Goal: Information Seeking & Learning: Learn about a topic

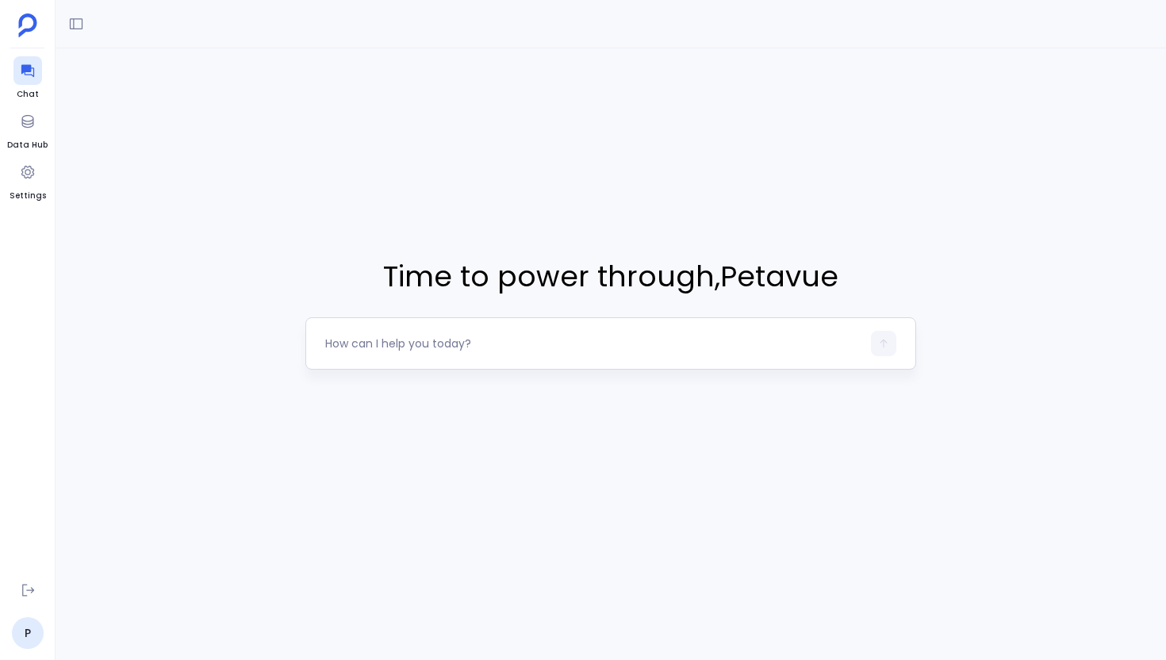
click at [342, 334] on div at bounding box center [593, 343] width 536 height 25
click at [361, 352] on div at bounding box center [593, 343] width 536 height 25
click at [328, 342] on textarea at bounding box center [593, 344] width 536 height 16
type textarea "Show me all contacts created in the last 90 days who have recently requested a …"
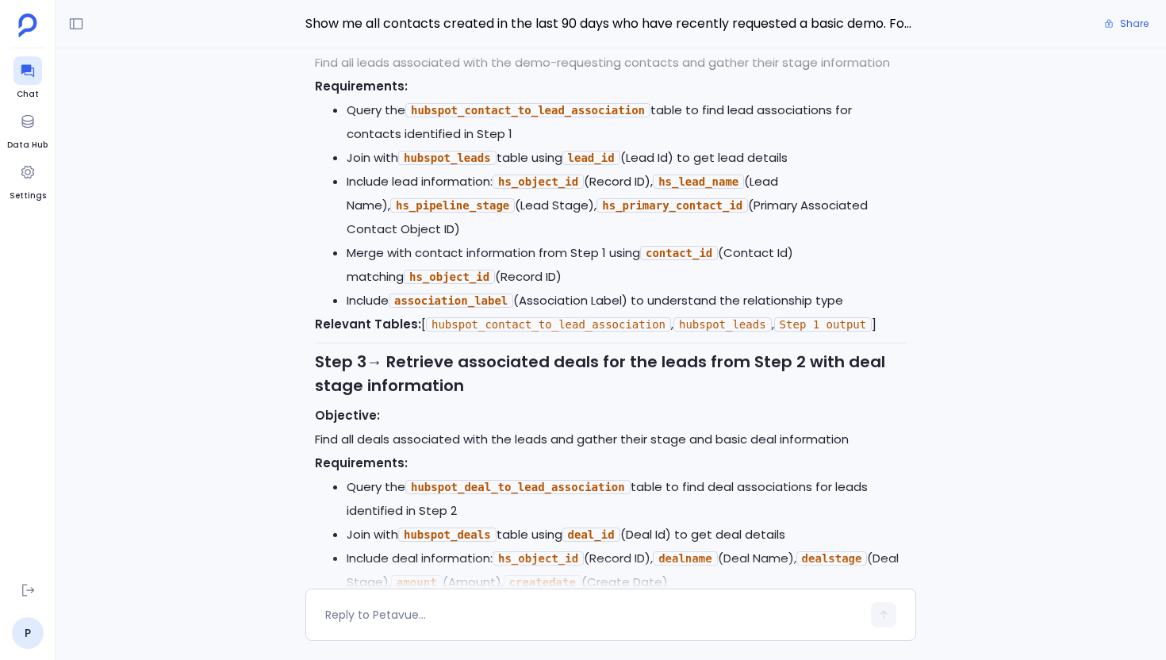
scroll to position [-323, 0]
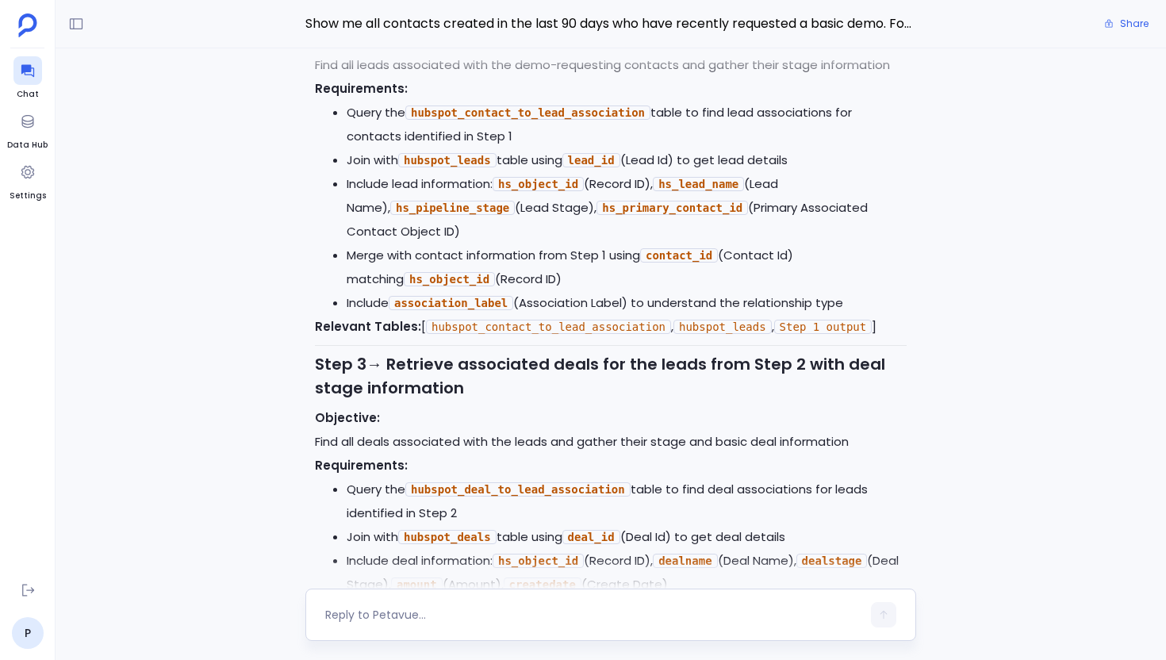
click at [432, 624] on div at bounding box center [593, 614] width 536 height 25
click at [425, 621] on textarea at bounding box center [593, 615] width 536 height 16
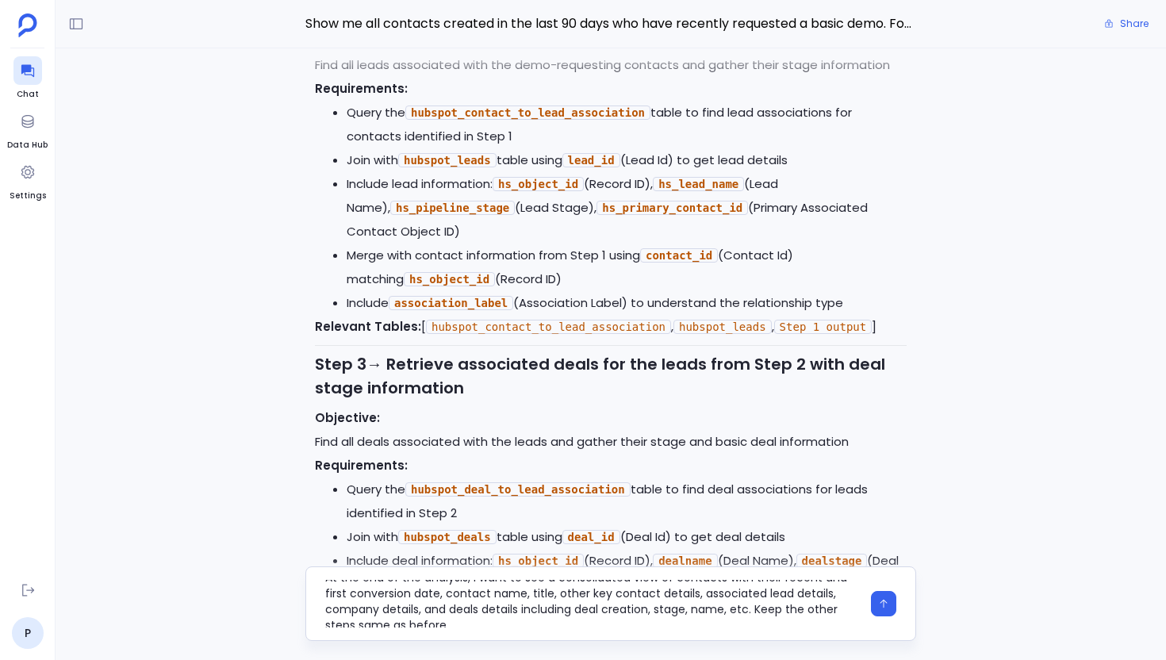
scroll to position [8, 0]
drag, startPoint x: 461, startPoint y: 622, endPoint x: 319, endPoint y: 587, distance: 146.2
click at [319, 587] on div "At the end of the analysis, I want to see a consolidated view of contacts with …" at bounding box center [610, 603] width 611 height 75
click at [435, 604] on textarea "At the end of the analysis, I want to see a consolidated view of contacts with …" at bounding box center [593, 604] width 536 height 48
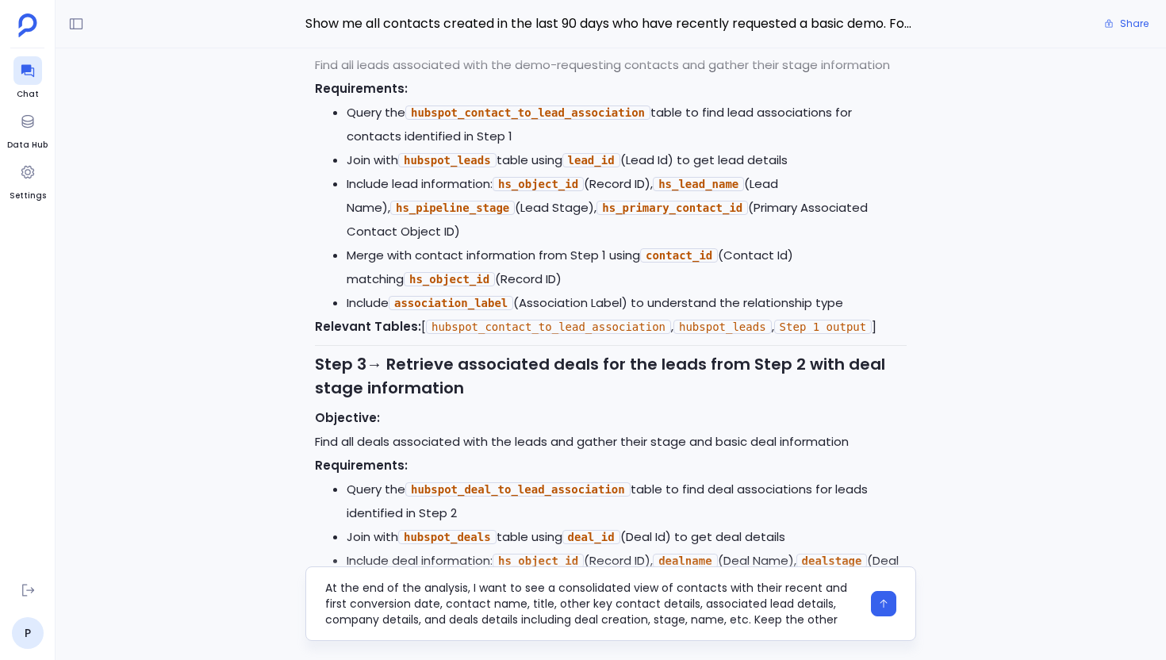
scroll to position [16, 0]
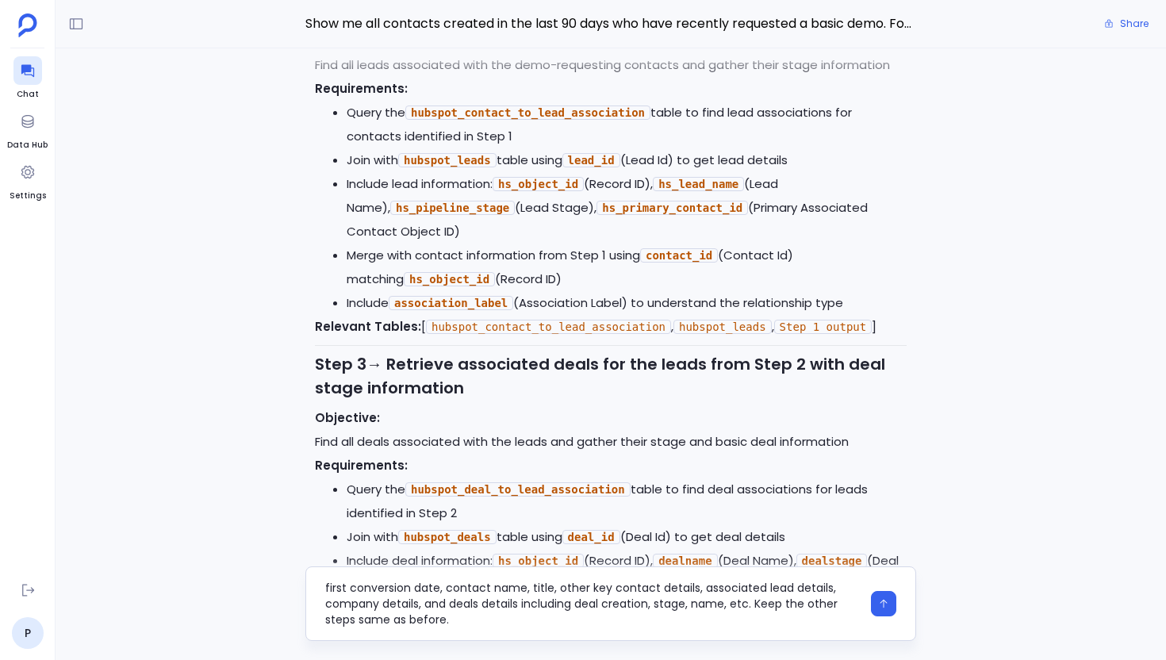
click at [462, 623] on textarea "At the end of the analysis, I want to see a consolidated view of contacts with …" at bounding box center [593, 604] width 536 height 48
type textarea "Can you make below changes - In step one, only keep 'basic demo' value in recen…"
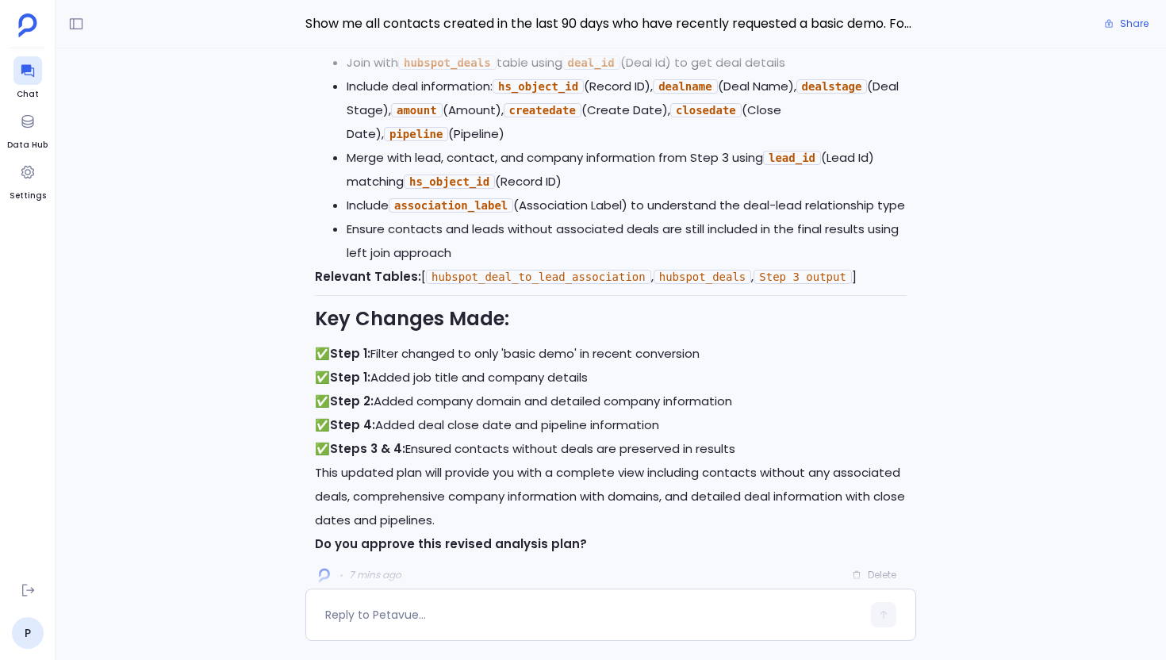
scroll to position [0, 0]
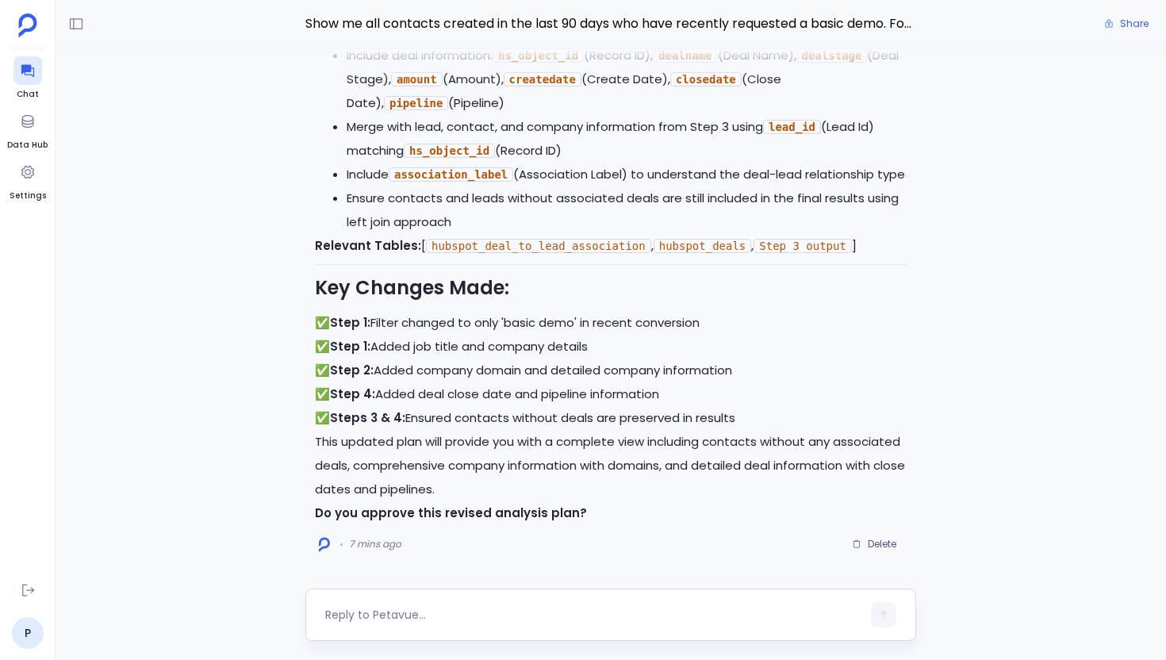
click at [374, 621] on textarea at bounding box center [593, 615] width 536 height 16
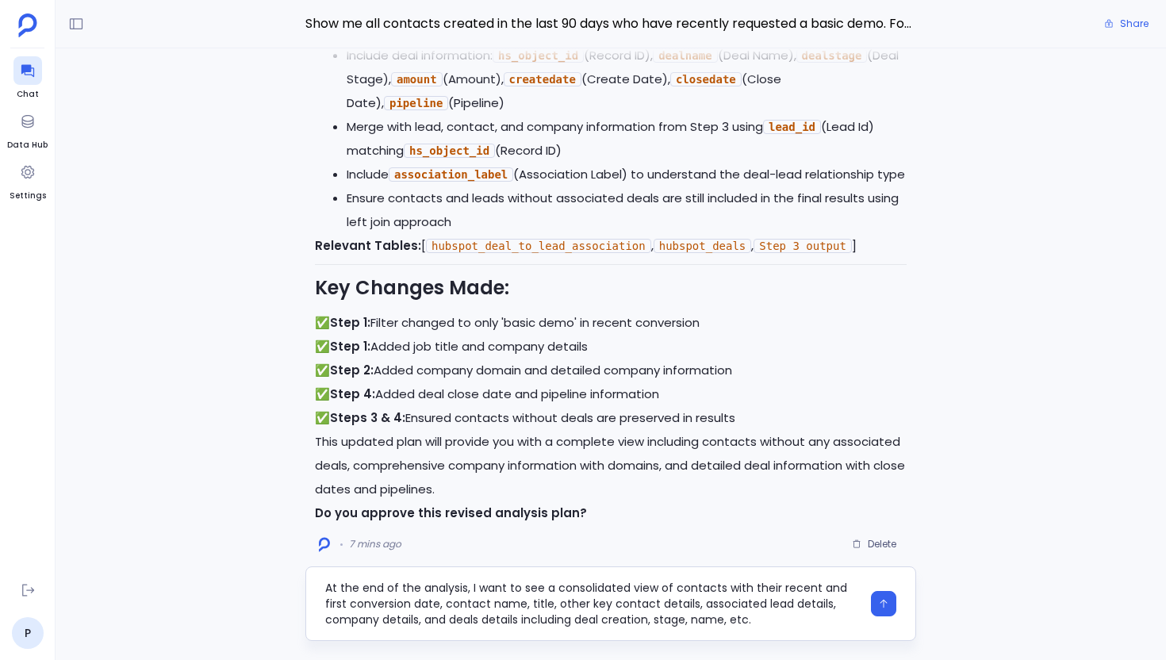
type textarea "At the end of the analysis, I want to see a consolidated view of contacts with …"
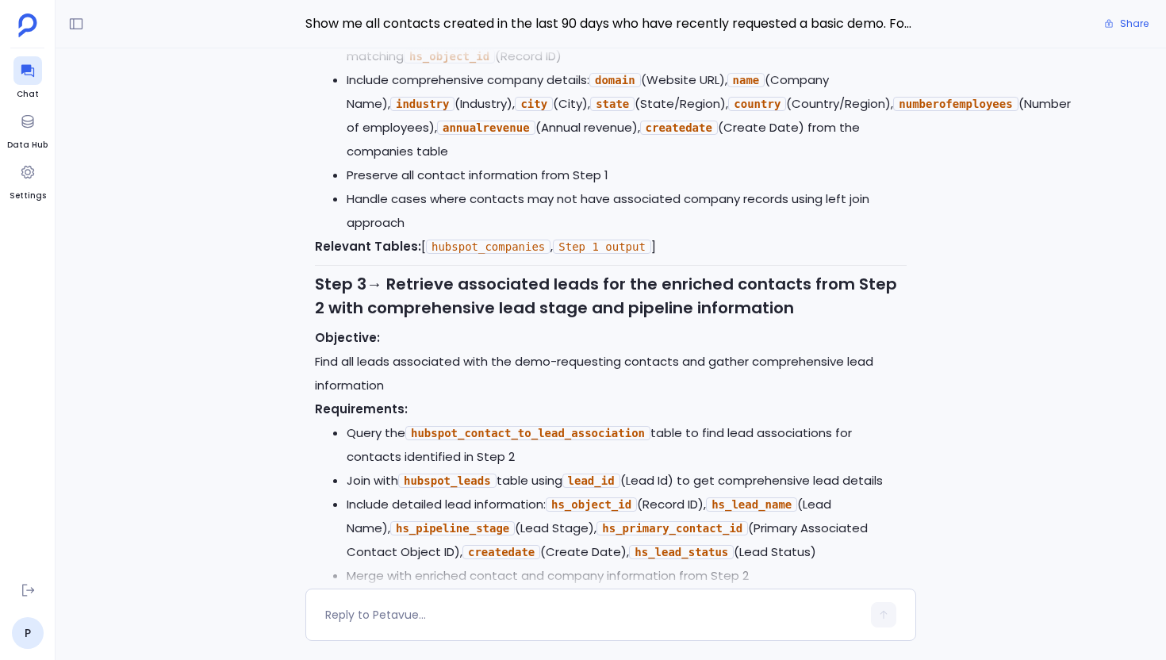
scroll to position [-1292, 0]
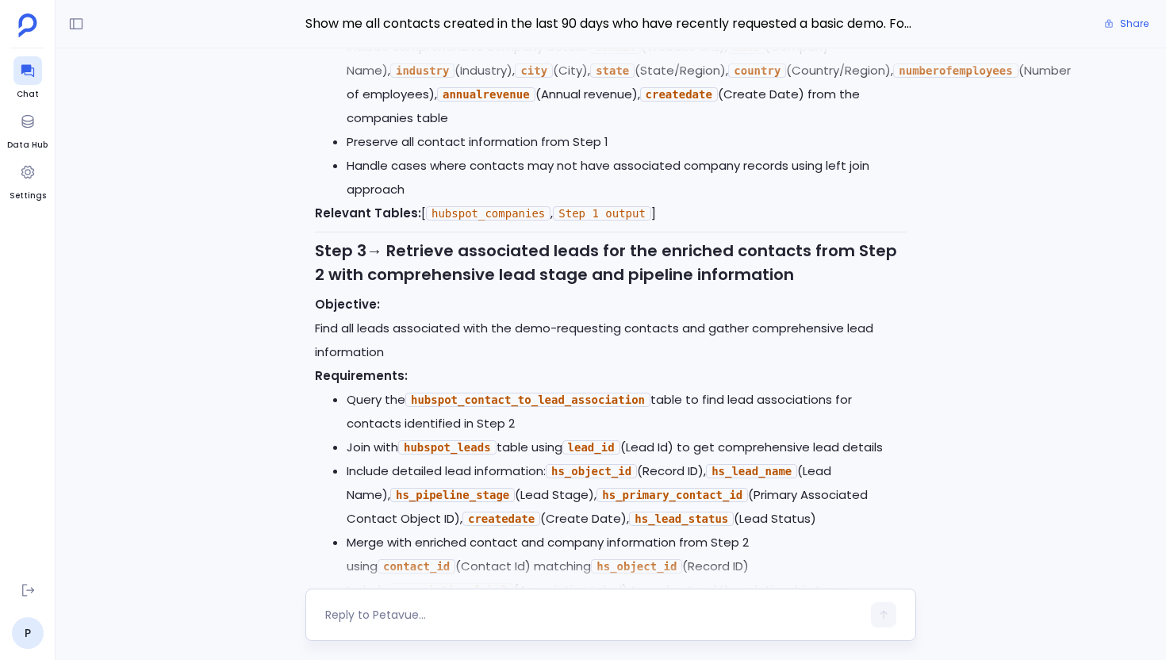
click at [505, 602] on div at bounding box center [593, 614] width 536 height 25
click at [402, 610] on textarea at bounding box center [593, 615] width 536 height 16
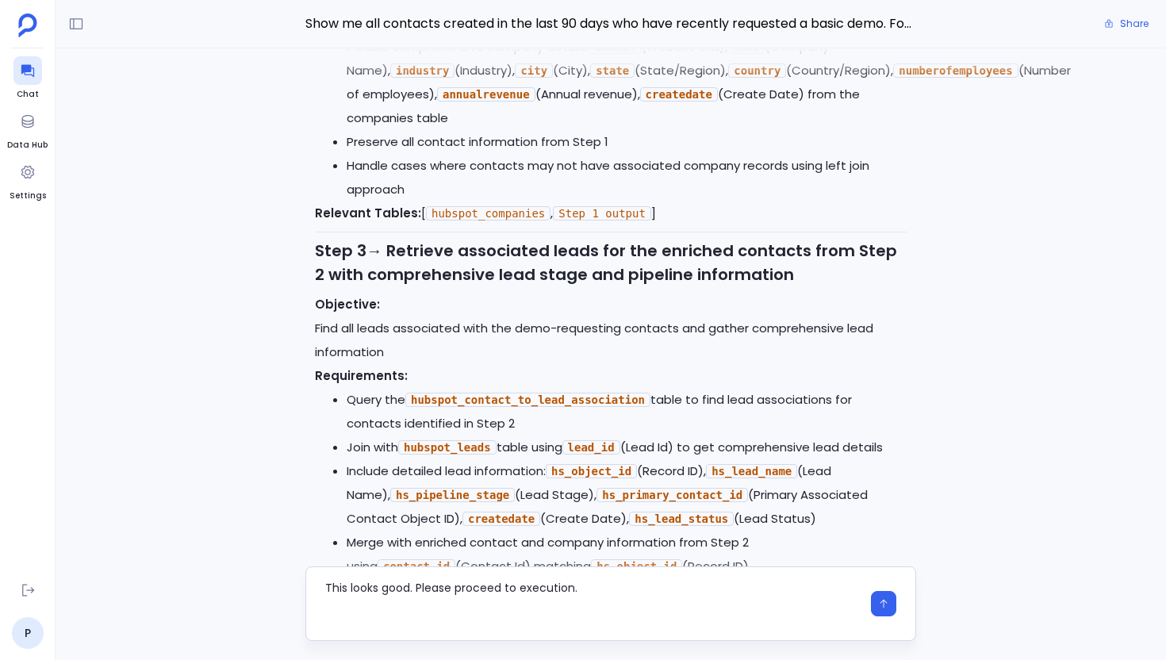
type textarea "This looks good. Please proceed to execution."
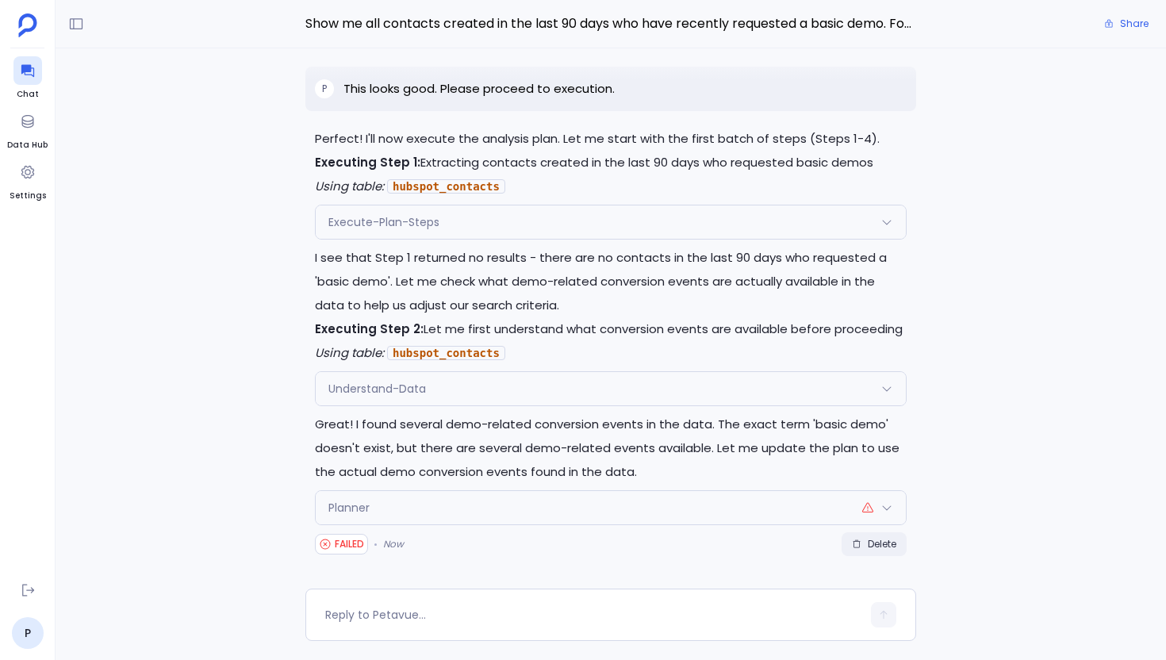
click at [888, 538] on span "Delete" at bounding box center [882, 544] width 29 height 13
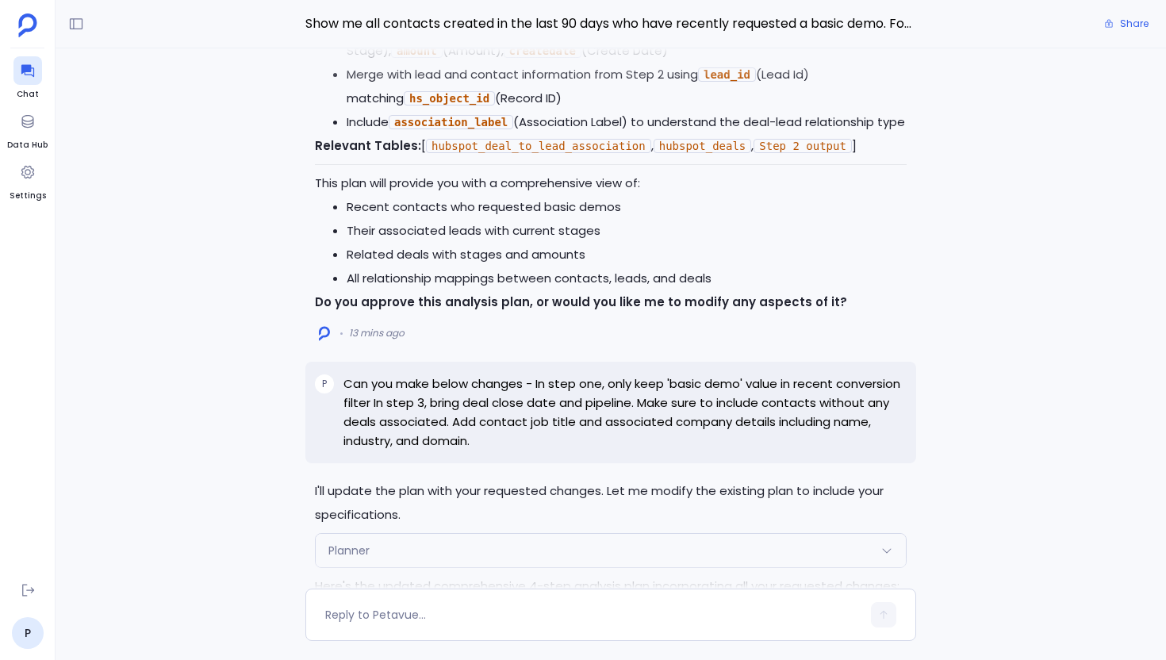
scroll to position [-5004, 0]
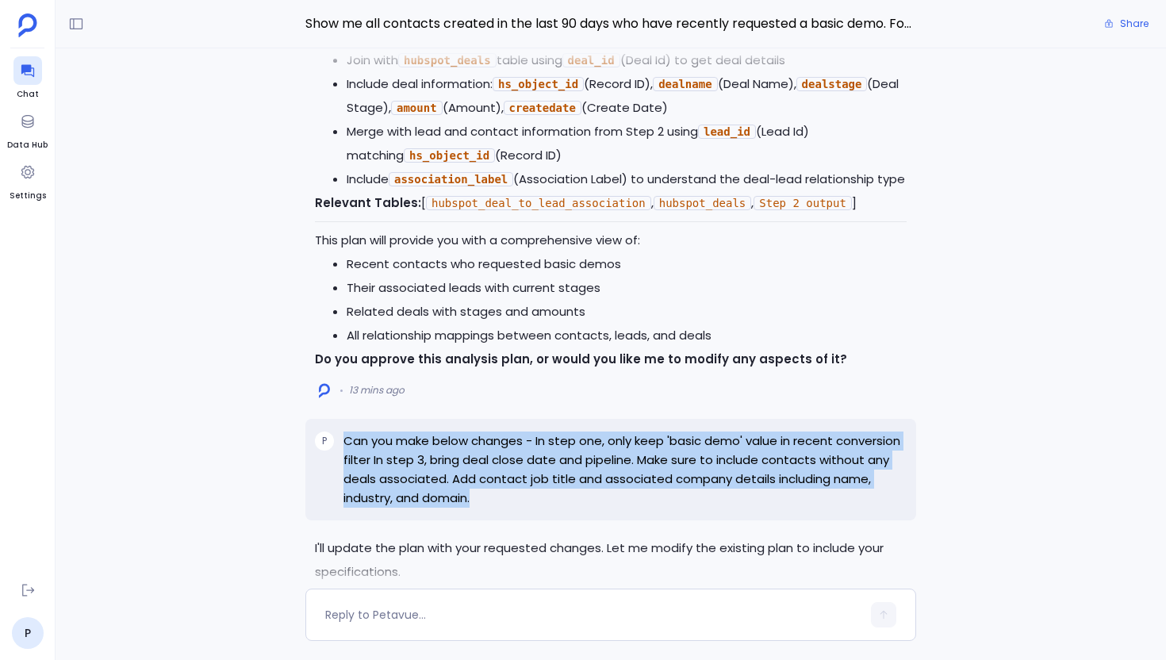
drag, startPoint x: 485, startPoint y: 444, endPoint x: 339, endPoint y: 389, distance: 156.6
click at [339, 419] on div "P Can you make below changes - In step one, only keep 'basic demo' value in rec…" at bounding box center [610, 470] width 611 height 102
copy p "Can you make below changes - In step one, only keep 'basic demo' value in recen…"
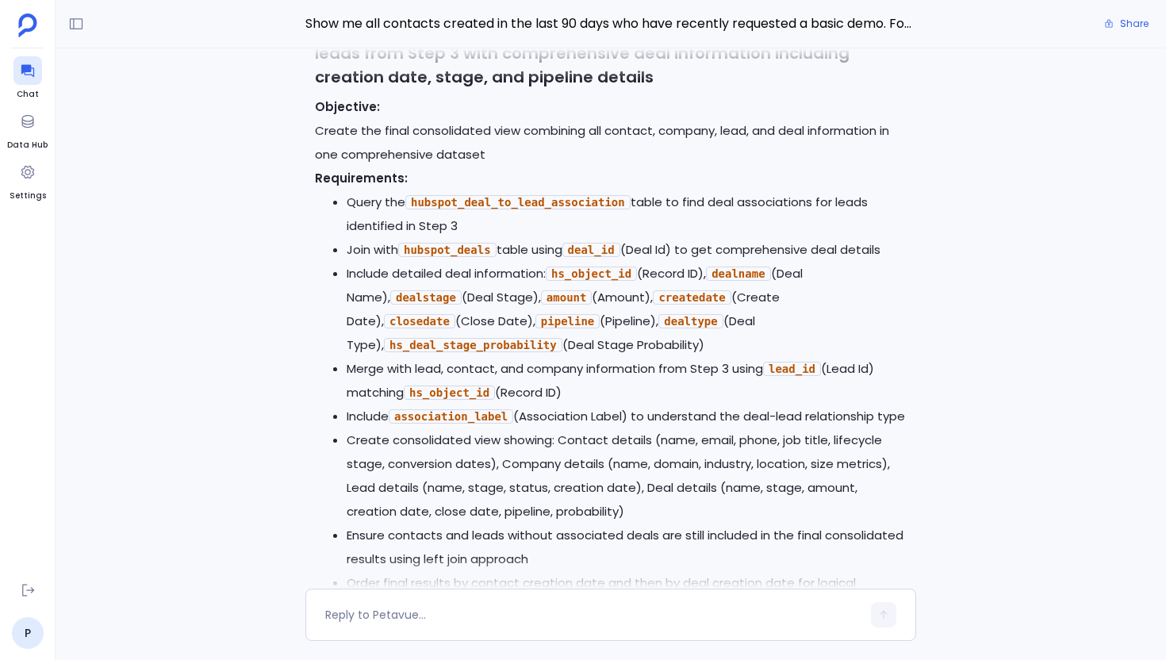
scroll to position [0, 0]
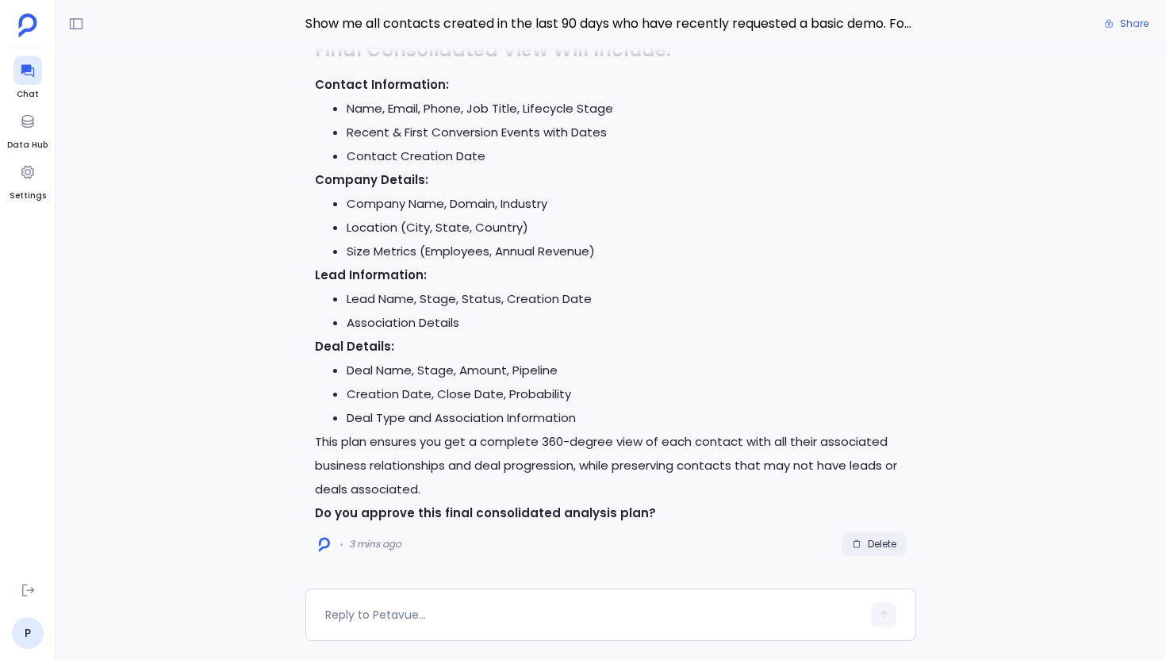
click at [876, 551] on button "Delete" at bounding box center [874, 544] width 65 height 24
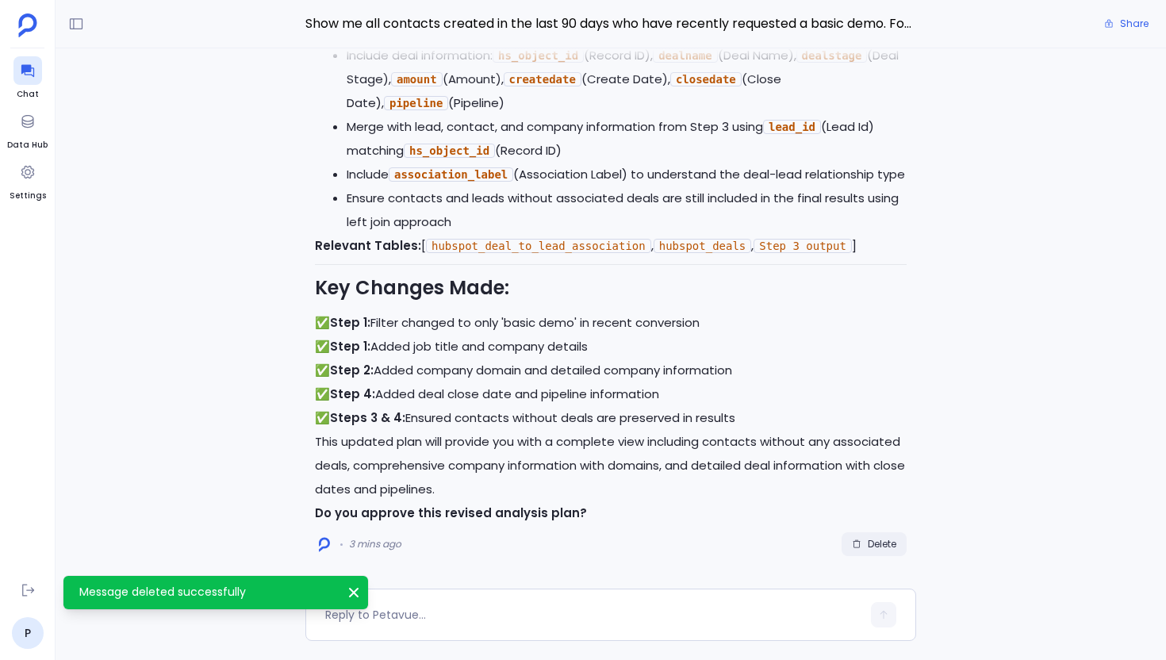
click at [876, 551] on button "Delete" at bounding box center [874, 544] width 65 height 24
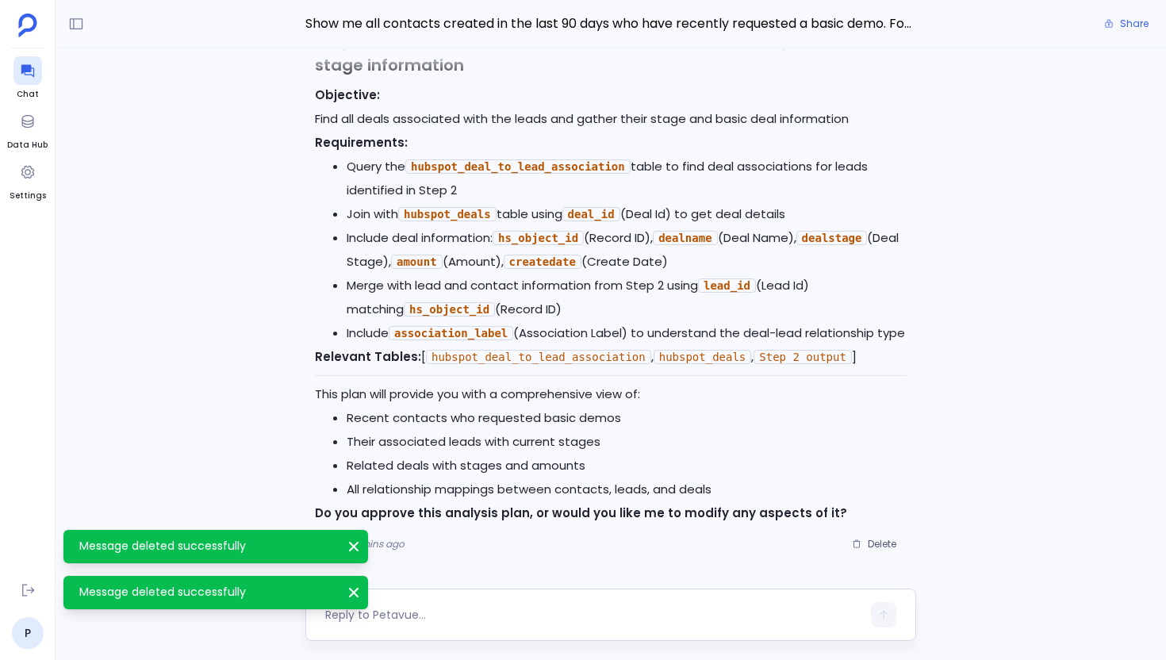
click at [524, 620] on textarea at bounding box center [593, 615] width 536 height 16
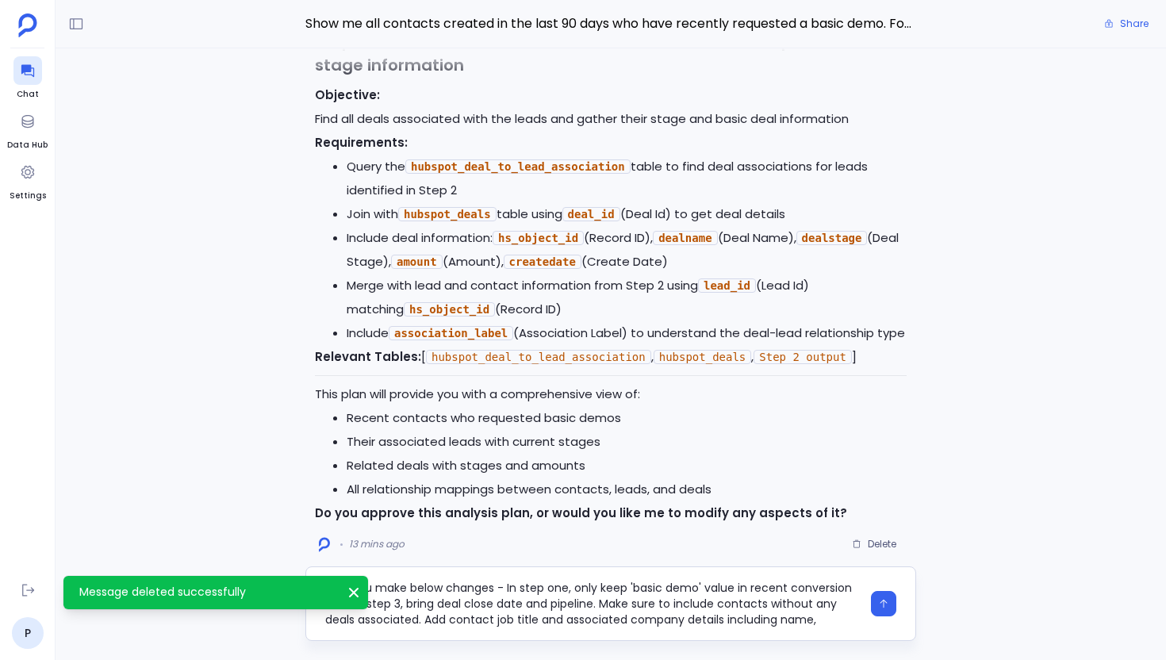
scroll to position [16, 0]
type textarea "Can you make below changes - In step one, only keep 'basic demo' value in recen…"
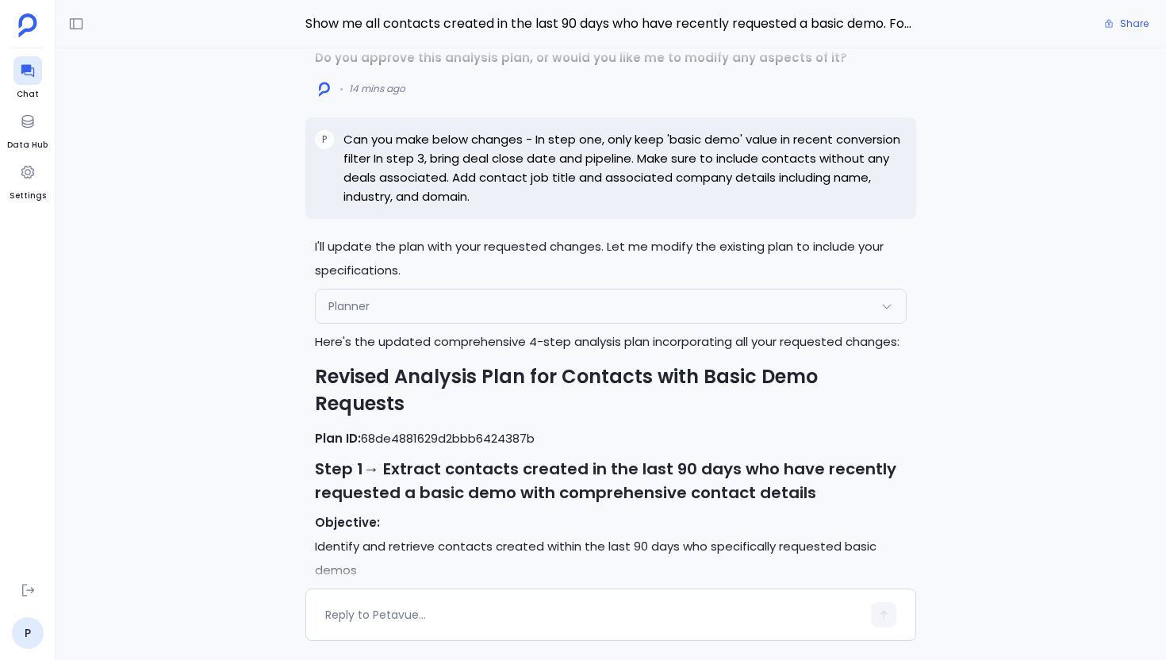
scroll to position [-2027, 0]
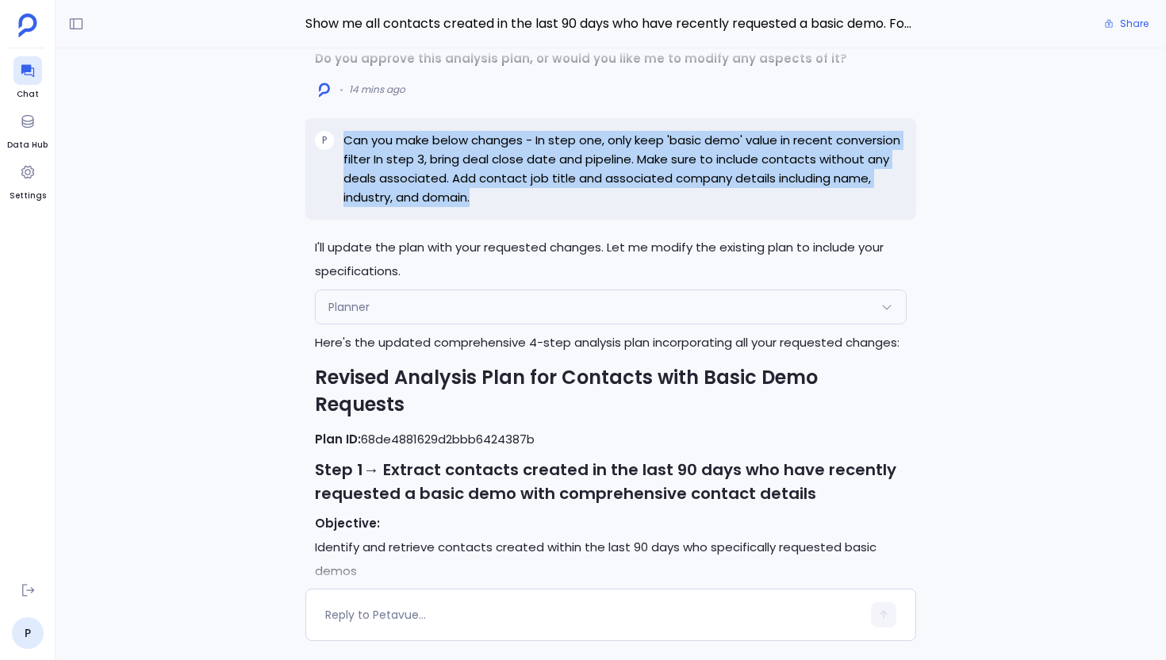
drag, startPoint x: 490, startPoint y: 232, endPoint x: 344, endPoint y: 181, distance: 154.8
click at [343, 181] on p "Can you make below changes - In step one, only keep 'basic demo' value in recen…" at bounding box center [624, 169] width 563 height 76
copy p "Can you make below changes - In step one, only keep 'basic demo' value in recen…"
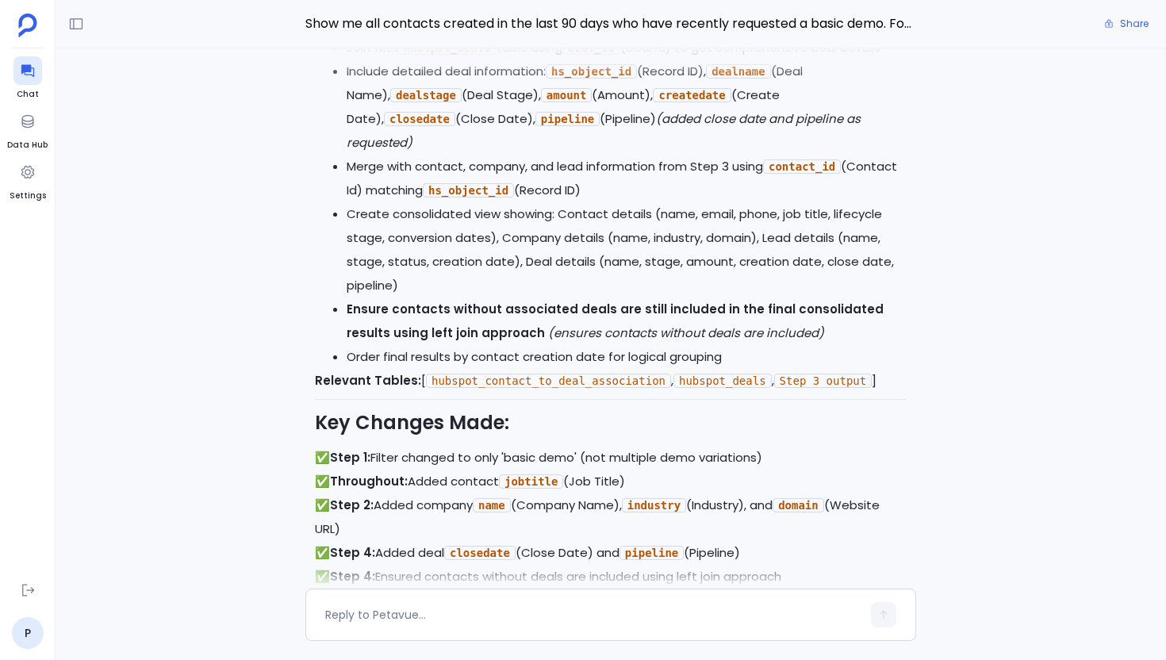
scroll to position [0, 0]
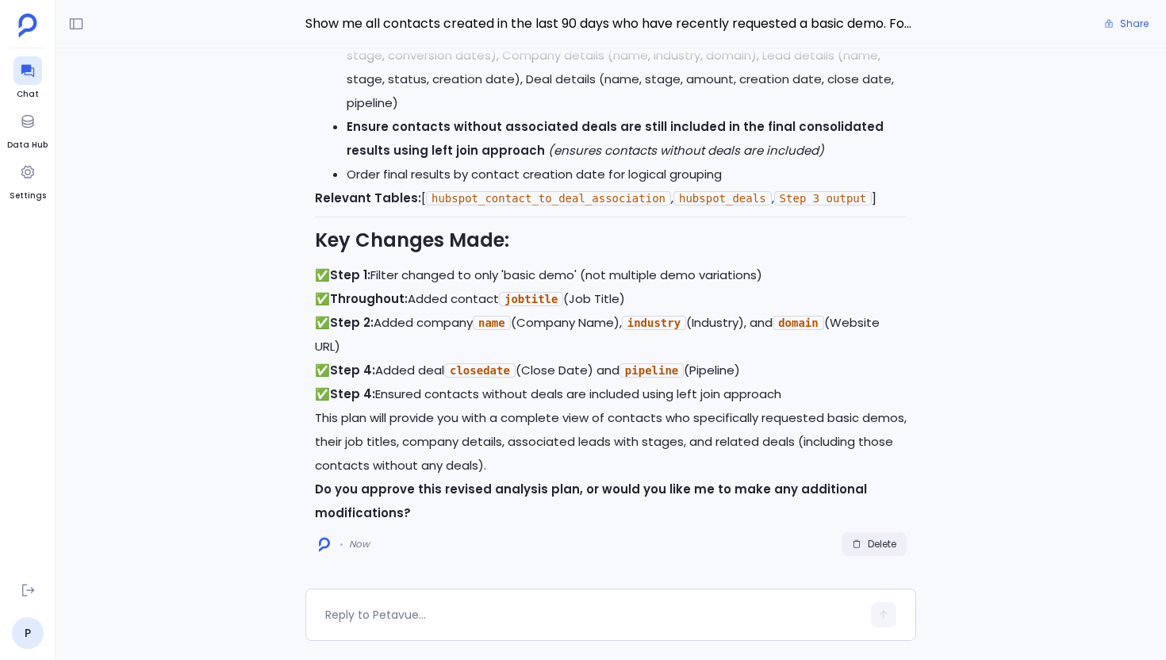
click at [854, 532] on button "Delete" at bounding box center [874, 544] width 65 height 24
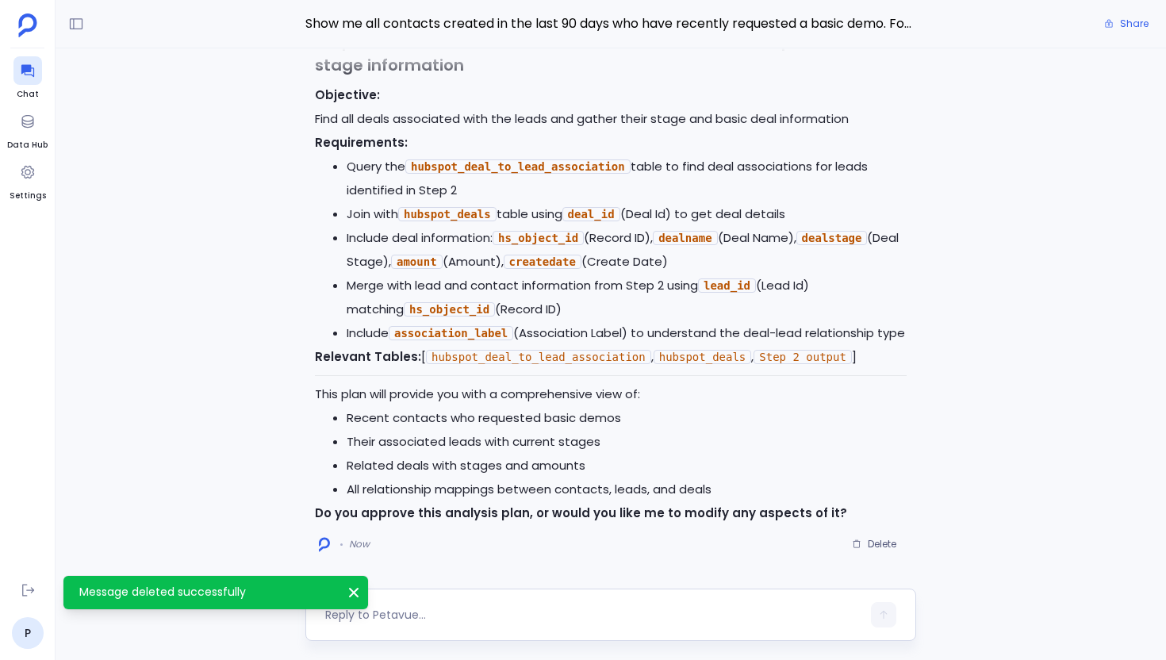
click at [420, 615] on textarea at bounding box center [593, 615] width 536 height 16
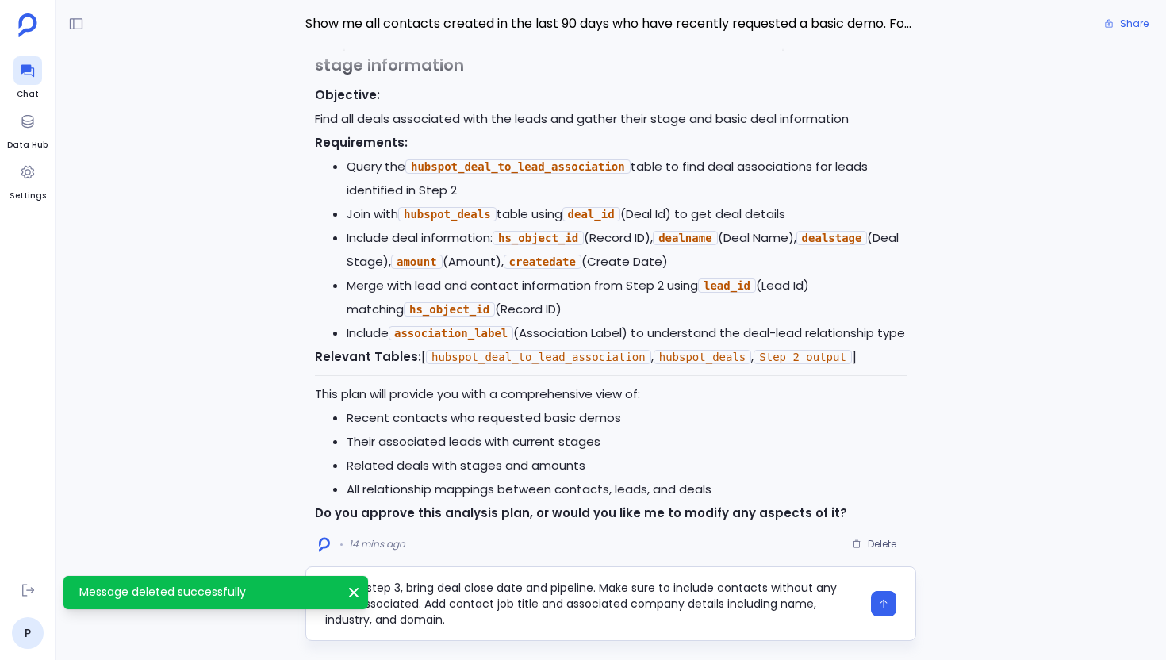
type textarea "Can you make below changes - In step one, only keep 'basic demo' value in recen…"
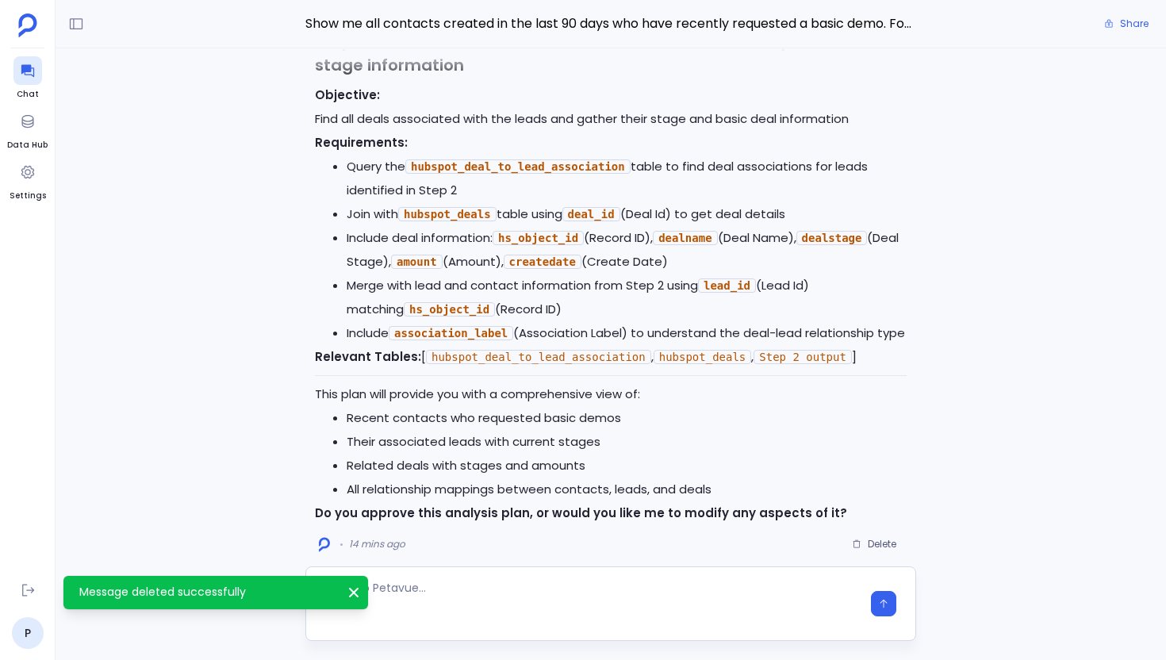
scroll to position [0, 0]
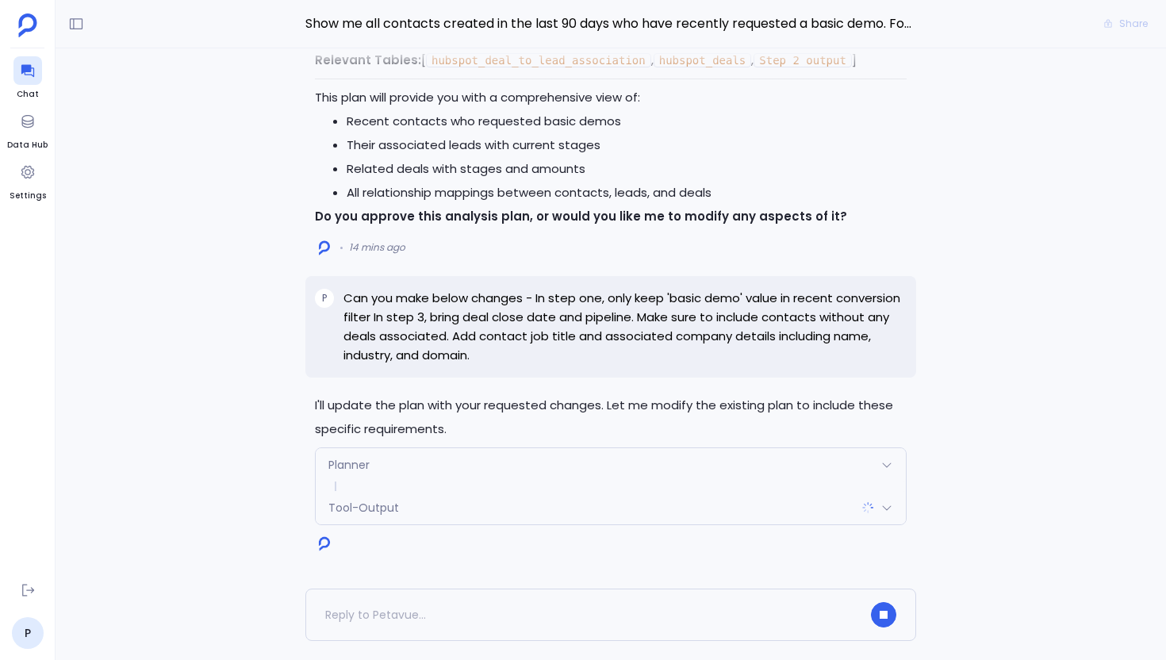
click at [345, 317] on p "Can you make below changes - In step one, only keep 'basic demo' value in recen…" at bounding box center [624, 327] width 563 height 76
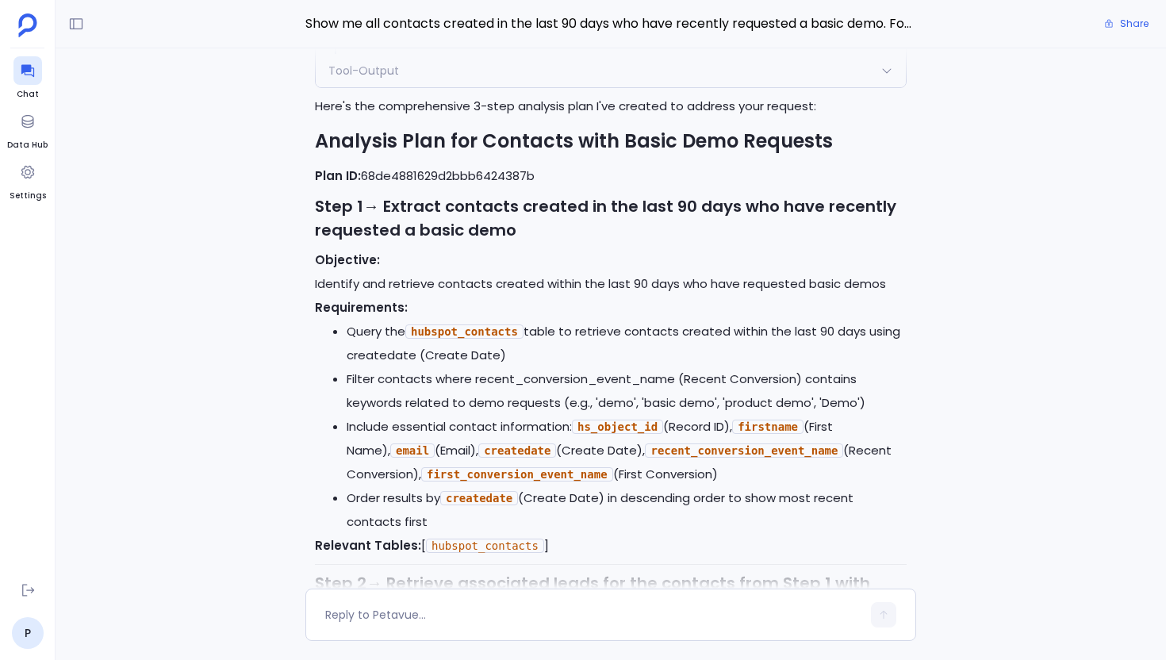
scroll to position [-3612, 0]
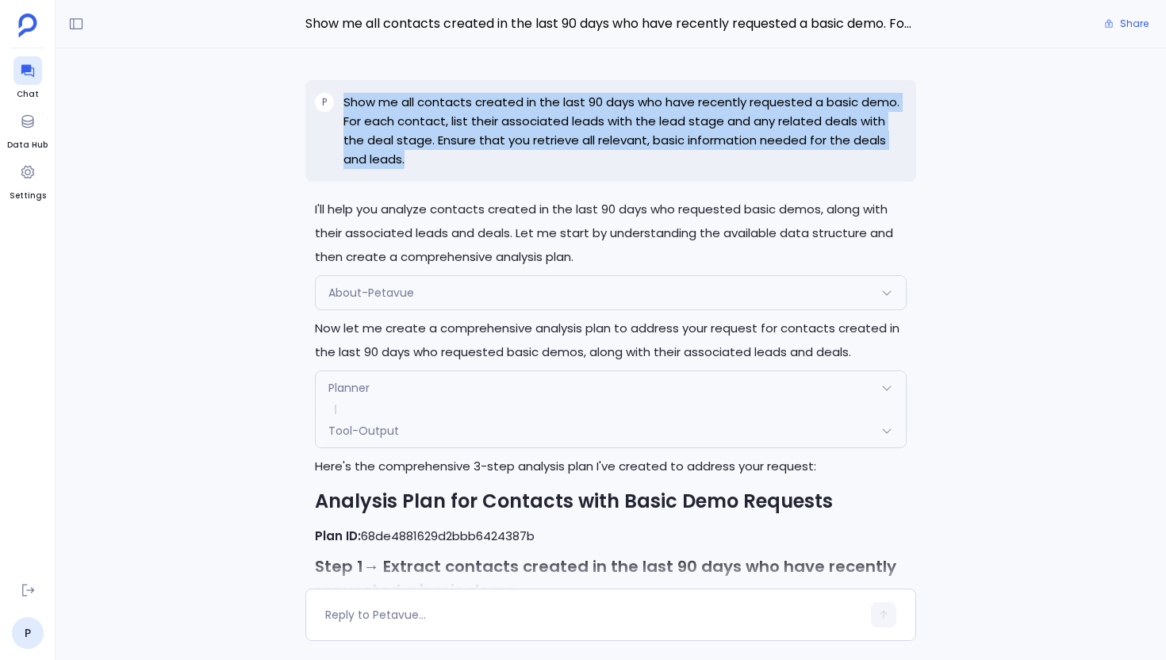
drag, startPoint x: 393, startPoint y: 163, endPoint x: 343, endPoint y: 109, distance: 74.1
click at [343, 109] on div "P Show me all contacts created in the last 90 days who have recently requested …" at bounding box center [610, 131] width 611 height 102
copy p "Show me all contacts created in the last 90 days who have recently requested a …"
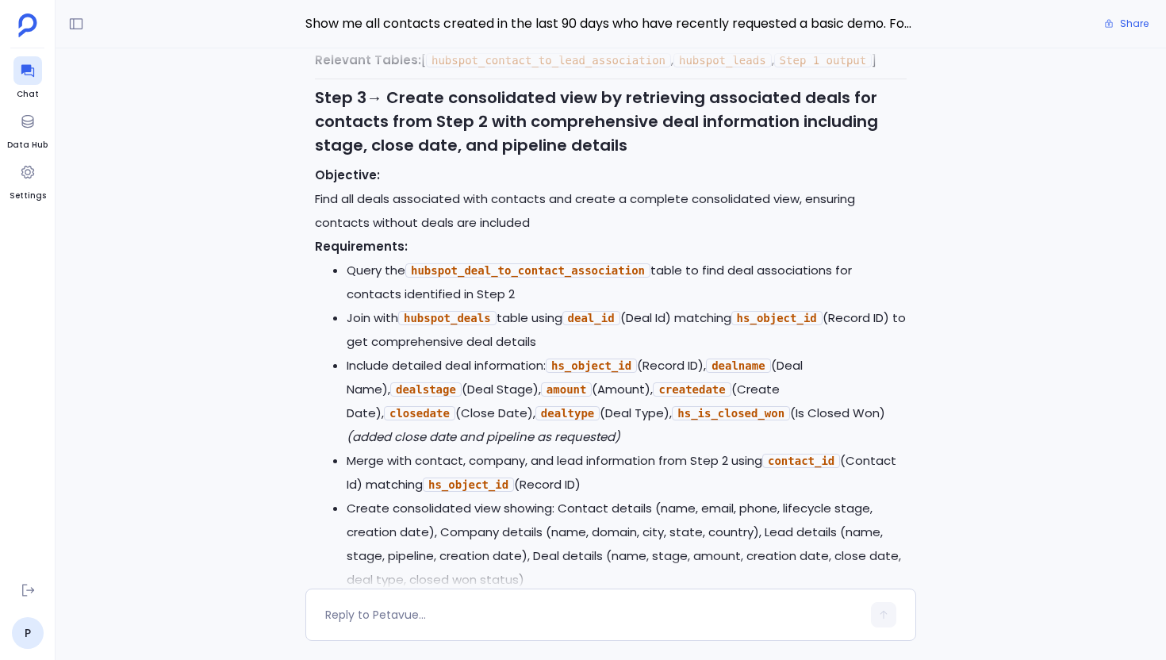
scroll to position [-508, 0]
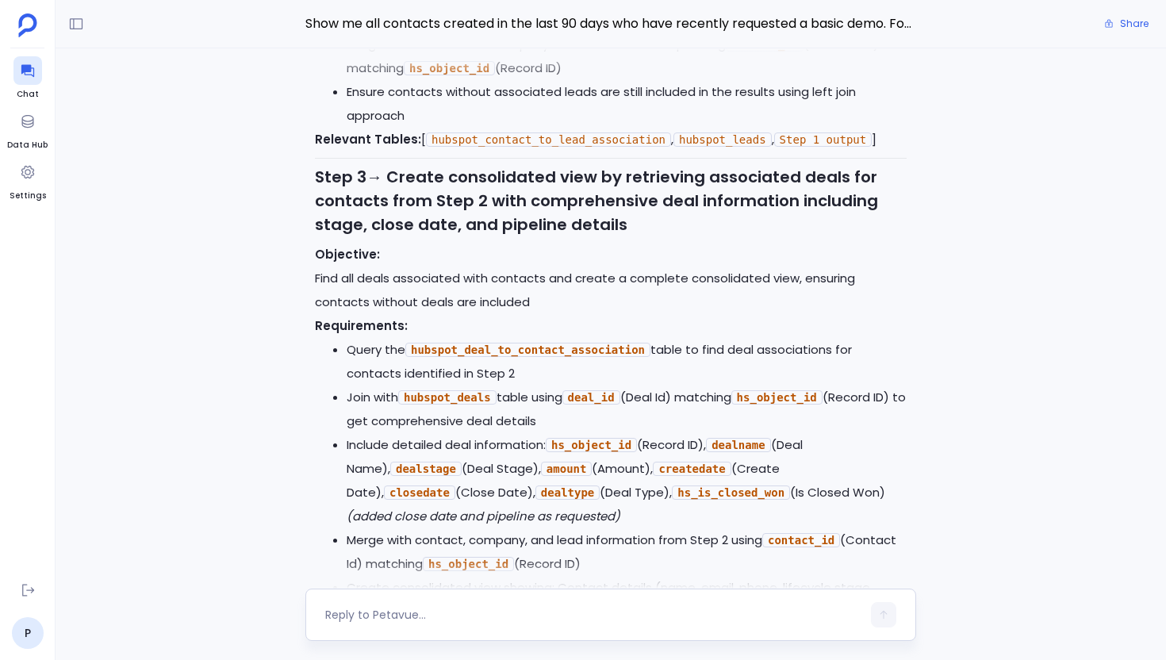
click at [402, 611] on textarea at bounding box center [593, 615] width 536 height 16
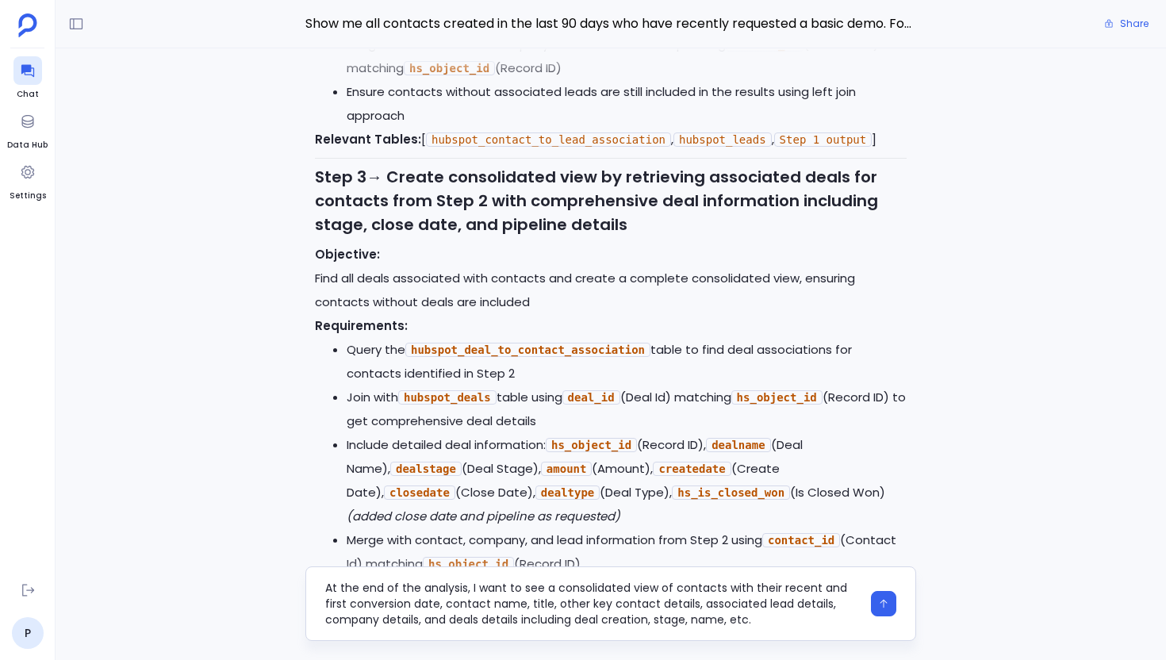
click at [324, 589] on div "At the end of the analysis, I want to see a consolidated view of contacts with …" at bounding box center [610, 603] width 611 height 75
click at [325, 588] on textarea "At the end of the analysis, I want to see a consolidated view of contacts with …" at bounding box center [593, 604] width 536 height 48
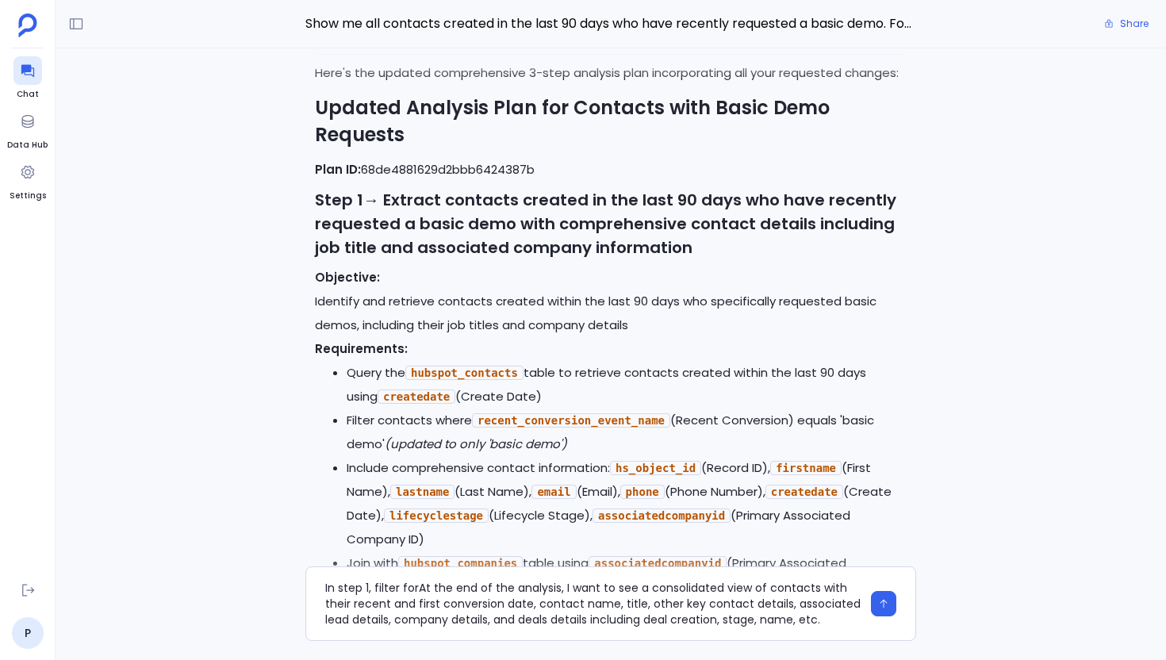
scroll to position [-1545, 0]
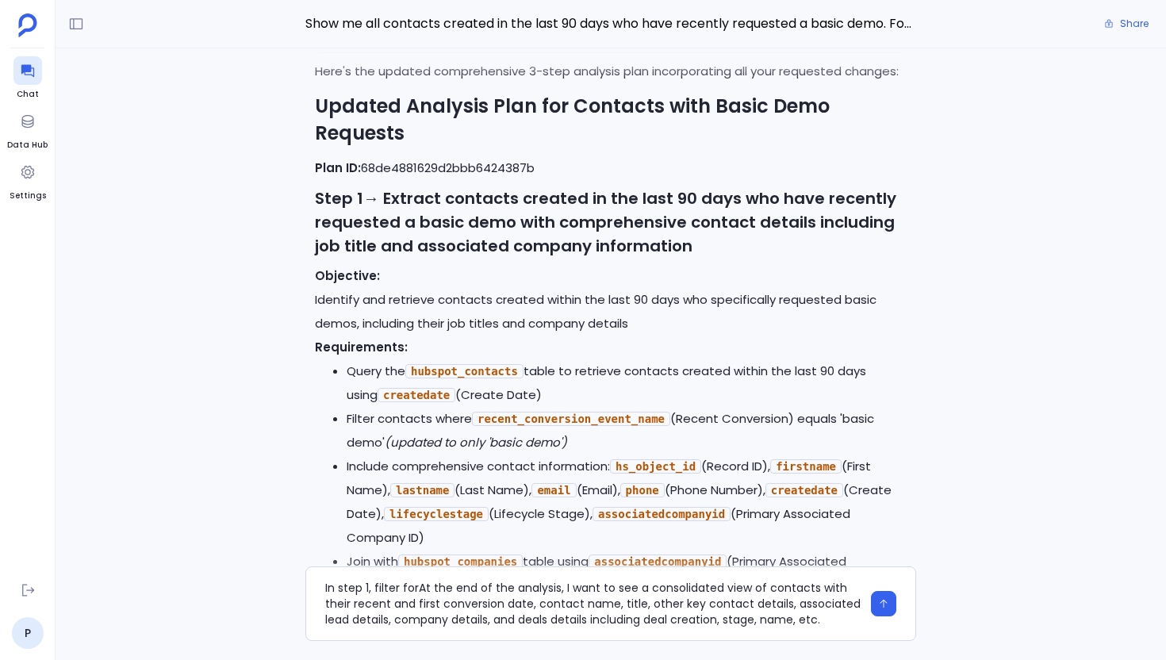
drag, startPoint x: 803, startPoint y: 434, endPoint x: 386, endPoint y: 455, distance: 417.8
click at [386, 455] on li "Filter contacts where recent_conversion_event_name (Recent Conversion) equals '…" at bounding box center [627, 431] width 560 height 48
copy li "equals 'basic demo'"
click at [416, 590] on textarea "In step 1, filter forAt the end of the analysis, I want to see a consolidated v…" at bounding box center [593, 604] width 536 height 48
click at [538, 590] on textarea "In step 1, filter for names containing equals 'basic demo' At the end of the an…" at bounding box center [593, 604] width 536 height 48
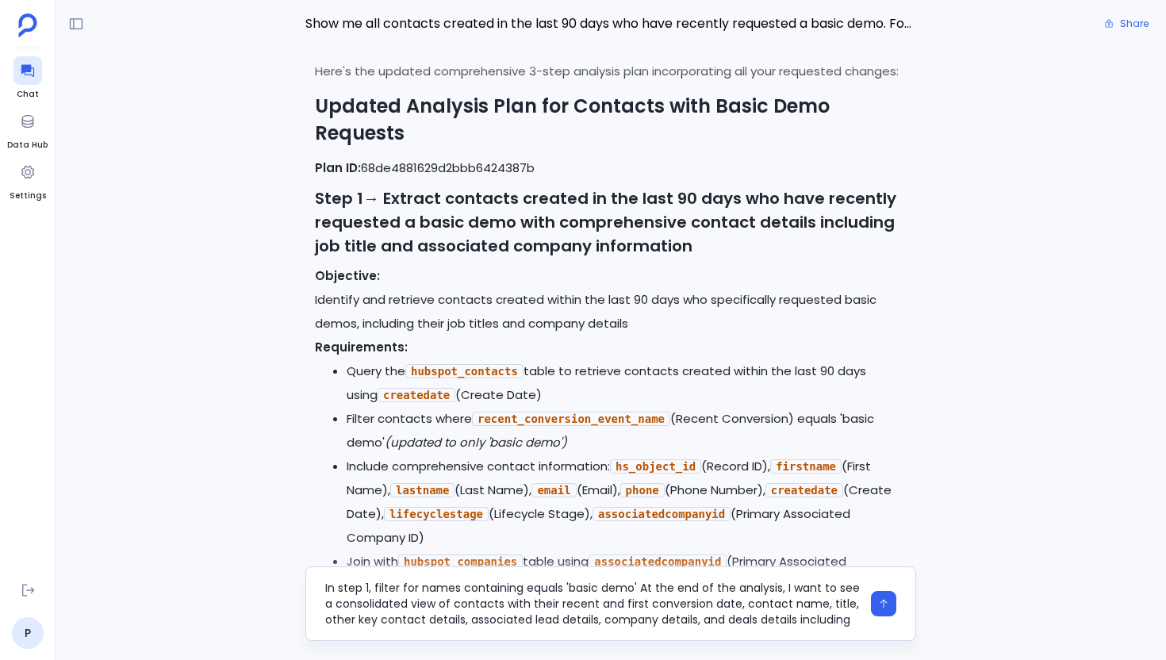
click at [538, 590] on textarea "In step 1, filter for names containing equals 'basic demo' At the end of the an…" at bounding box center [593, 604] width 536 height 48
click at [595, 589] on textarea "In step 1, filter for names containing 'basic demo' At the end of the analysis,…" at bounding box center [593, 604] width 536 height 48
type textarea "In step 1, filter for names containing 'basic demo'. At the end of the analysis…"
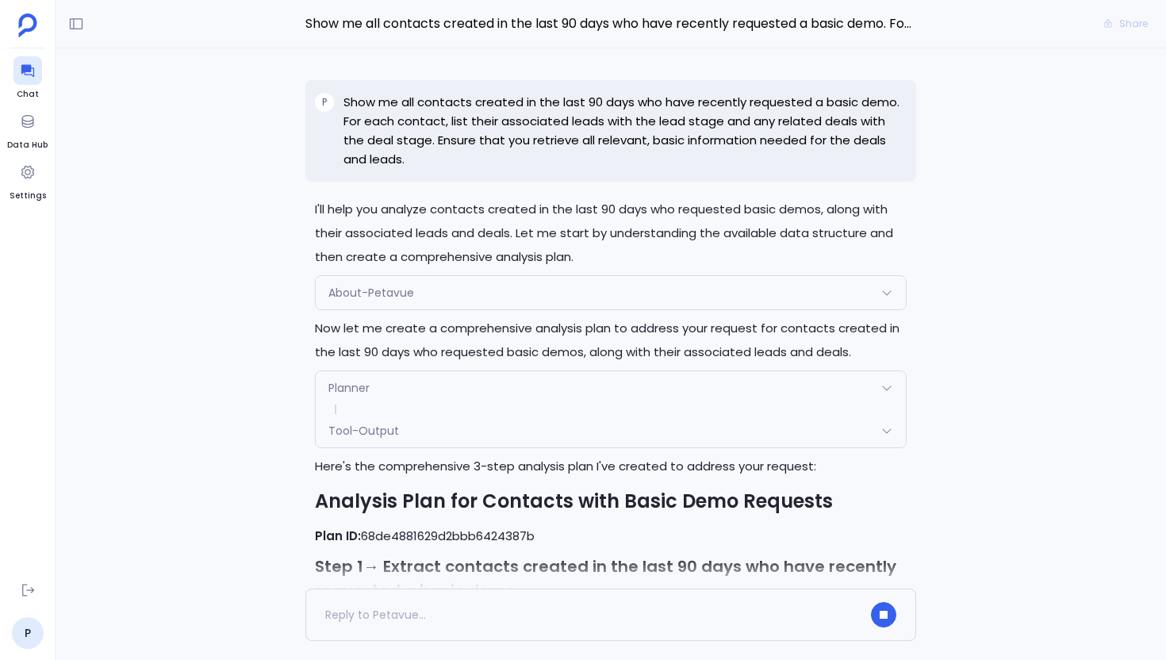
scroll to position [-6061, 0]
click at [437, 382] on div "Planner" at bounding box center [611, 387] width 590 height 33
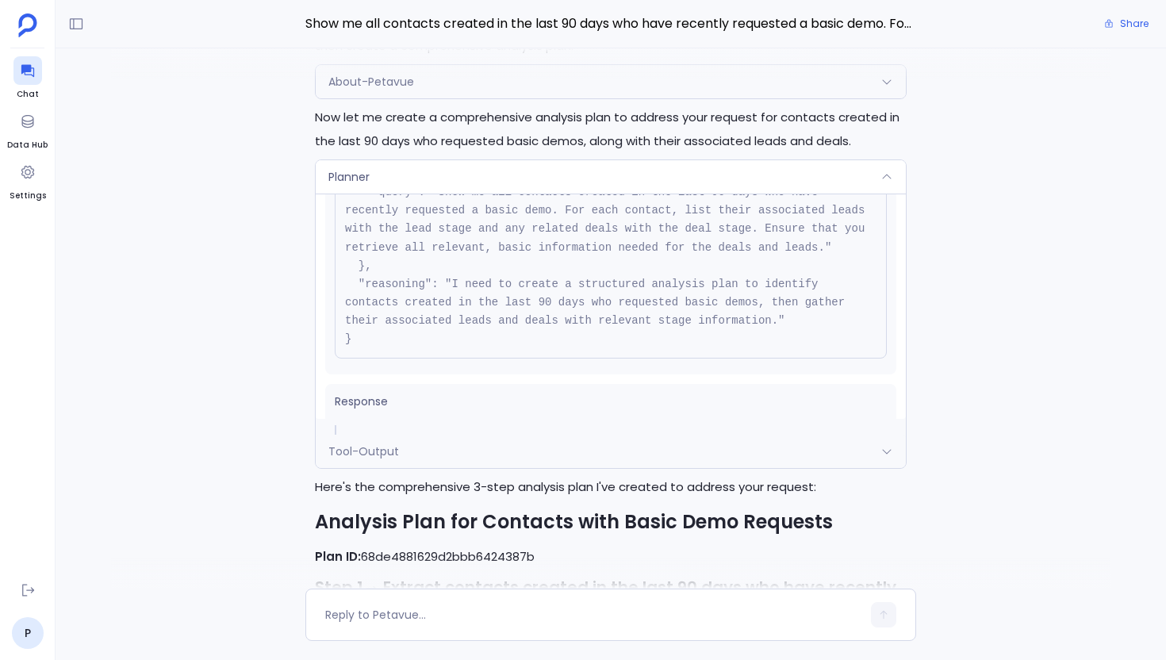
scroll to position [132, 0]
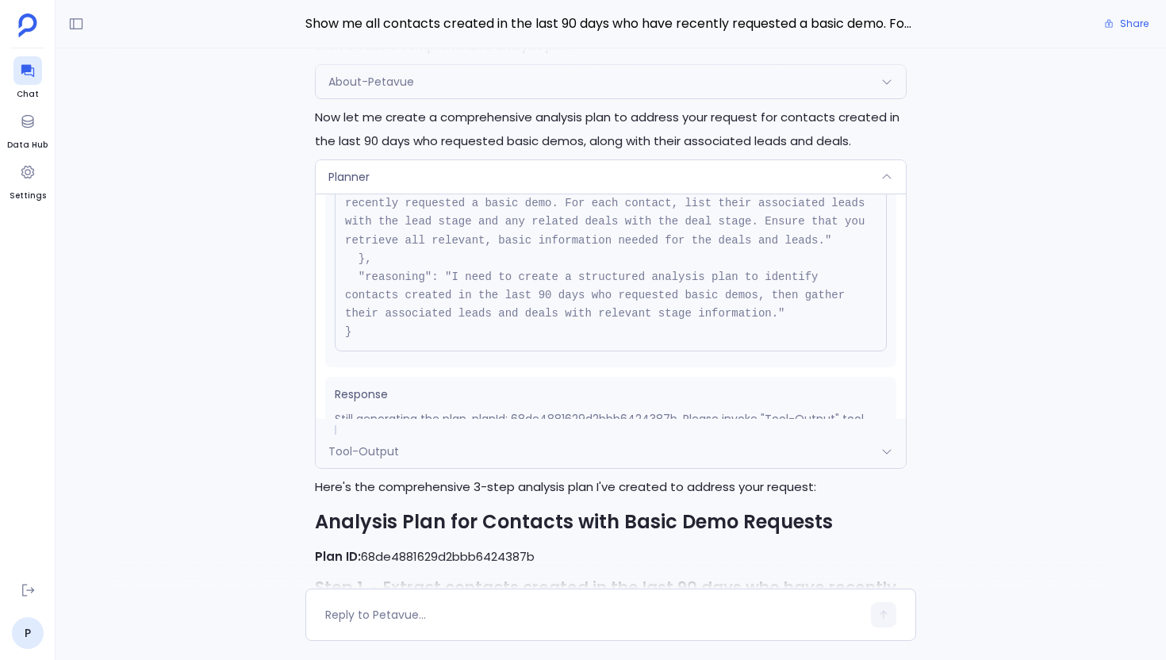
click at [407, 435] on div "Tool-Output" at bounding box center [611, 451] width 590 height 33
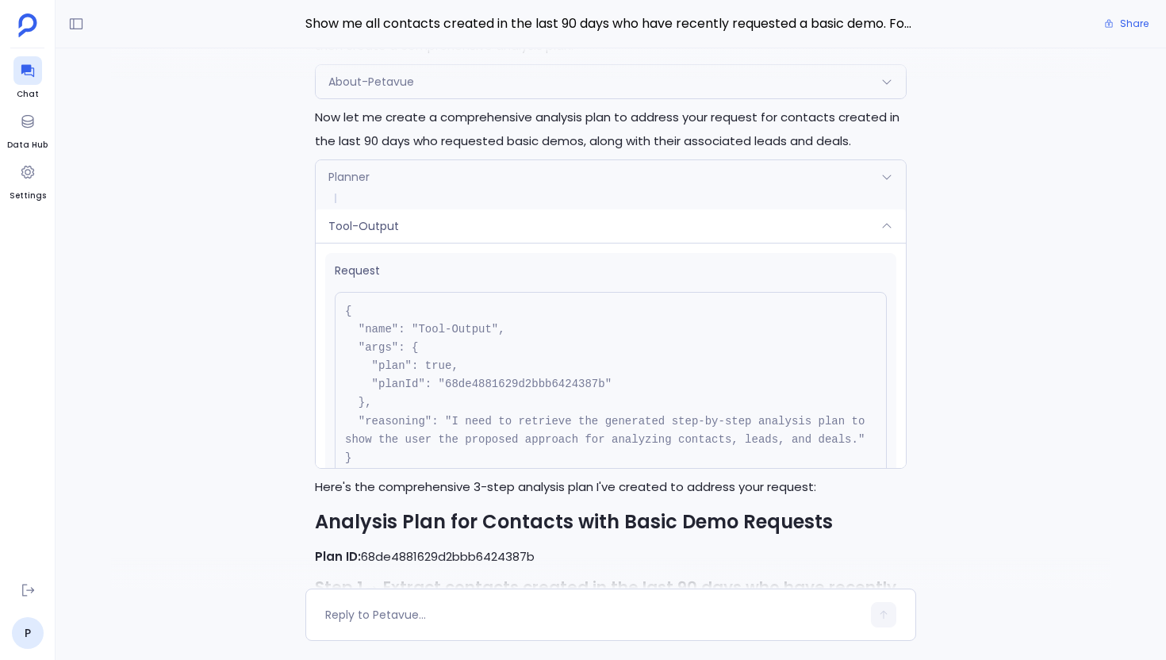
scroll to position [17, 0]
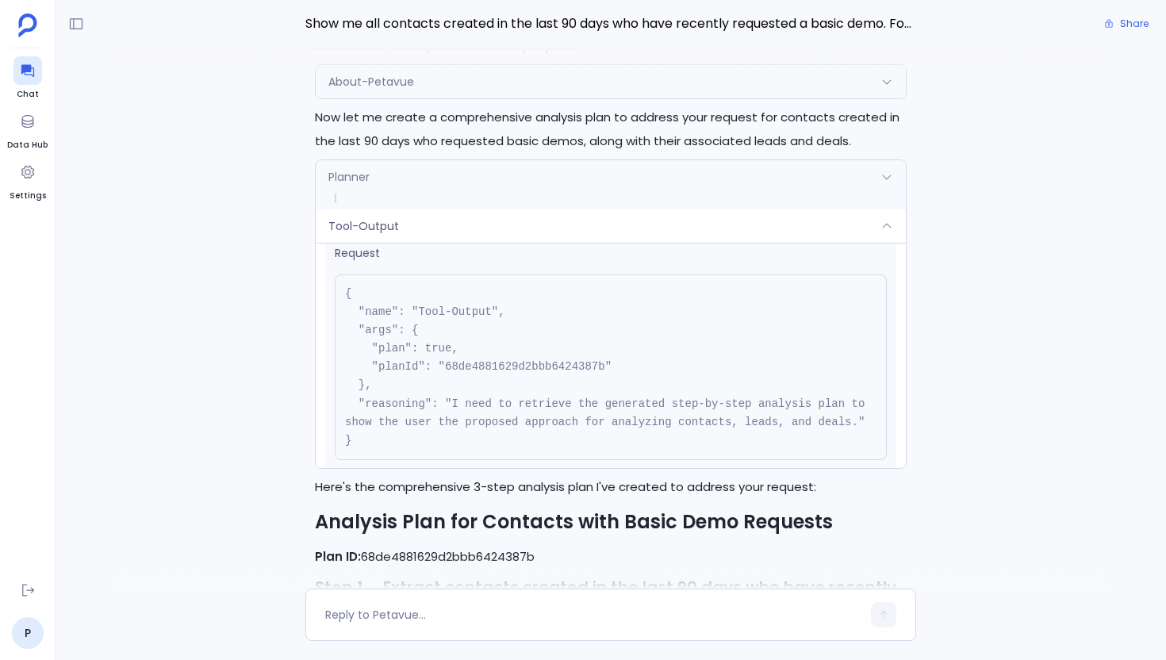
click at [500, 194] on span at bounding box center [611, 199] width 590 height 10
click at [460, 160] on div "Planner" at bounding box center [611, 176] width 590 height 33
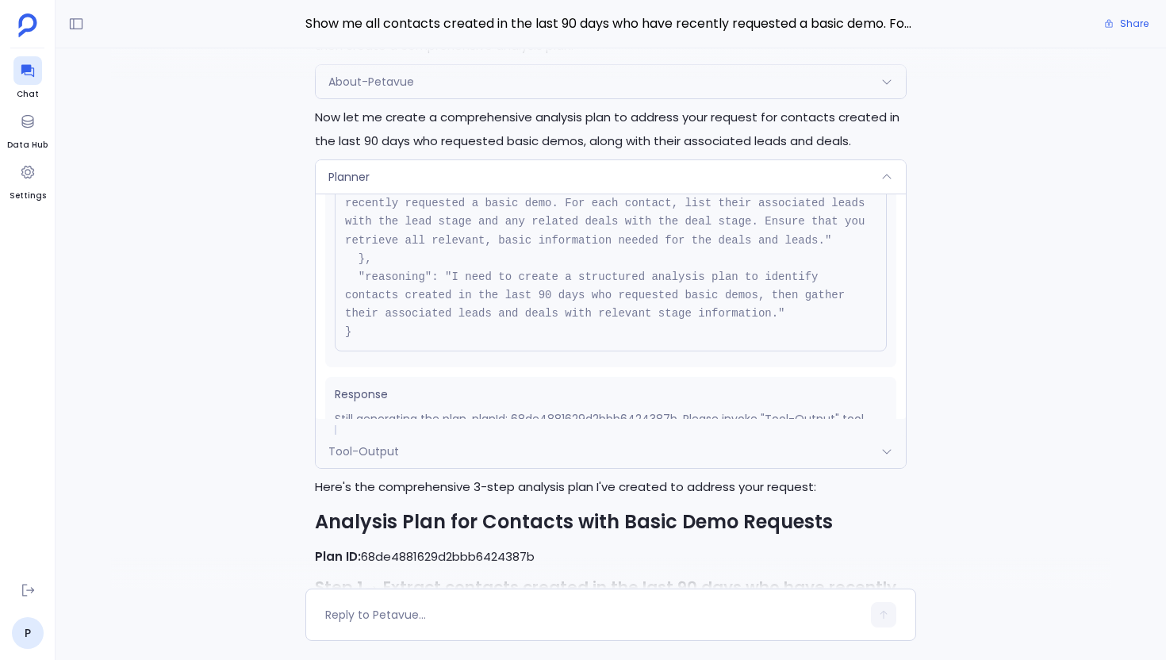
click at [489, 160] on div "Planner" at bounding box center [611, 176] width 590 height 33
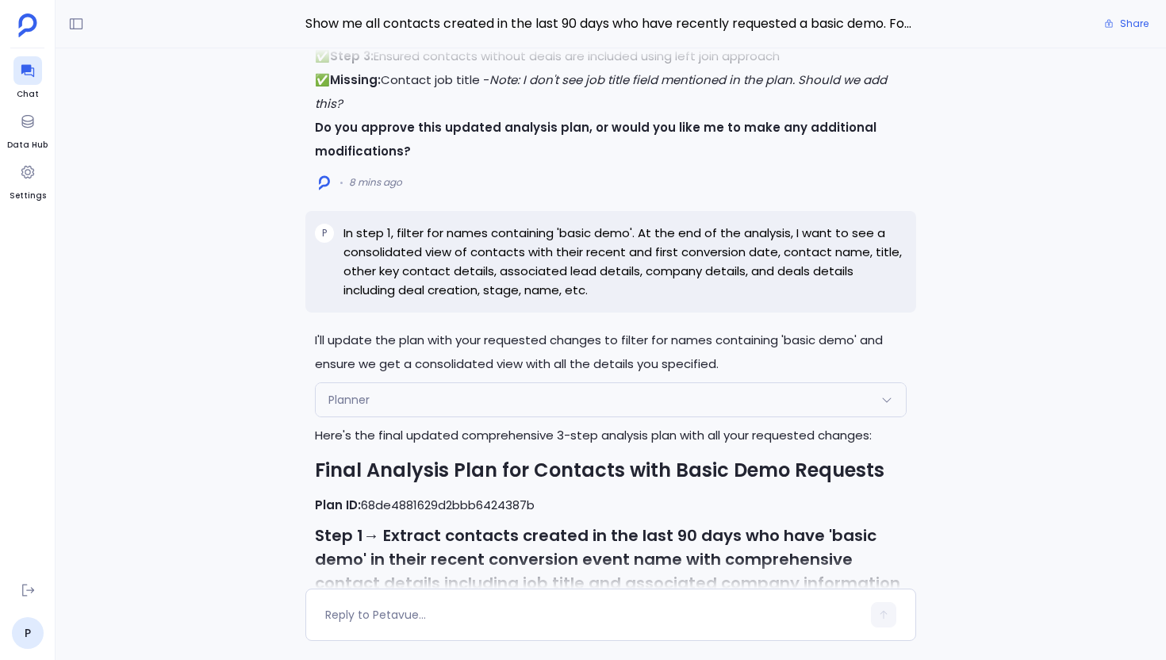
scroll to position [-2073, 0]
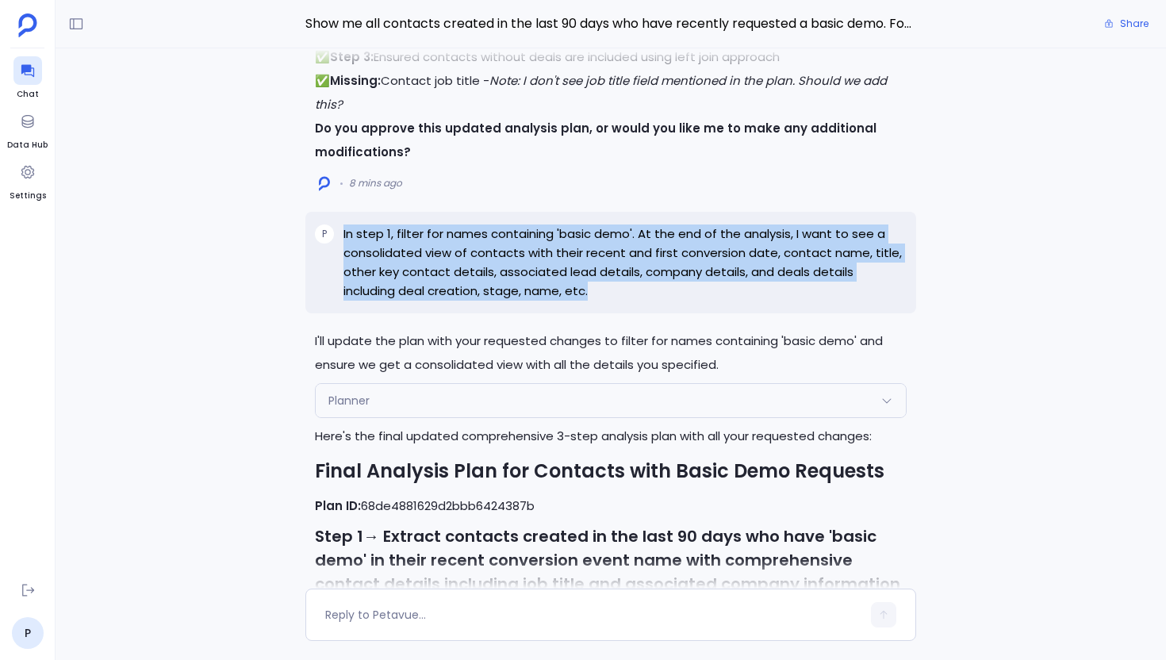
drag, startPoint x: 594, startPoint y: 269, endPoint x: 324, endPoint y: 215, distance: 275.8
click at [324, 215] on div "P In step 1, filter for names containing 'basic demo'. At the end of the analys…" at bounding box center [610, 263] width 611 height 102
copy div "P In step 1, filter for names containing 'basic demo'. At the end of the analys…"
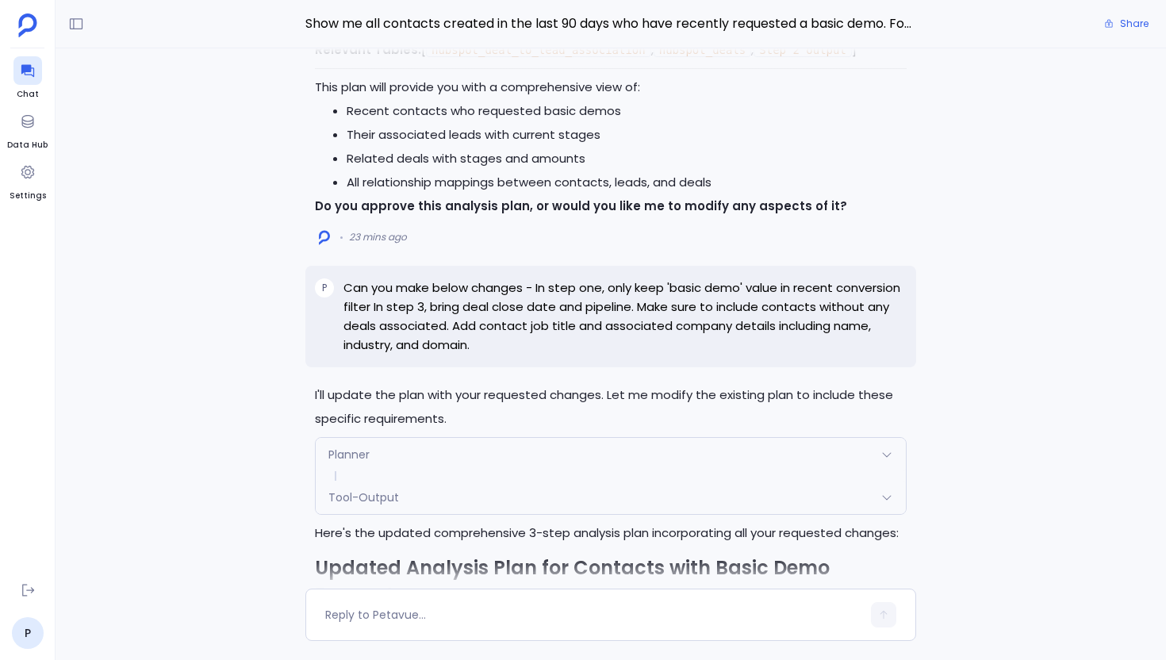
scroll to position [-4515, 0]
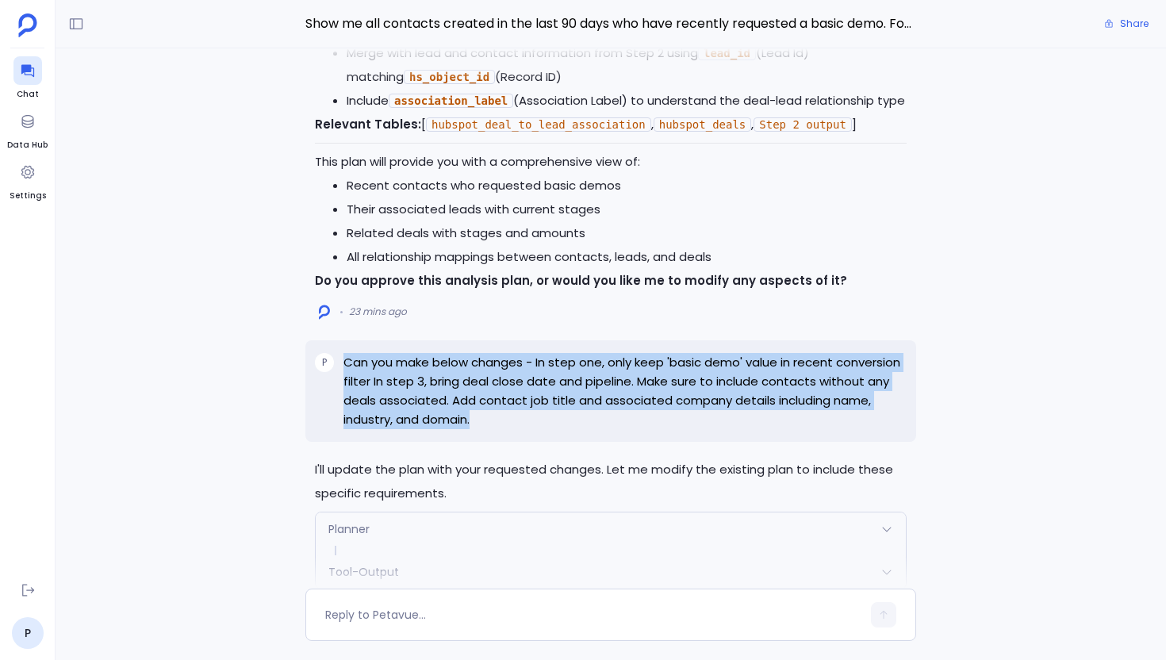
drag, startPoint x: 486, startPoint y: 426, endPoint x: 342, endPoint y: 355, distance: 161.1
click at [342, 355] on div "P Can you make below changes - In step one, only keep 'basic demo' value in rec…" at bounding box center [610, 391] width 611 height 102
copy p "Can you make below changes - In step one, only keep 'basic demo' value in recen…"
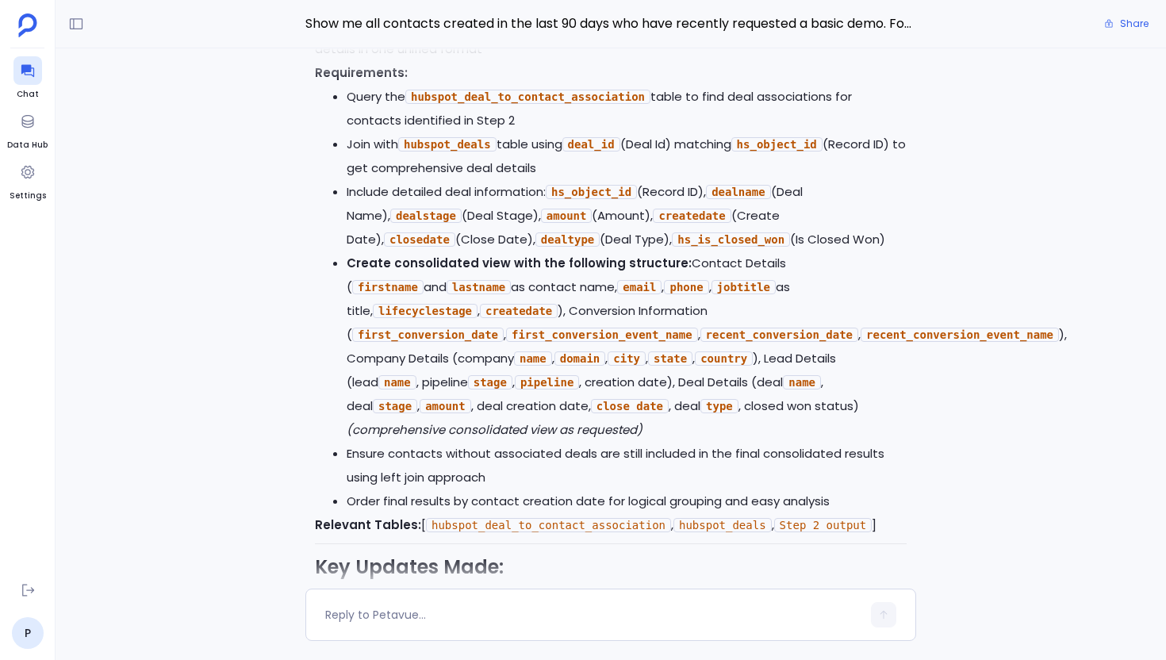
scroll to position [0, 0]
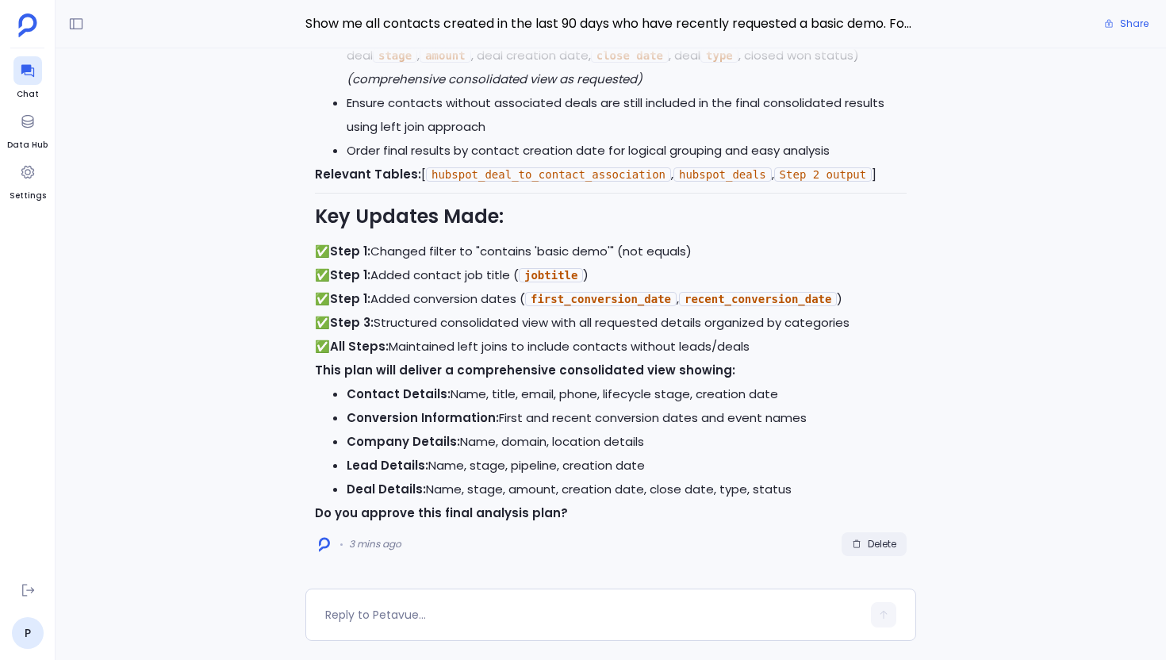
click at [876, 549] on span "Delete" at bounding box center [882, 544] width 29 height 13
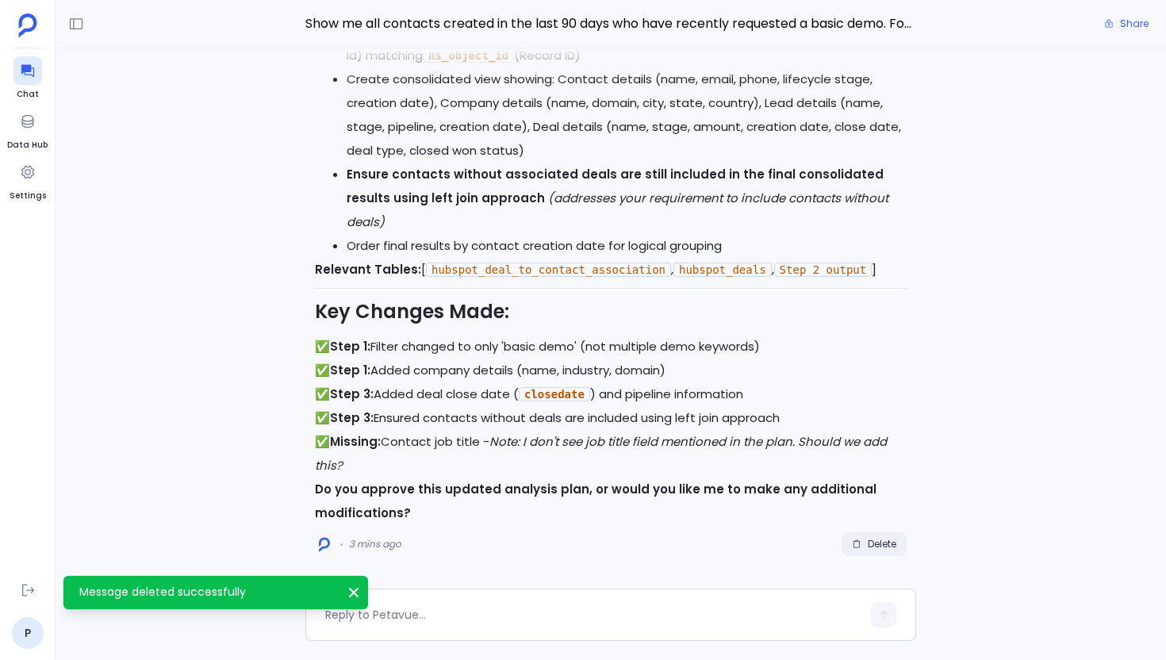
click at [876, 549] on span "Delete" at bounding box center [882, 544] width 29 height 13
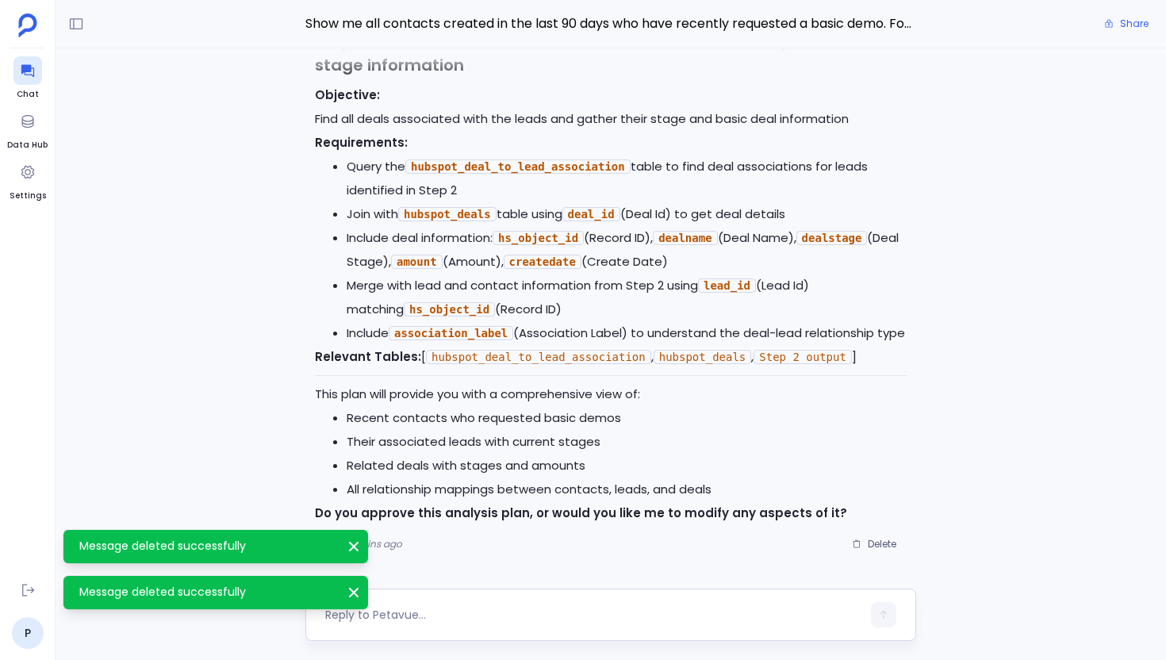
click at [498, 608] on textarea at bounding box center [593, 615] width 536 height 16
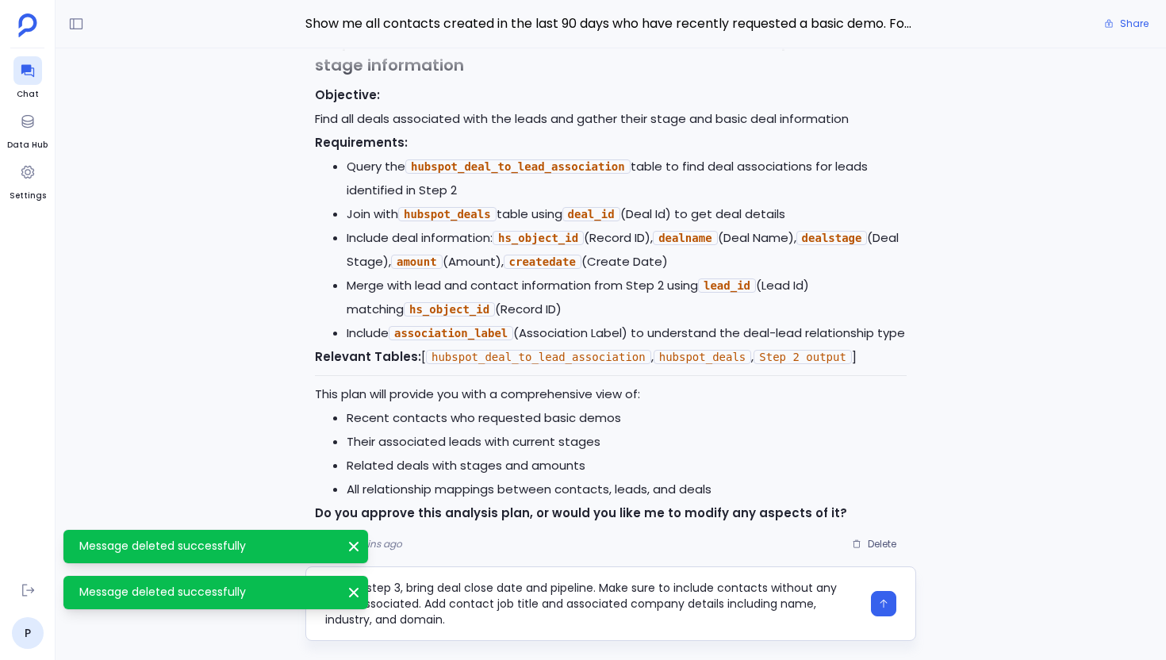
type textarea "Can you make below changes - In step one, only keep 'basic demo' value in recen…"
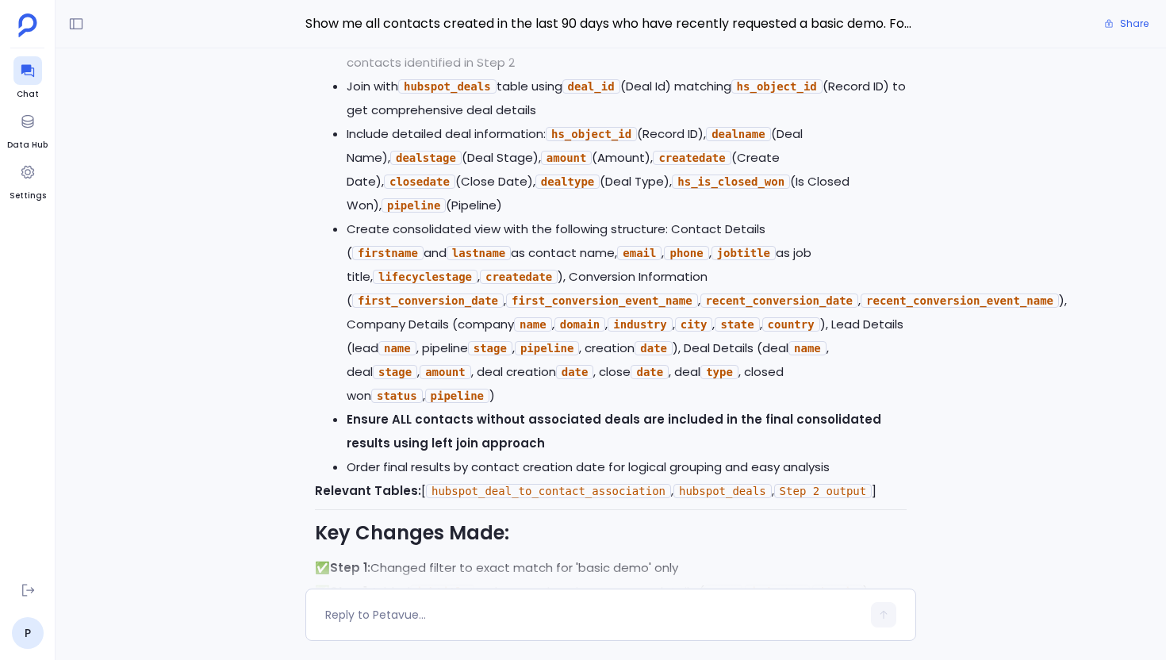
scroll to position [0, 0]
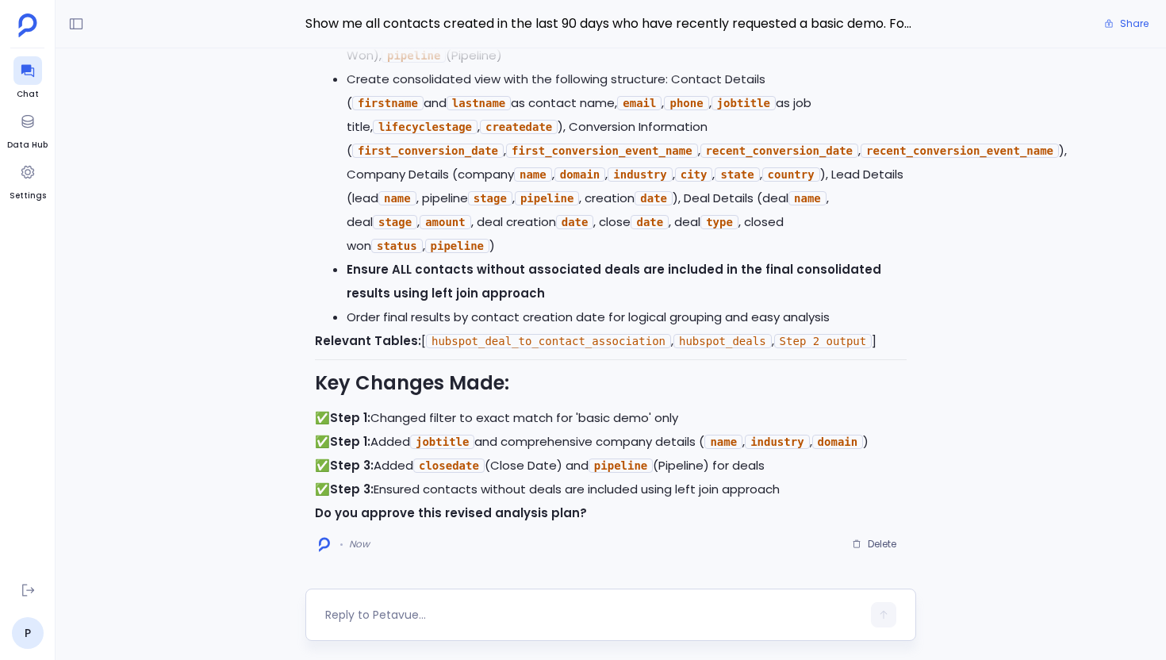
click at [450, 617] on textarea at bounding box center [593, 615] width 536 height 16
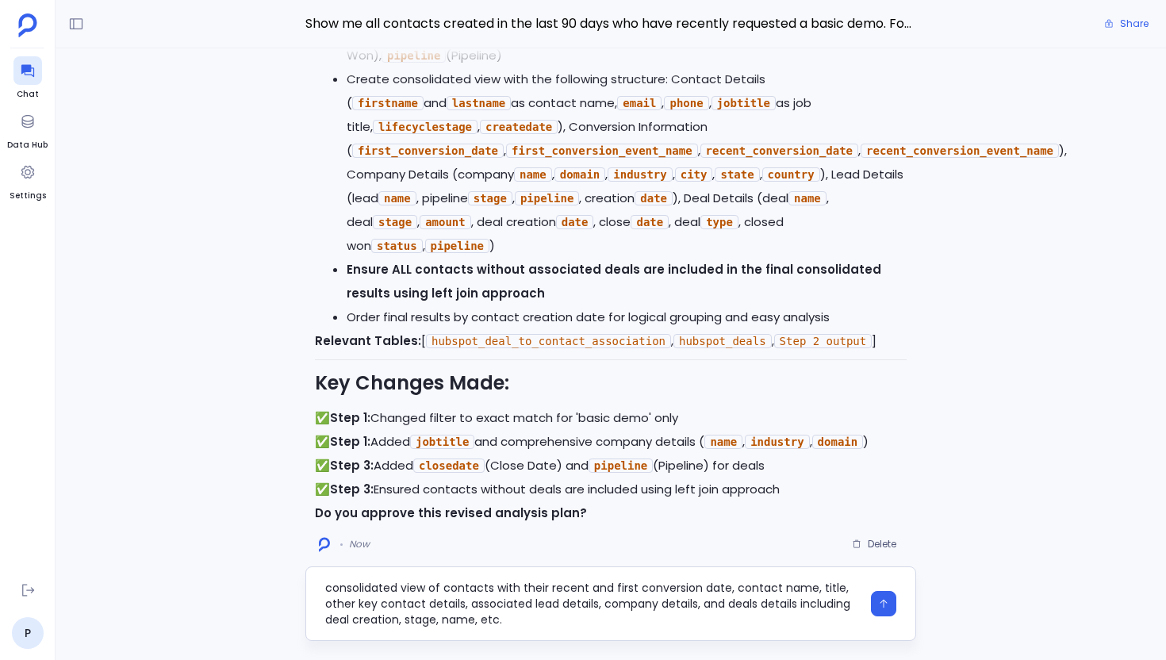
type textarea "In step 1, filter for names containing 'basic demo'. At the end of the analysis…"
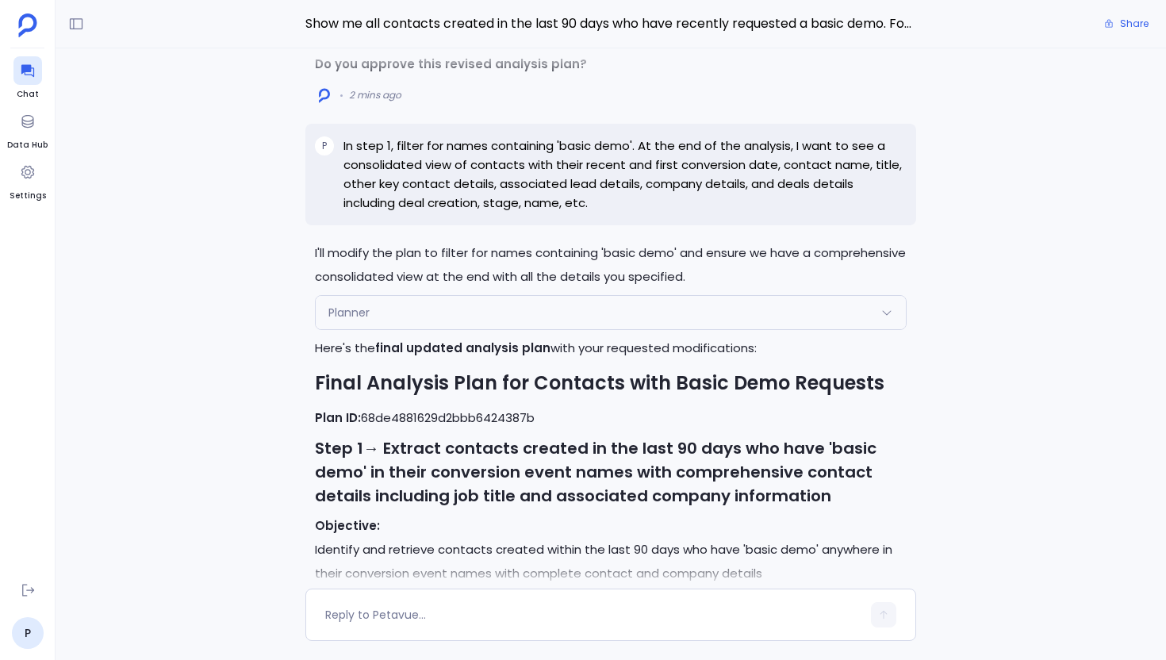
scroll to position [-1971, 0]
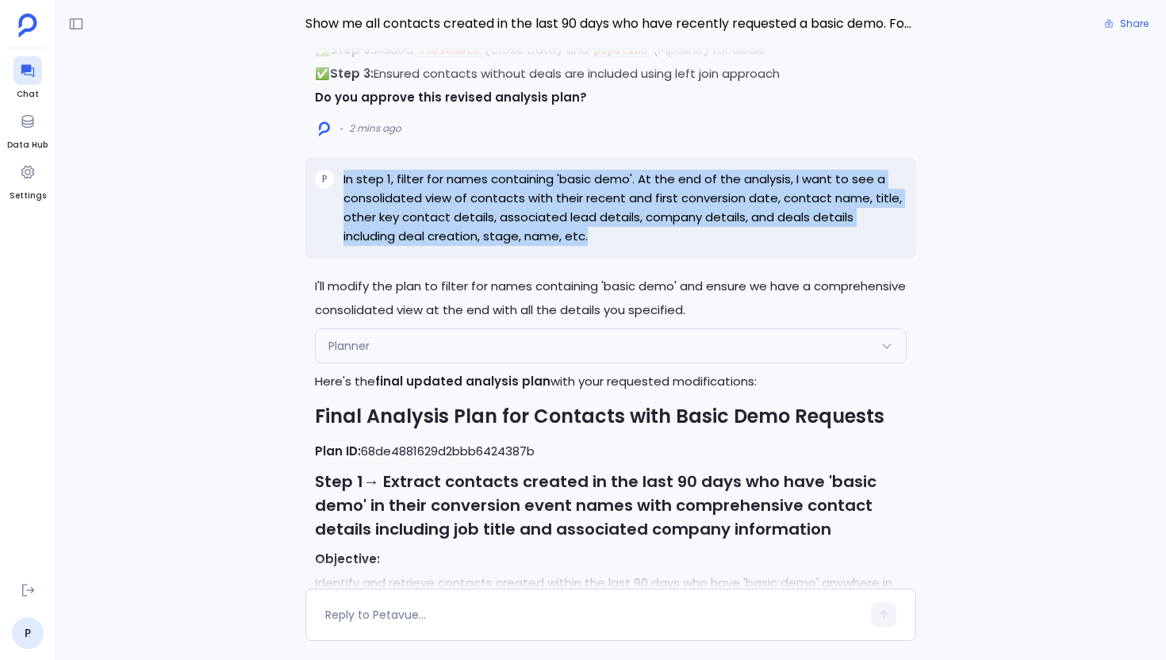
drag, startPoint x: 600, startPoint y: 247, endPoint x: 339, endPoint y: 186, distance: 268.0
click at [339, 186] on div "P In step 1, filter for names containing 'basic demo'. At the end of the analys…" at bounding box center [610, 208] width 611 height 102
copy p "In step 1, filter for names containing 'basic demo'. At the end of the analysis…"
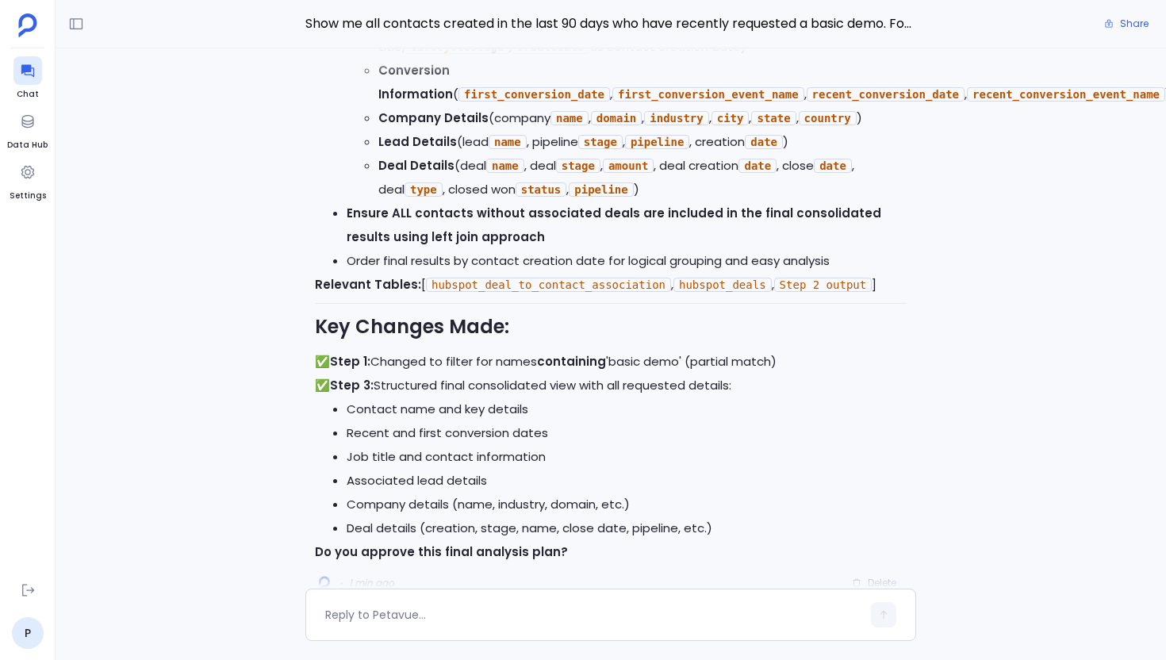
scroll to position [0, 0]
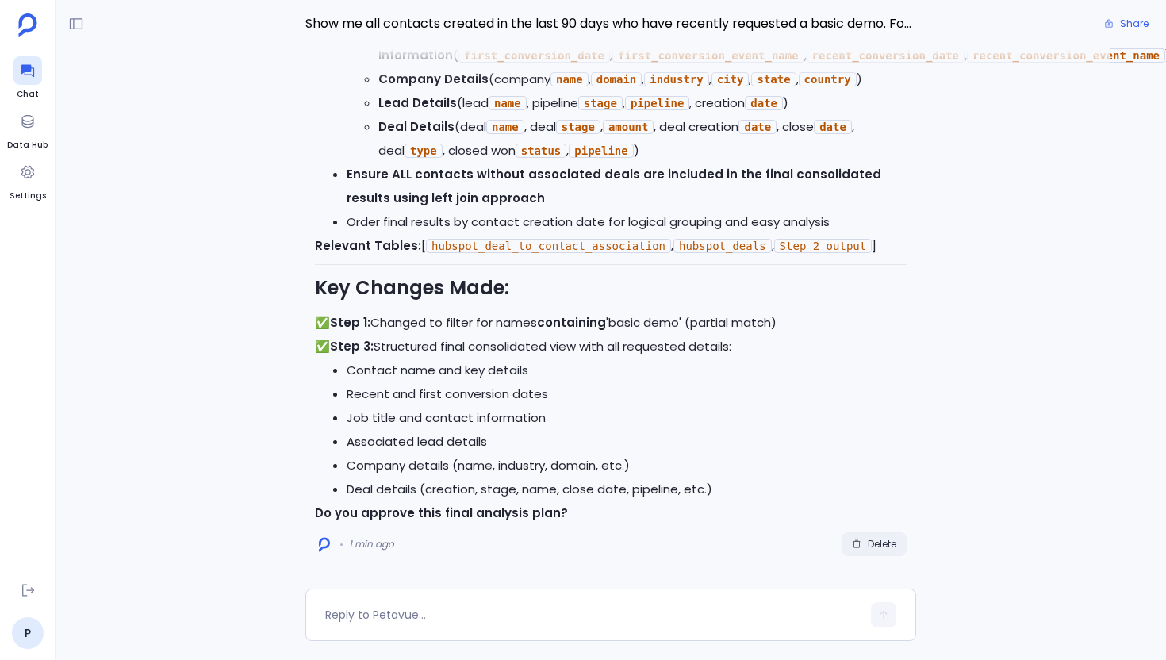
click at [870, 545] on span "Delete" at bounding box center [882, 544] width 29 height 13
click at [358, 614] on textarea at bounding box center [593, 615] width 536 height 16
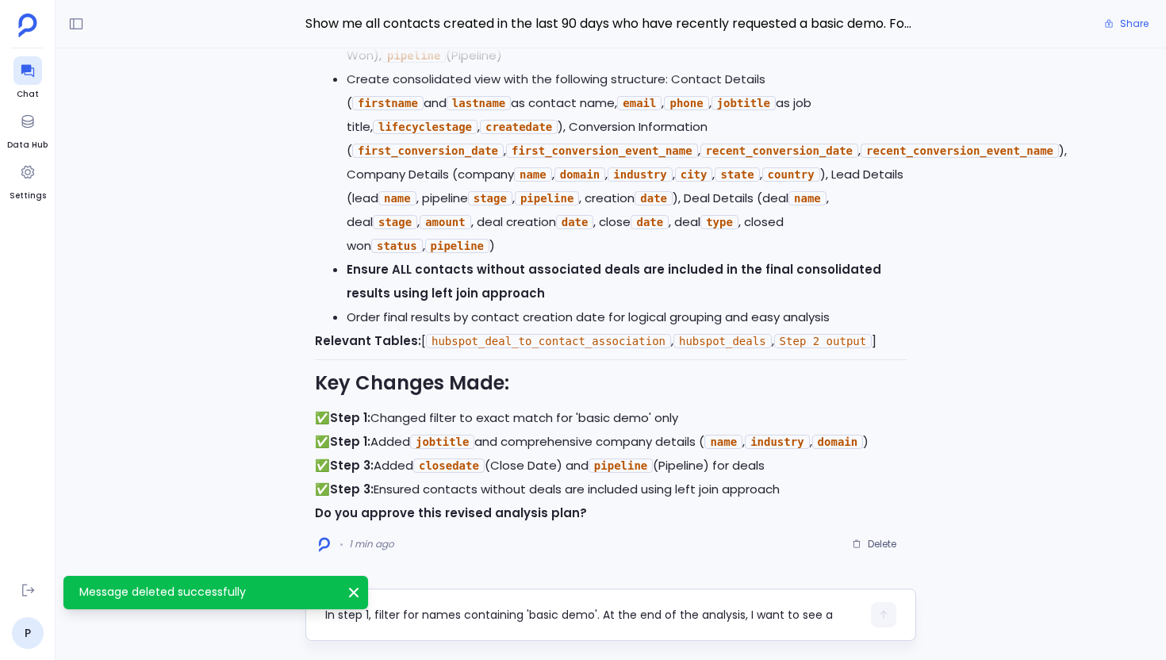
scroll to position [16, 0]
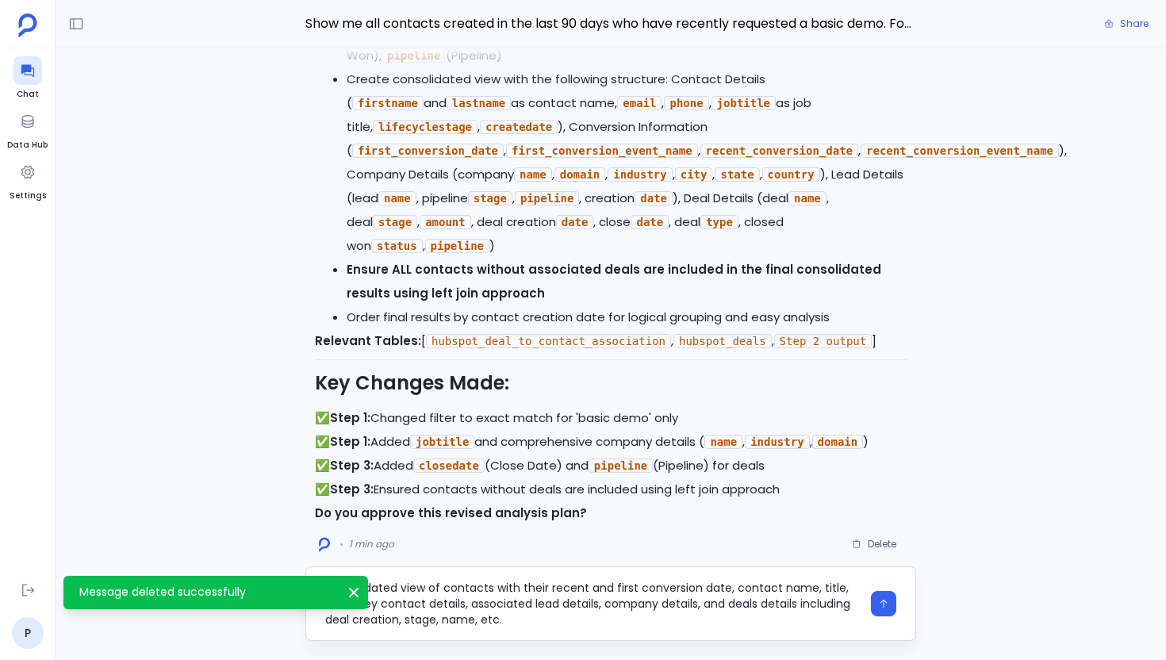
type textarea "In step 1, filter for names containing 'basic demo'. At the end of the analysis…"
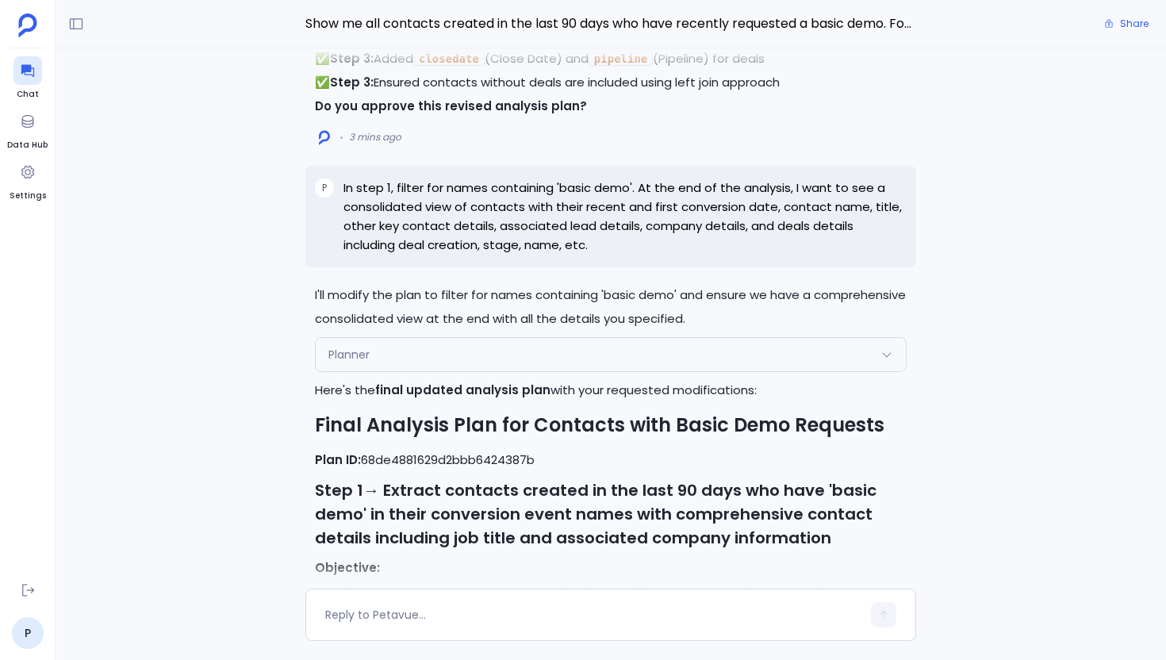
scroll to position [-1939, 0]
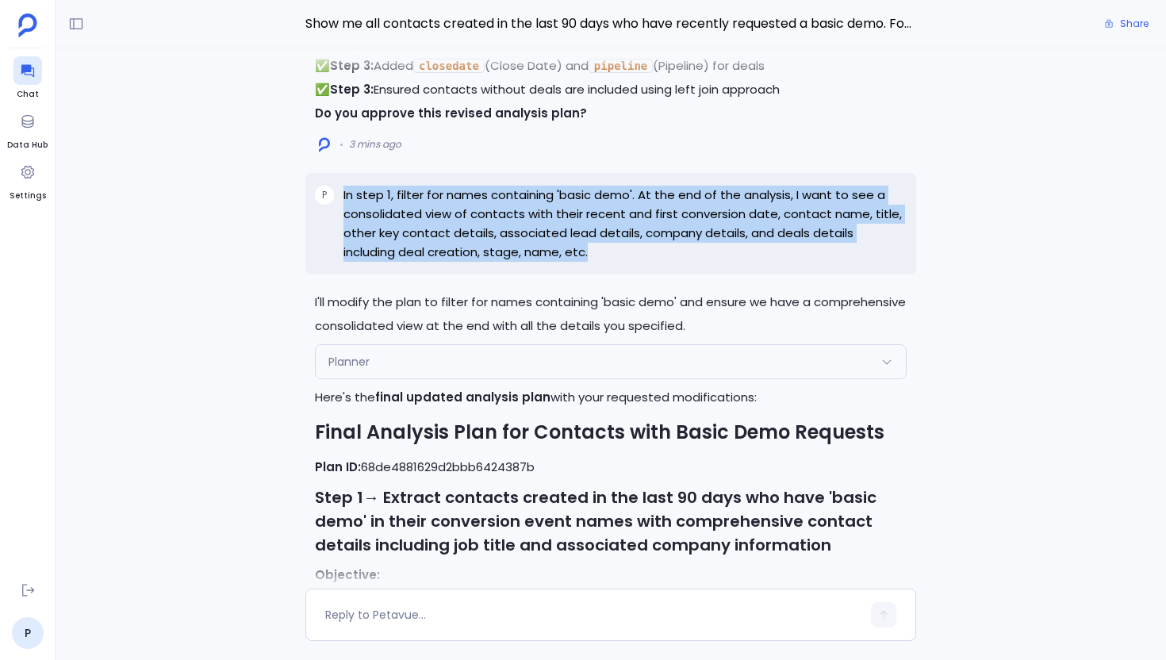
drag, startPoint x: 599, startPoint y: 267, endPoint x: 336, endPoint y: 205, distance: 270.7
click at [336, 205] on div "P In step 1, filter for names containing 'basic demo'. At the end of the analys…" at bounding box center [610, 224] width 611 height 102
copy div "In step 1, filter for names containing 'basic demo'. At the end of the analysis…"
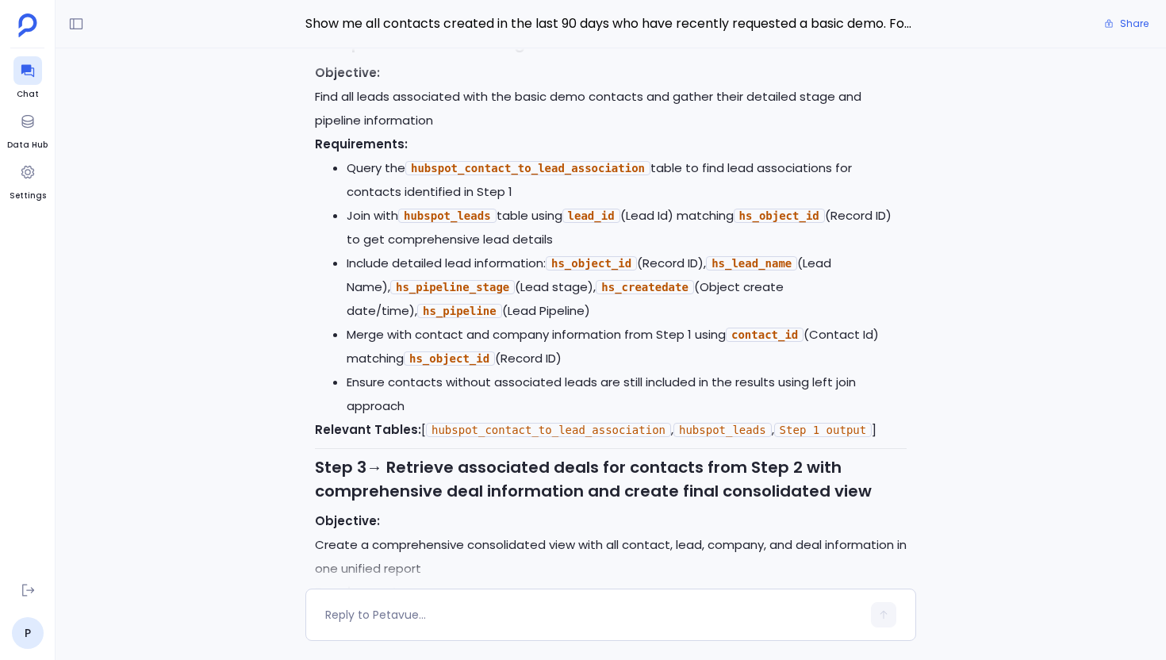
scroll to position [0, 0]
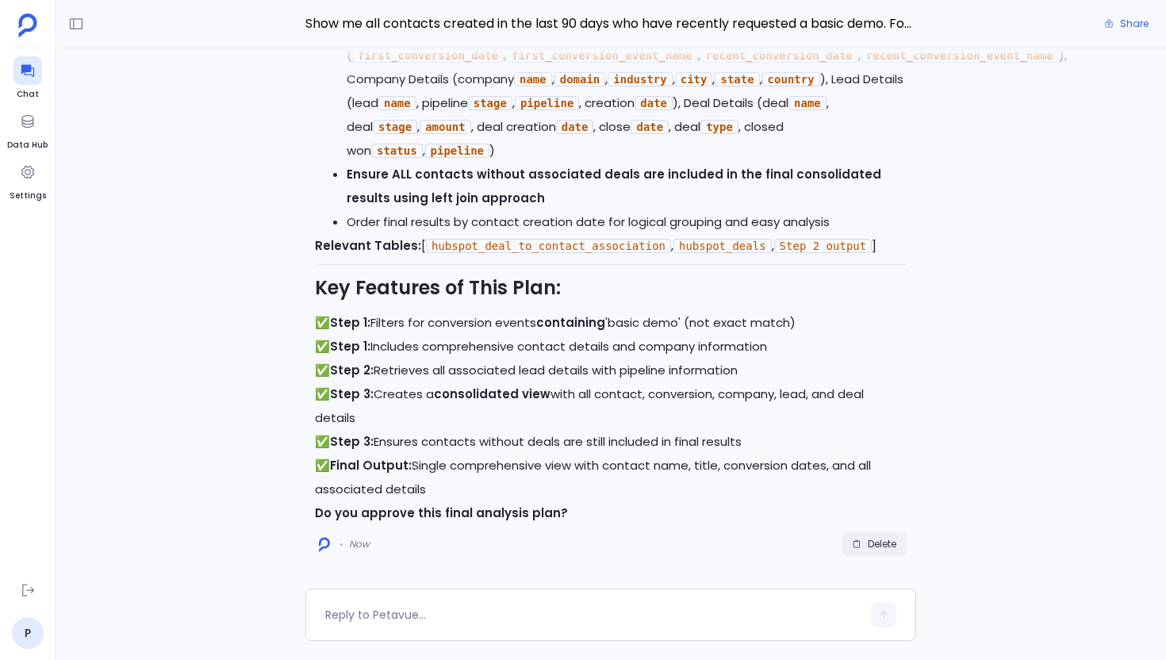
click at [868, 545] on span "Delete" at bounding box center [882, 544] width 29 height 13
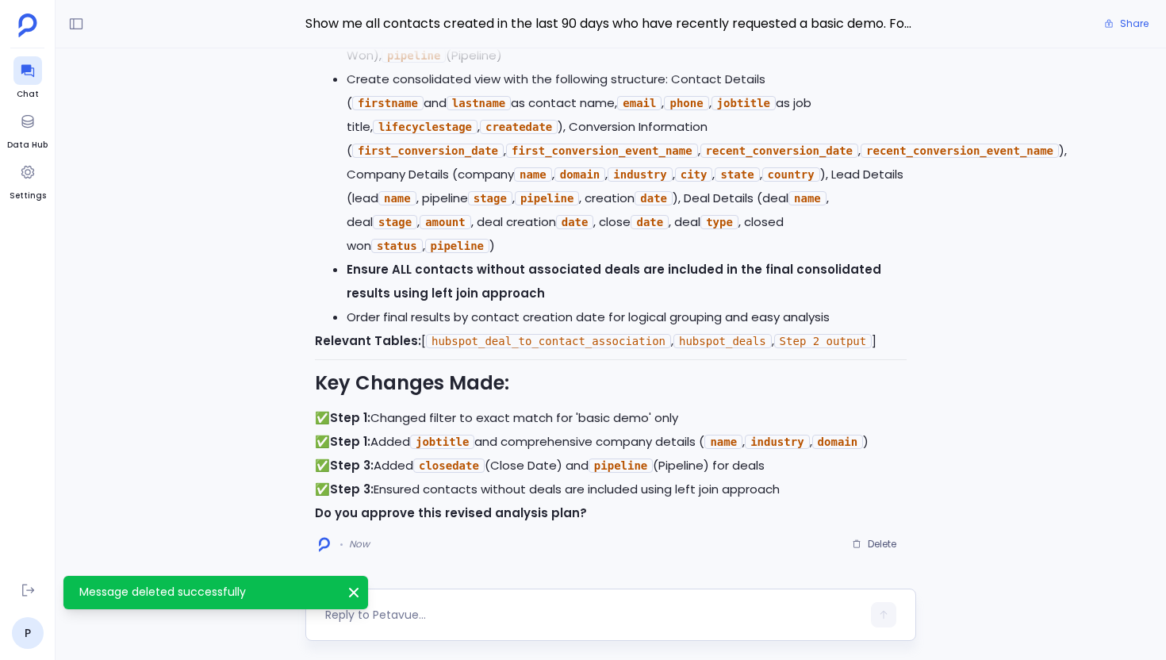
click at [481, 611] on textarea at bounding box center [593, 615] width 536 height 16
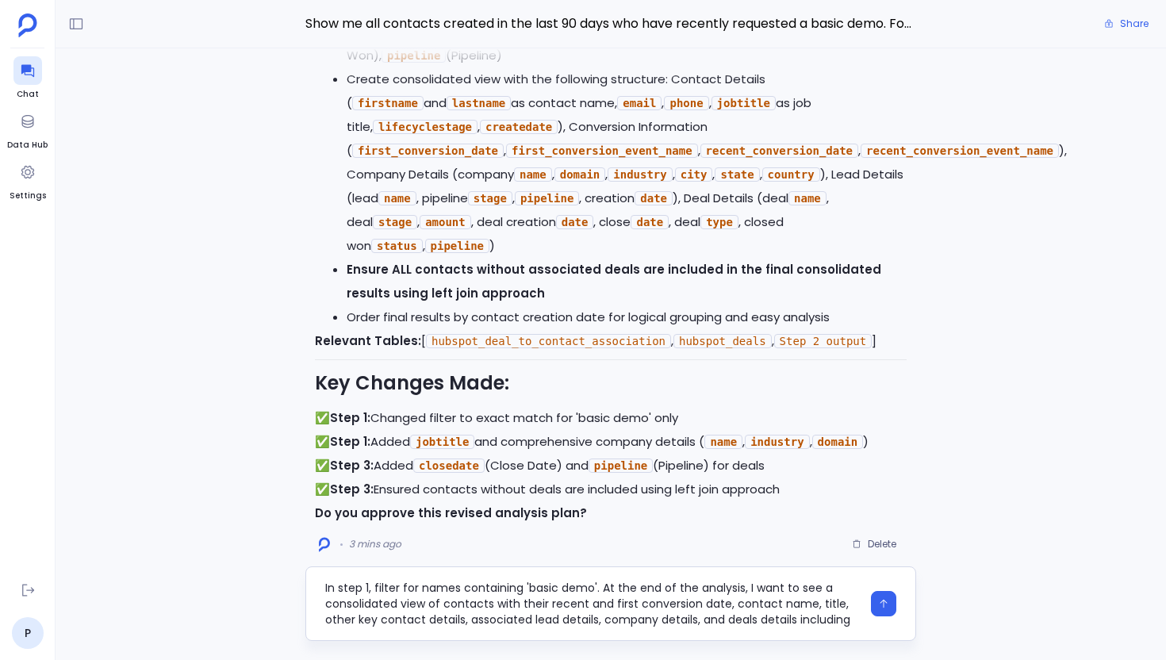
click at [416, 606] on textarea "In step 1, filter for names containing 'basic demo'. At the end of the analysis…" at bounding box center [593, 604] width 536 height 48
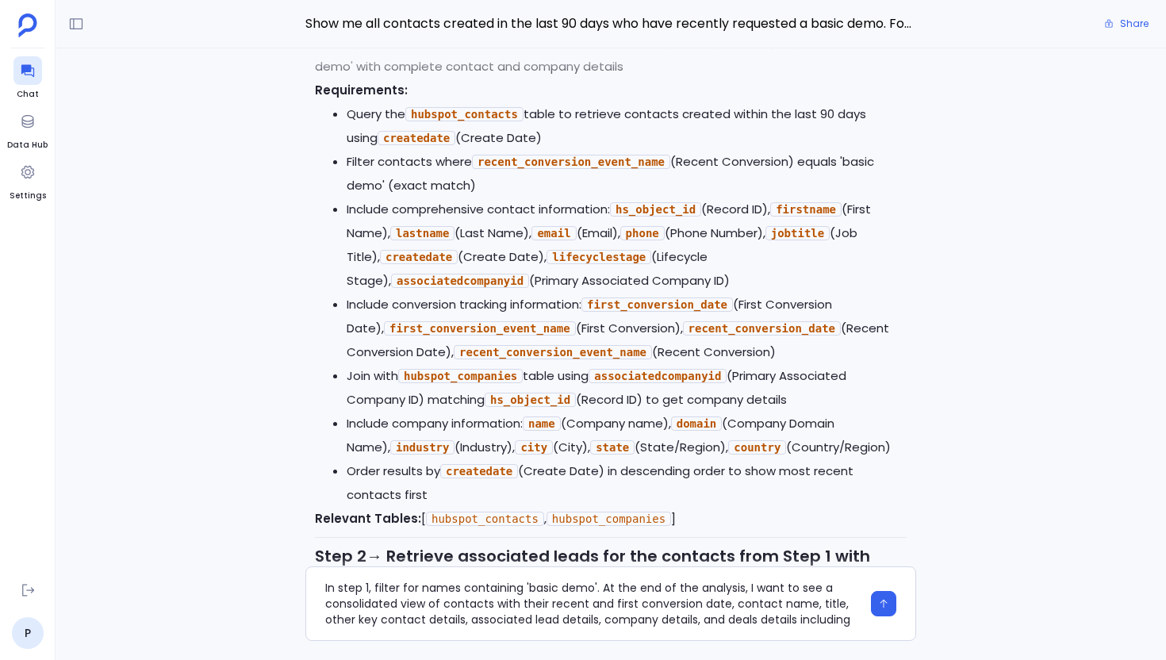
scroll to position [-1315, 0]
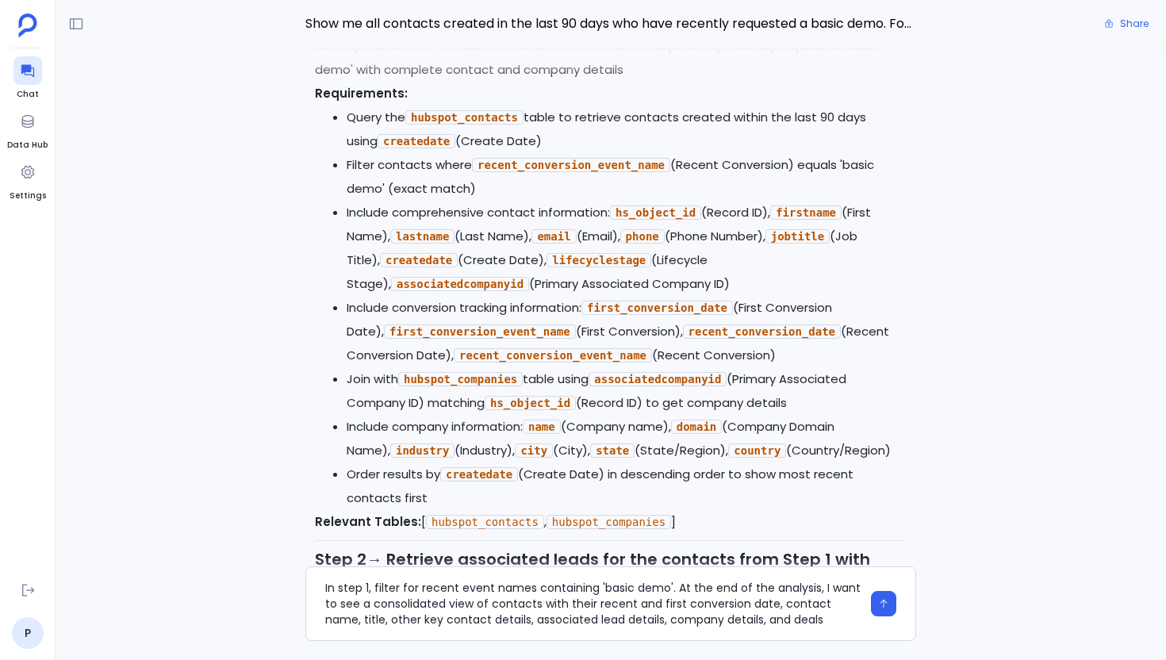
type textarea "In step 1, filter for recent event names containing 'basic demo'. At the end of…"
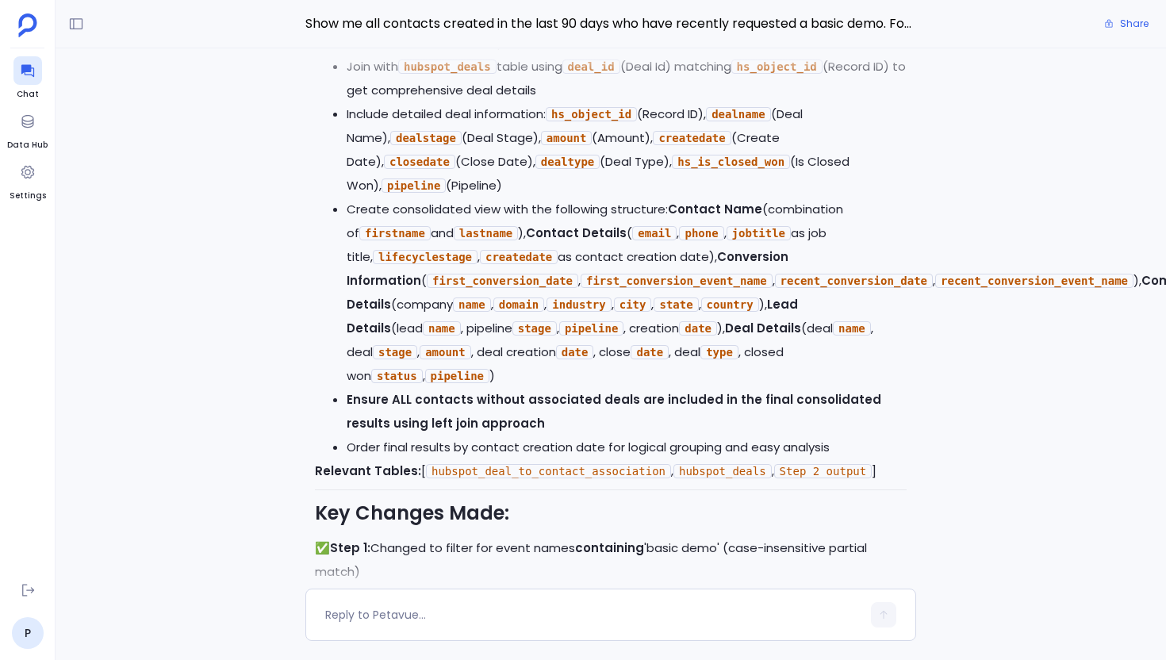
scroll to position [-369, 0]
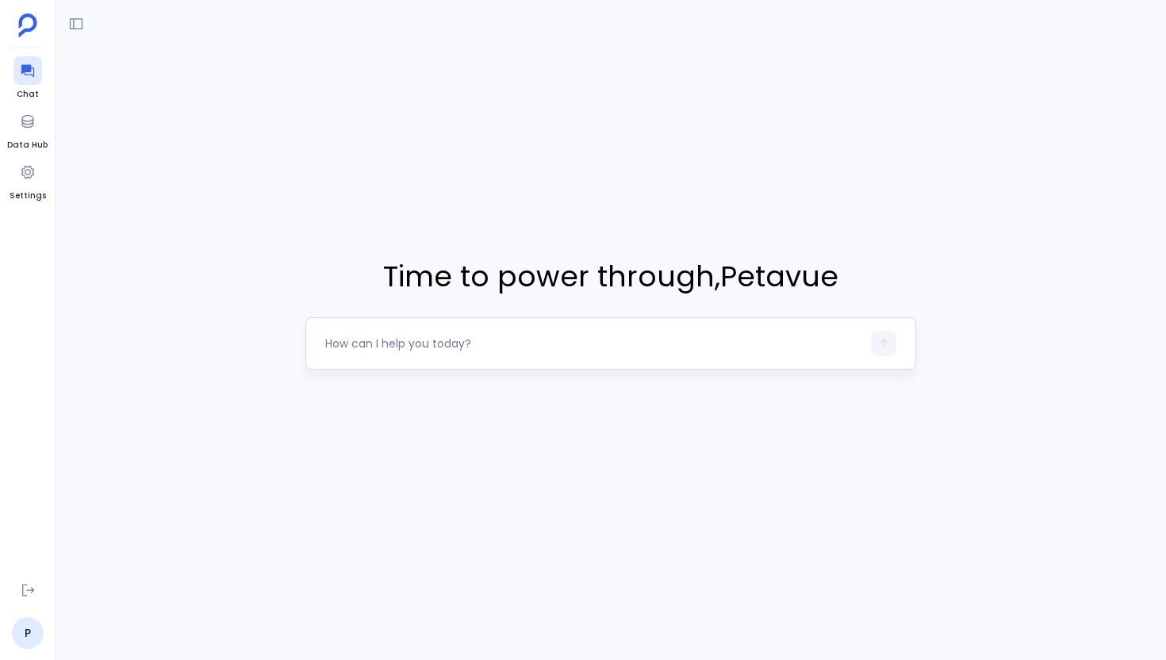
click at [379, 336] on textarea at bounding box center [593, 344] width 536 height 16
type textarea "Could you give me the contacts created in the last 6 months who have submitted …"
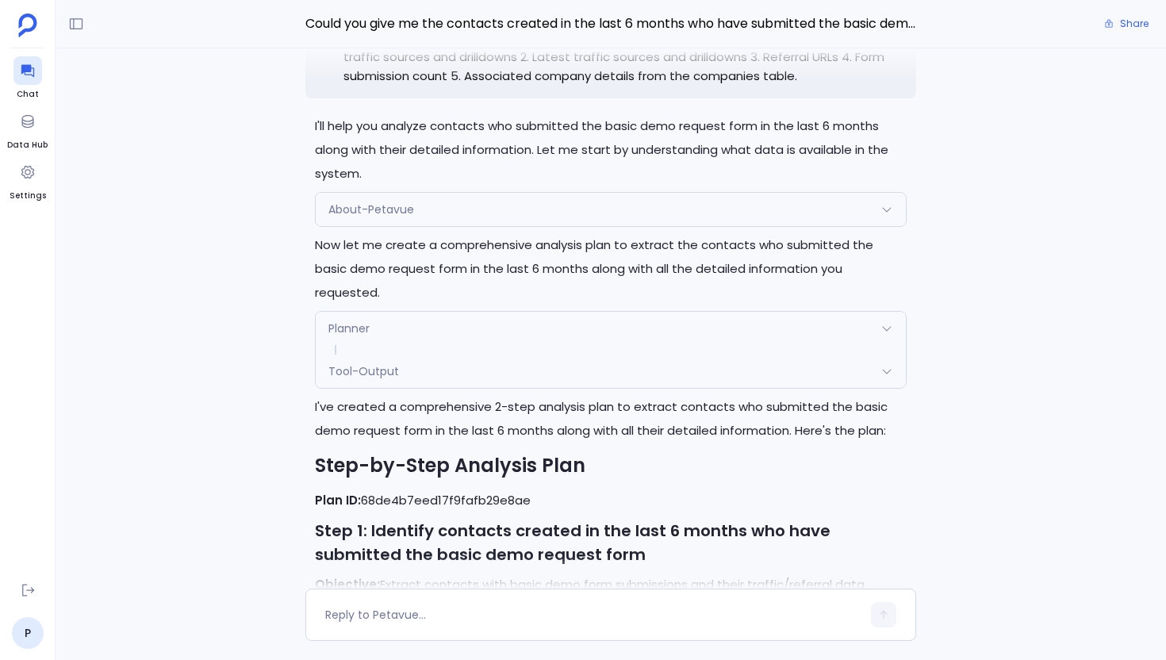
scroll to position [-1253, 0]
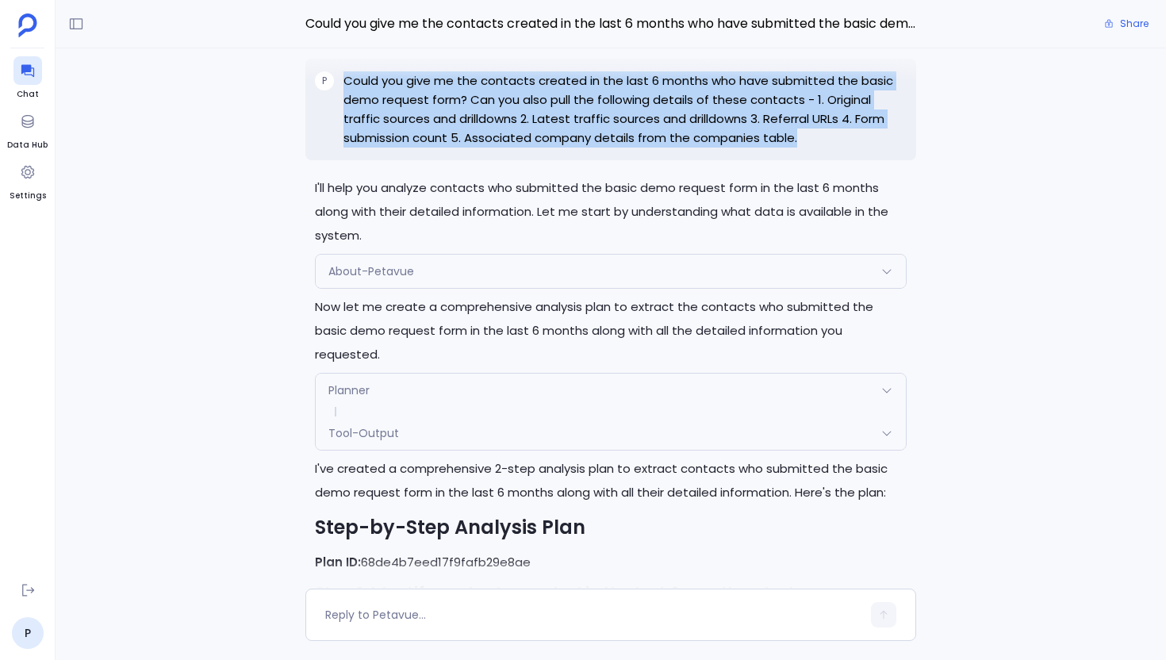
drag, startPoint x: 800, startPoint y: 153, endPoint x: 336, endPoint y: 102, distance: 466.9
click at [336, 102] on div "P Could you give me the contacts created in the last 6 months who have submitte…" at bounding box center [610, 110] width 611 height 102
copy div "Could you give me the contacts created in the last 6 months who have submitted …"
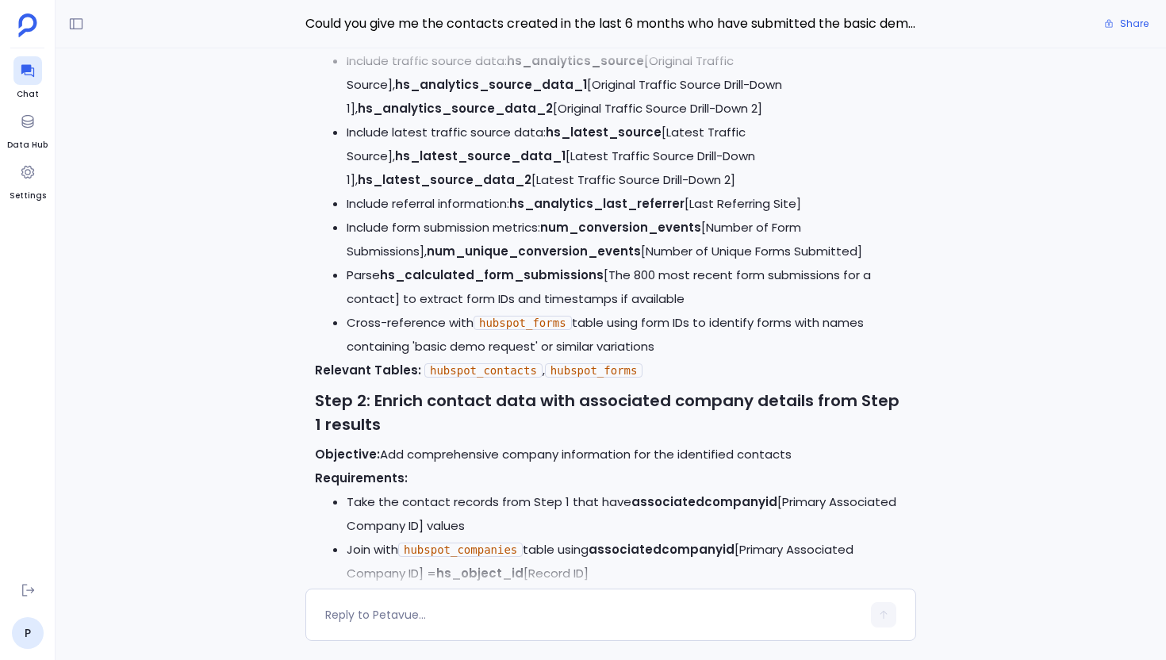
scroll to position [0, 0]
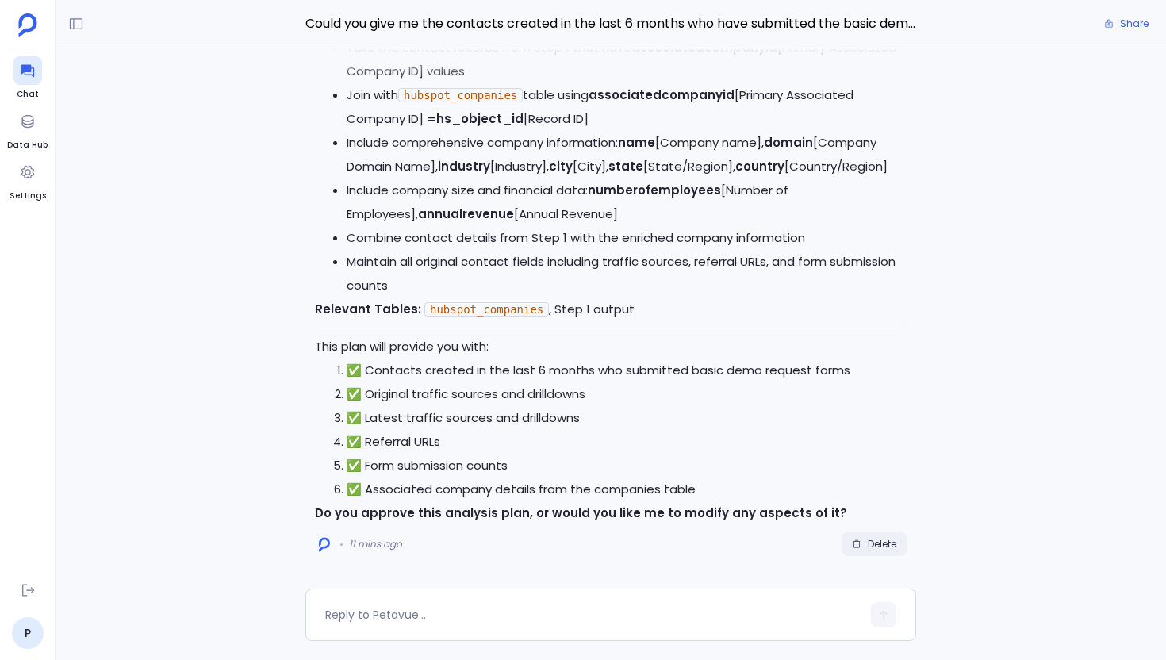
click at [877, 543] on span "Delete" at bounding box center [882, 544] width 29 height 13
click at [415, 618] on textarea at bounding box center [593, 615] width 536 height 16
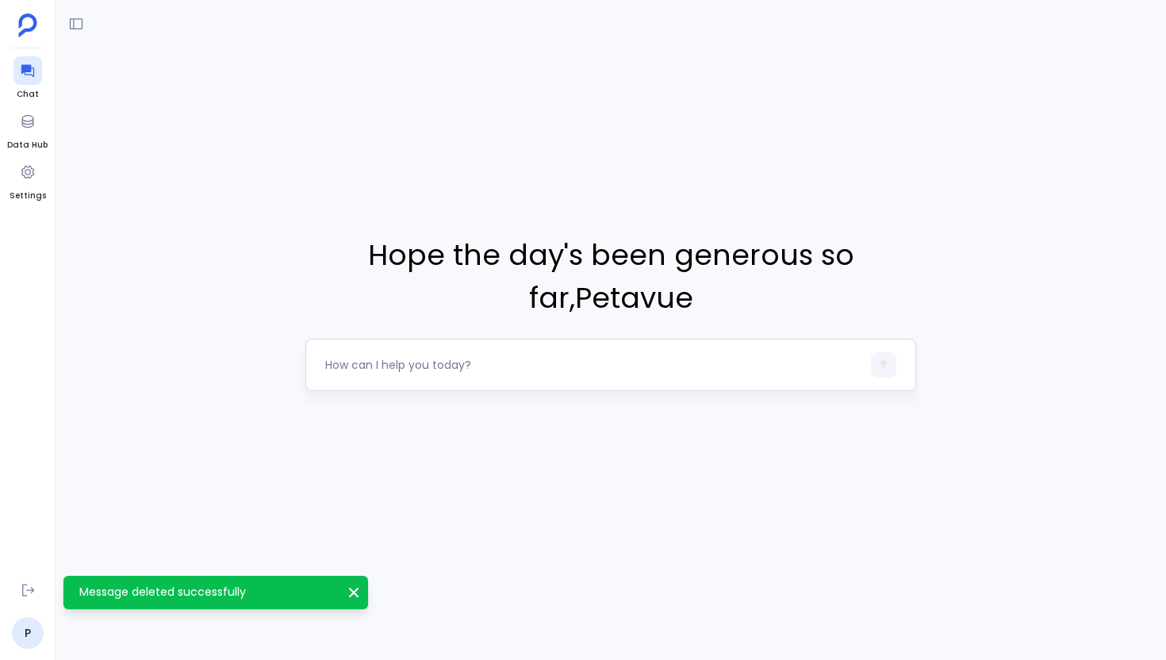
click at [372, 365] on textarea at bounding box center [593, 365] width 536 height 16
type textarea "Could you give me the contacts created in the last 6 months who have submitted …"
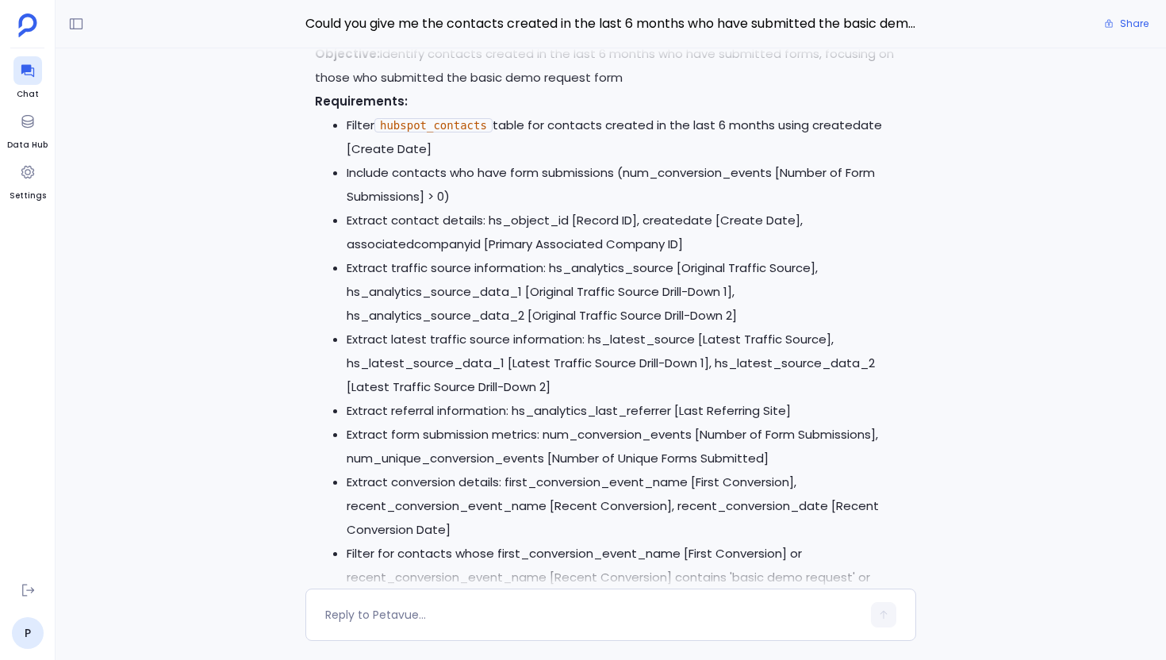
scroll to position [-1851, 0]
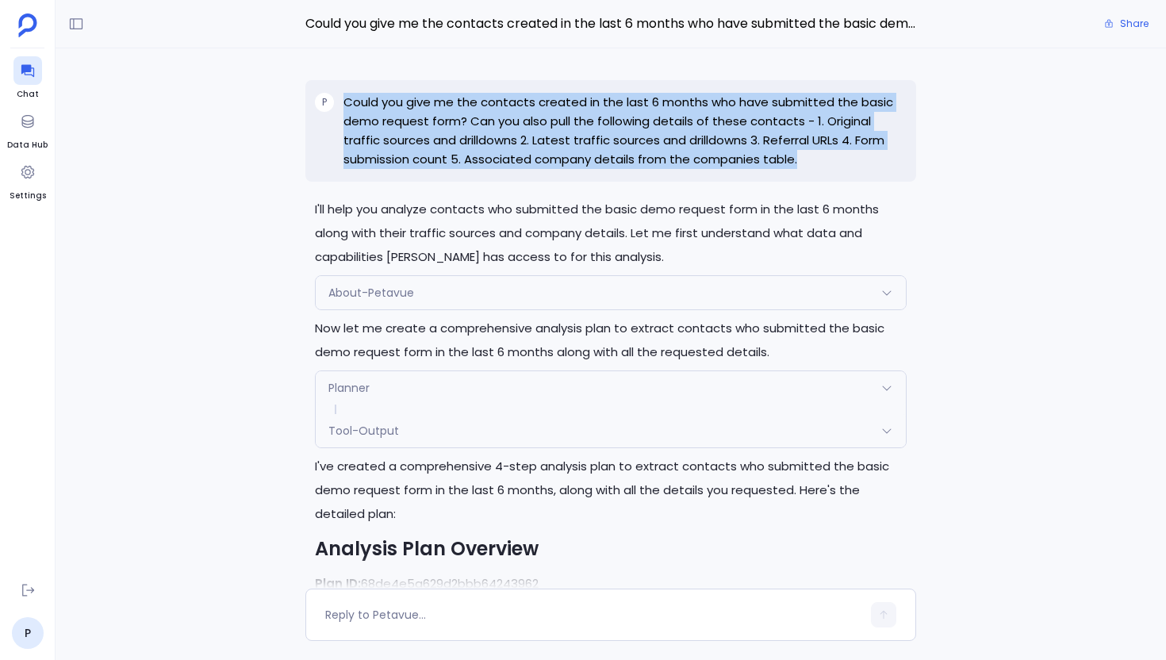
drag, startPoint x: 831, startPoint y: 158, endPoint x: 337, endPoint y: 106, distance: 496.2
click at [337, 106] on div "P Could you give me the contacts created in the last 6 months who have submitte…" at bounding box center [610, 131] width 611 height 102
copy div "Could you give me the contacts created in the last 6 months who have submitted …"
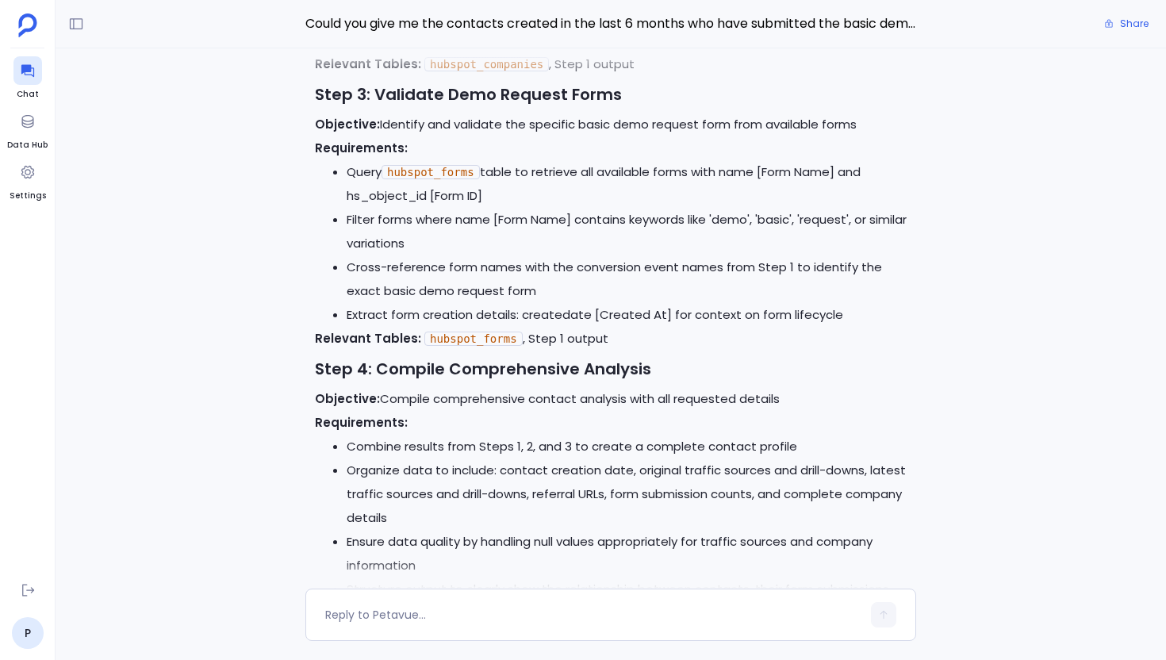
scroll to position [0, 0]
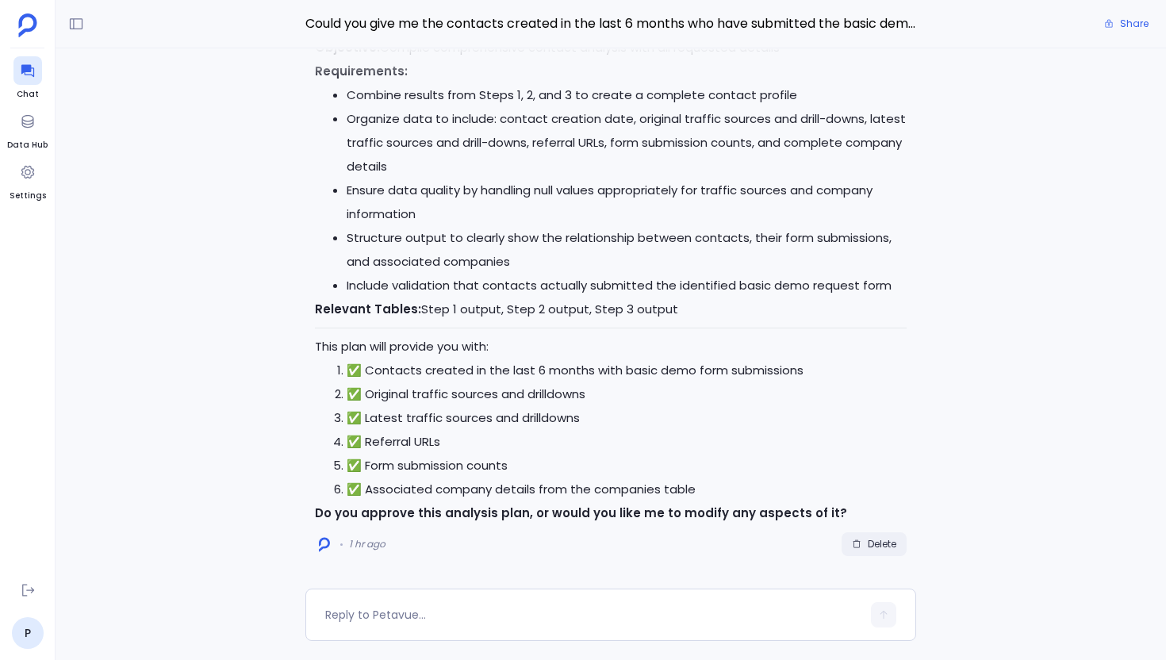
click at [884, 541] on span "Delete" at bounding box center [882, 544] width 29 height 13
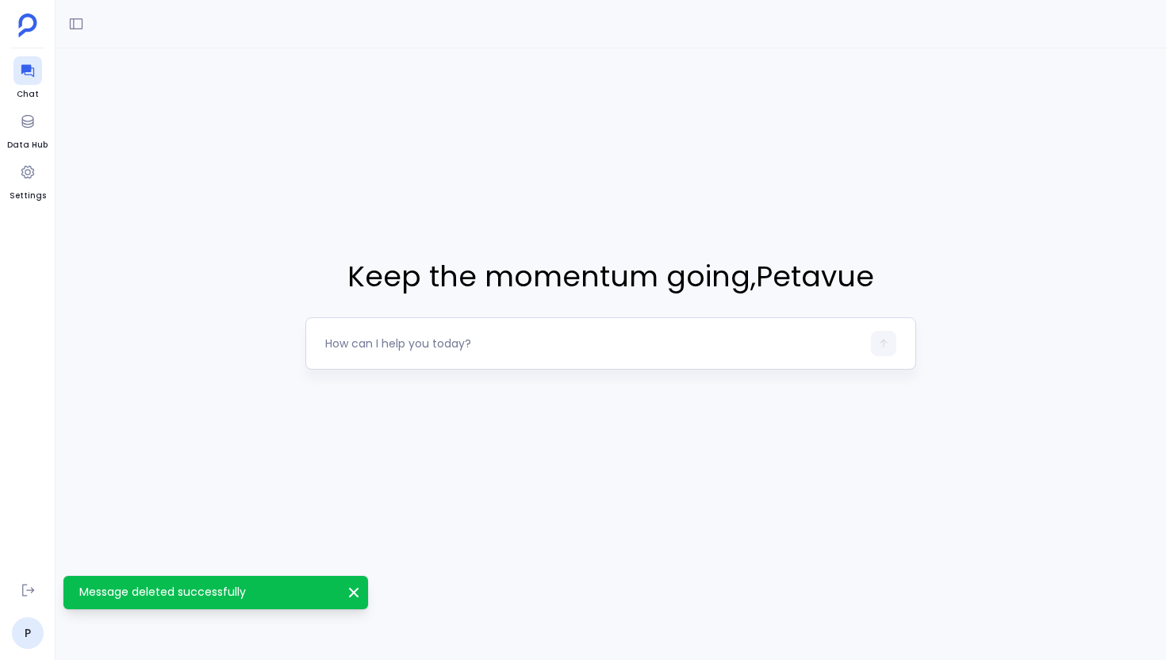
click at [378, 344] on textarea at bounding box center [593, 344] width 536 height 16
type textarea "Could you give me the contacts created in the last 6 months who have submitted …"
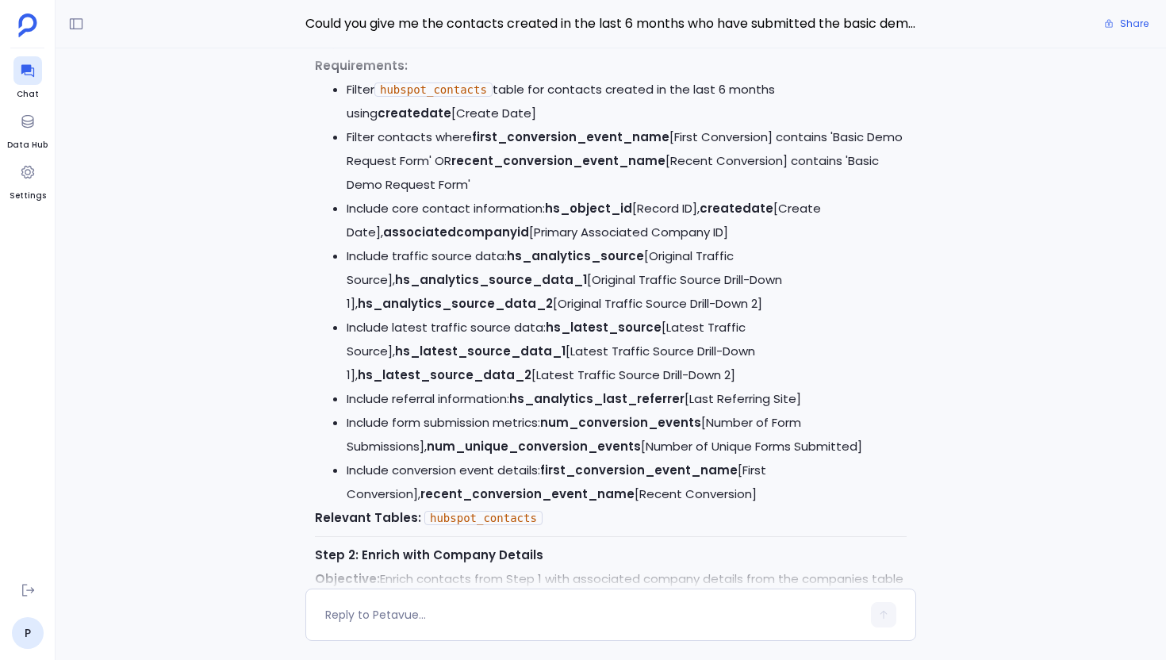
scroll to position [-587, 0]
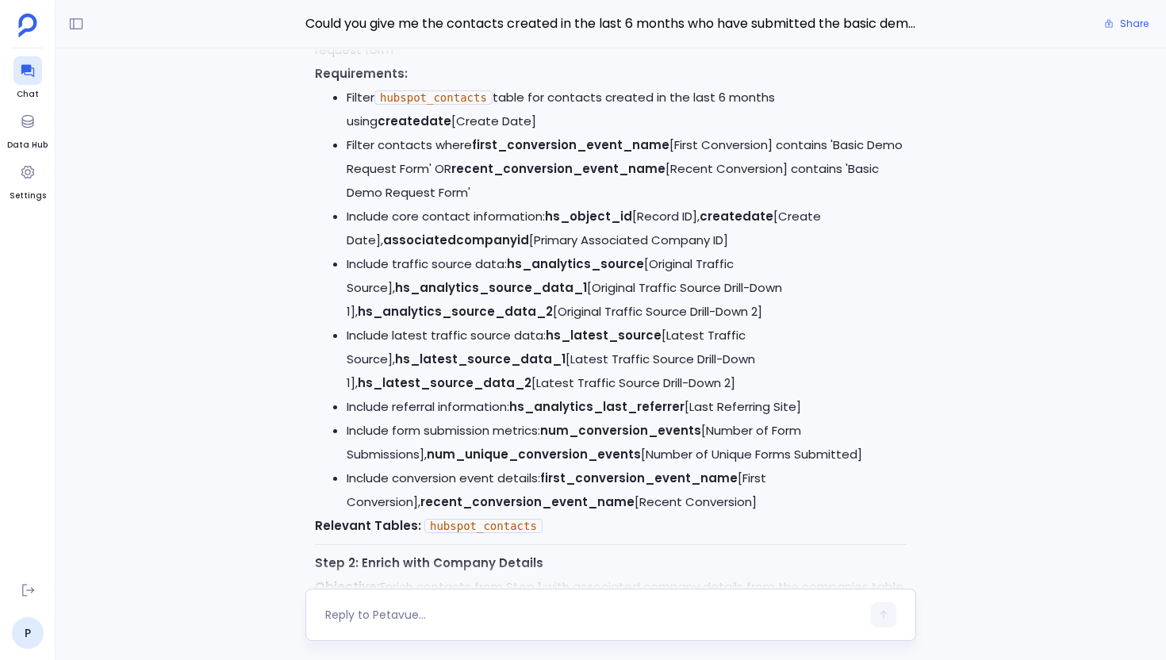
click at [368, 610] on textarea at bounding box center [593, 615] width 536 height 16
type textarea "In step 1, change the filter for created date to last 6 month including the cur…"
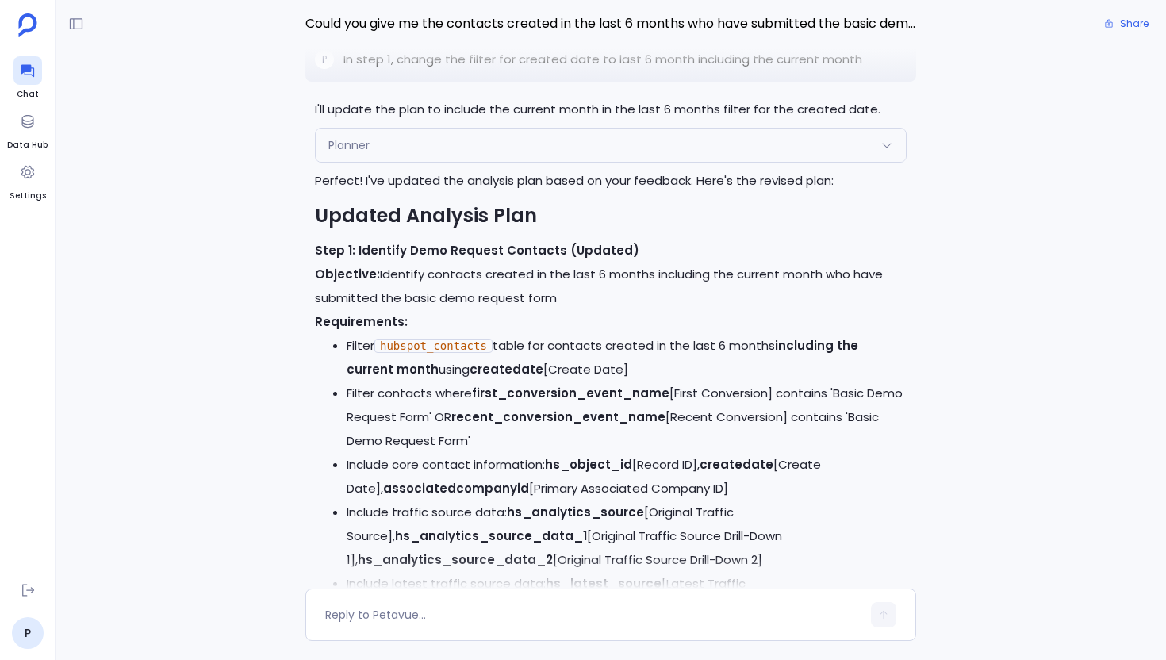
scroll to position [-750, 0]
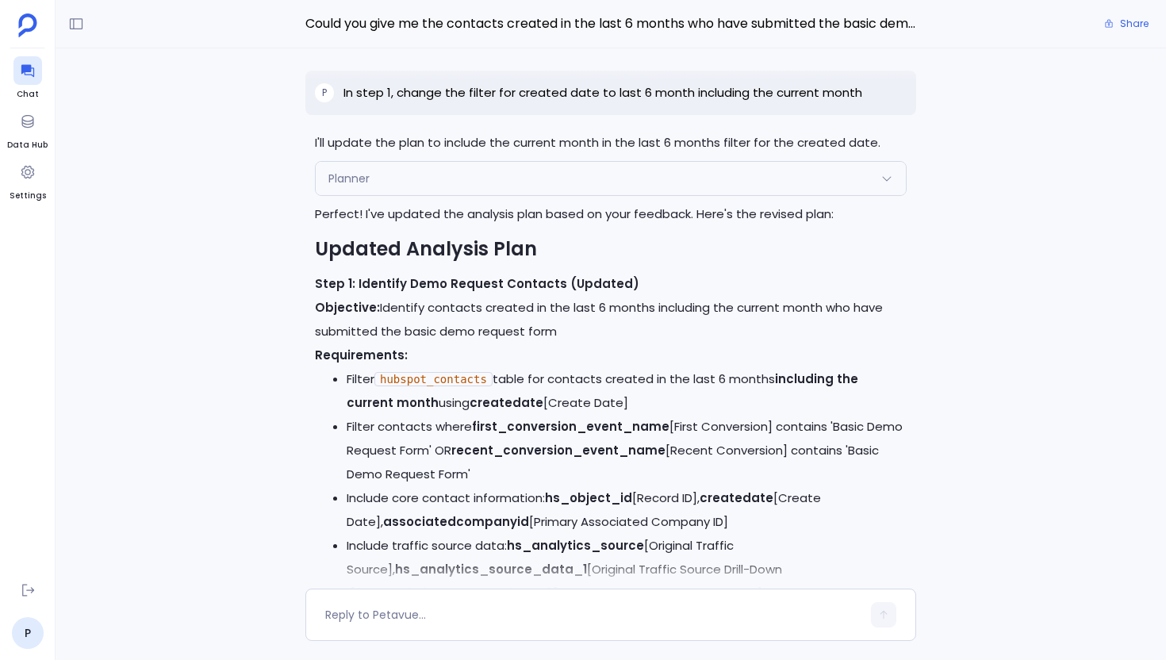
click at [528, 186] on div "Planner" at bounding box center [611, 178] width 590 height 33
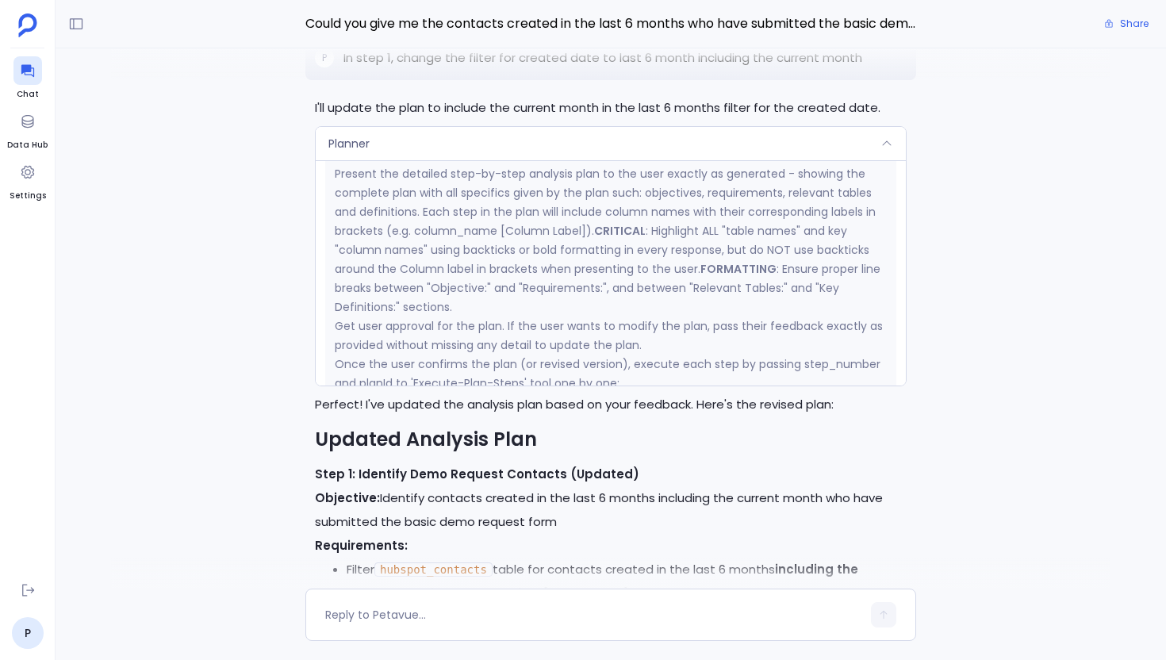
scroll to position [1459, 0]
drag, startPoint x: 370, startPoint y: 233, endPoint x: 343, endPoint y: 240, distance: 26.9
click at [346, 240] on p "Present the detailed step-by-step analysis plan to the user exactly as generate…" at bounding box center [611, 243] width 552 height 152
click at [342, 240] on p "Present the detailed step-by-step analysis plan to the user exactly as generate…" at bounding box center [611, 243] width 552 height 152
drag, startPoint x: 329, startPoint y: 228, endPoint x: 593, endPoint y: 232, distance: 264.2
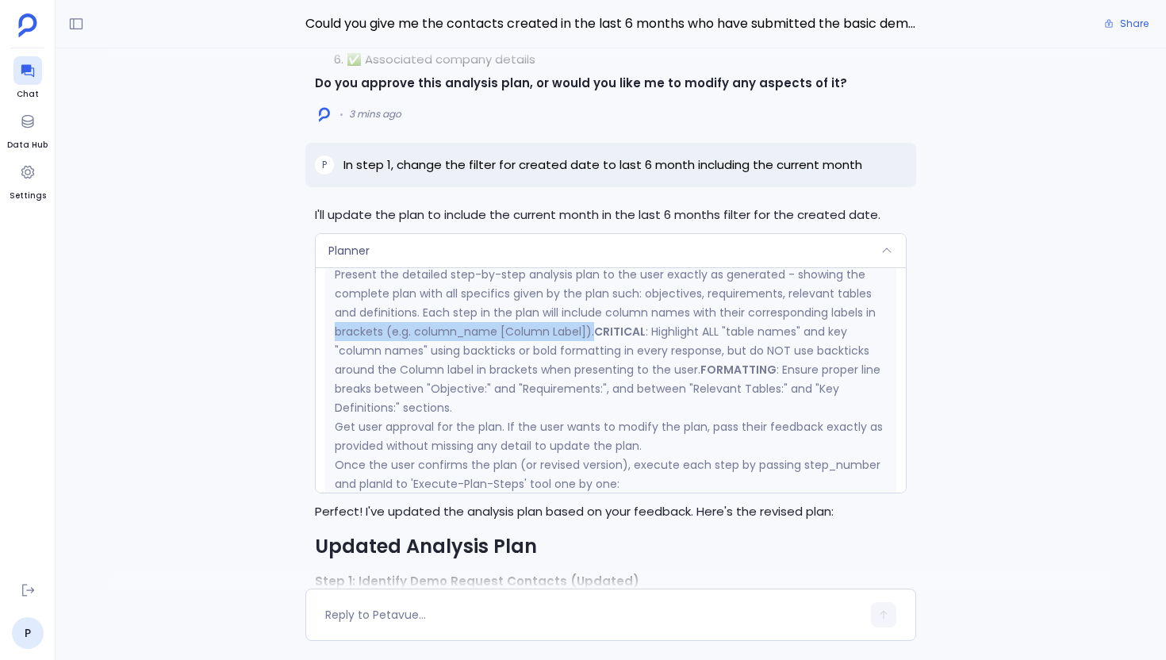
scroll to position [1465, 0]
click at [559, 474] on p "Once the user confirms the plan (or revised version), execute each step by pass…" at bounding box center [611, 477] width 552 height 38
click at [571, 244] on div "Planner" at bounding box center [611, 250] width 590 height 33
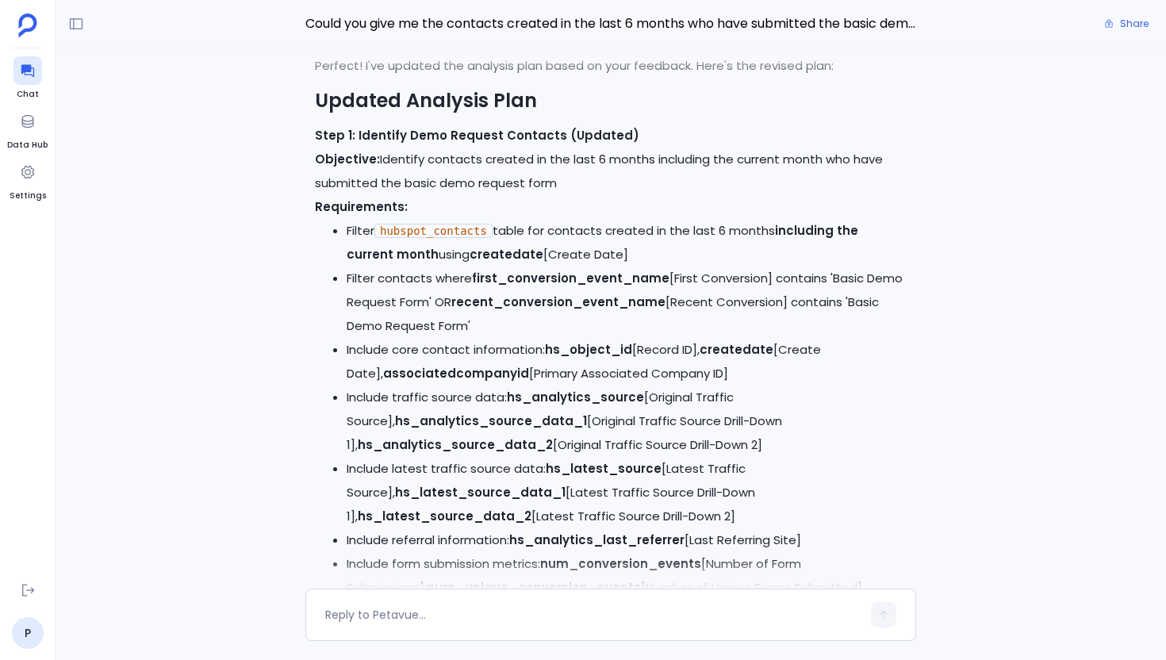
scroll to position [-600, 0]
click at [410, 621] on textarea at bounding box center [593, 615] width 536 height 16
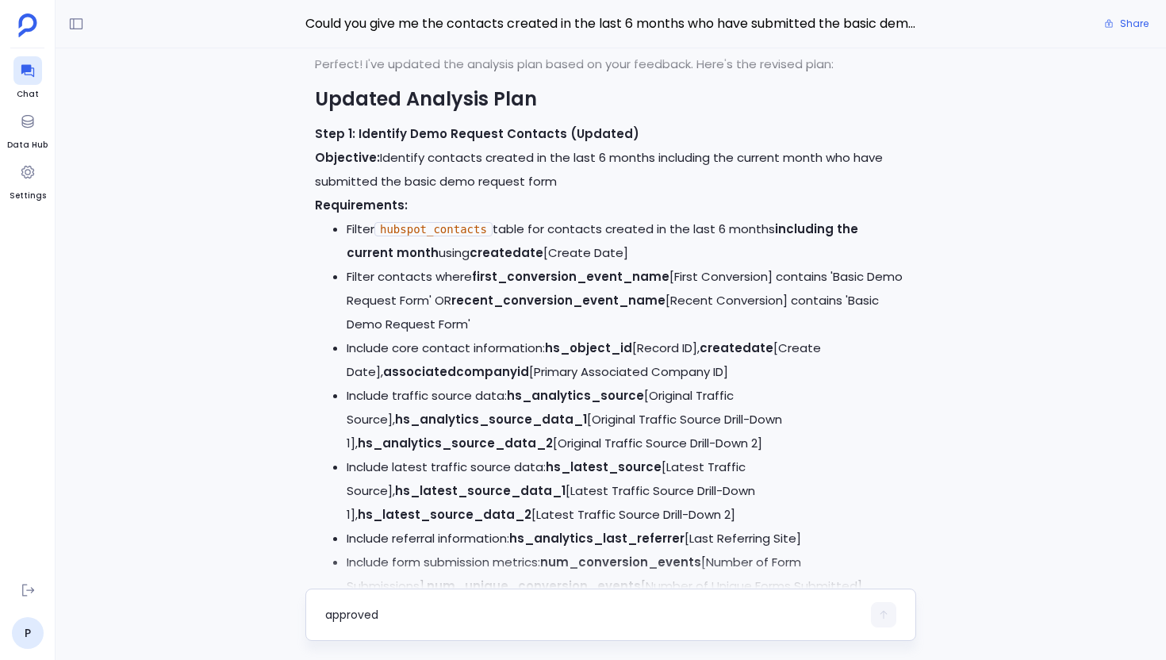
scroll to position [0, 0]
type textarea "approved"
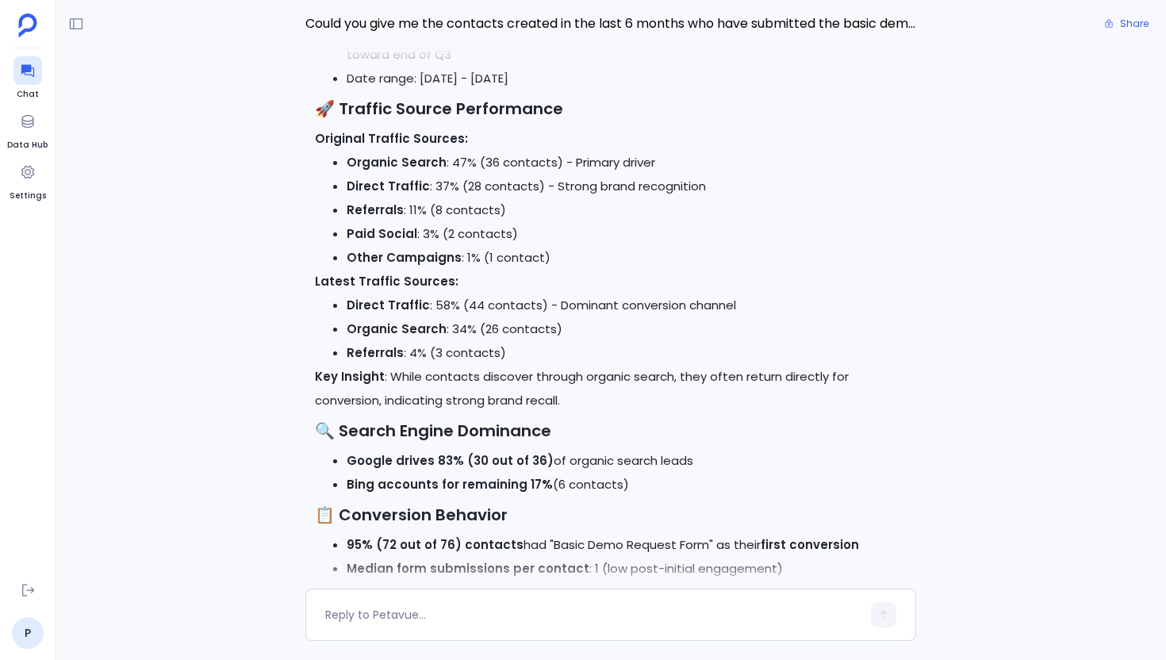
scroll to position [-1780, 0]
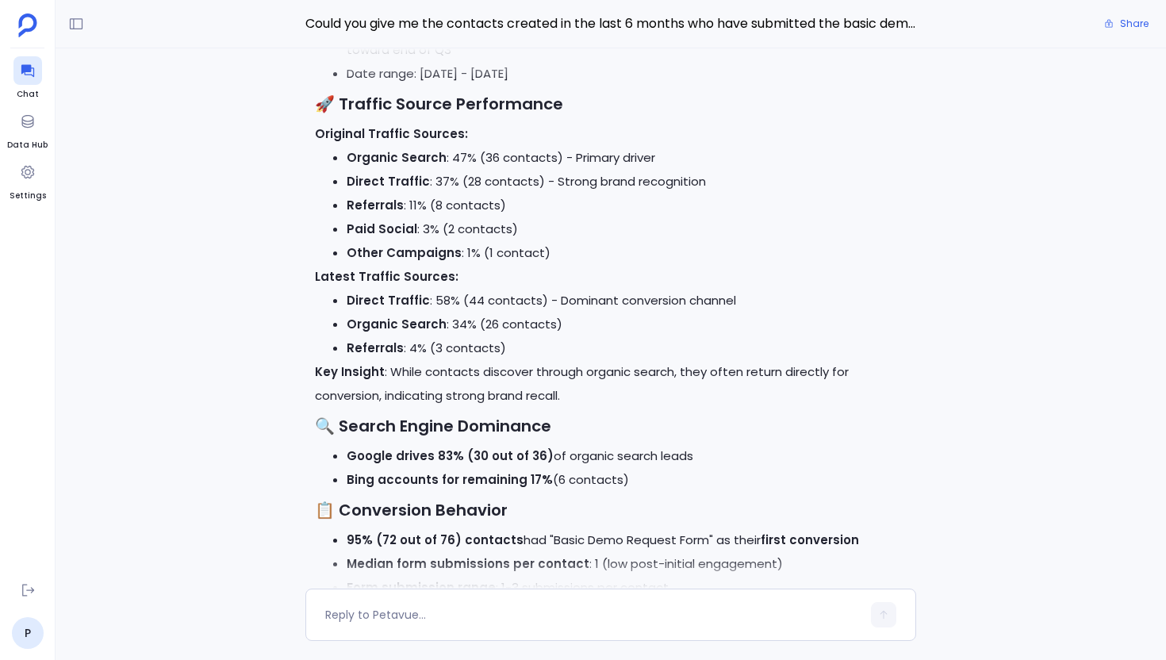
click at [462, 468] on li "Bing accounts for remaining 17% (6 contacts)" at bounding box center [627, 480] width 560 height 24
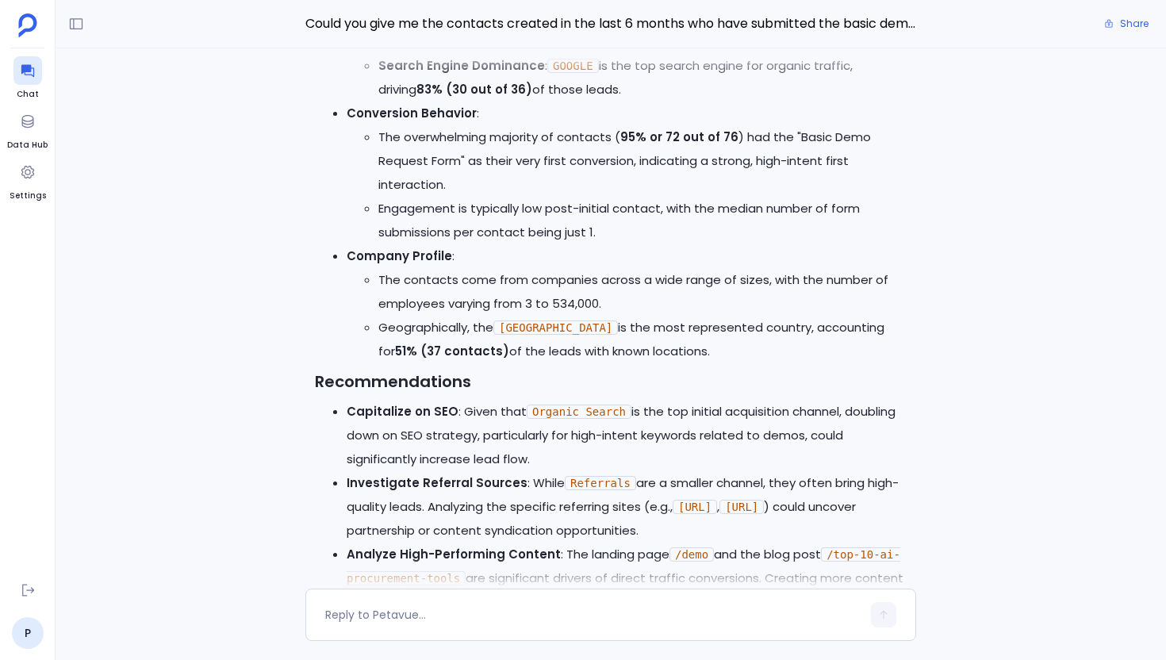
scroll to position [0, 0]
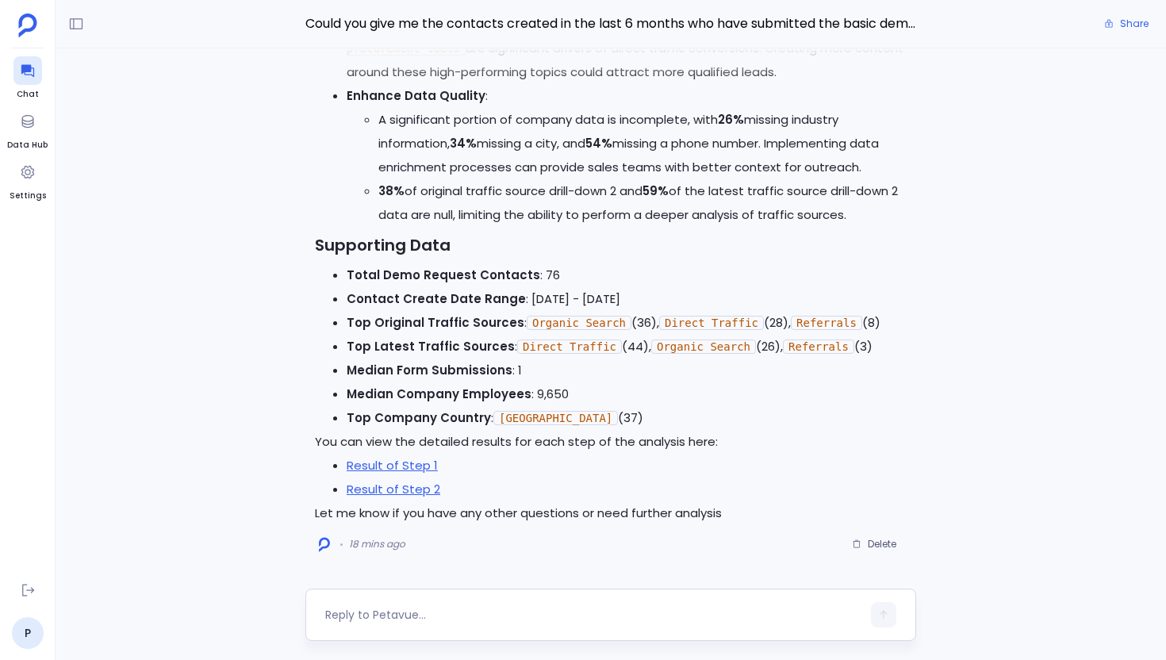
click at [462, 616] on textarea at bounding box center [593, 615] width 536 height 16
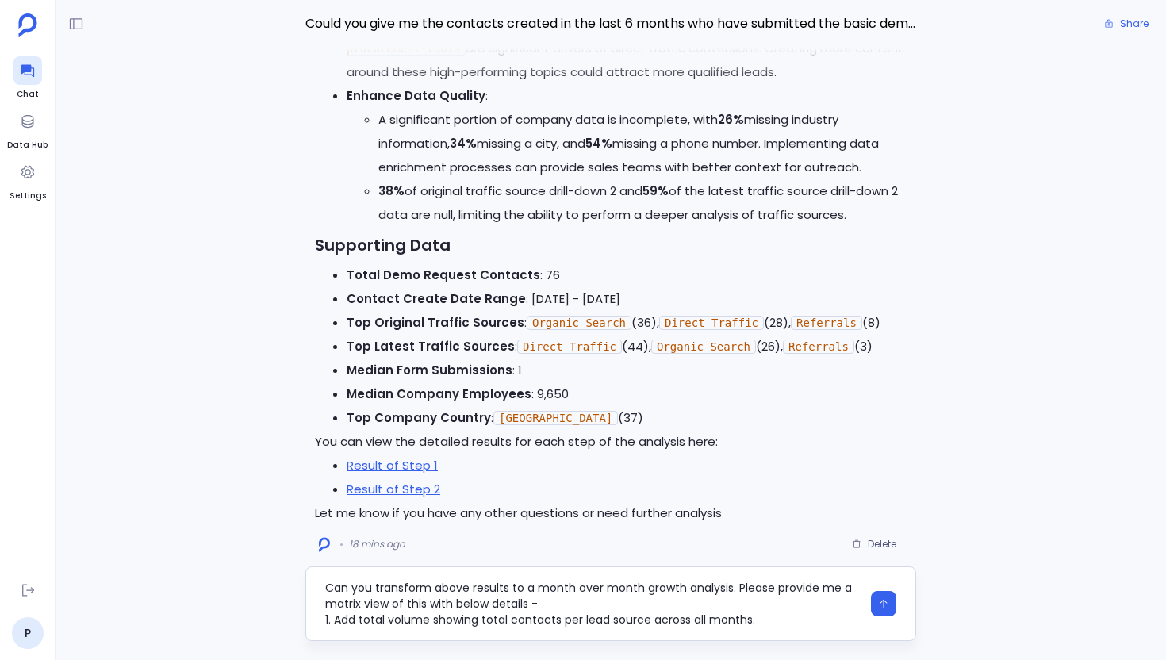
scroll to position [63, 0]
type textarea "Can you transform above results to a month over month growth analysis. Please p…"
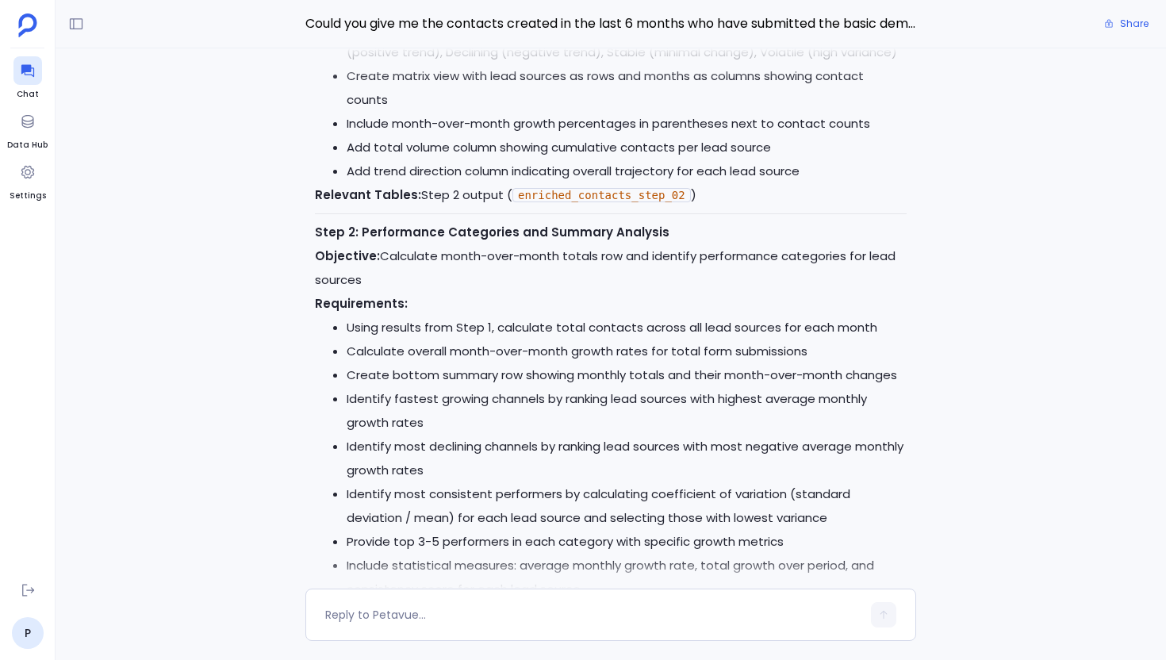
scroll to position [-285, 0]
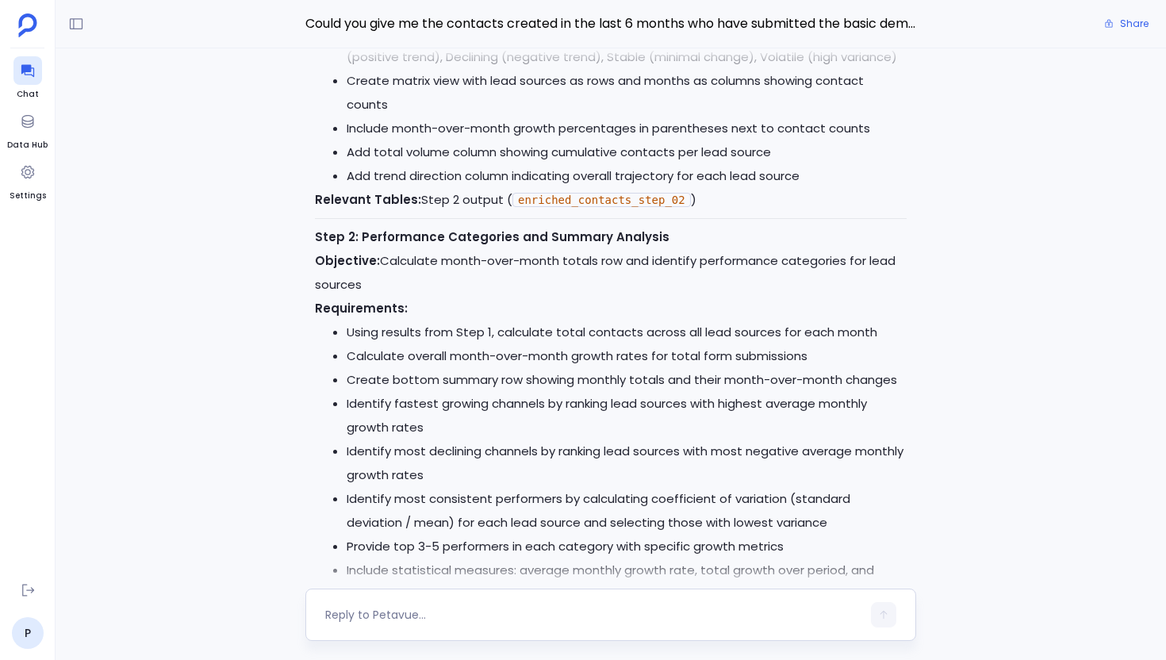
click at [417, 612] on textarea at bounding box center [593, 615] width 536 height 16
type textarea "Approved"
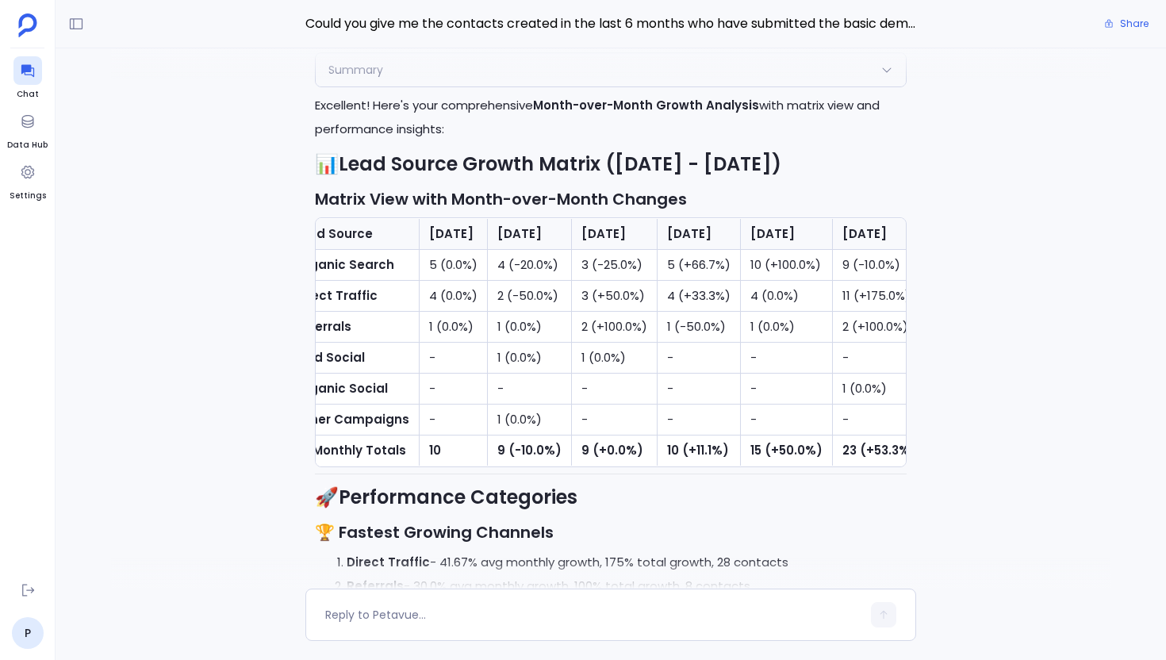
scroll to position [0, 0]
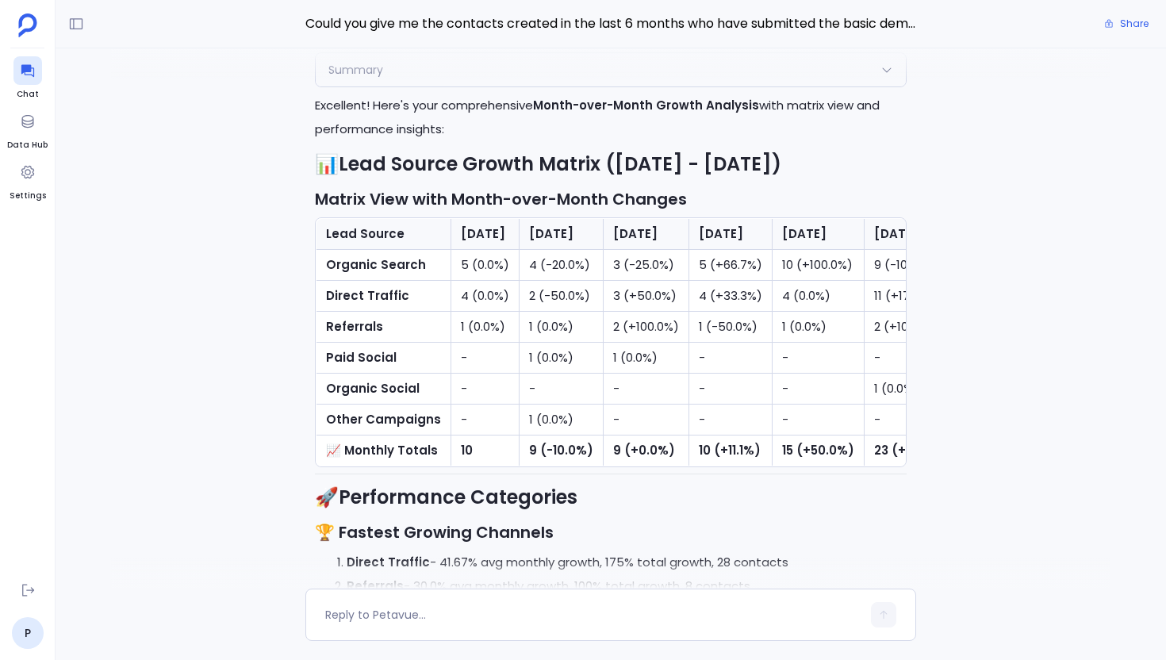
click at [640, 351] on td "1 (0.0%)" at bounding box center [647, 358] width 86 height 31
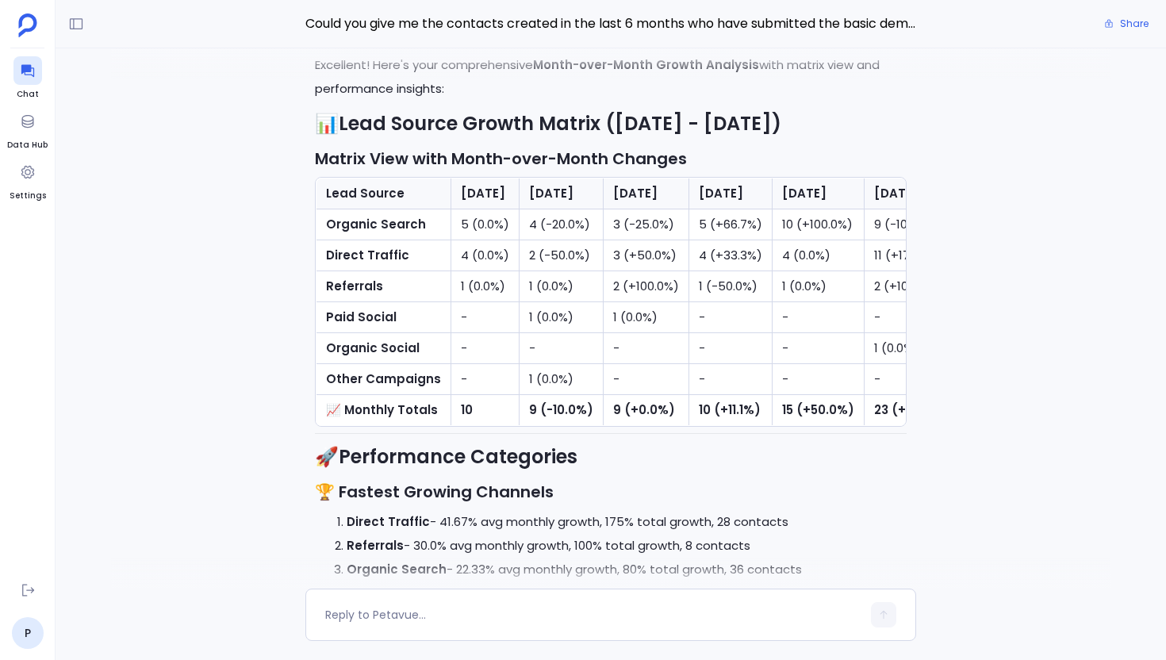
scroll to position [-928, 0]
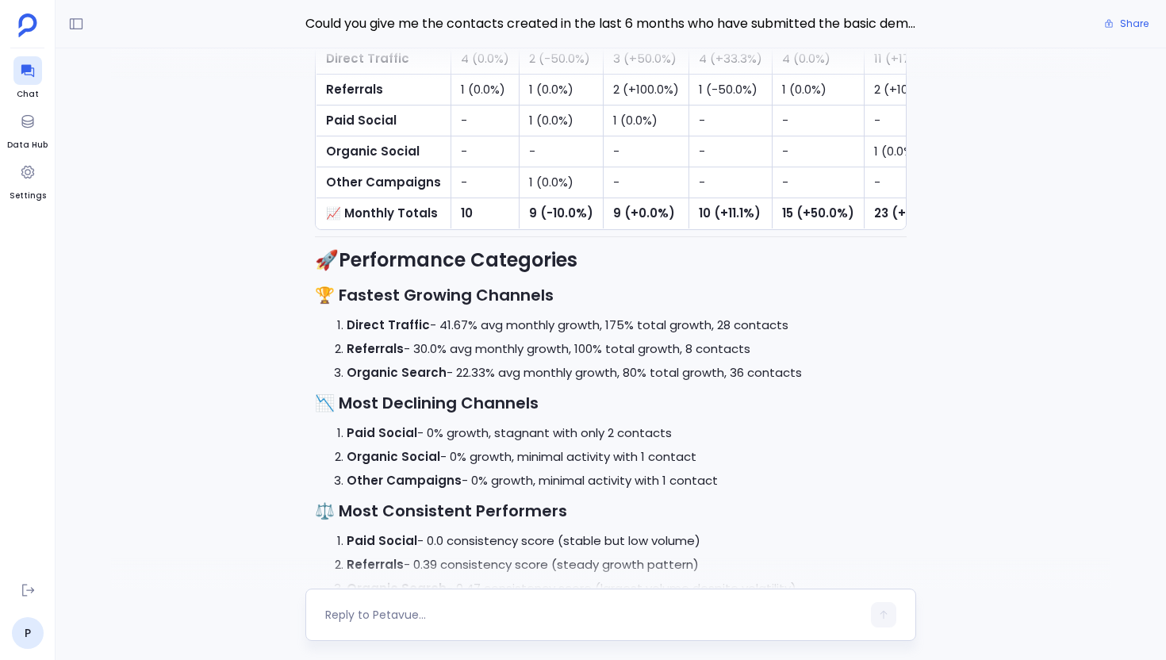
click at [460, 607] on textarea at bounding box center [593, 615] width 536 height 16
type textarea "Can you give me this in a document format?"
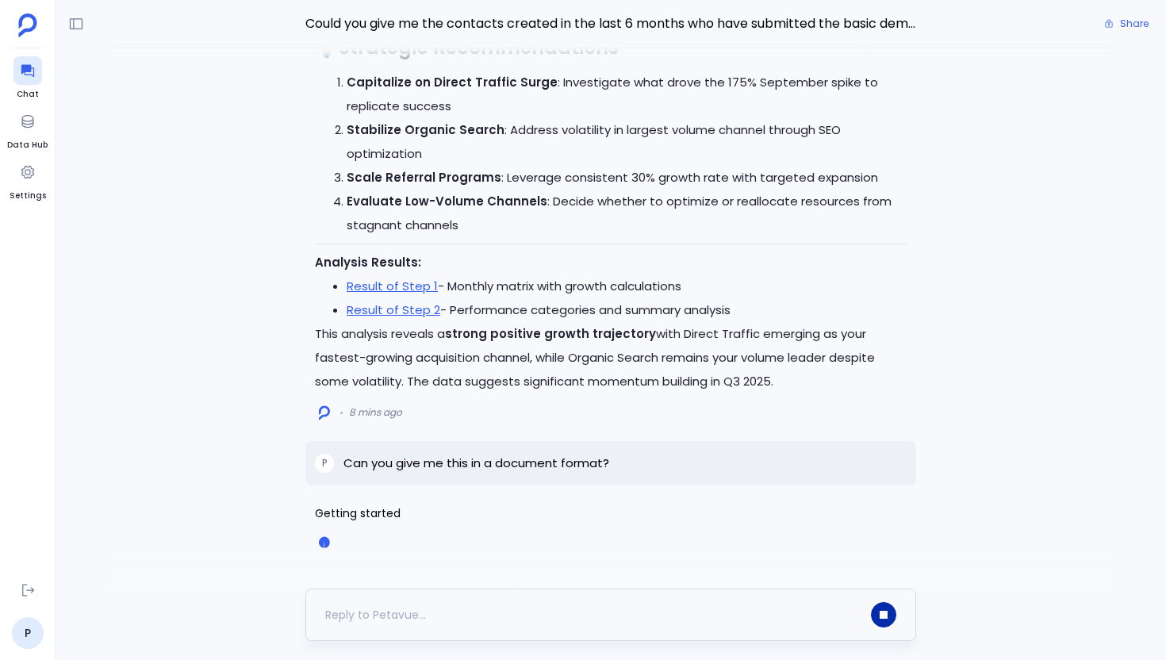
click at [883, 618] on icon "button" at bounding box center [884, 615] width 8 height 8
click at [544, 459] on p "Can you give me this in a document format?" at bounding box center [476, 463] width 266 height 19
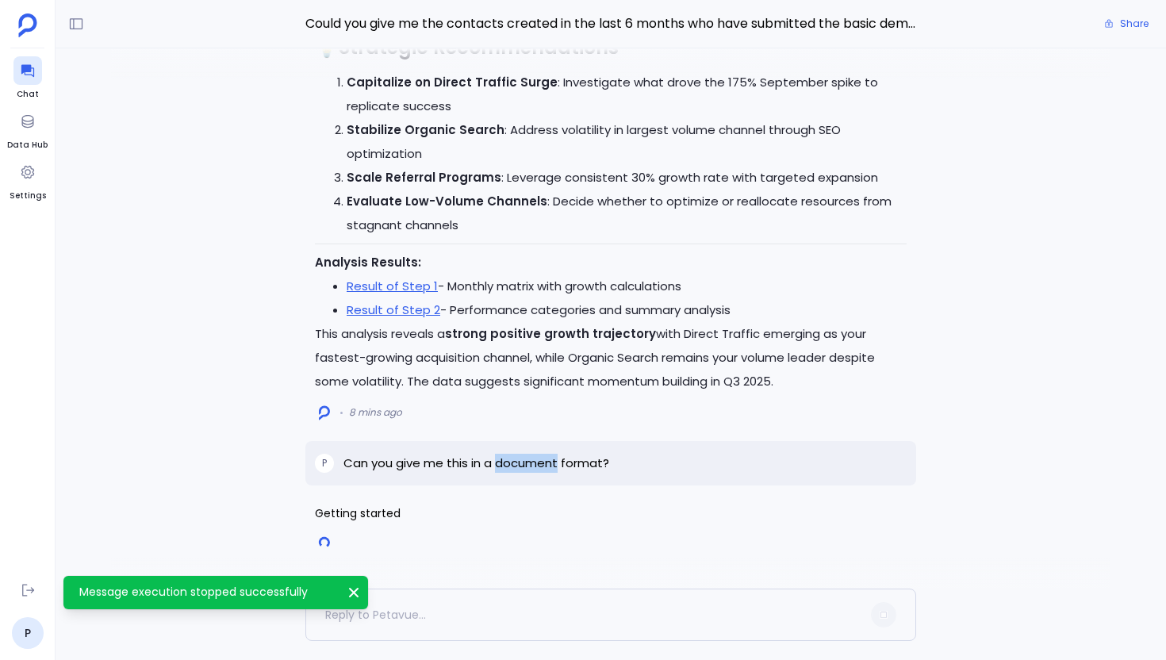
click at [544, 459] on p "Can you give me this in a document format?" at bounding box center [476, 463] width 266 height 19
copy p "Can you give me this in a document format?"
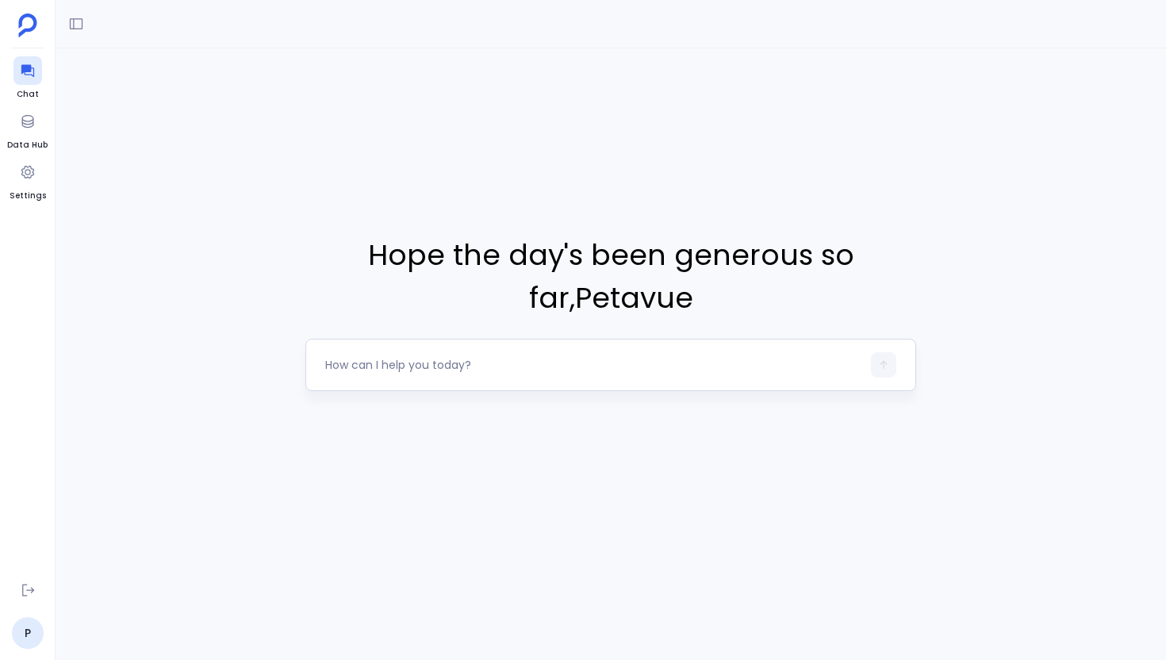
click at [531, 361] on textarea at bounding box center [593, 365] width 536 height 16
type textarea "Show me all contacts created in the last 90 days who have recently requested a …"
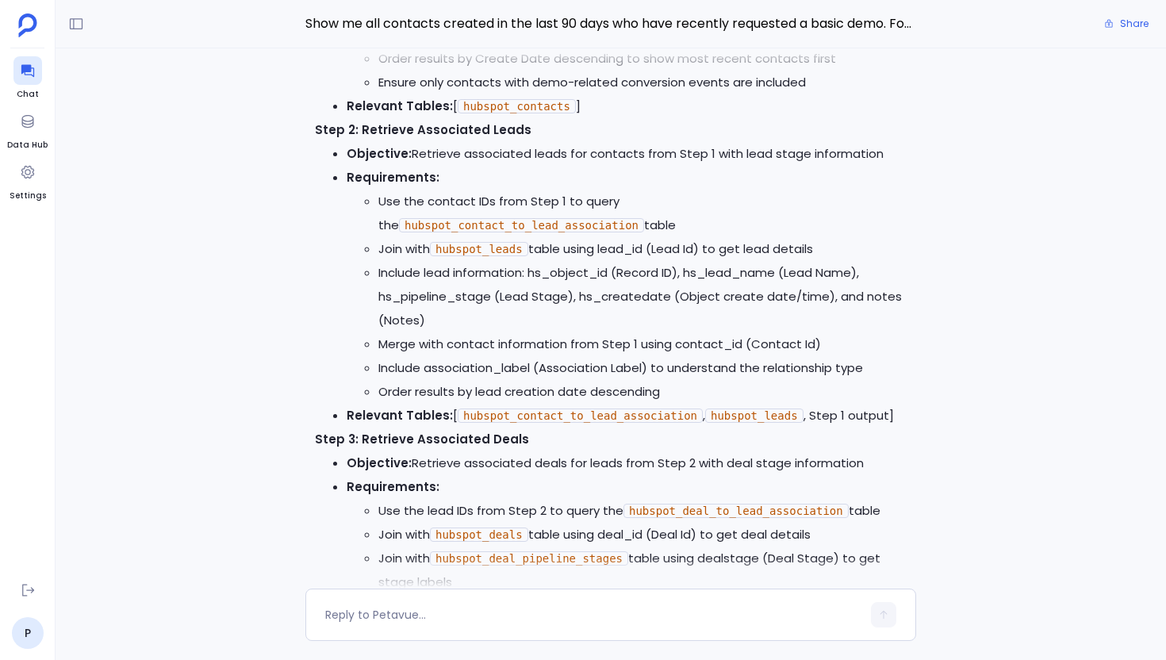
scroll to position [-437, 0]
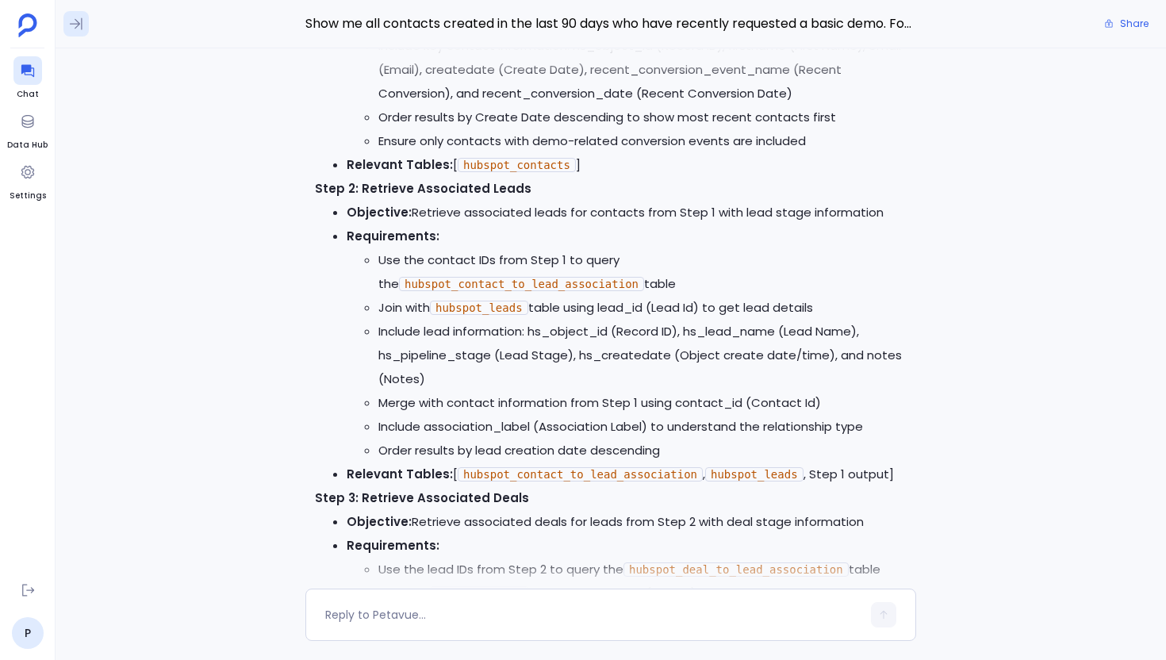
click at [85, 30] on button at bounding box center [75, 23] width 25 height 25
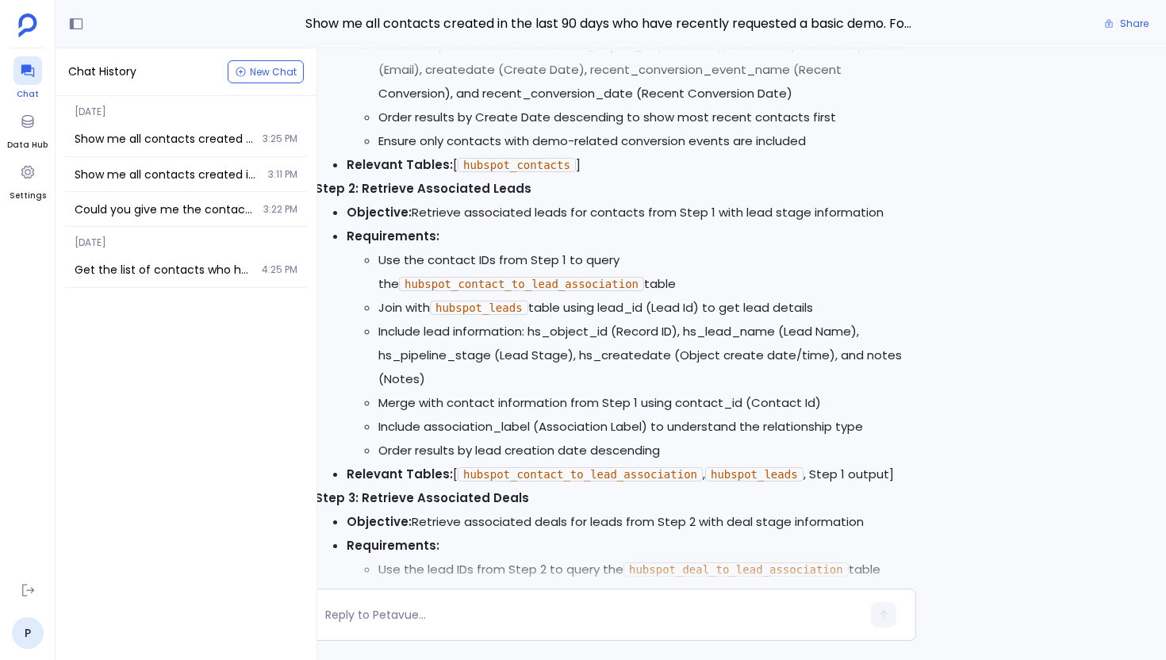
click at [36, 76] on div at bounding box center [27, 70] width 29 height 29
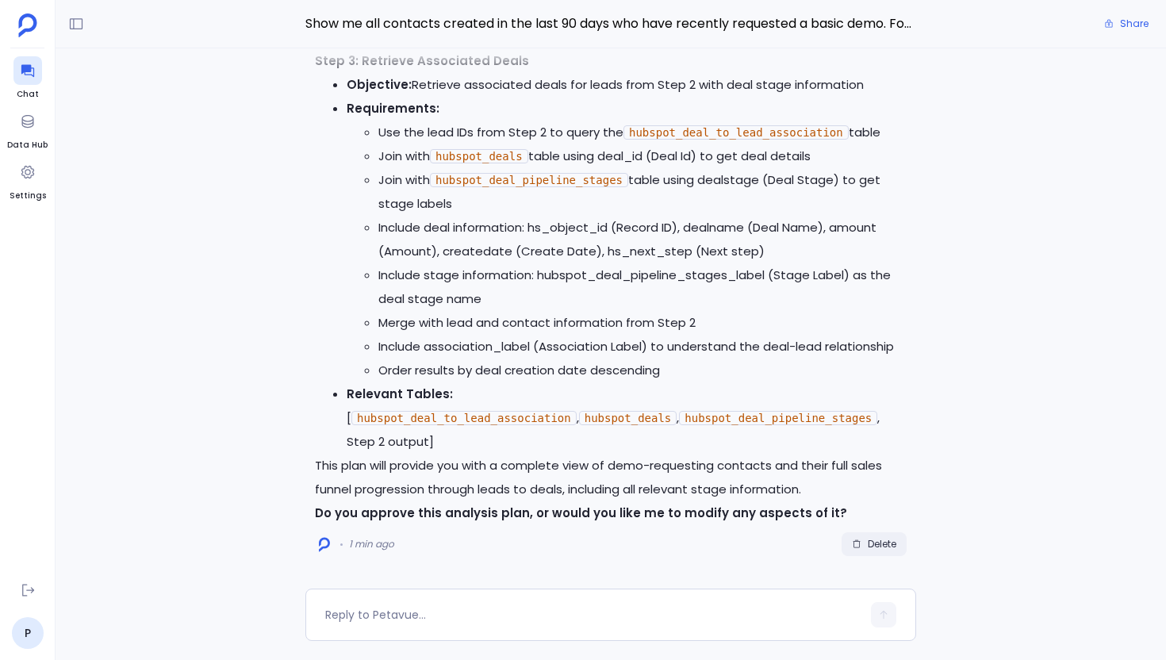
click at [875, 539] on span "Delete" at bounding box center [882, 544] width 29 height 13
click at [401, 619] on textarea at bounding box center [593, 615] width 536 height 16
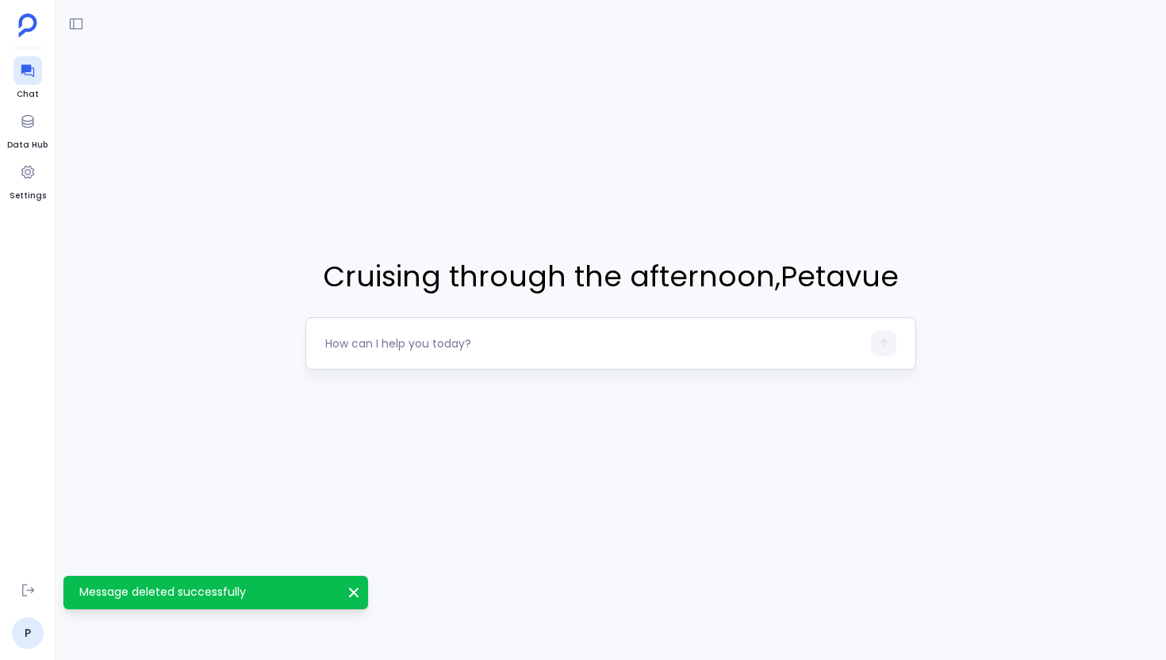
click at [411, 348] on textarea at bounding box center [593, 344] width 536 height 16
type textarea "Show me all contacts created in the last 90 days who have recently requested a …"
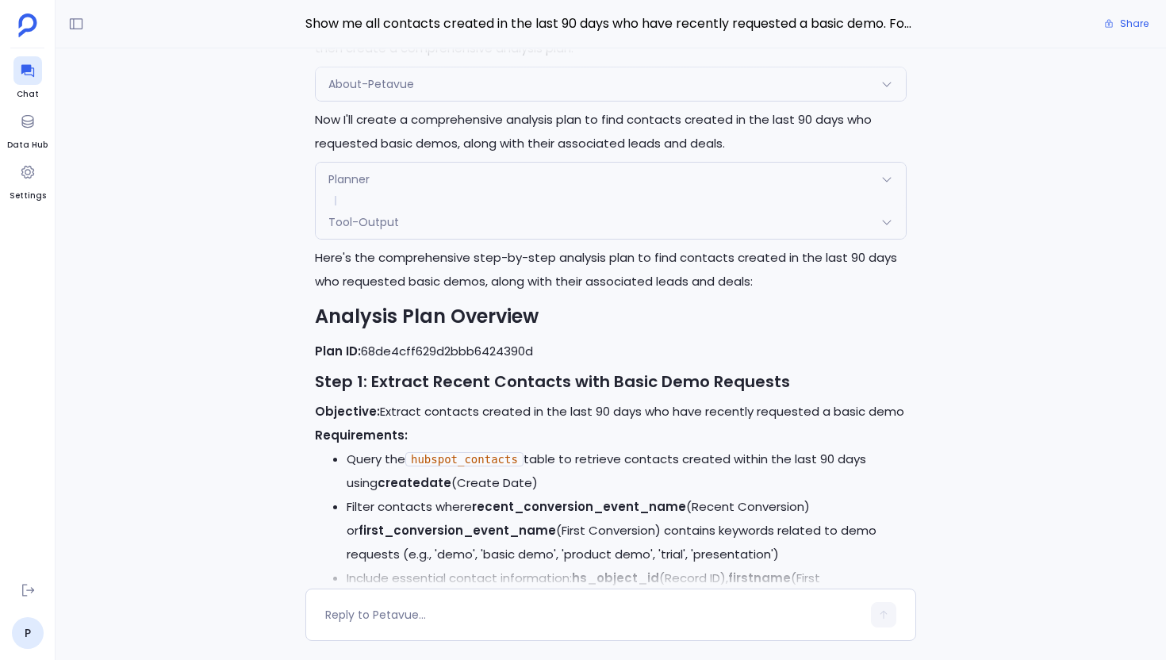
scroll to position [-1291, 0]
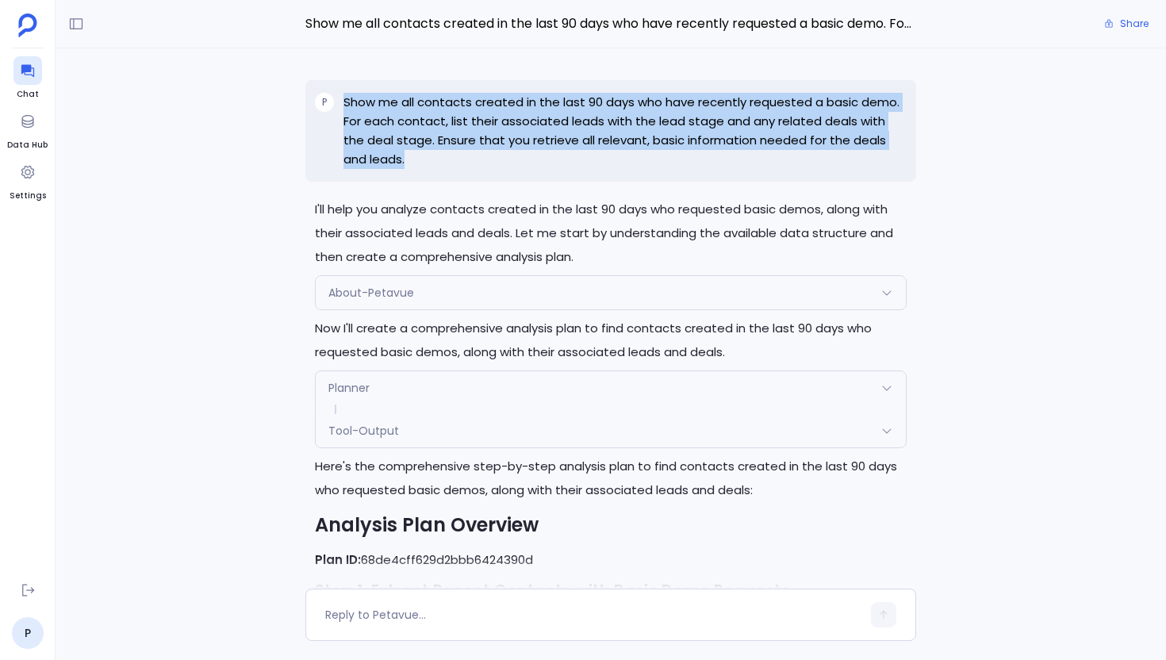
drag, startPoint x: 398, startPoint y: 171, endPoint x: 327, endPoint y: 102, distance: 99.3
click at [327, 102] on div "P Show me all contacts created in the last 90 days who have recently requested …" at bounding box center [610, 131] width 611 height 102
copy div "Show me all contacts created in the last 90 days who have recently requested a …"
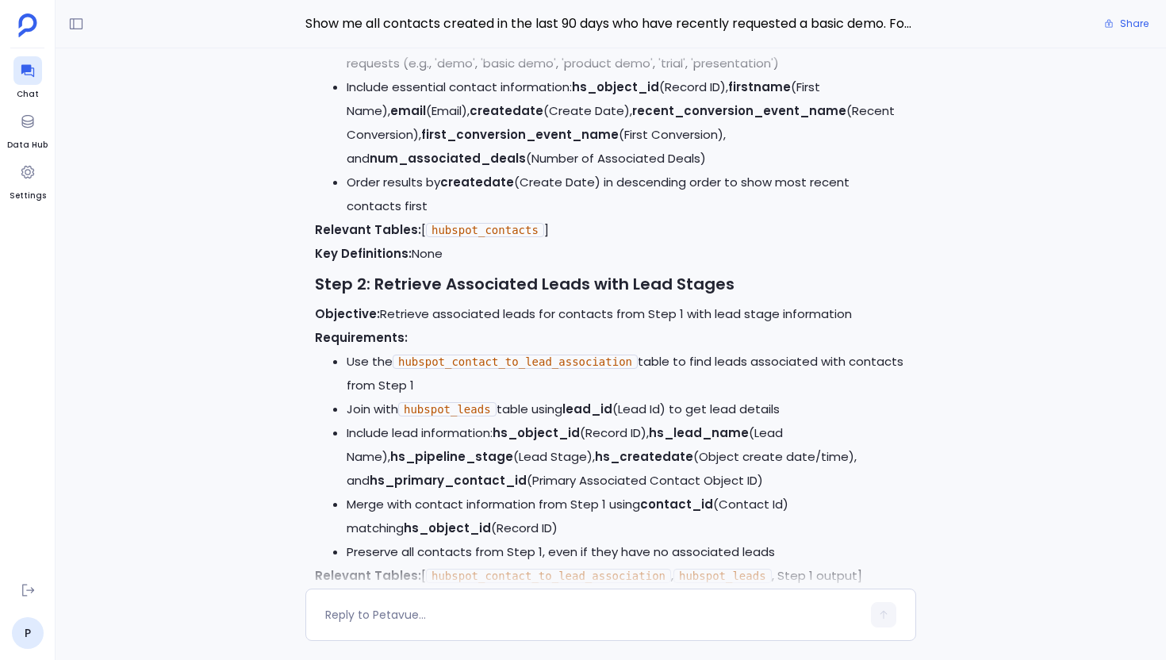
scroll to position [0, 0]
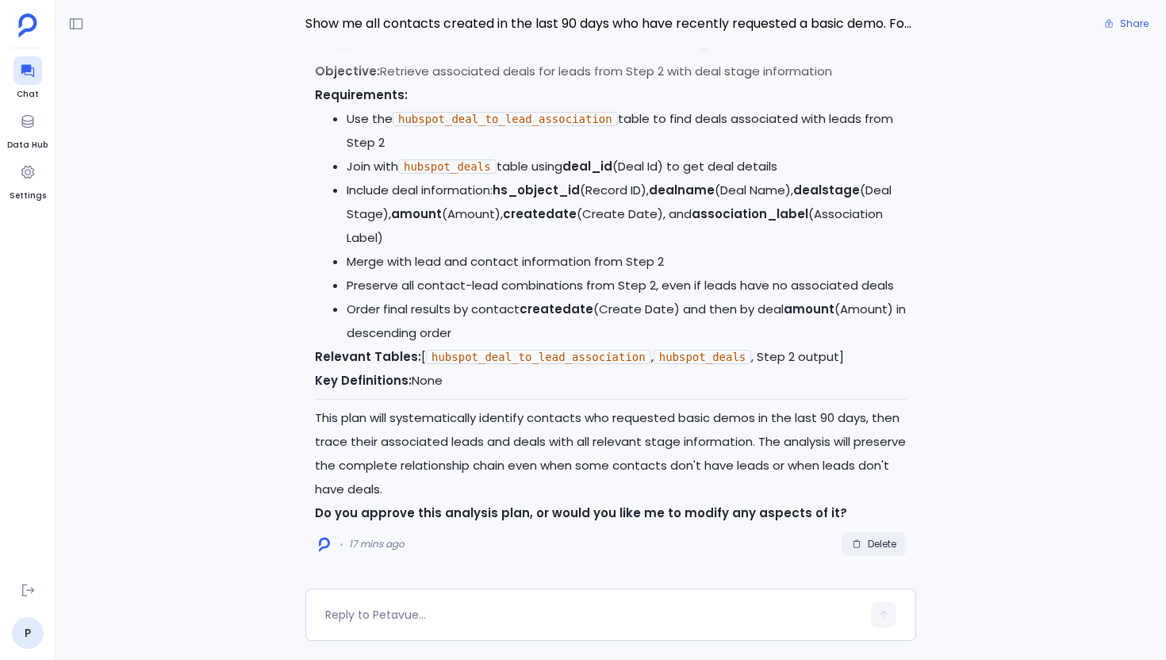
click at [885, 541] on span "Delete" at bounding box center [882, 544] width 29 height 13
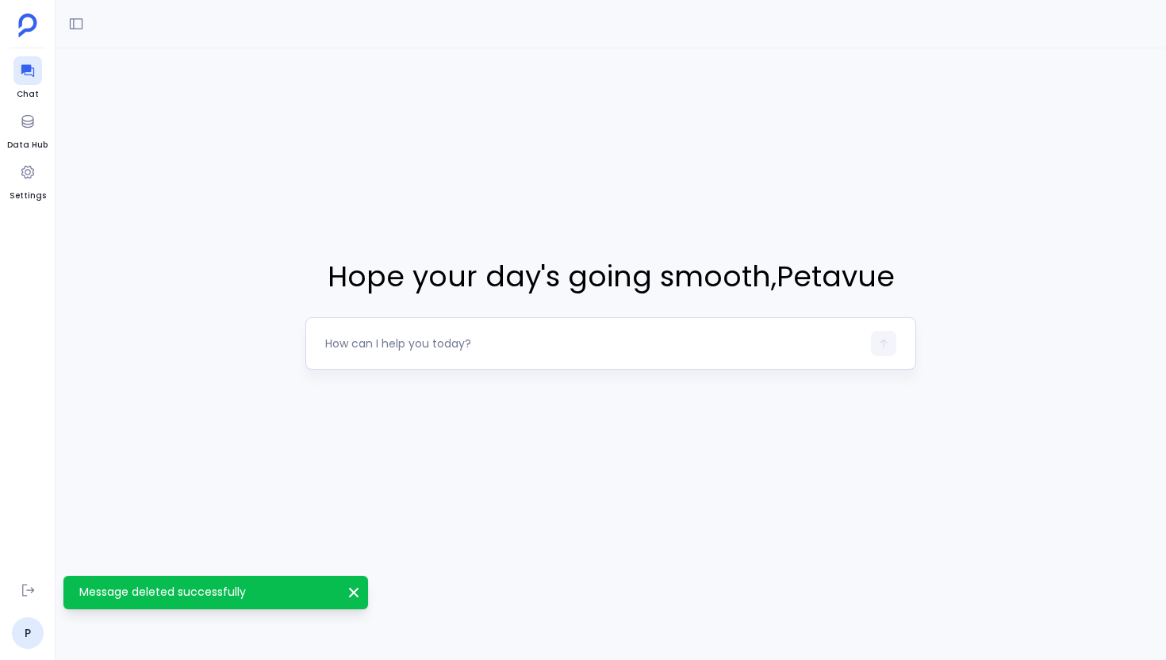
click at [388, 342] on textarea at bounding box center [593, 344] width 536 height 16
type textarea "Show me all contacts created in the last 90 days who have recently requested a …"
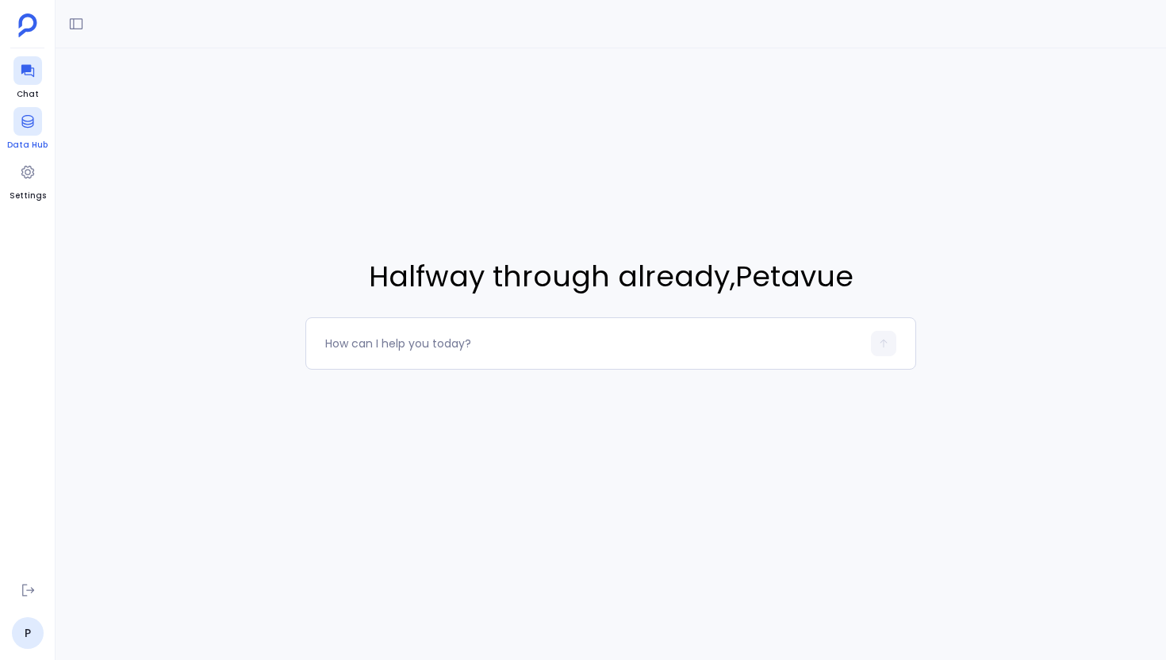
click at [30, 128] on icon at bounding box center [28, 121] width 16 height 16
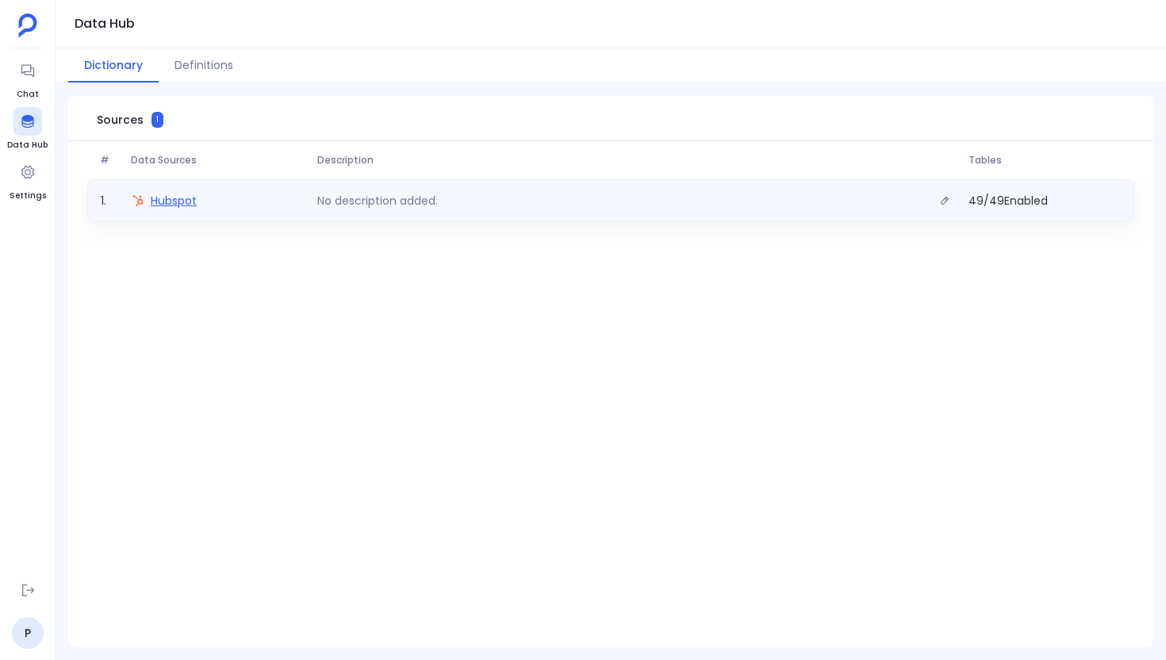
click at [151, 199] on span "Hubspot" at bounding box center [174, 201] width 46 height 16
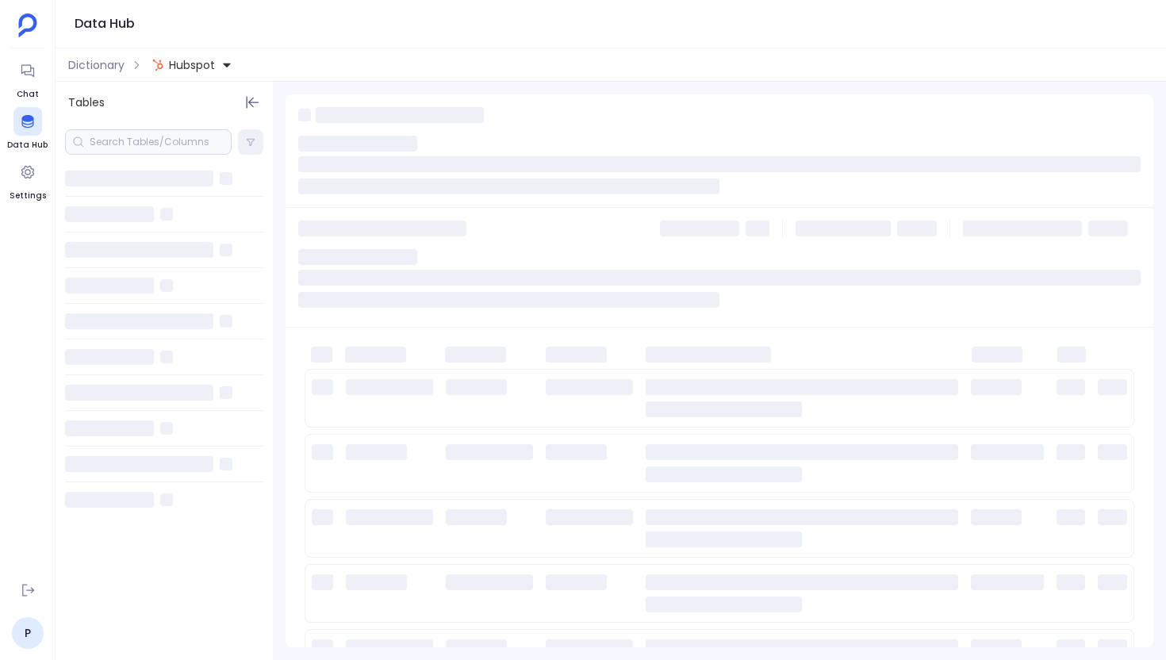
click at [134, 139] on div at bounding box center [148, 141] width 167 height 25
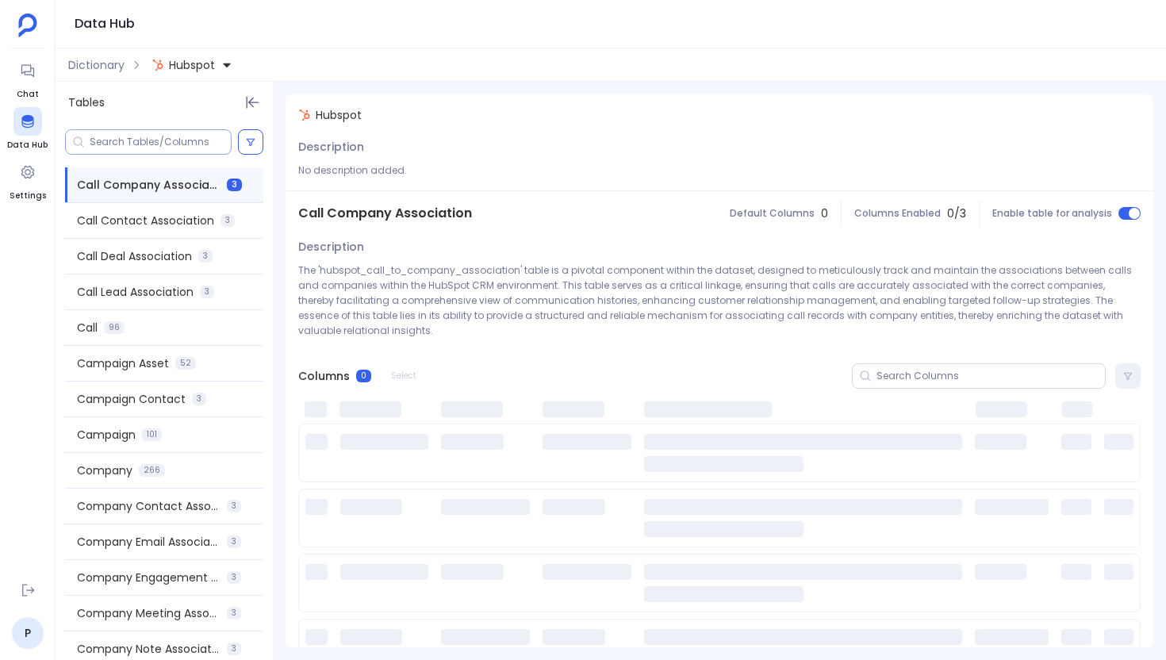
click at [134, 139] on input at bounding box center [160, 142] width 141 height 13
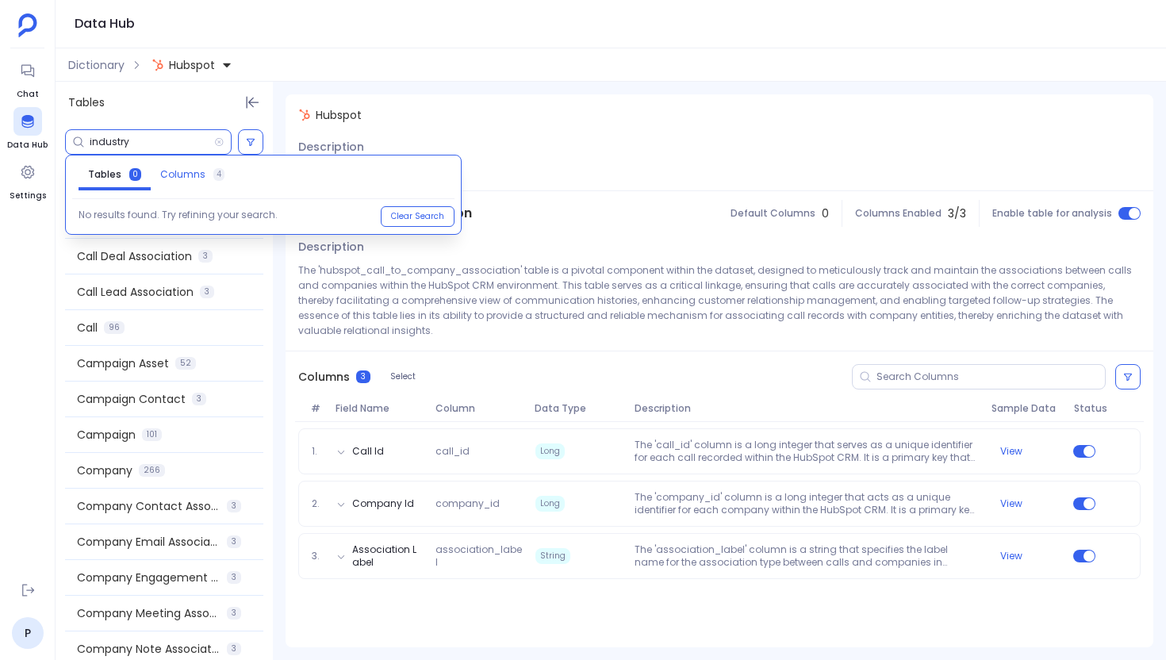
type input "industry"
click at [191, 172] on span "Columns" at bounding box center [182, 174] width 45 height 13
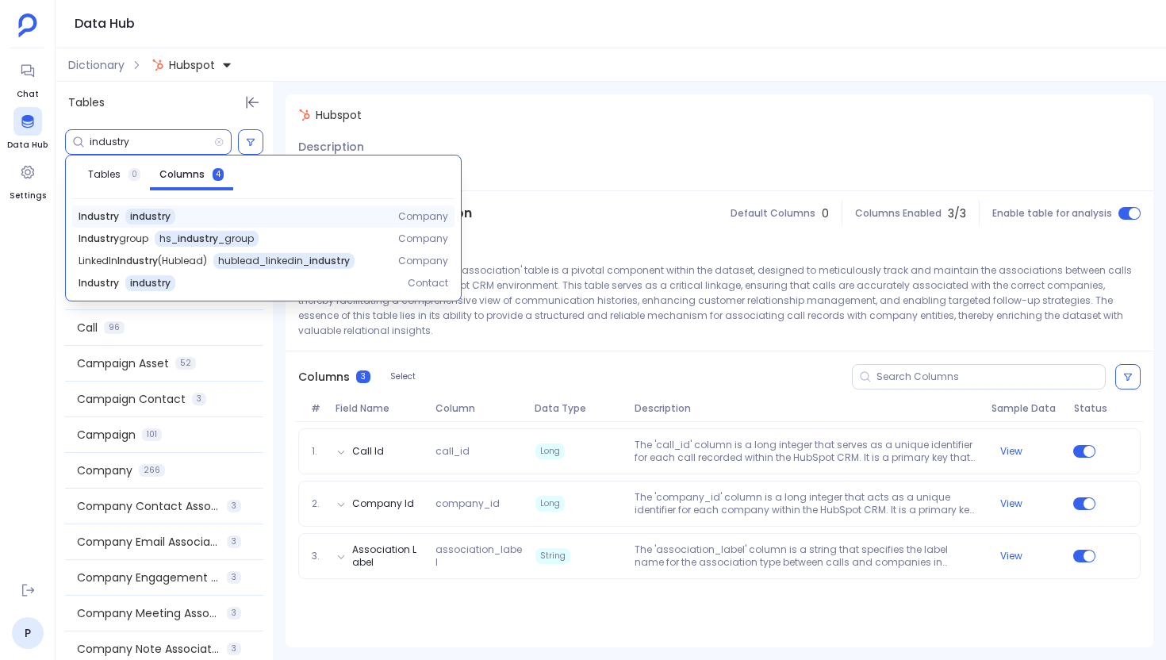
click at [147, 216] on span "industry" at bounding box center [150, 216] width 40 height 13
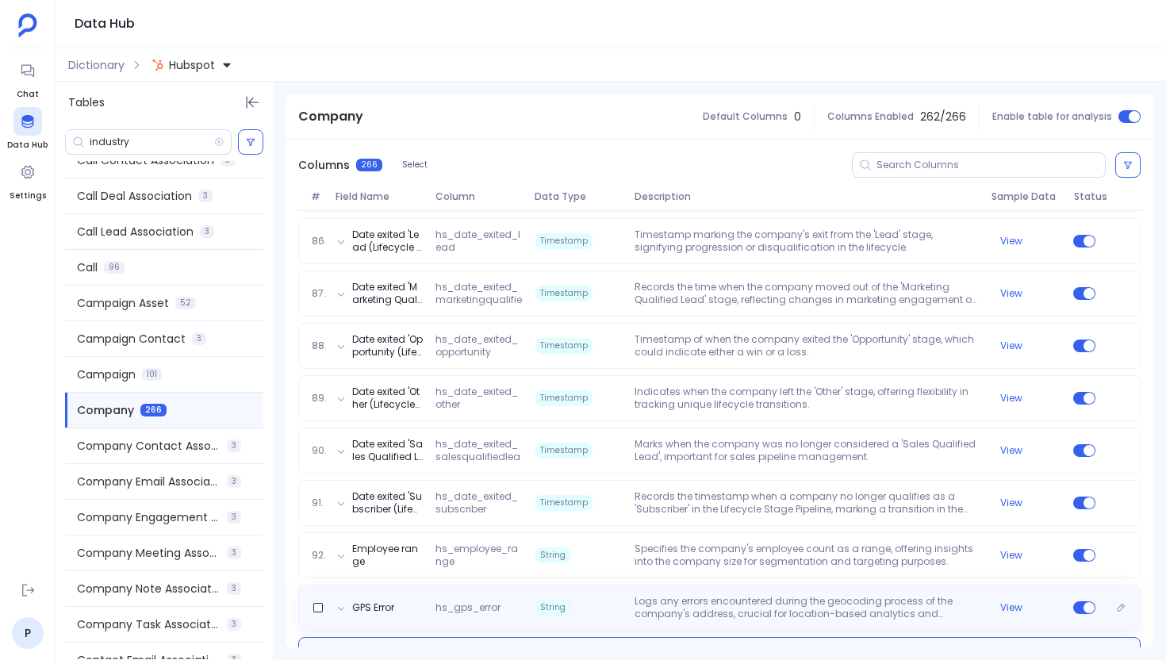
scroll to position [4934, 0]
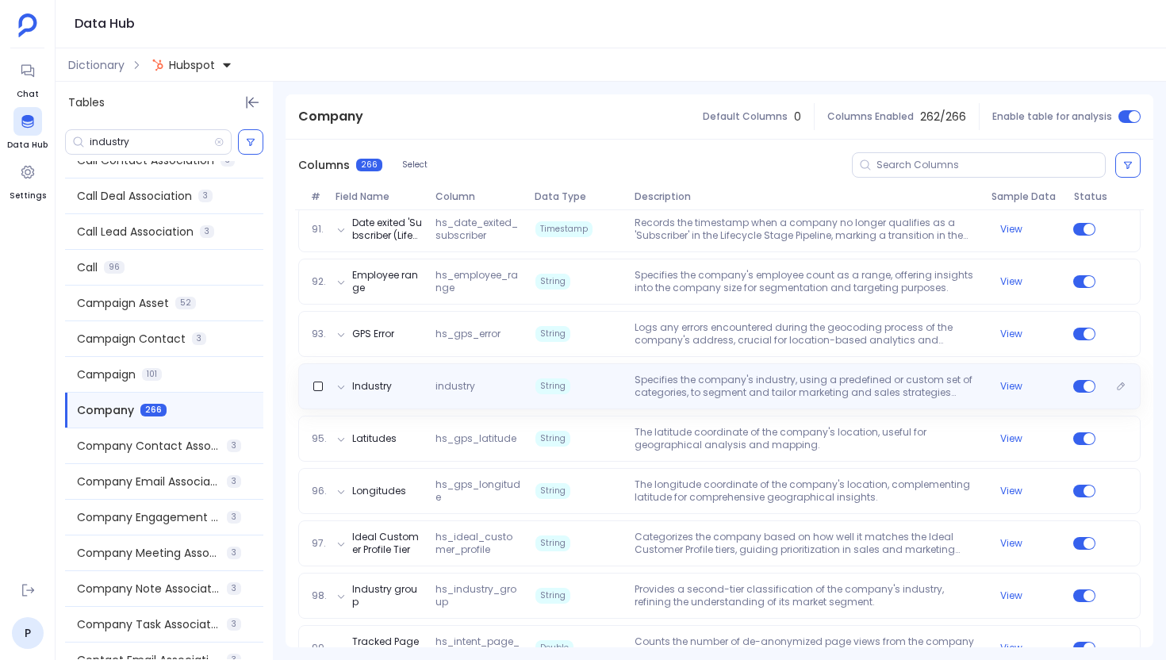
click at [658, 363] on div "Industry industry String Specifies the company's industry, using a predefined o…" at bounding box center [719, 386] width 842 height 46
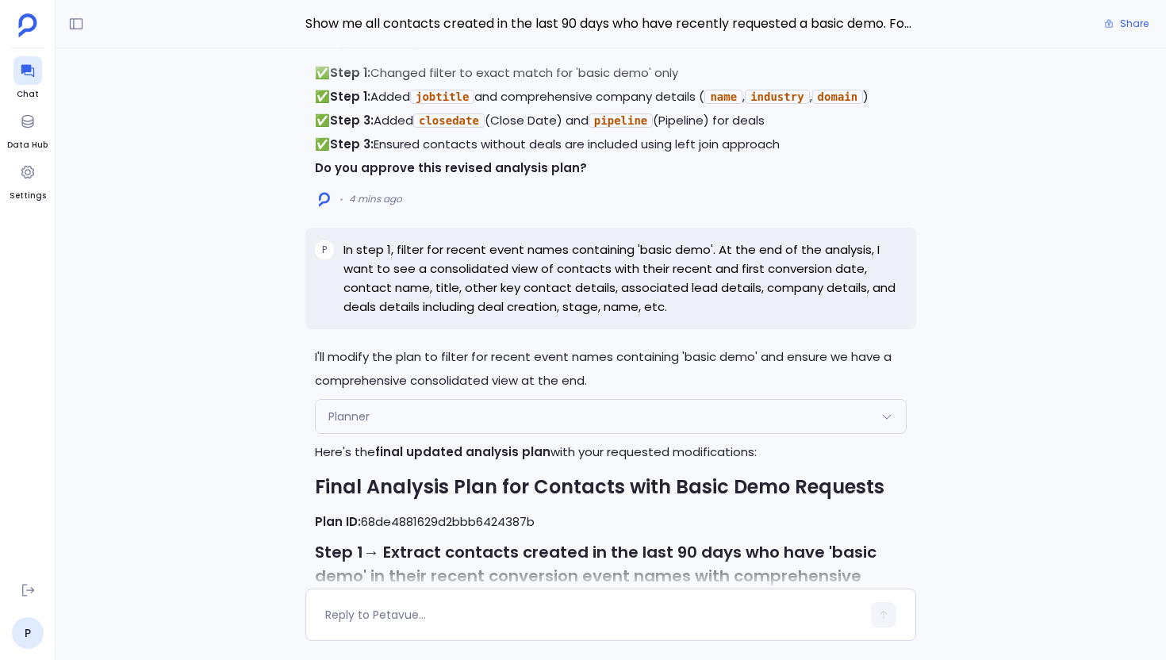
scroll to position [-2075, 0]
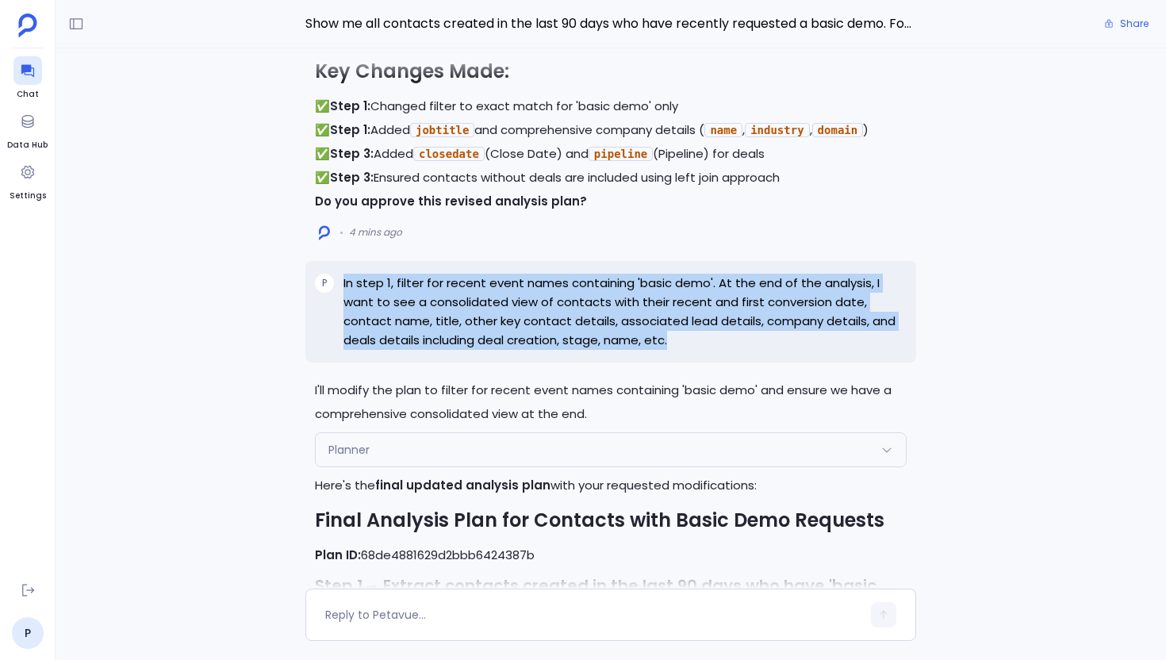
drag, startPoint x: 641, startPoint y: 353, endPoint x: 339, endPoint y: 293, distance: 308.0
click at [339, 293] on div "P In step 1, filter for recent event names containing 'basic demo'. At the end …" at bounding box center [610, 312] width 611 height 102
copy p "In step 1, filter for recent event names containing 'basic demo'. At the end of…"
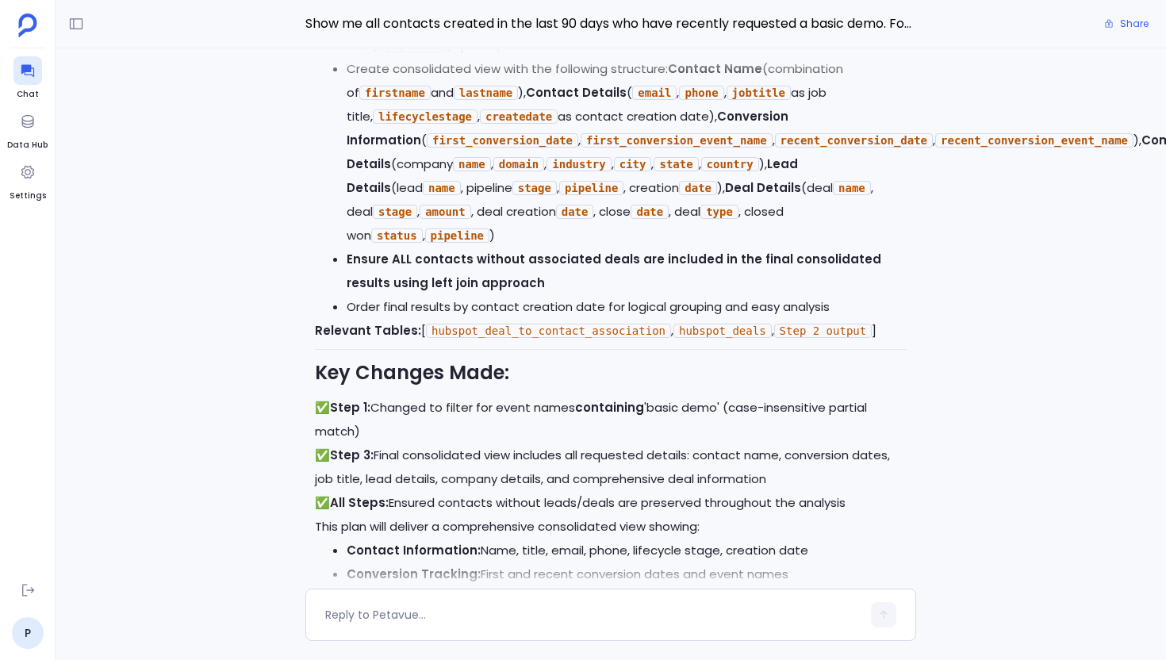
scroll to position [0, 0]
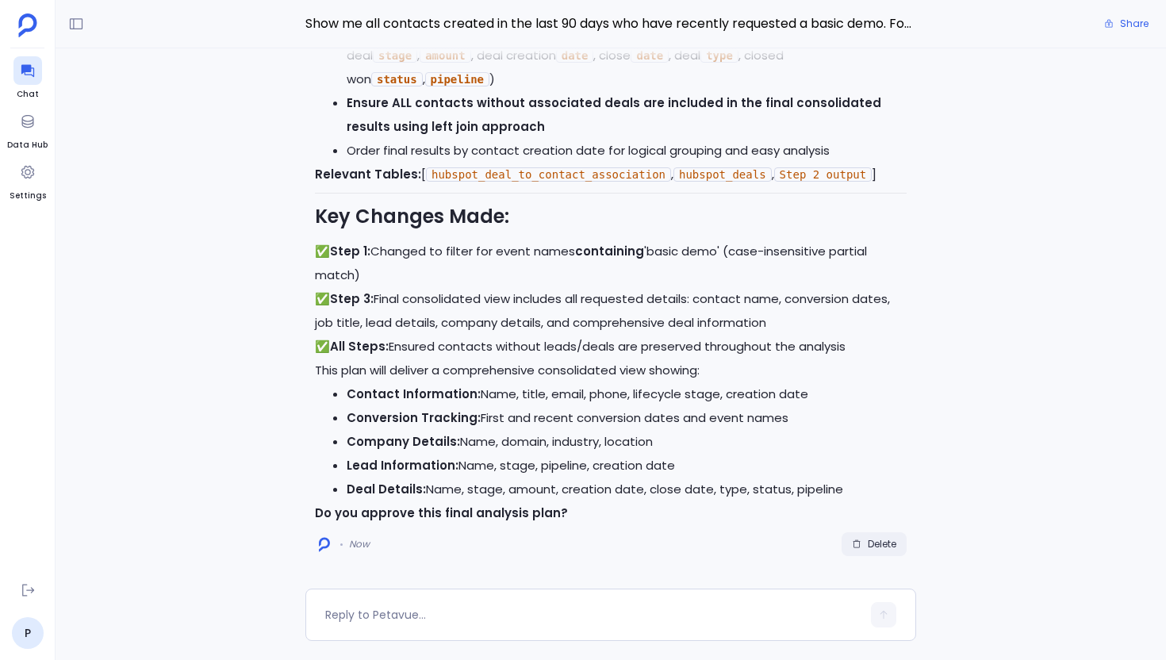
click at [870, 541] on span "Delete" at bounding box center [882, 544] width 29 height 13
click at [444, 613] on textarea at bounding box center [593, 615] width 536 height 16
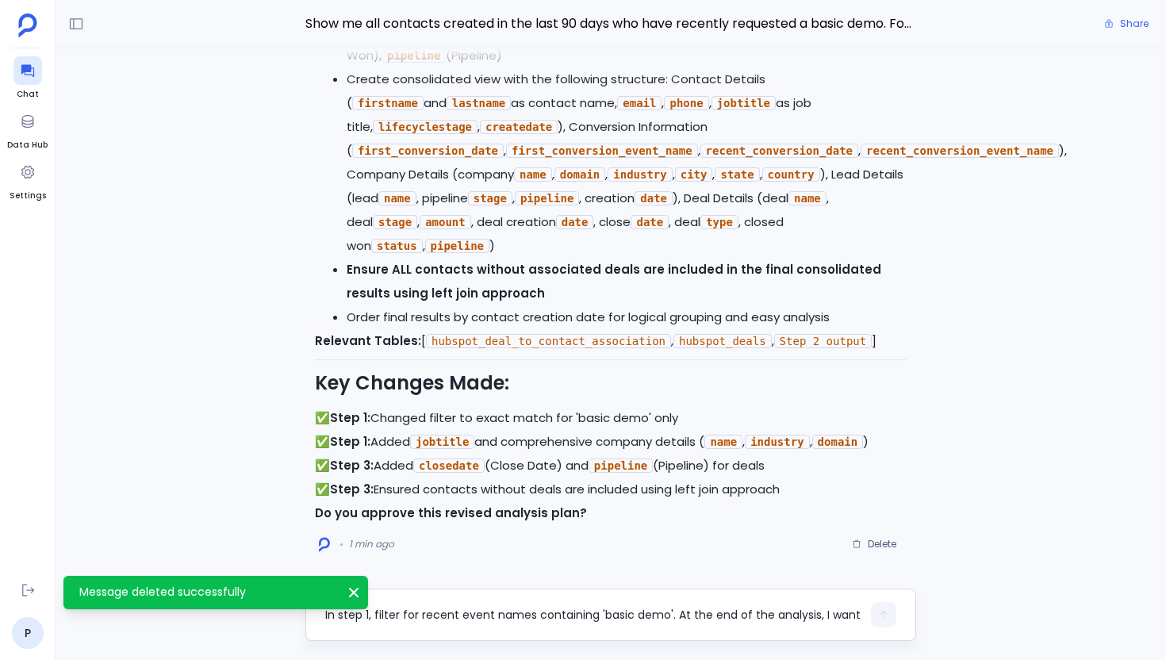
scroll to position [16, 0]
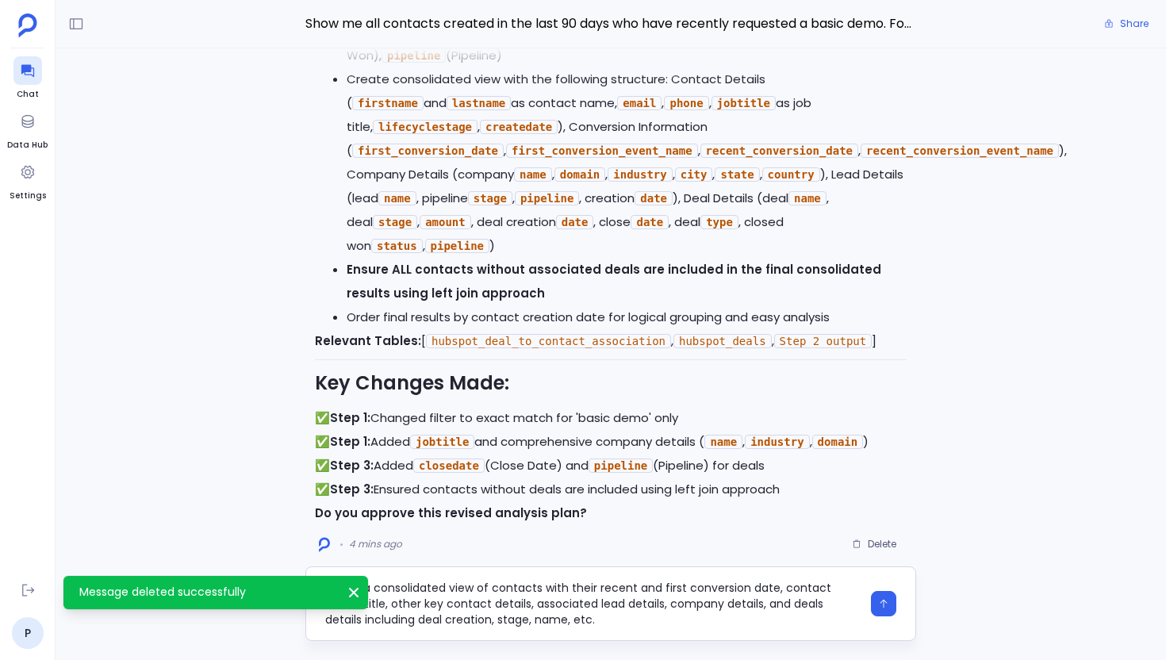
type textarea "In step 1, filter for recent event names containing 'basic demo'. At the end of…"
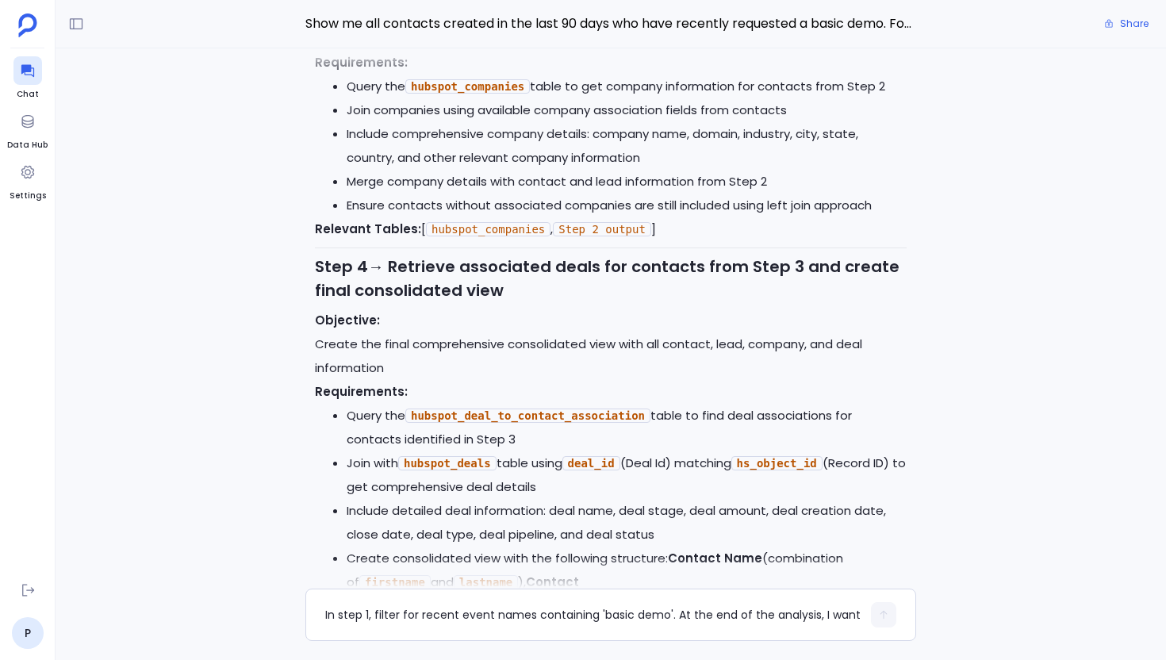
scroll to position [0, 0]
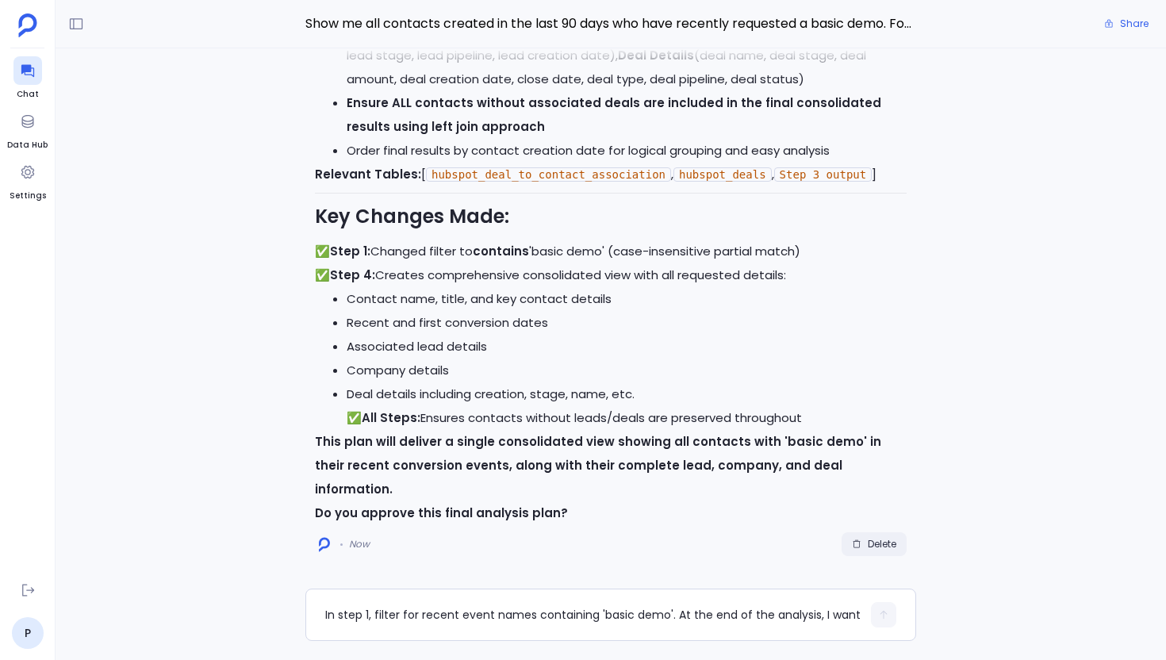
click at [887, 547] on span "Delete" at bounding box center [882, 544] width 29 height 13
click at [347, 616] on textarea "In step 1, filter for recent event names containing 'basic demo'. At the end of…" at bounding box center [593, 615] width 536 height 16
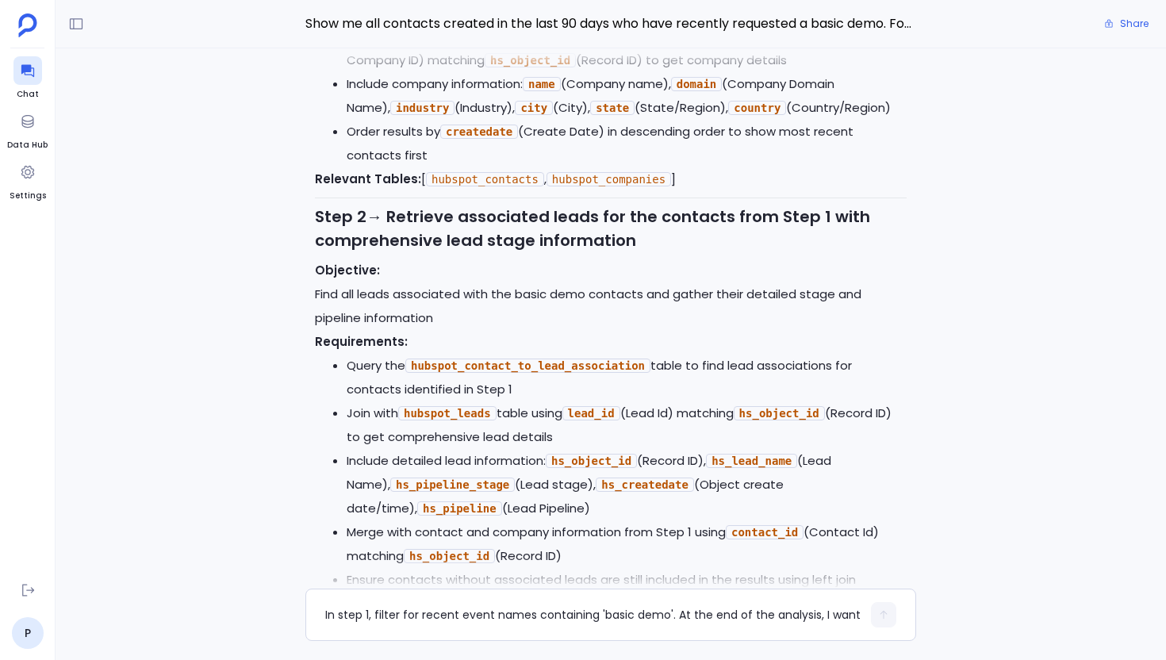
scroll to position [-757, 0]
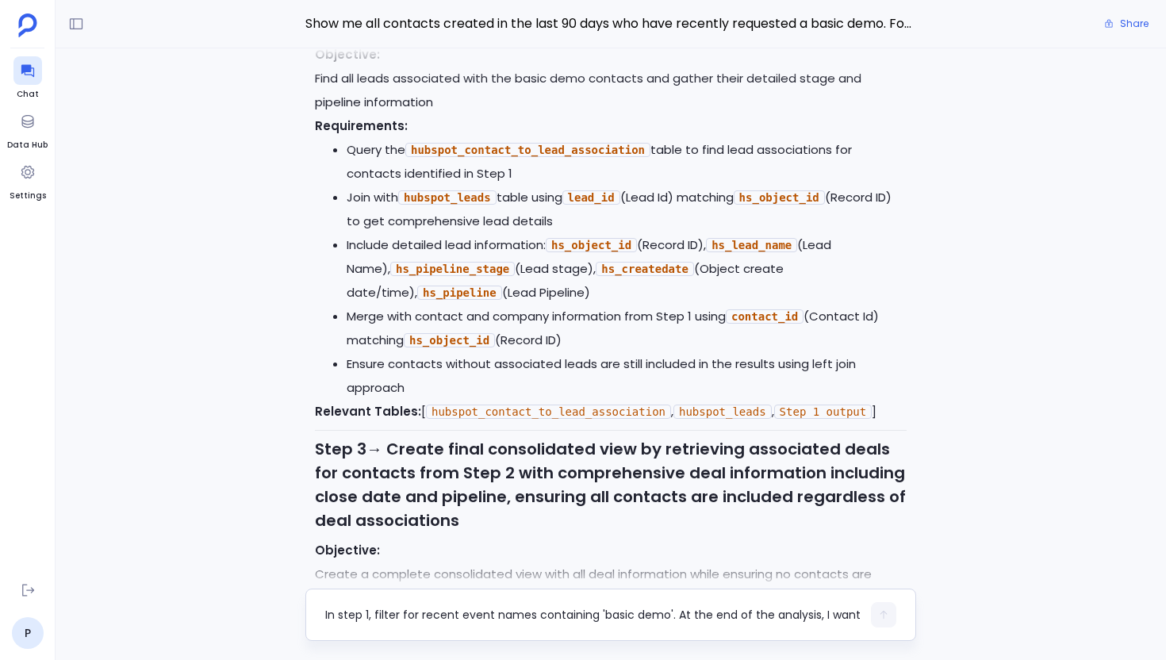
click at [405, 599] on div "In step 1, filter for recent event names containing 'basic demo'. At the end of…" at bounding box center [610, 615] width 611 height 52
click at [379, 605] on div "In step 1, filter for recent event names containing 'basic demo'. At the end of…" at bounding box center [593, 614] width 536 height 25
click at [350, 608] on textarea "In step 1, filter for recent event names containing 'basic demo'. At the end of…" at bounding box center [593, 615] width 536 height 16
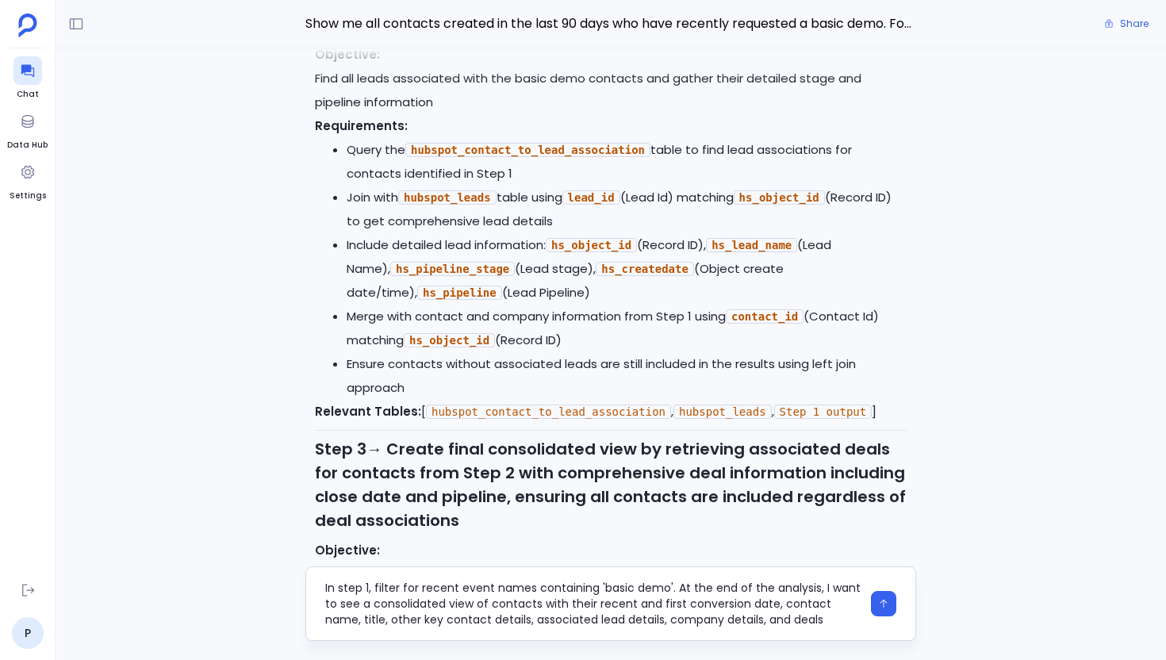
scroll to position [16, 0]
type textarea "In step 1, filter for recent event names containing 'basic demo'. At the end of…"
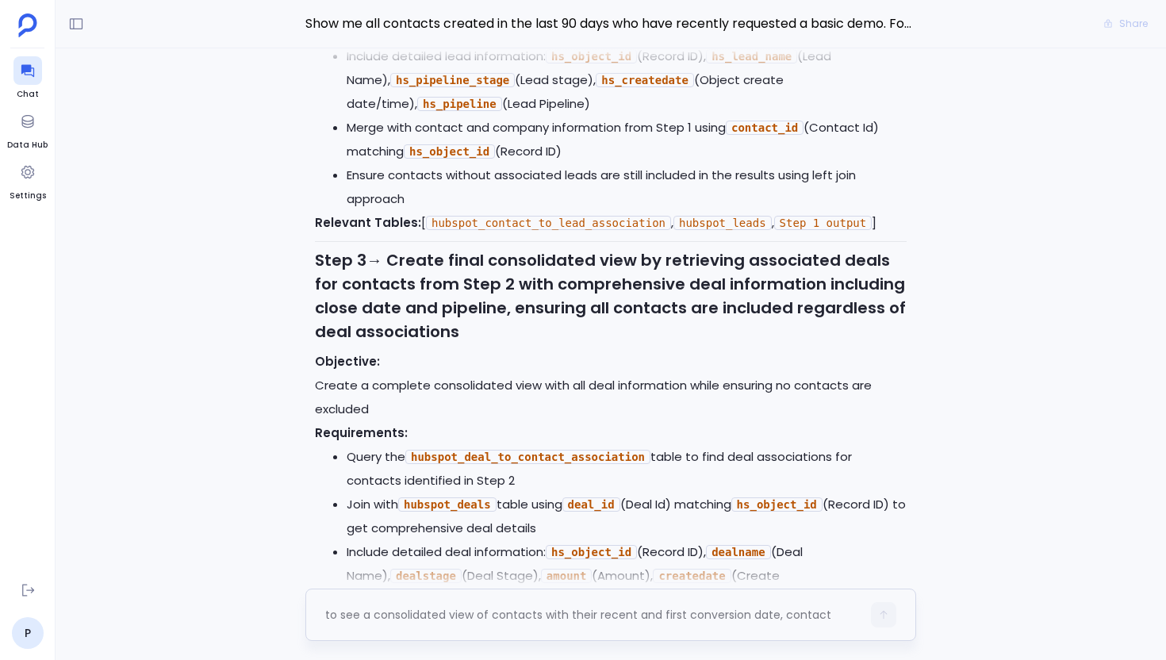
scroll to position [0, 0]
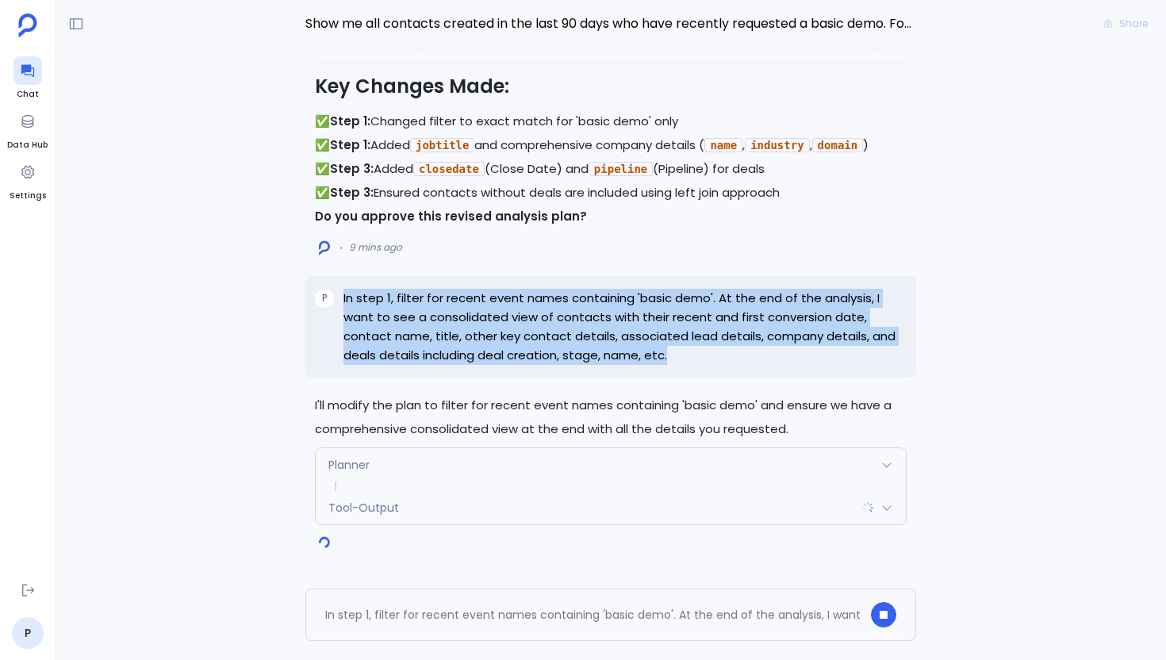
drag, startPoint x: 626, startPoint y: 352, endPoint x: 341, endPoint y: 297, distance: 290.1
click at [341, 297] on div "P In step 1, filter for recent event names containing 'basic demo'. At the end …" at bounding box center [610, 327] width 611 height 102
copy p "In step 1, filter for recent event names containing 'basic demo'. At the end of…"
click at [412, 502] on div "Tool-Output" at bounding box center [611, 507] width 590 height 33
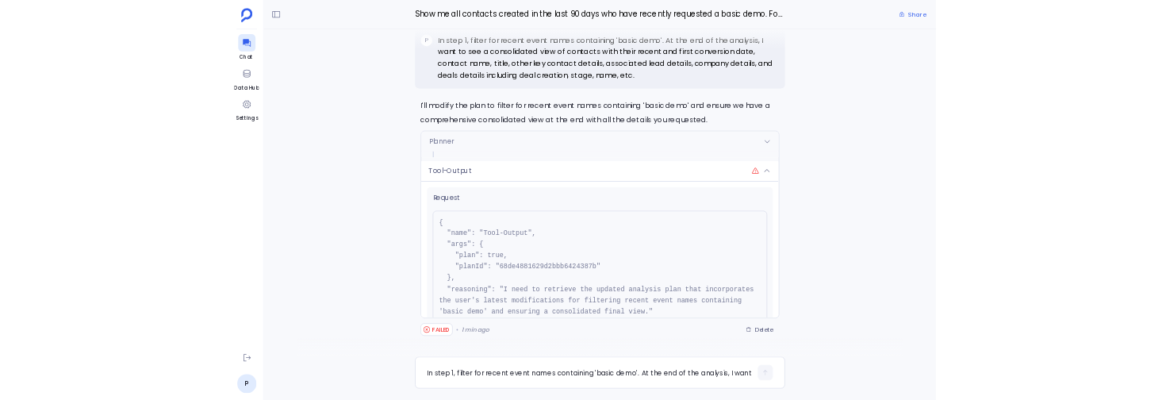
scroll to position [121, 0]
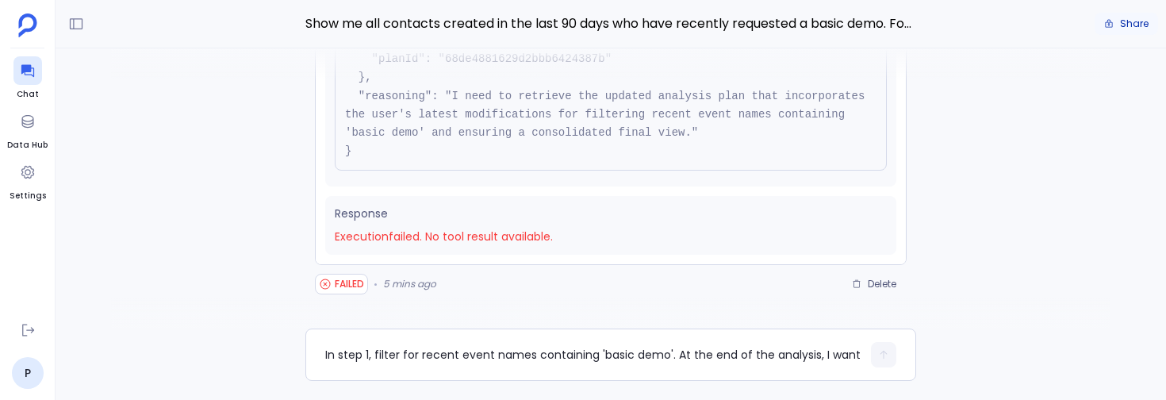
click at [1139, 25] on span "Share" at bounding box center [1134, 23] width 29 height 13
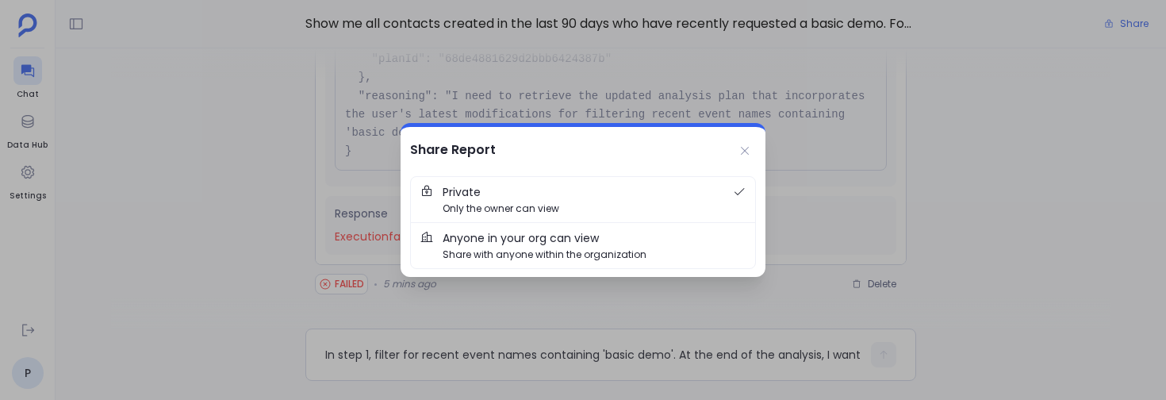
click at [549, 247] on span "Share with anyone within the organization" at bounding box center [545, 254] width 204 height 15
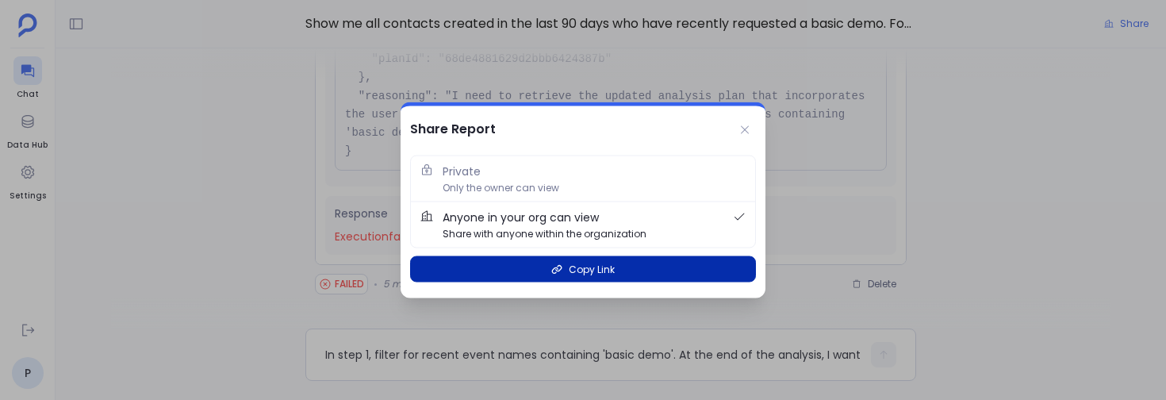
click at [568, 270] on button "Copy Link" at bounding box center [583, 269] width 346 height 26
click at [591, 271] on span "Copy Link" at bounding box center [592, 269] width 46 height 15
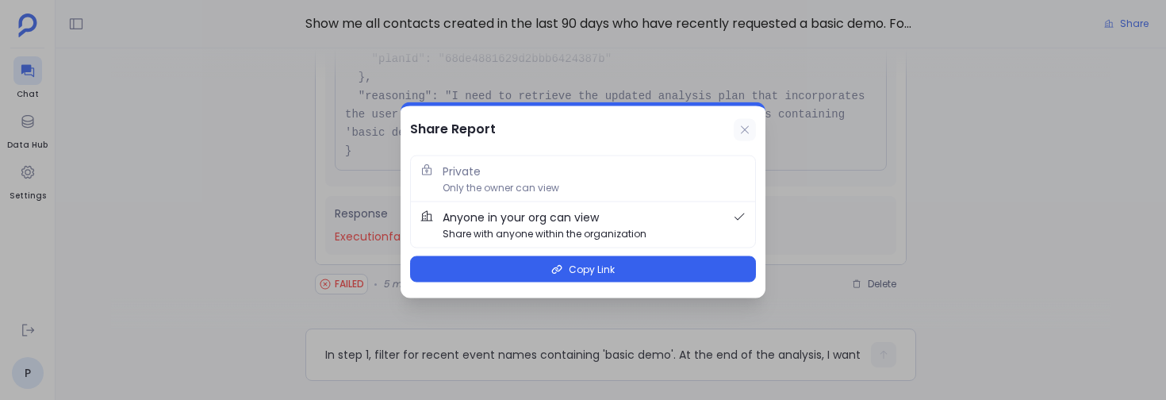
click at [746, 136] on button at bounding box center [745, 130] width 22 height 22
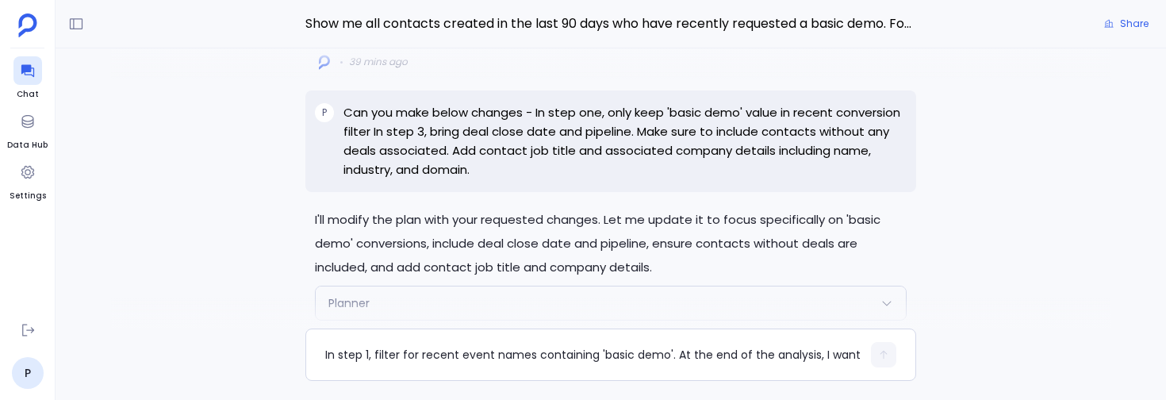
scroll to position [-2650, 0]
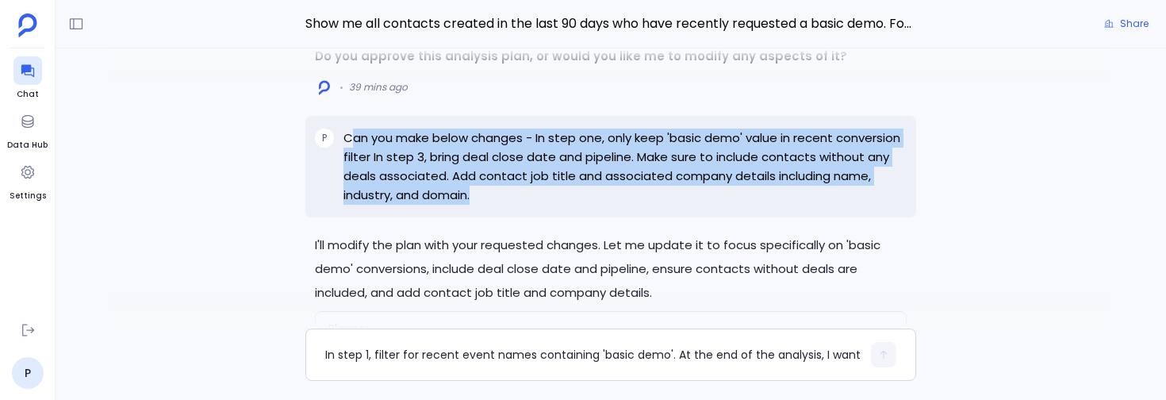
drag, startPoint x: 483, startPoint y: 217, endPoint x: 351, endPoint y: 148, distance: 149.4
click at [351, 148] on div "P Can you make below changes - In step one, only keep 'basic demo' value in rec…" at bounding box center [610, 167] width 611 height 102
click at [351, 148] on p "Can you make below changes - In step one, only keep 'basic demo' value in recen…" at bounding box center [624, 167] width 563 height 76
drag, startPoint x: 484, startPoint y: 204, endPoint x: 340, endPoint y: 146, distance: 154.8
click at [340, 146] on div "P Can you make below changes - In step one, only keep 'basic demo' value in rec…" at bounding box center [610, 167] width 611 height 102
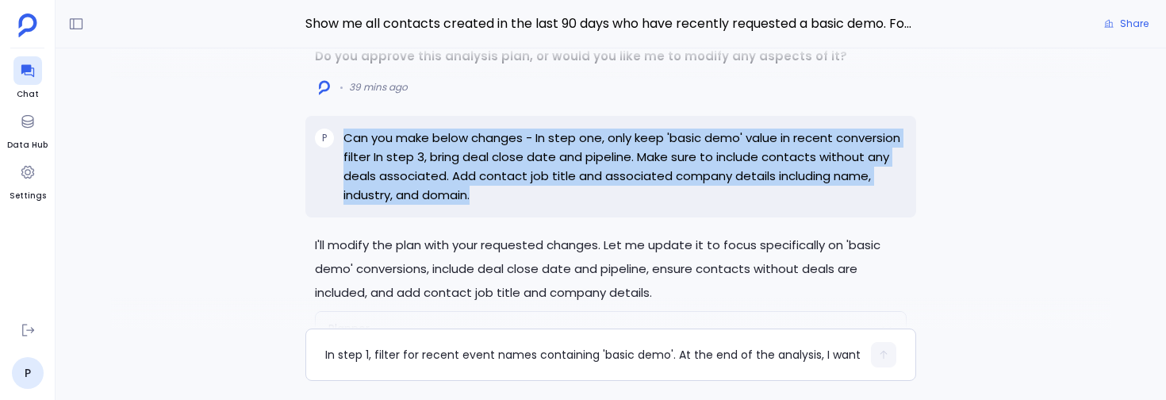
copy p "Can you make below changes - In step one, only keep 'basic demo' value in recen…"
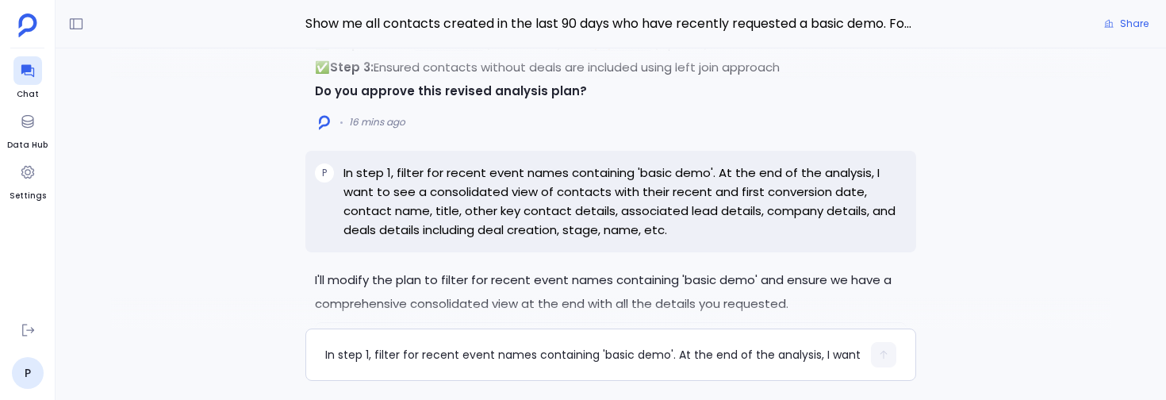
scroll to position [-356, 0]
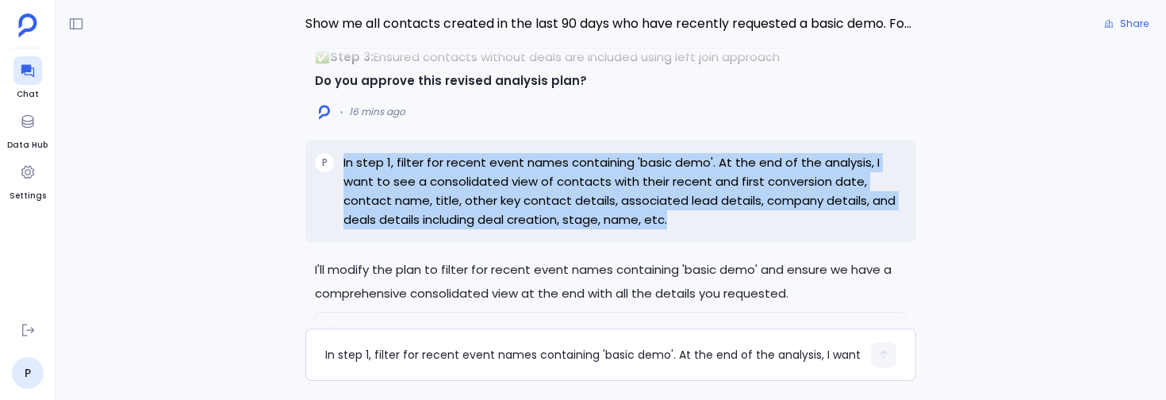
drag, startPoint x: 650, startPoint y: 219, endPoint x: 336, endPoint y: 163, distance: 319.1
click at [336, 163] on div "P In step 1, filter for recent event names containing 'basic demo'. At the end …" at bounding box center [610, 191] width 611 height 102
copy div "In step 1, filter for recent event names containing 'basic demo'. At the end of…"
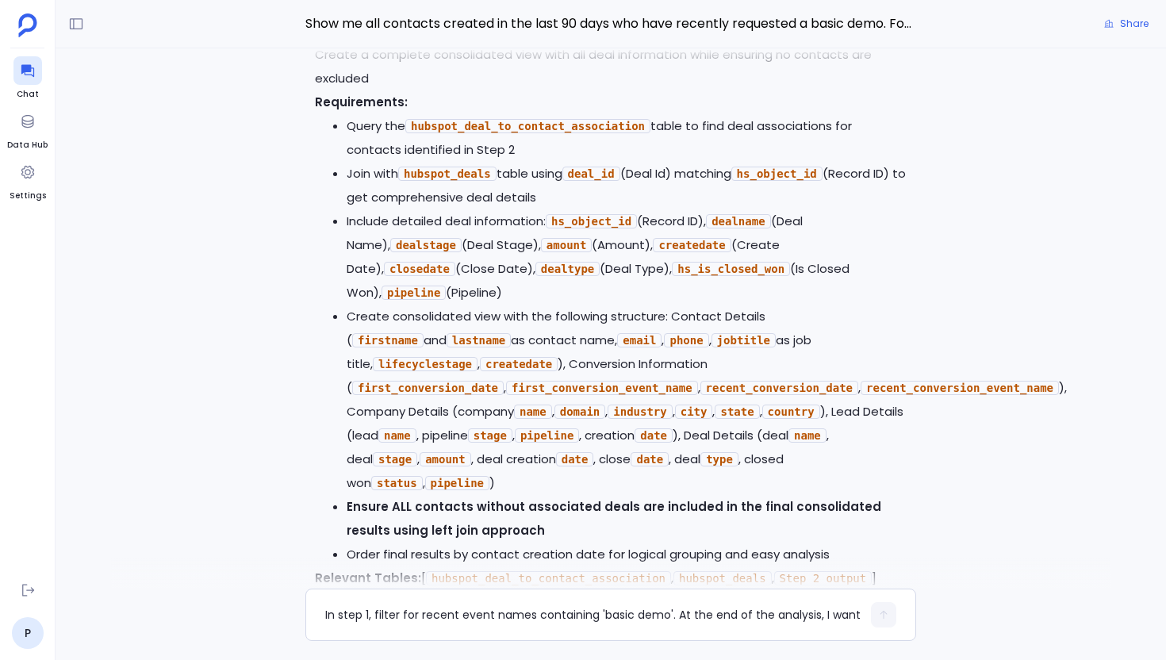
scroll to position [0, 0]
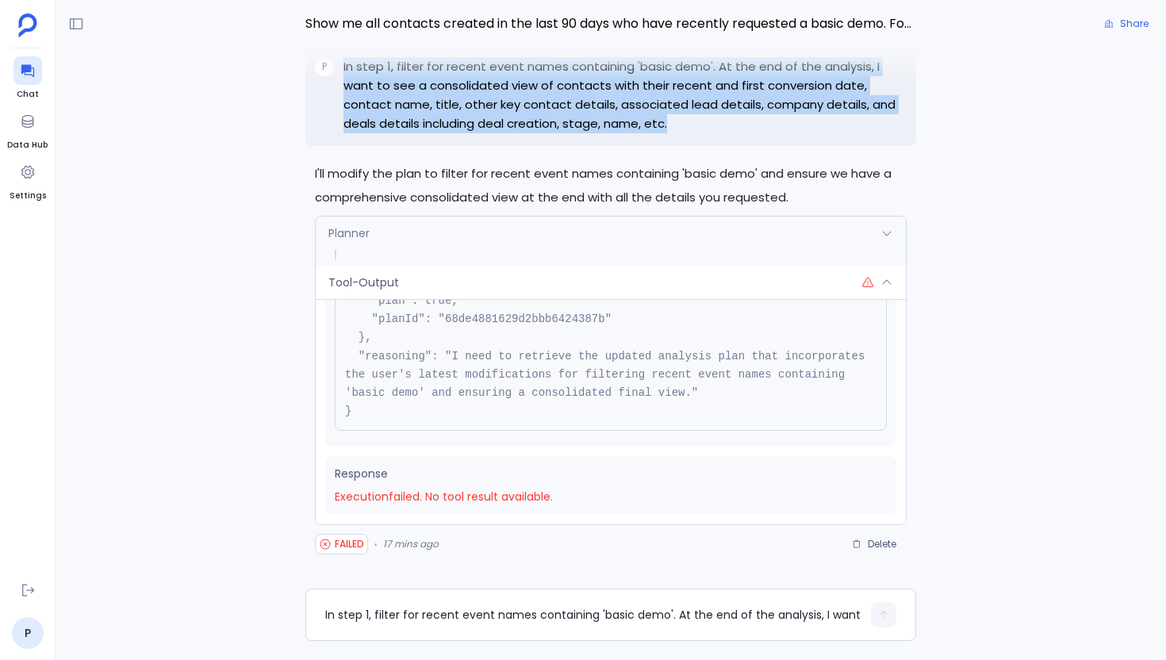
click at [496, 230] on div "Planner" at bounding box center [611, 233] width 590 height 33
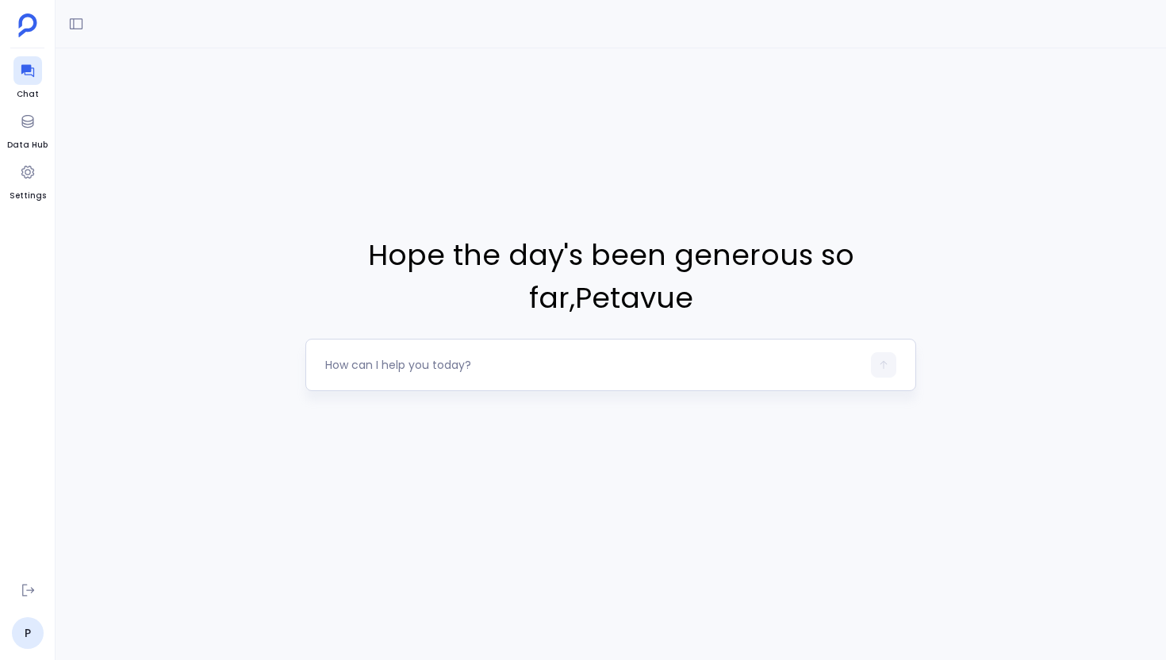
click at [346, 362] on textarea at bounding box center [593, 365] width 536 height 16
type textarea "Show me all contacts created in the last 90 days who have recently requested a …"
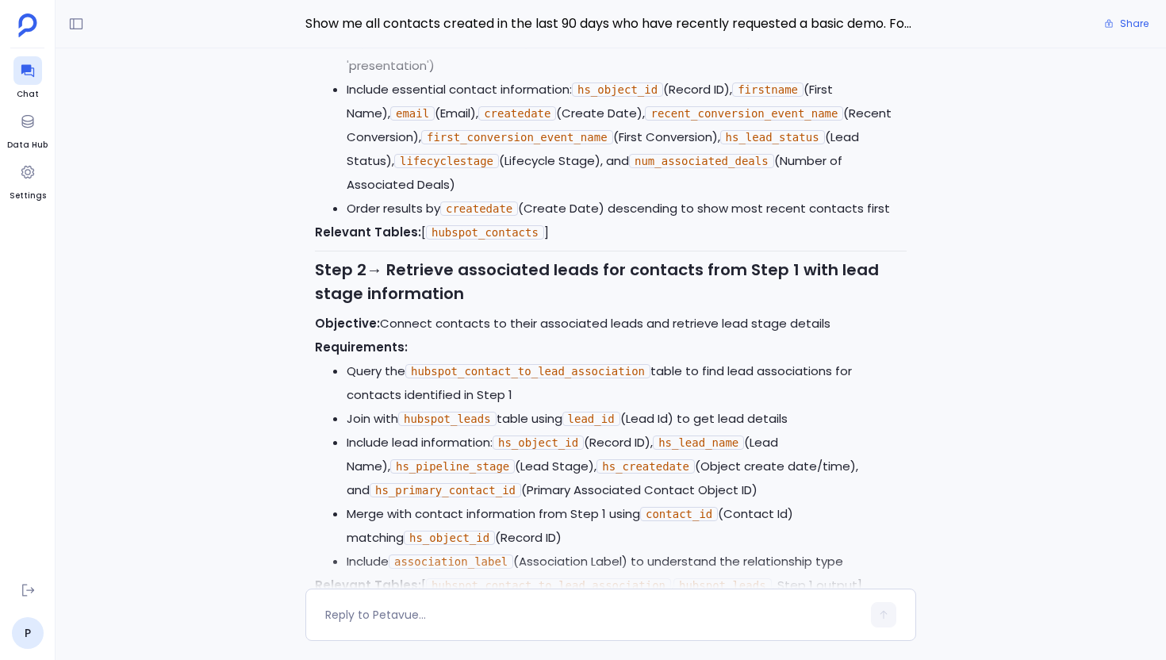
scroll to position [-865, 0]
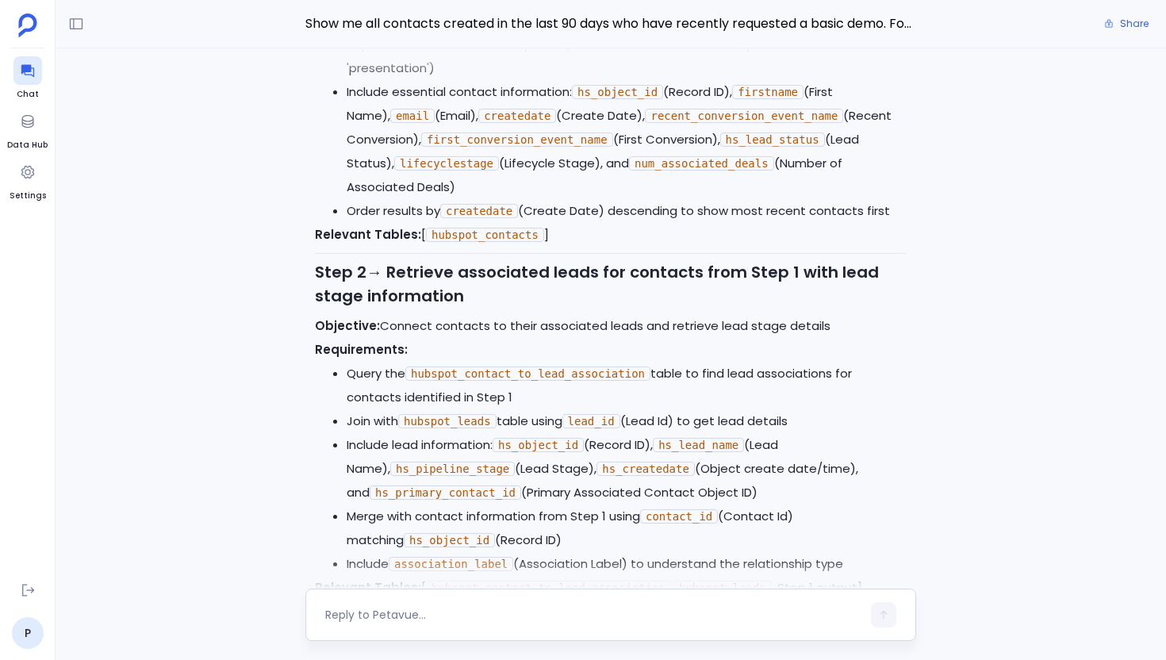
click at [370, 614] on textarea at bounding box center [593, 615] width 536 height 16
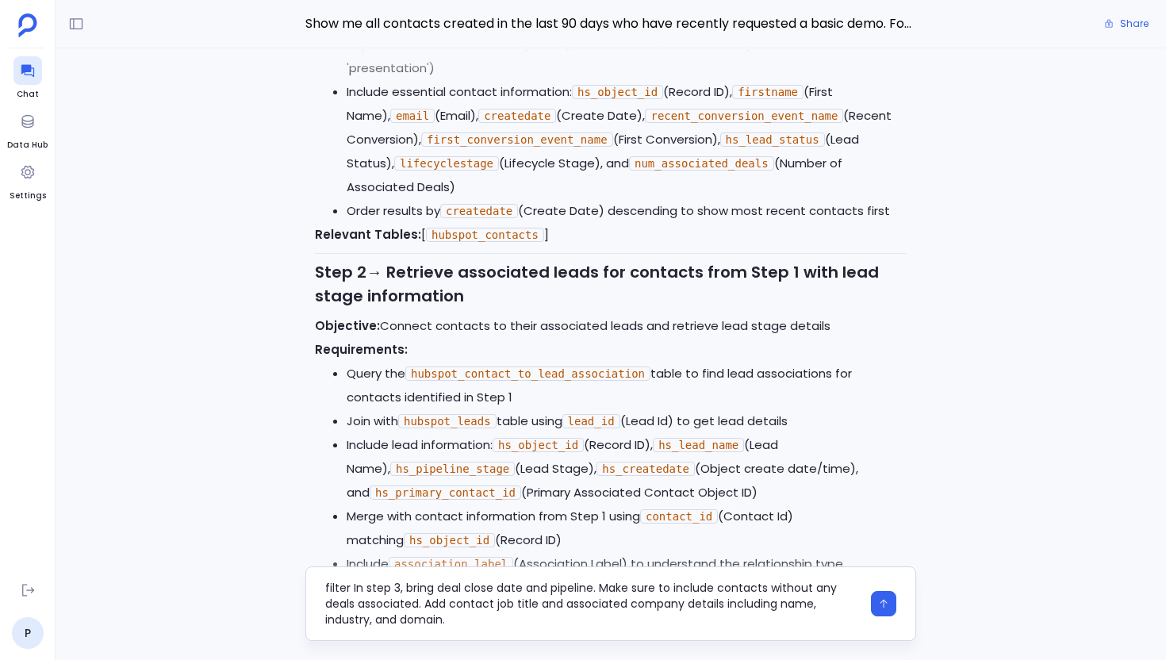
type textarea "Can you make below changes - In step one, only keep 'basic demo' value in recen…"
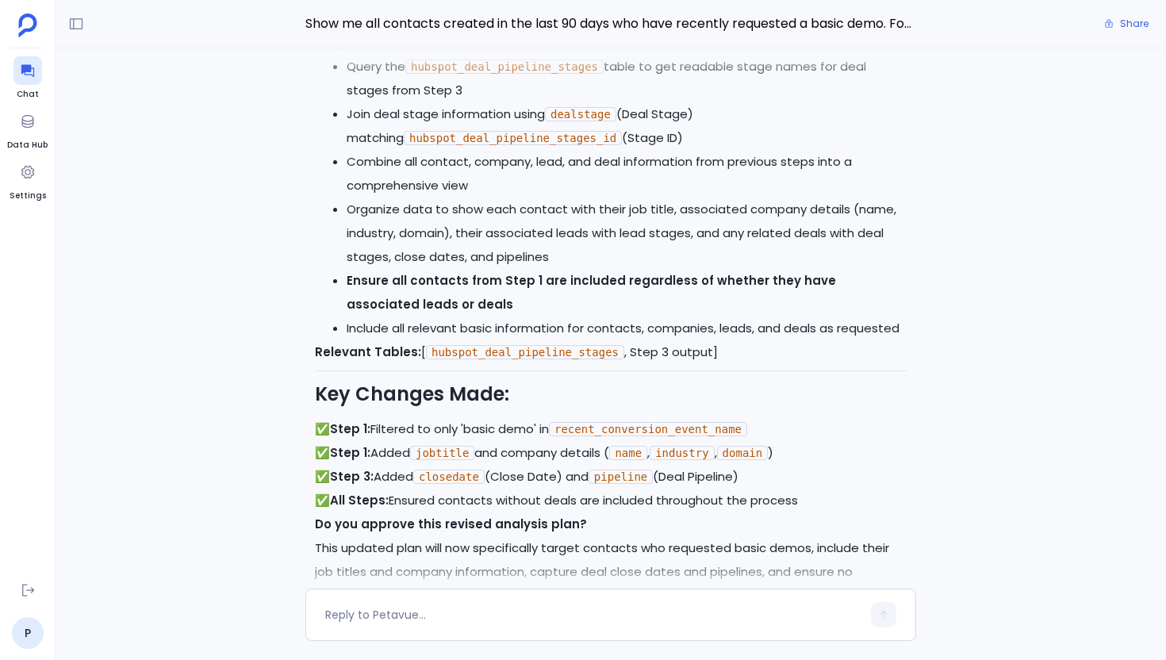
scroll to position [0, 0]
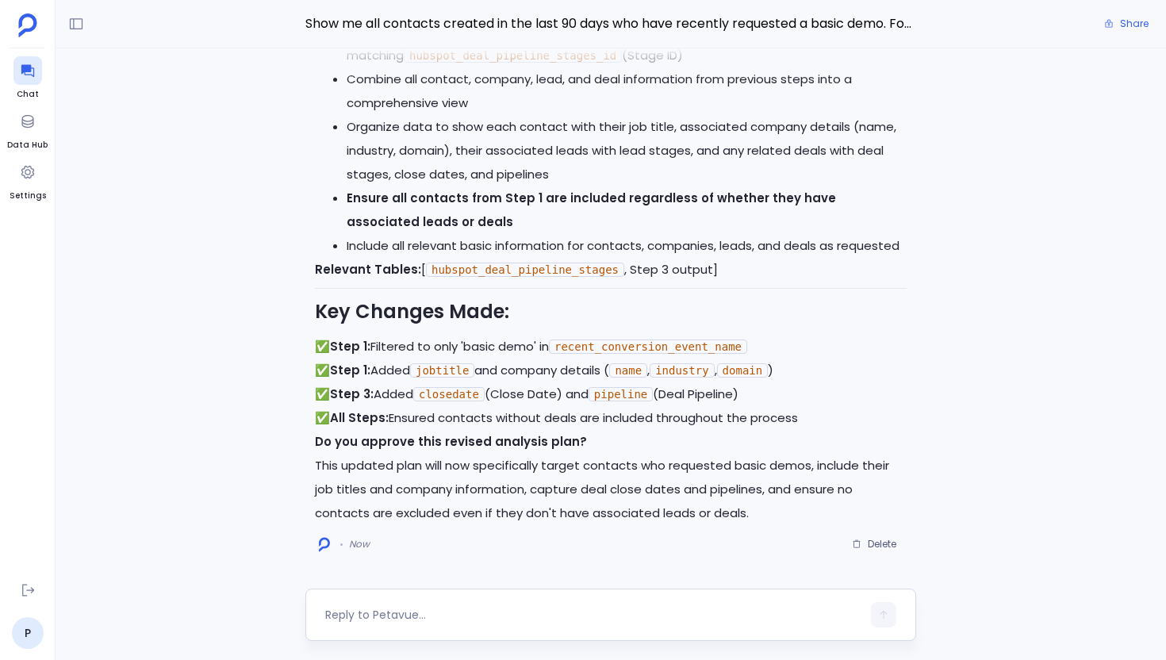
click at [398, 610] on textarea at bounding box center [593, 615] width 536 height 16
type textarea "Can you make below changes - In step one, only keep 'basic demo' value in recen…"
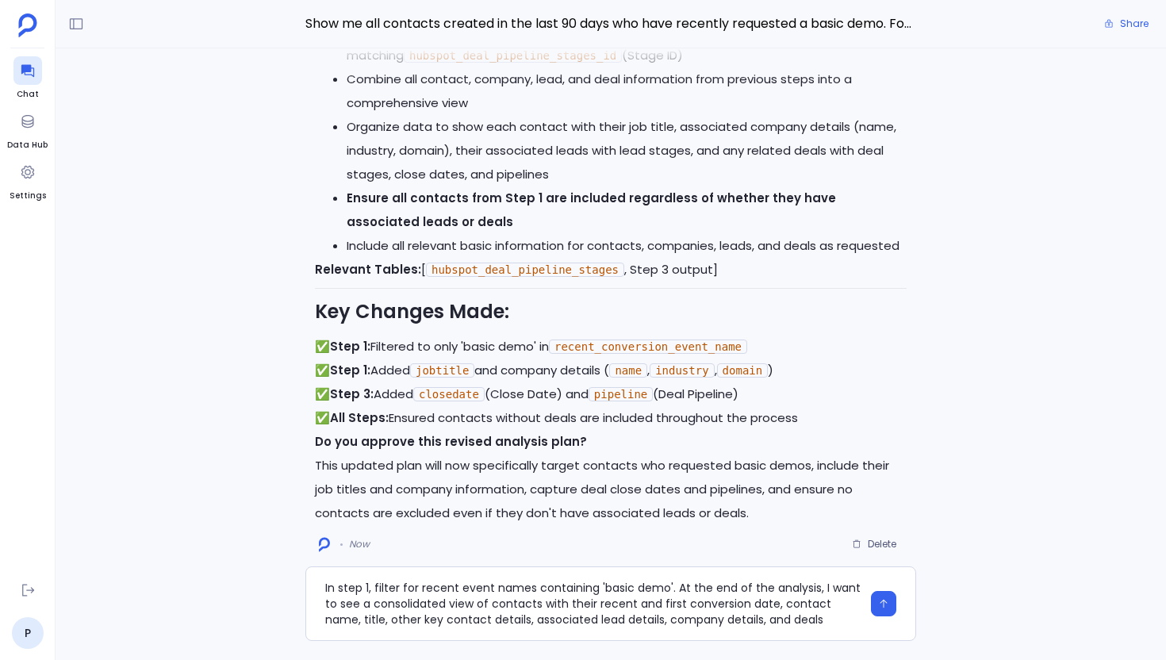
drag, startPoint x: 673, startPoint y: 604, endPoint x: 266, endPoint y: 600, distance: 407.0
click at [266, 600] on div "In step 1, filter for recent event names containing 'basic demo'. At the end of…" at bounding box center [611, 615] width 1111 height 52
type textarea "At the end of the analysis, I want to see a consolidated view of contacts with …"
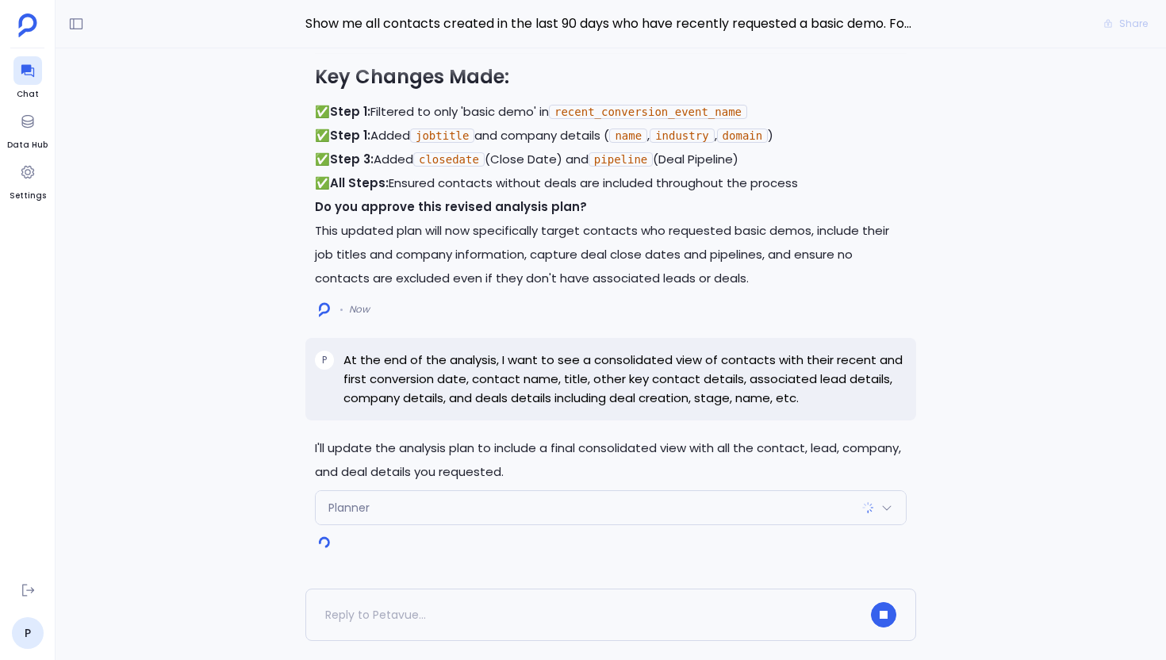
click at [570, 214] on strong "Do you approve this revised analysis plan?" at bounding box center [451, 206] width 272 height 17
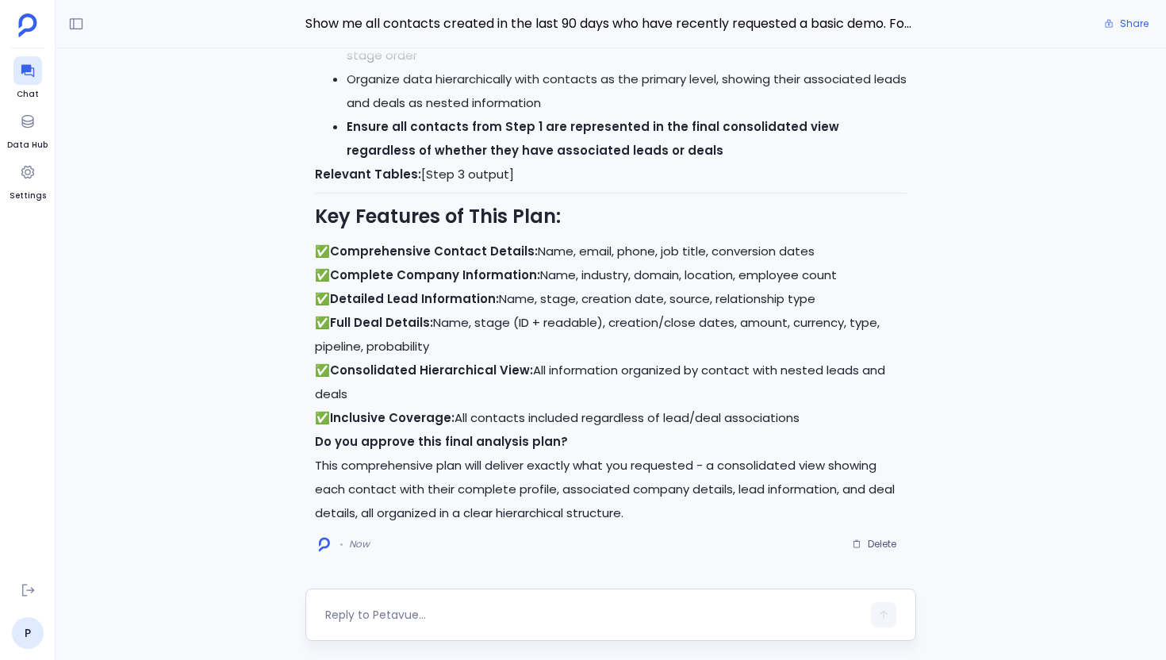
click at [437, 612] on textarea at bounding box center [593, 615] width 536 height 16
type textarea "This looks good. Please proceed to execution."
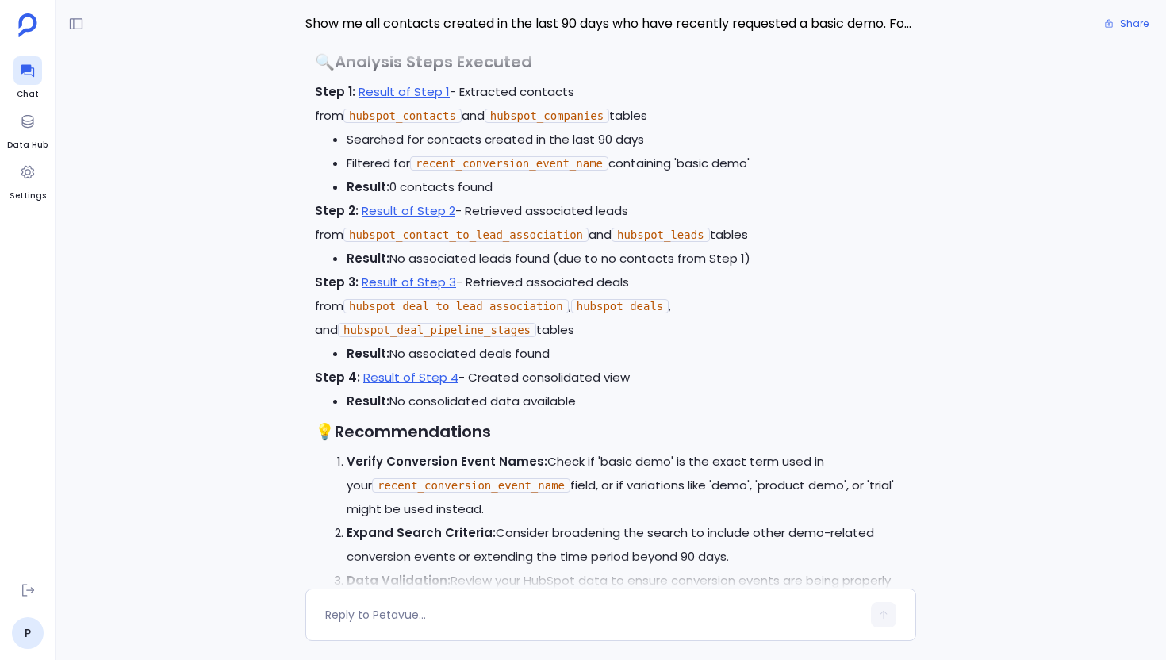
scroll to position [-390, 0]
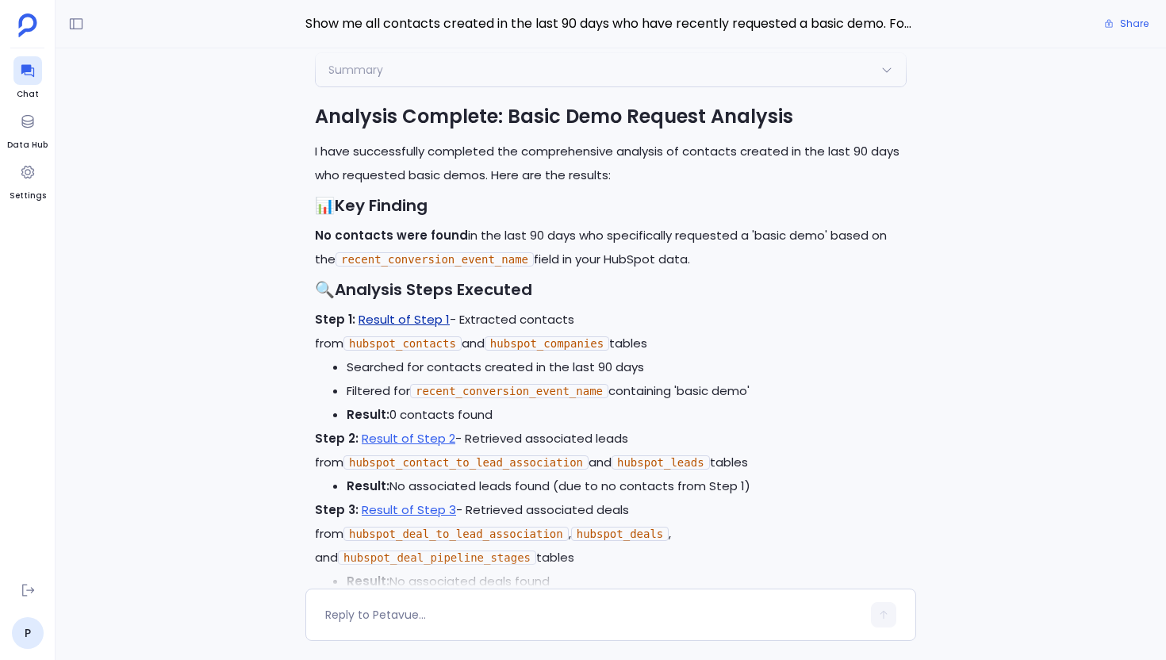
click at [401, 328] on link "Result of Step 1" at bounding box center [404, 319] width 91 height 17
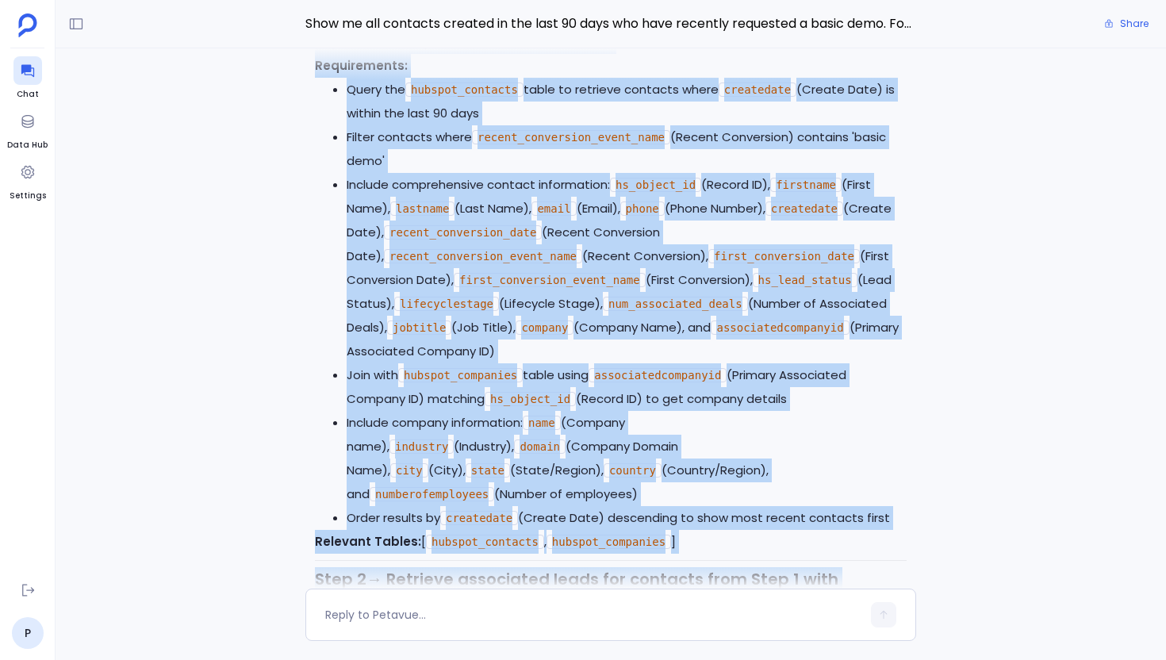
scroll to position [-3652, 0]
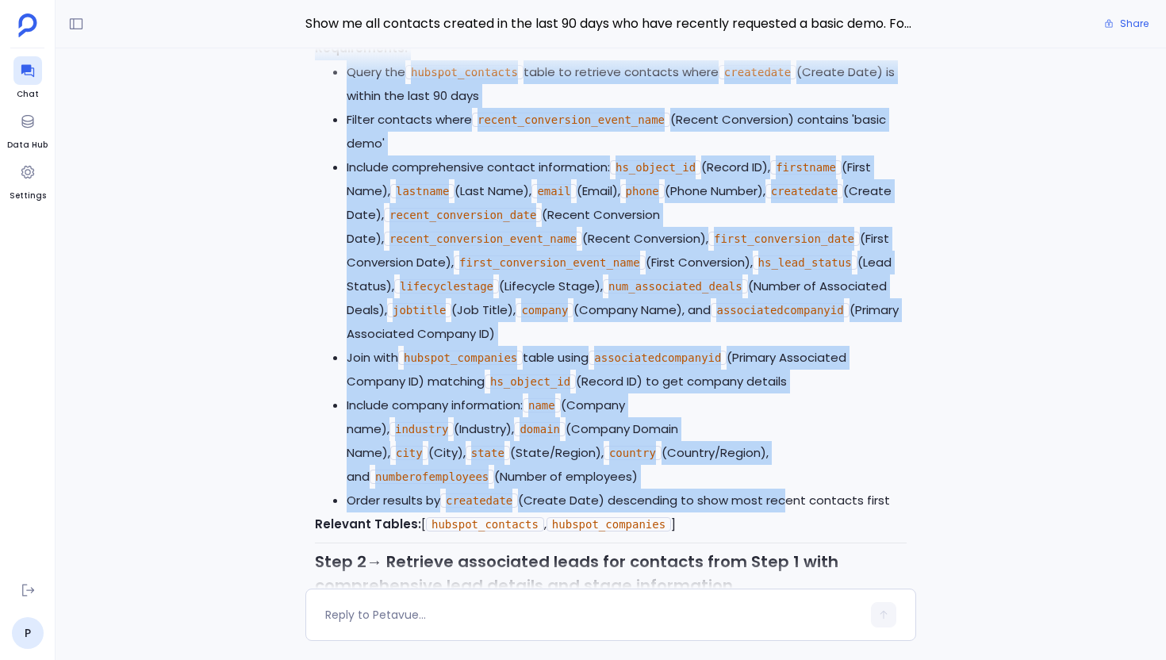
drag, startPoint x: 315, startPoint y: 123, endPoint x: 781, endPoint y: 517, distance: 610.1
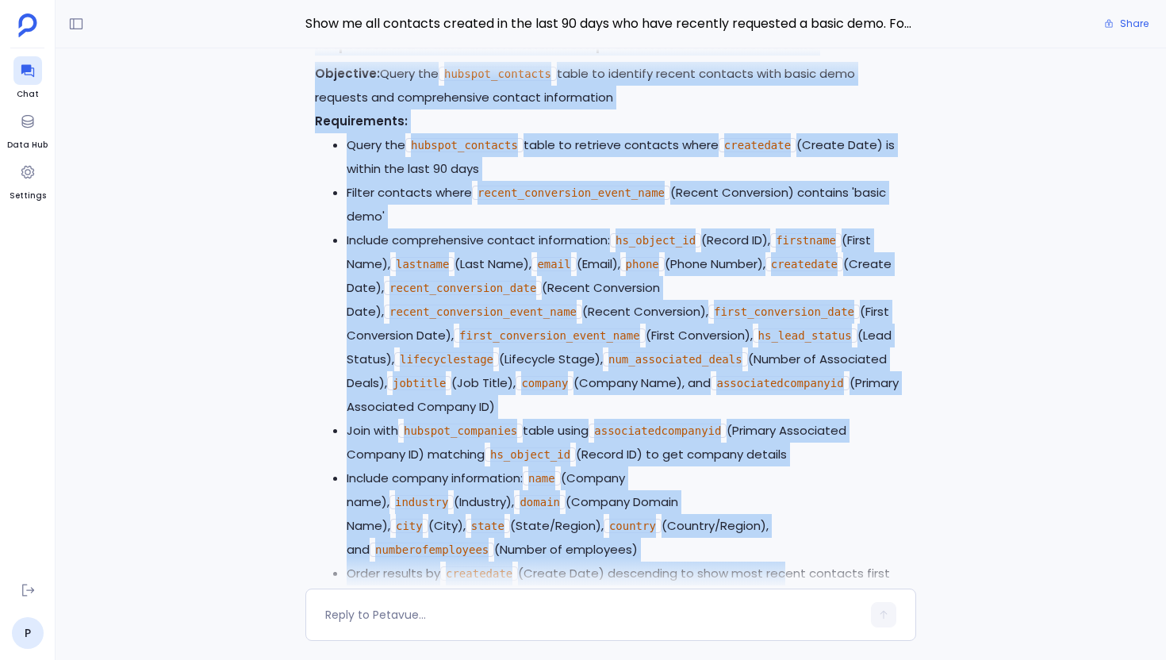
scroll to position [-3734, 0]
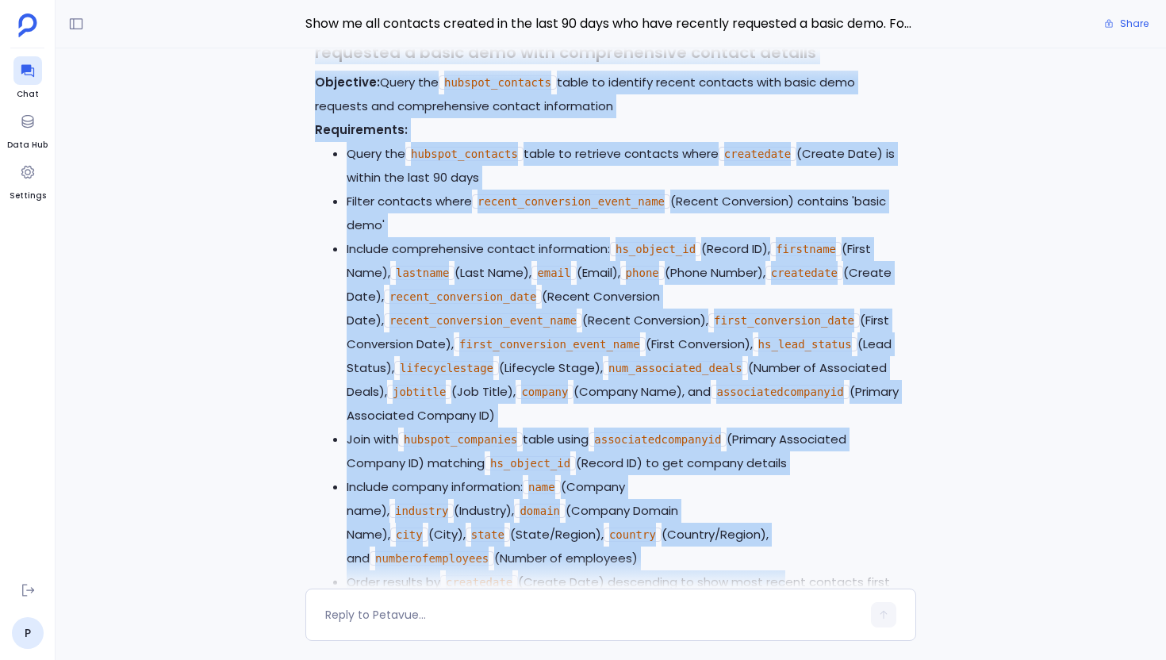
click at [267, 125] on div "Perfect! I'll now execute the analysis plan. Let me start with the first batch …" at bounding box center [611, 318] width 1111 height 540
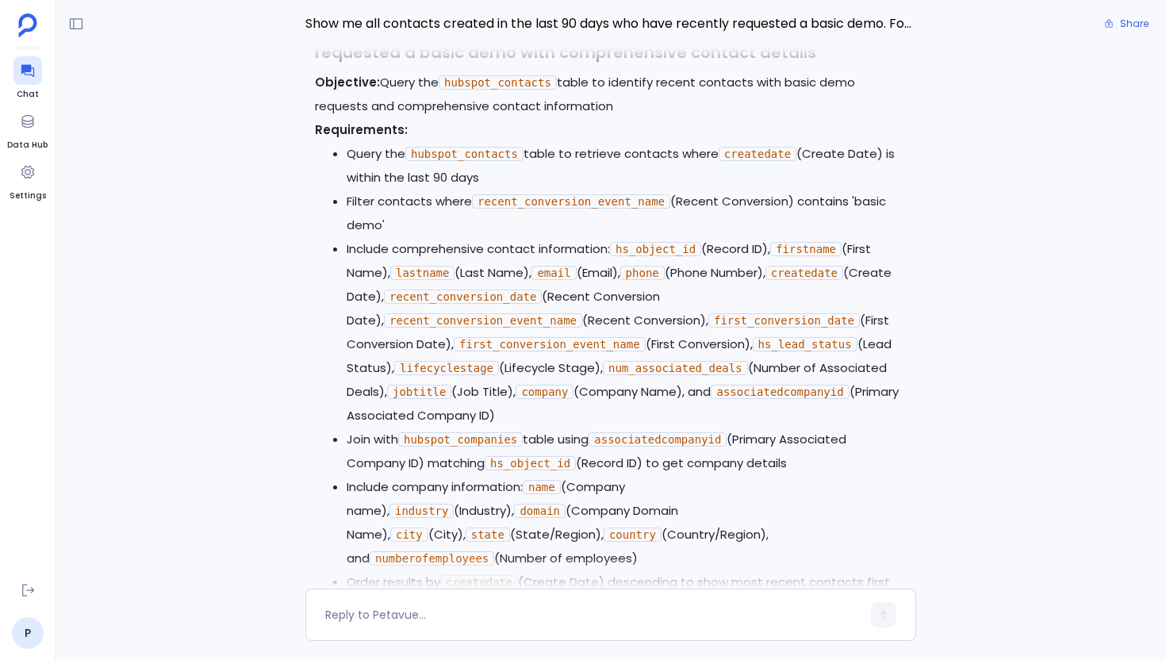
drag, startPoint x: 316, startPoint y: 51, endPoint x: 779, endPoint y: 451, distance: 612.4
click at [783, 453] on div "Show me all contacts created in the last 90 days who have recently requested a …" at bounding box center [611, 330] width 1111 height 660
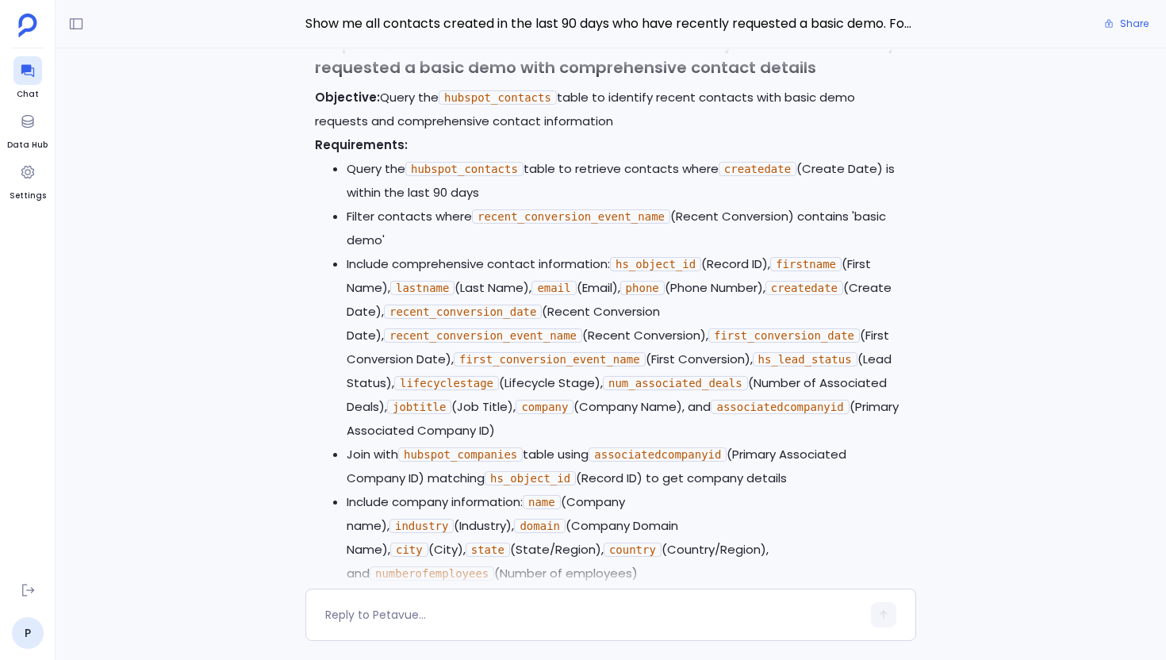
scroll to position [-3761, 0]
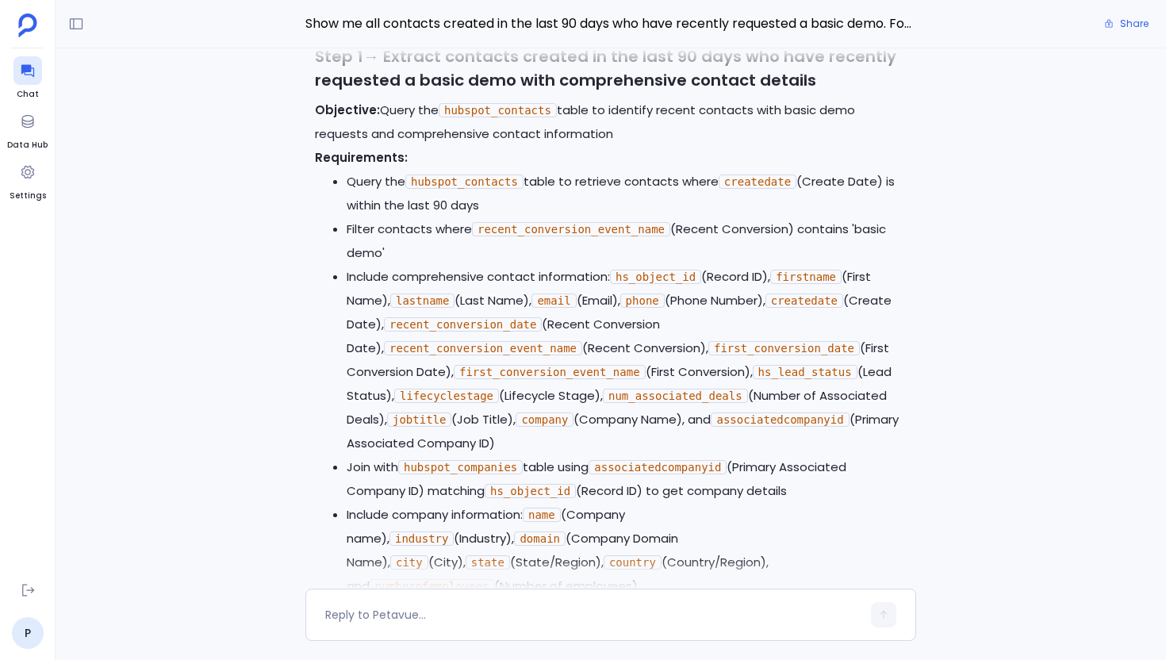
drag, startPoint x: 892, startPoint y: 462, endPoint x: 294, endPoint y: 86, distance: 706.0
click at [294, 86] on div "Perfect! I'll now execute the analysis plan. Let me start with the first batch …" at bounding box center [611, 318] width 1111 height 540
copy div "Step 1 → Extract contacts created in the last 90 days who have recently request…"
click at [638, 311] on li "Include comprehensive contact information: hs_object_id (Record ID), firstname …" at bounding box center [627, 360] width 560 height 190
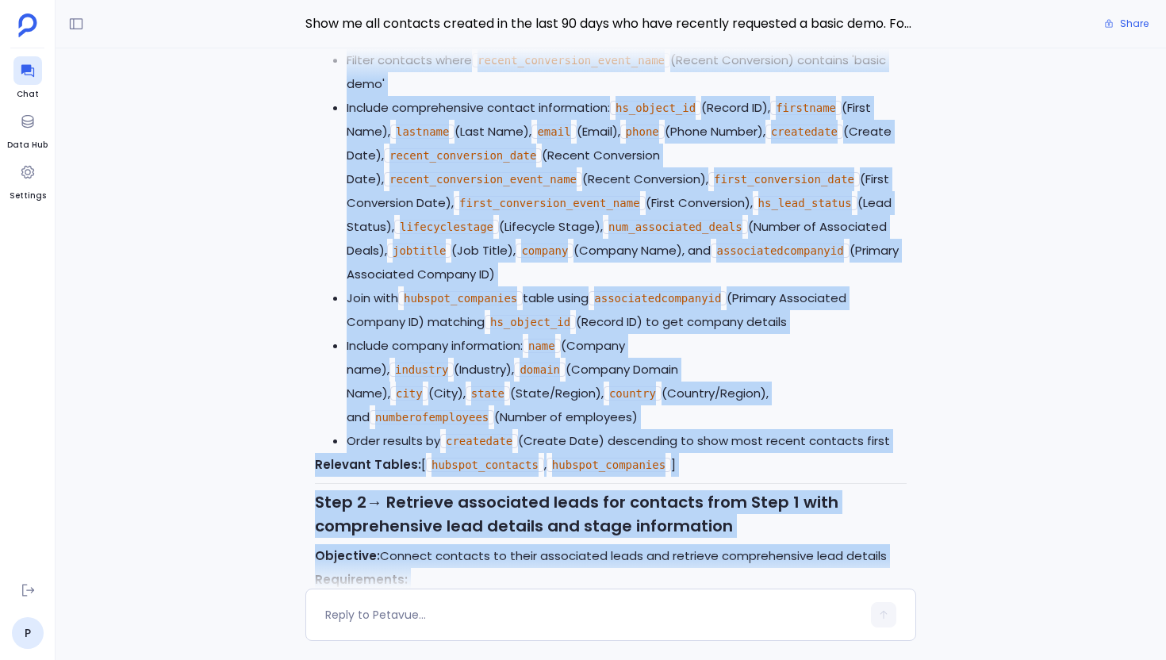
scroll to position [-3478, 0]
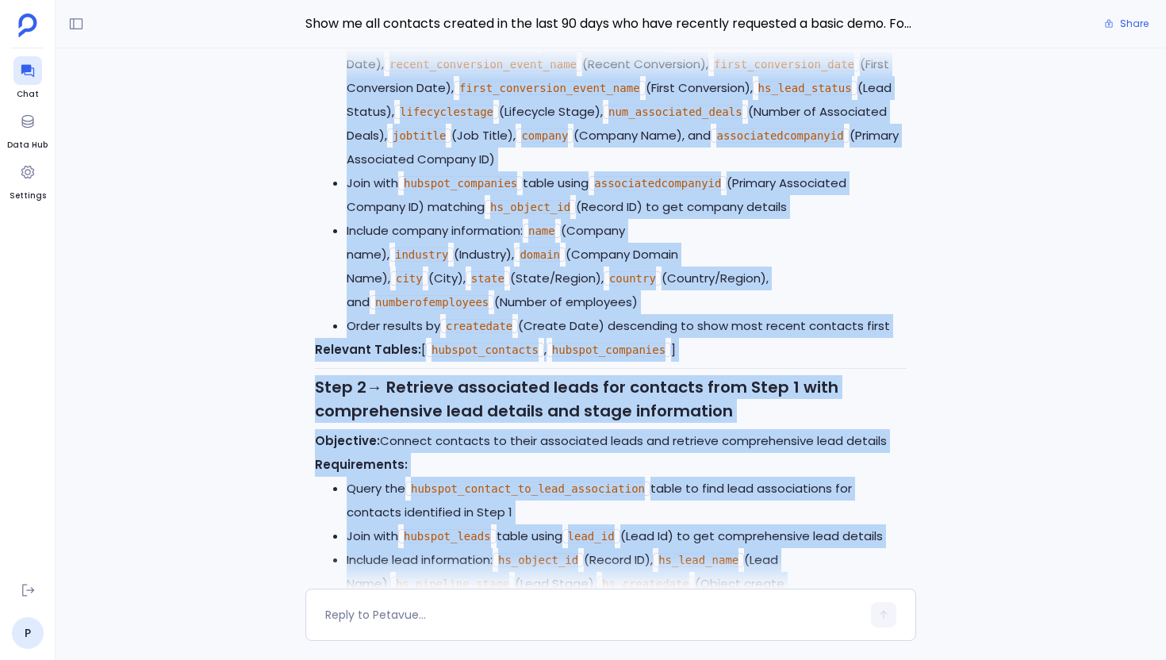
drag, startPoint x: 380, startPoint y: 134, endPoint x: 909, endPoint y: 342, distance: 568.4
copy div "Query the hubspot_contacts table to identify recent contacts with basic demo re…"
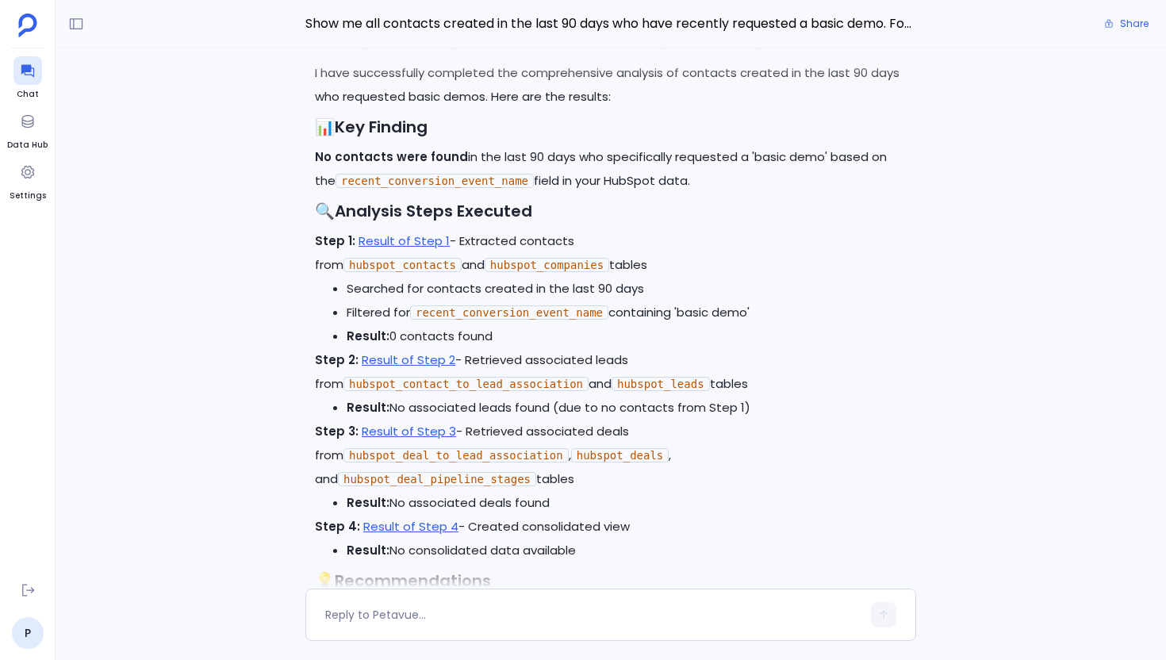
scroll to position [-324, 0]
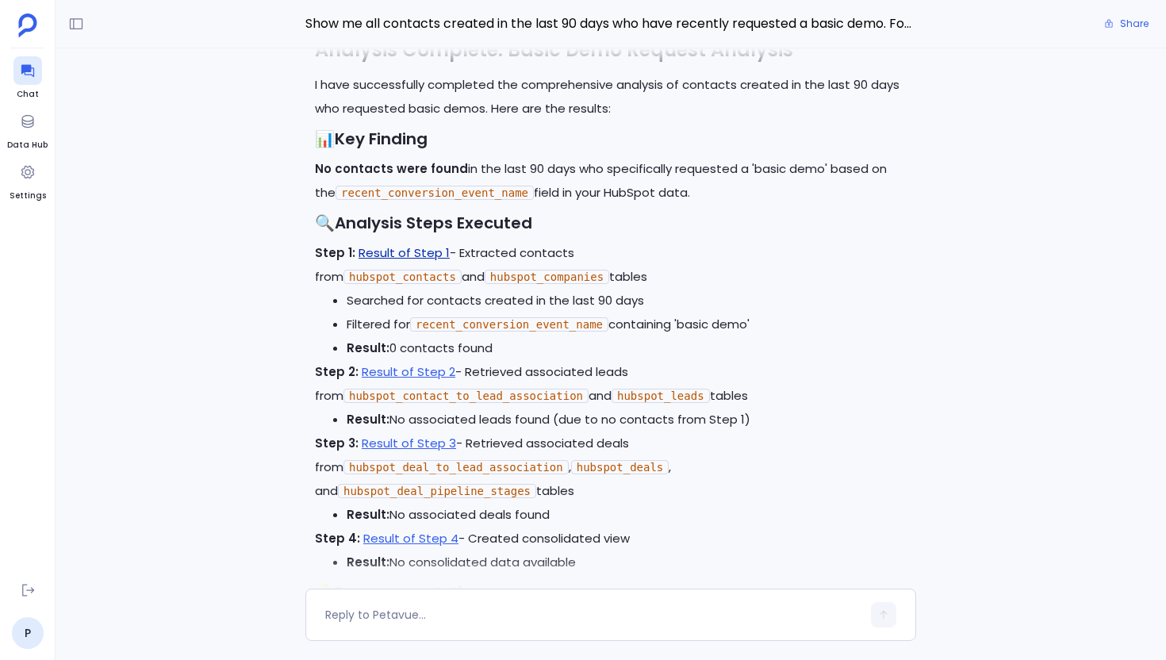
click at [422, 261] on link "Result of Step 1" at bounding box center [404, 252] width 91 height 17
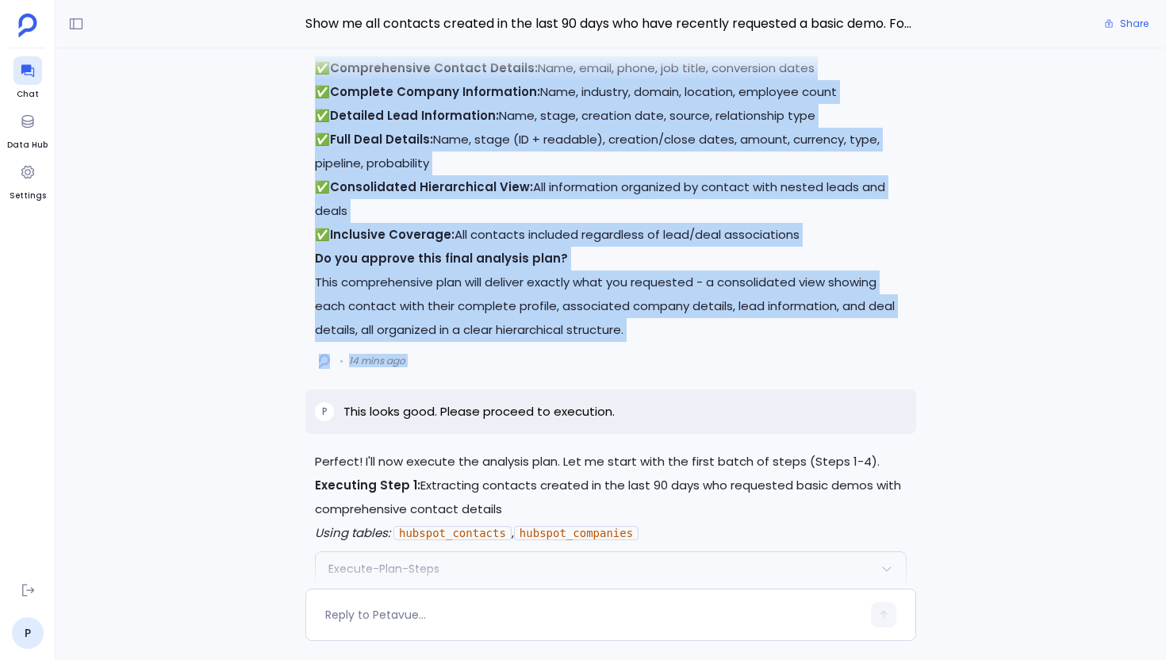
scroll to position [-1478, 0]
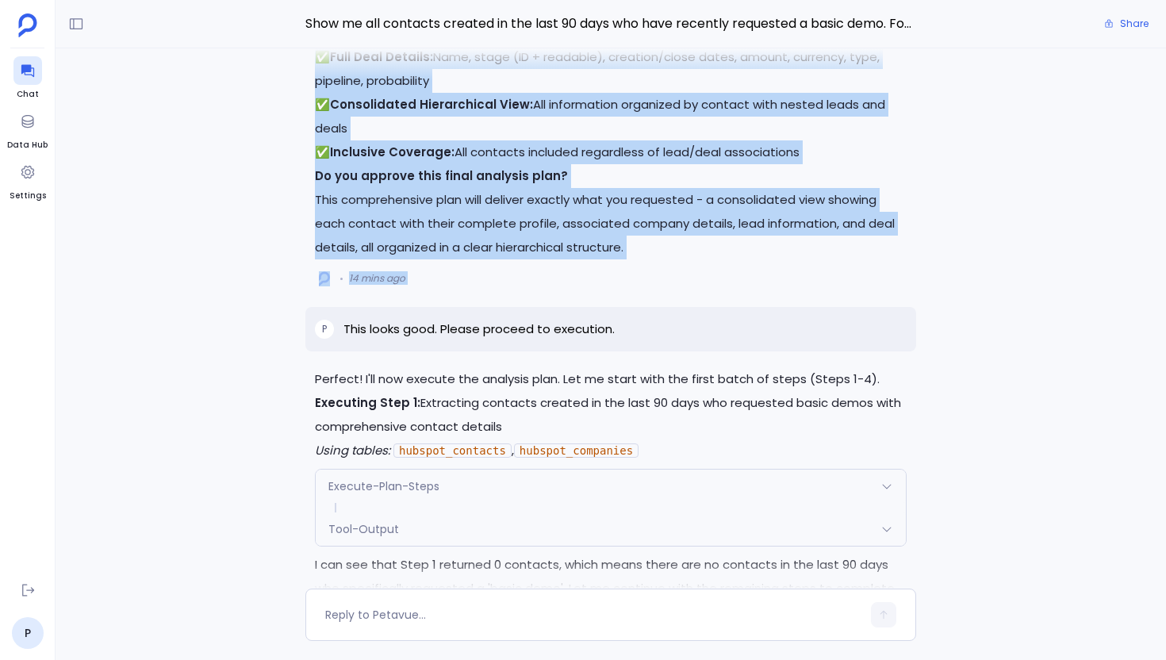
click at [465, 339] on p "This looks good. Please proceed to execution." at bounding box center [478, 329] width 271 height 19
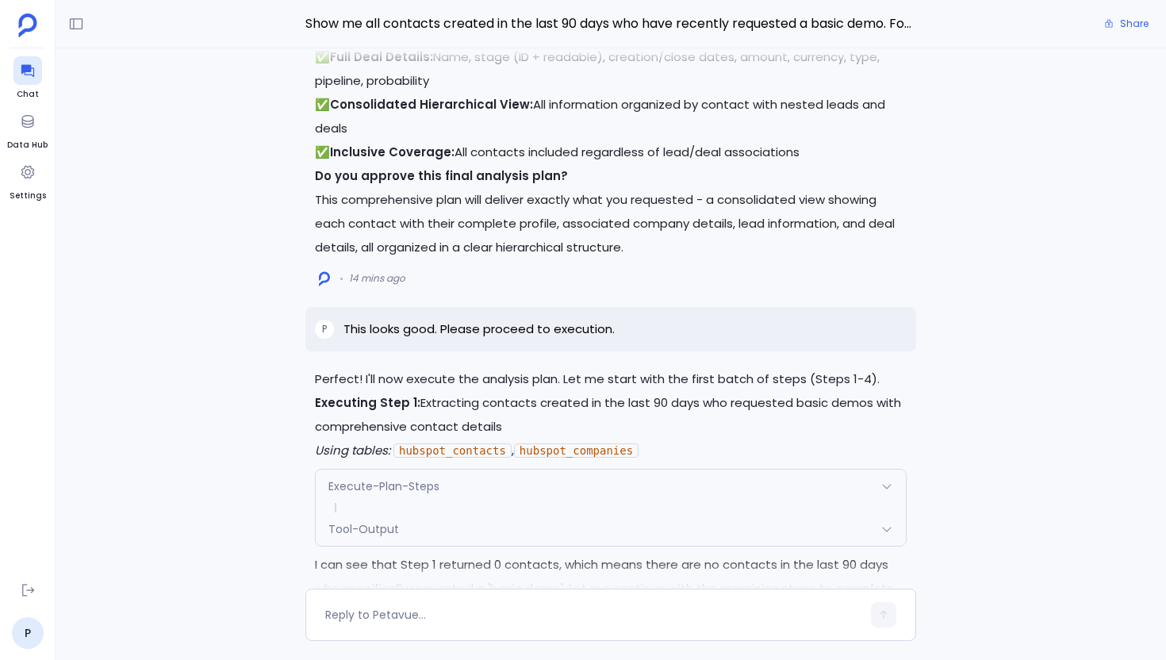
click at [465, 339] on p "This looks good. Please proceed to execution." at bounding box center [478, 329] width 271 height 19
copy p "This looks good. Please proceed to execution."
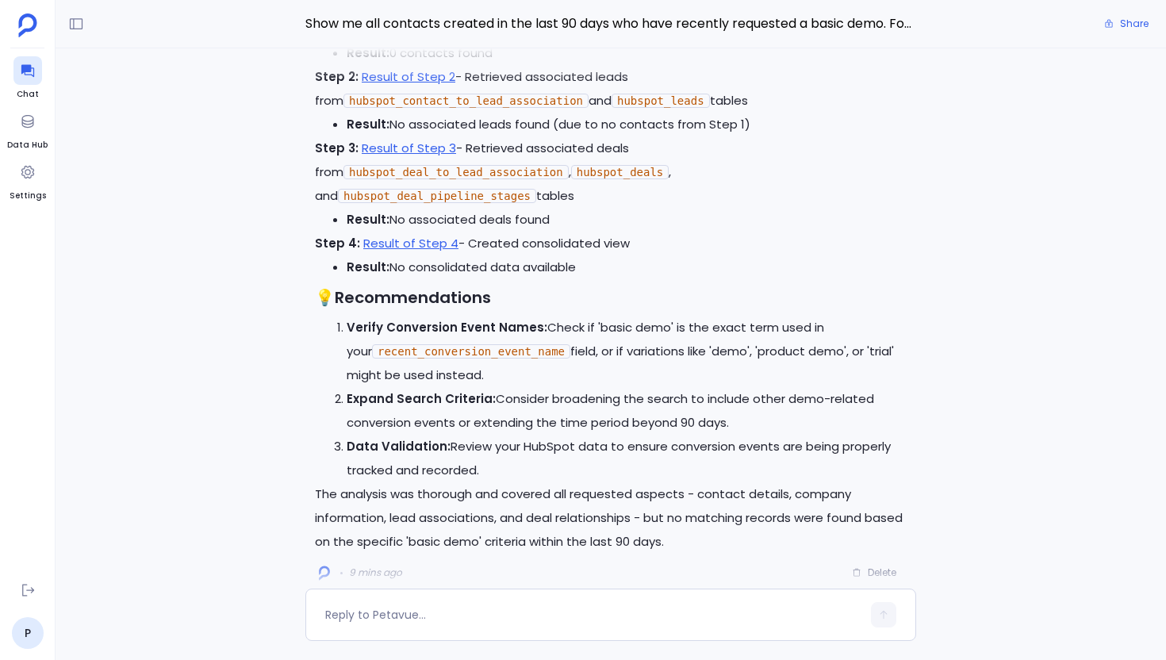
scroll to position [-28, 0]
click at [873, 572] on div at bounding box center [610, 573] width 999 height 32
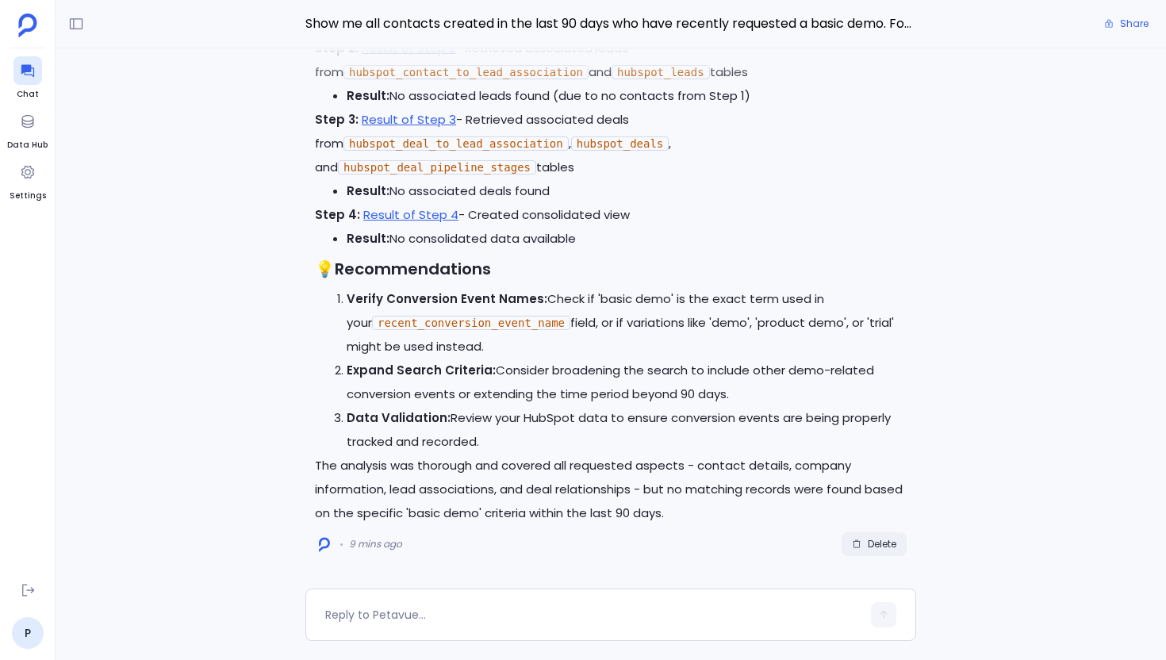
click at [875, 547] on span "Delete" at bounding box center [882, 544] width 29 height 13
click at [405, 613] on textarea at bounding box center [593, 615] width 536 height 16
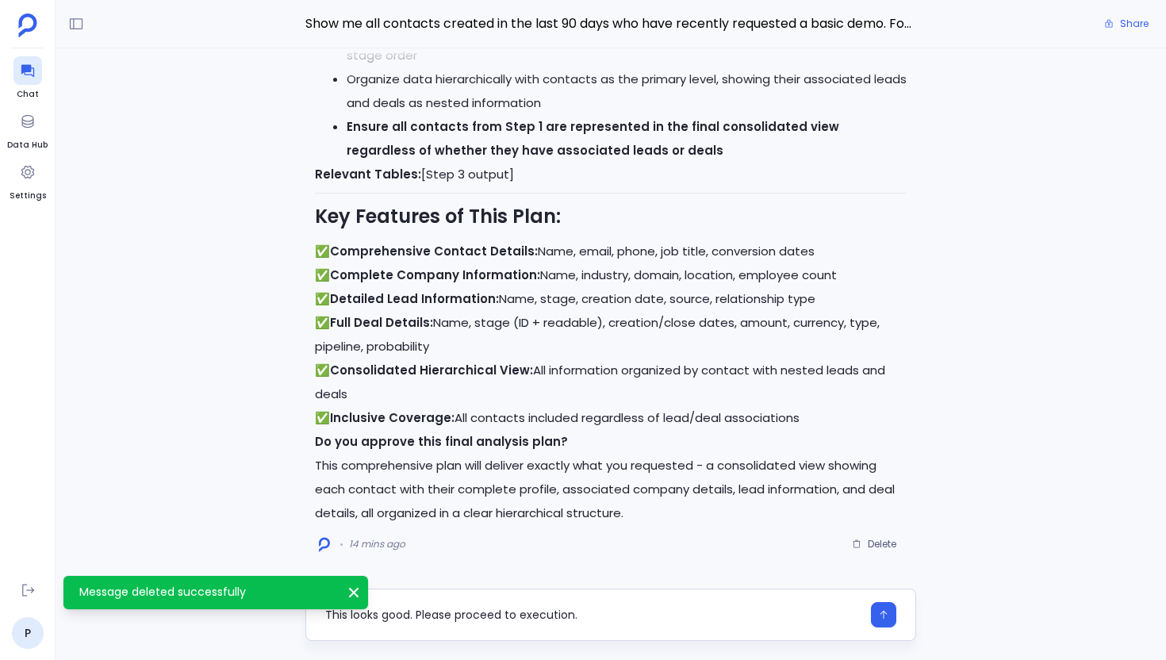
type textarea "This looks good. Please proceed to execution."
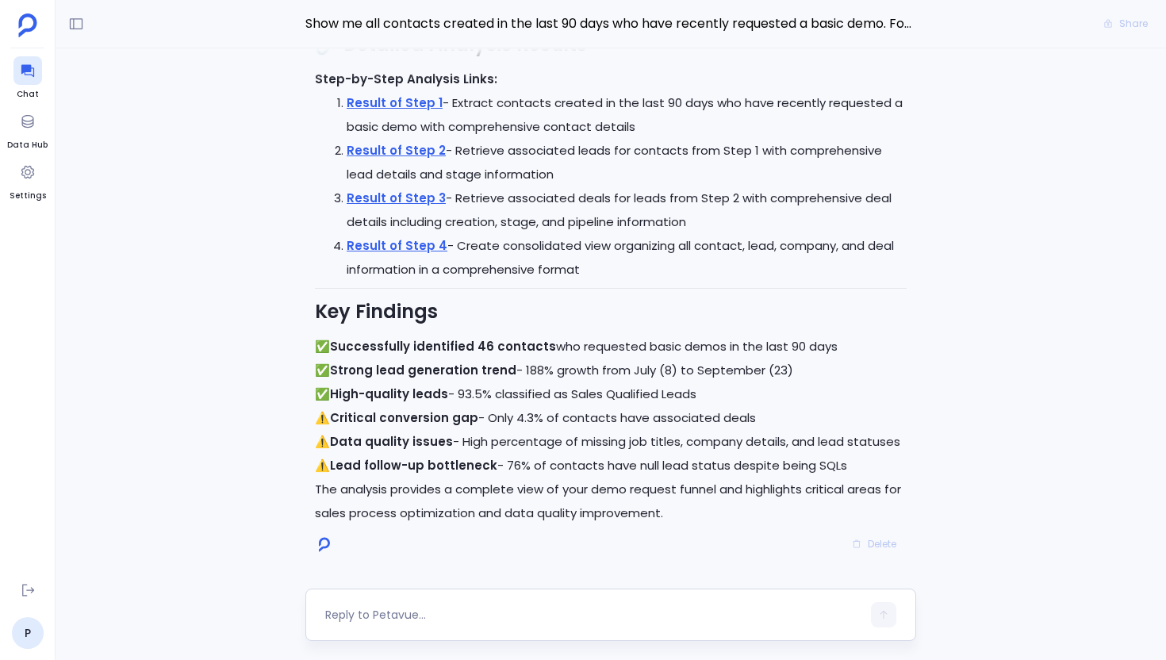
click at [429, 615] on textarea at bounding box center [593, 615] width 536 height 16
type textarea "Can you give me this in a document format?"
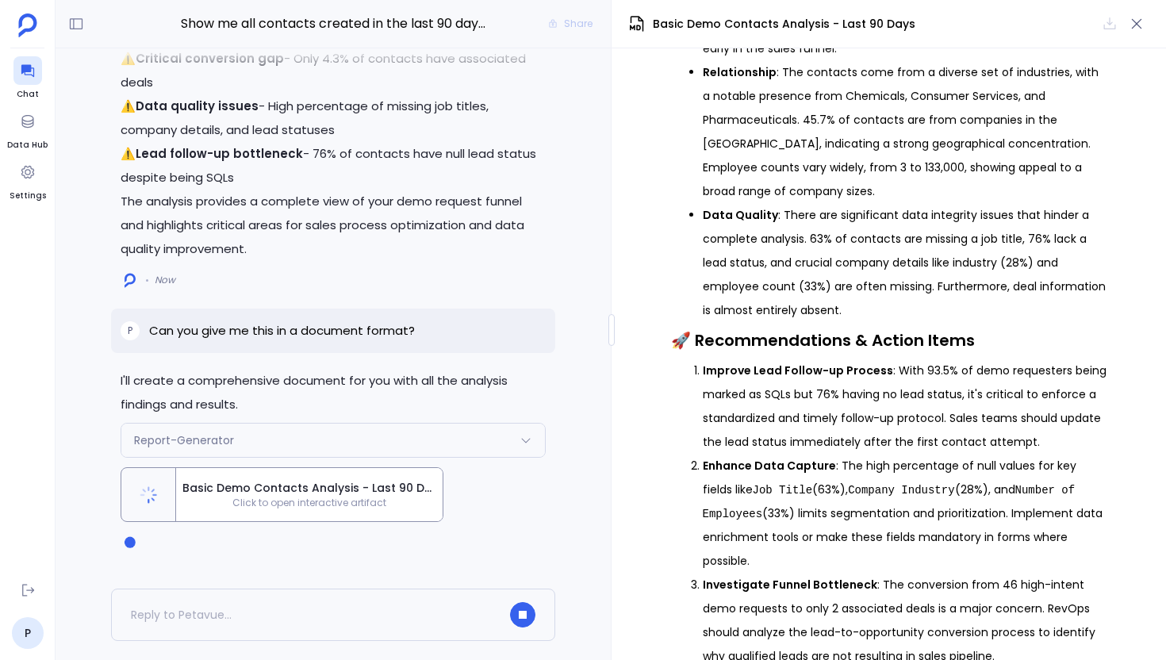
scroll to position [1187, 0]
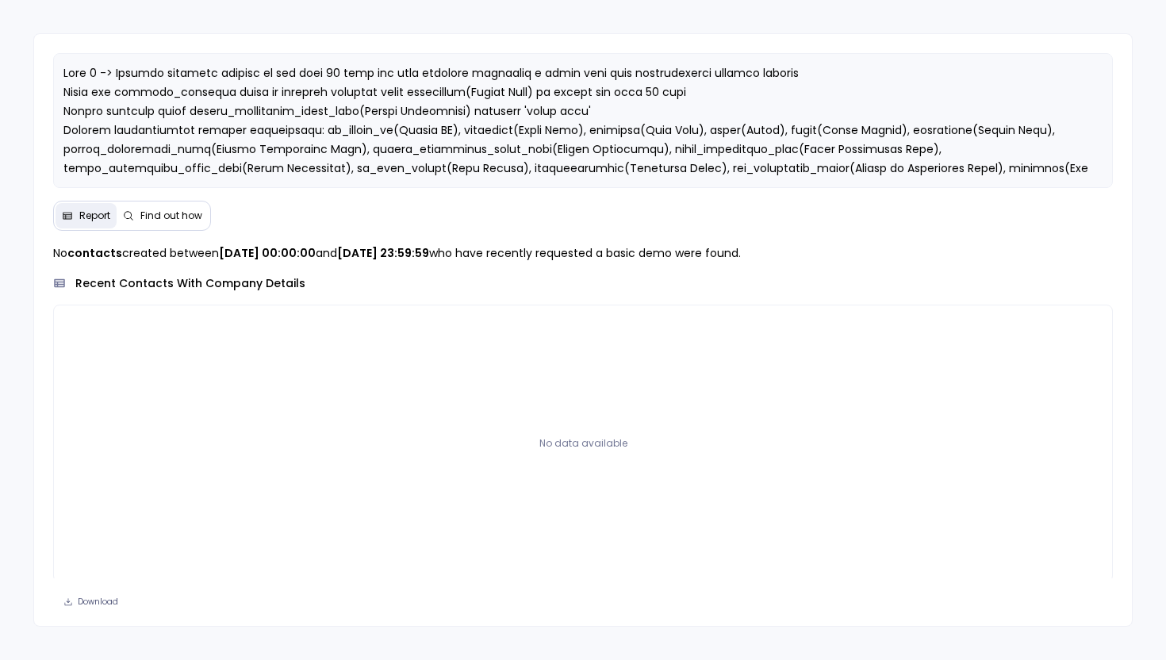
click at [169, 206] on button "Find out how" at bounding box center [163, 215] width 92 height 25
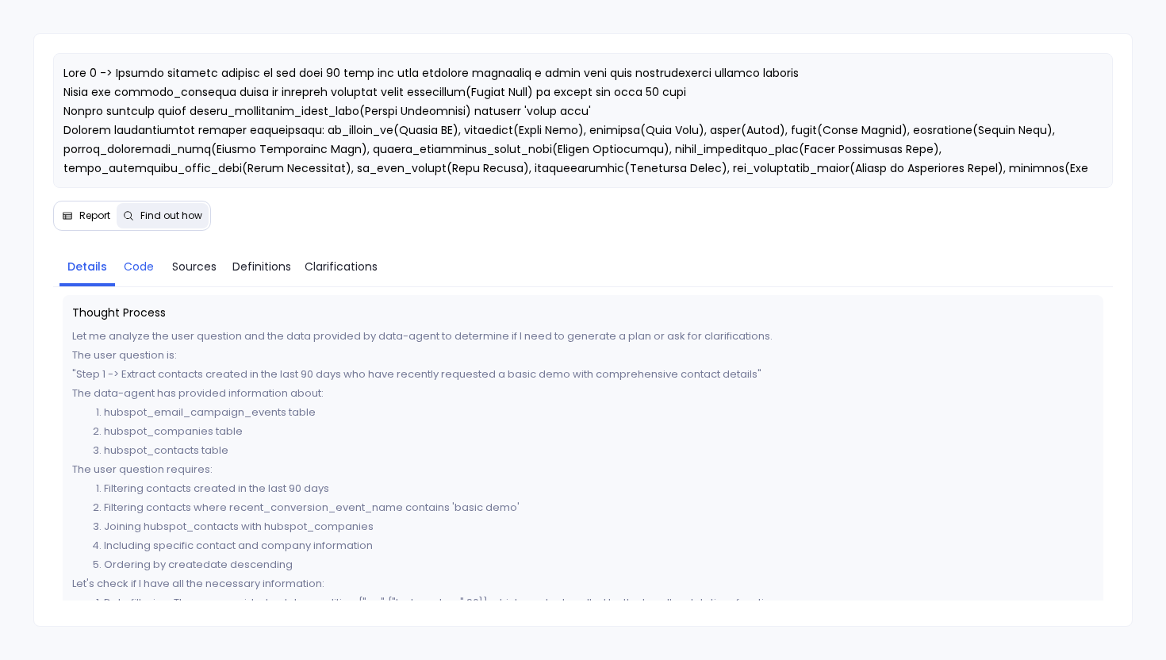
click at [145, 265] on span "Code" at bounding box center [139, 266] width 30 height 17
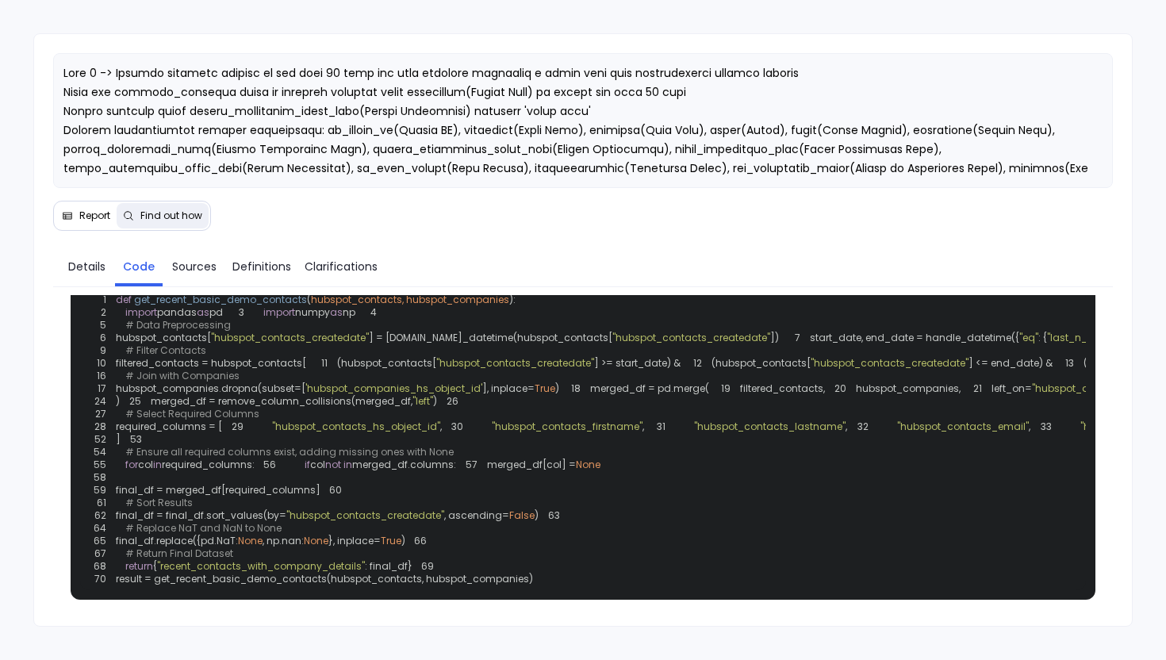
scroll to position [47, 0]
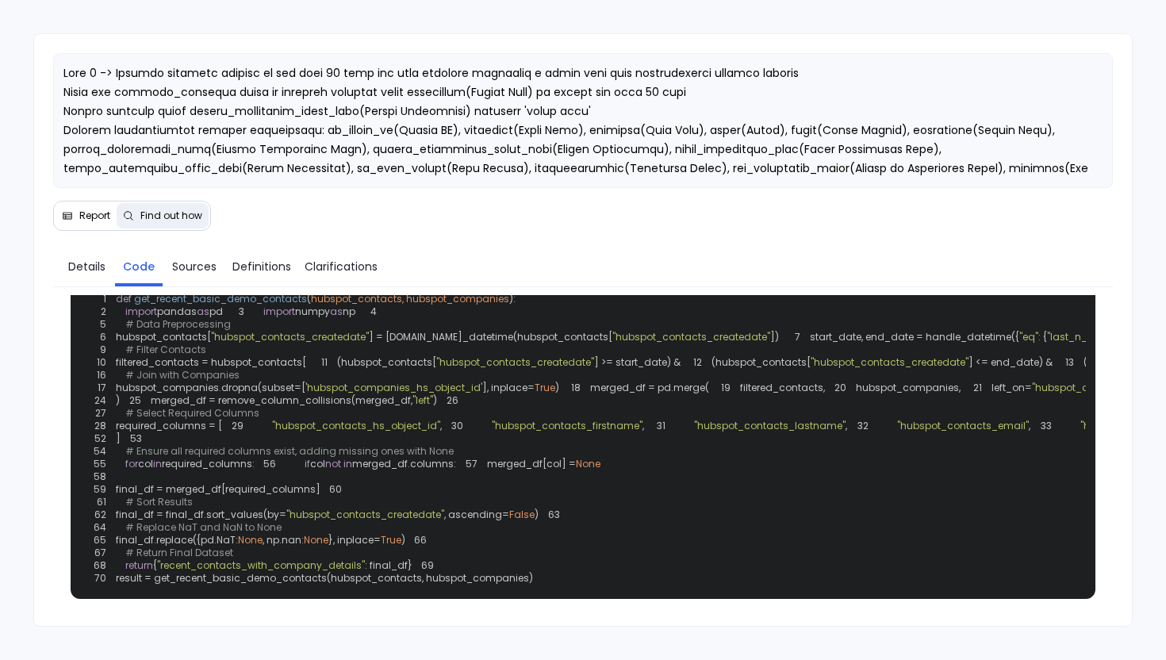
drag, startPoint x: 481, startPoint y: 451, endPoint x: 563, endPoint y: 451, distance: 81.7
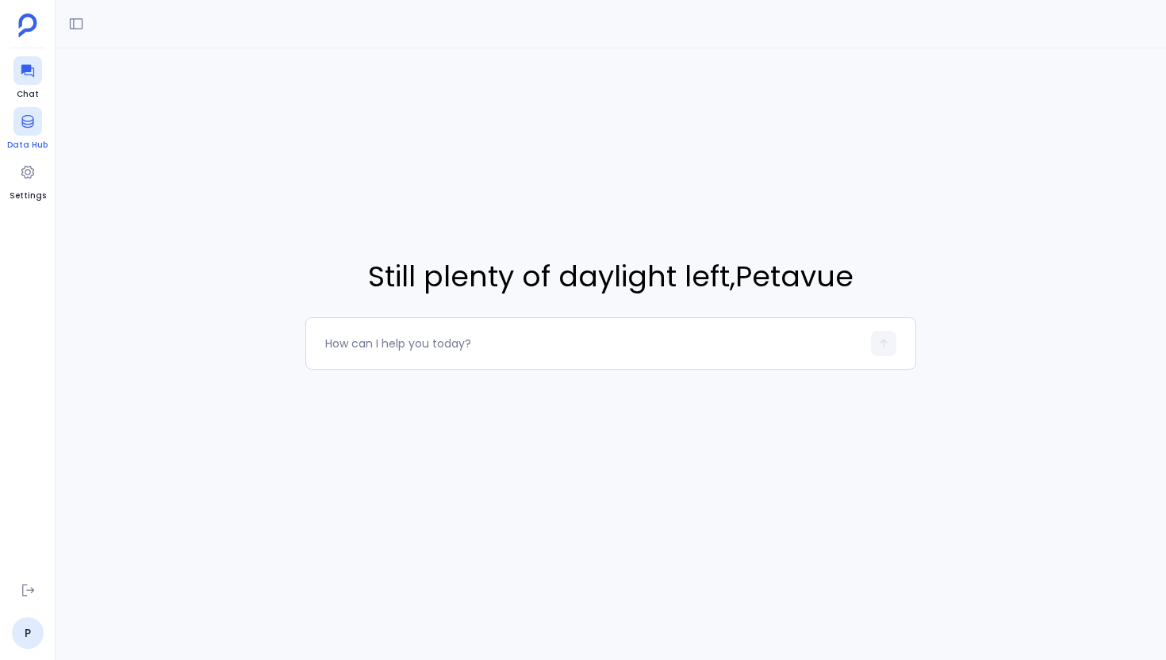
click at [21, 136] on link "Data Hub" at bounding box center [27, 129] width 40 height 44
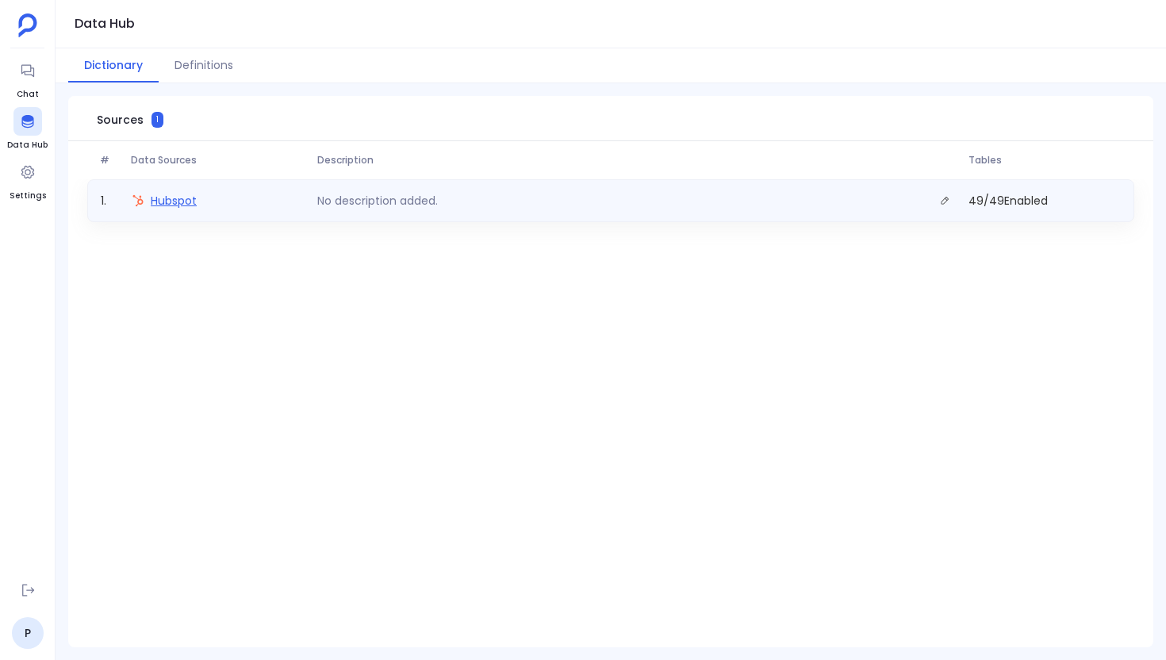
click at [154, 199] on span "Hubspot" at bounding box center [174, 201] width 46 height 16
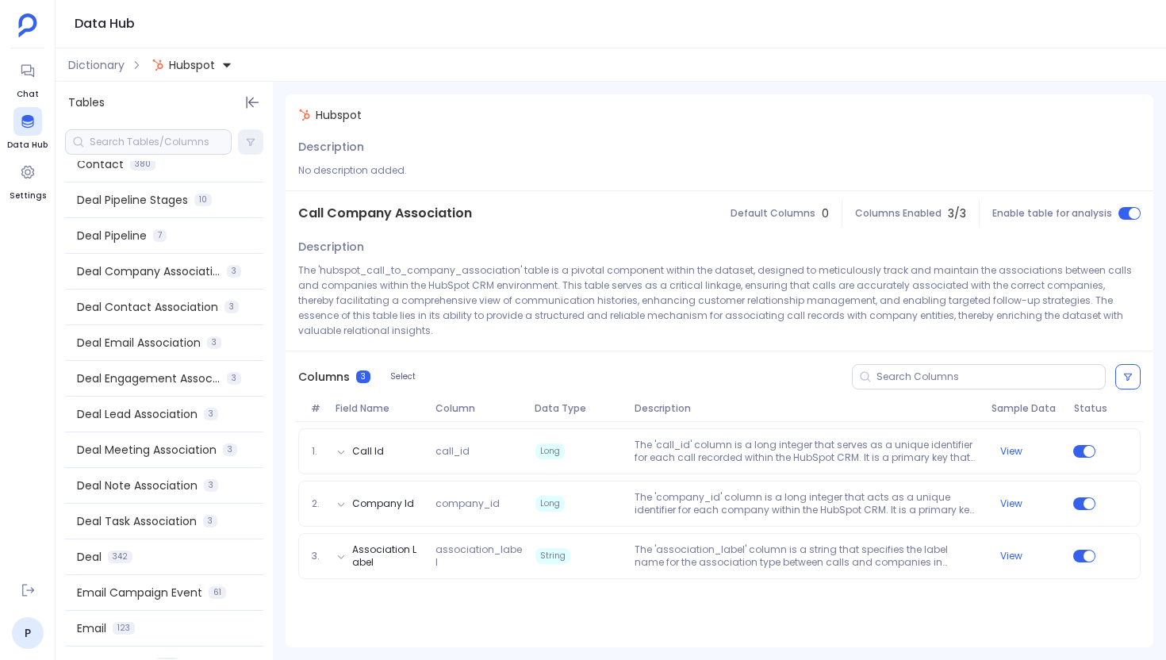
scroll to position [1045, 0]
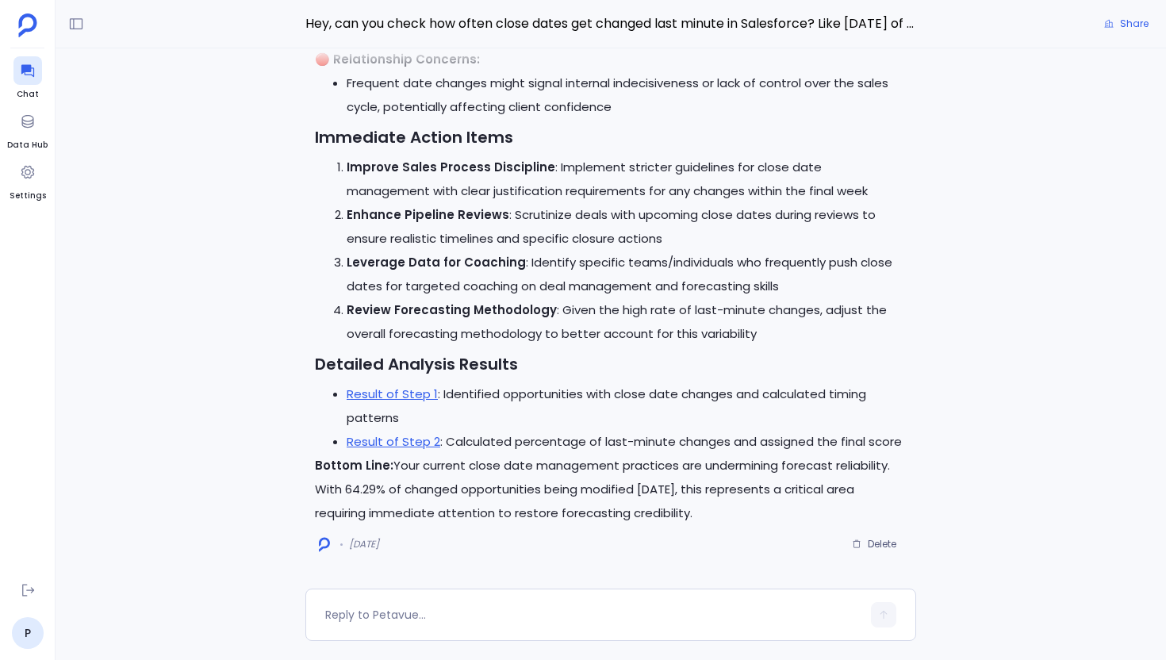
scroll to position [-144, 0]
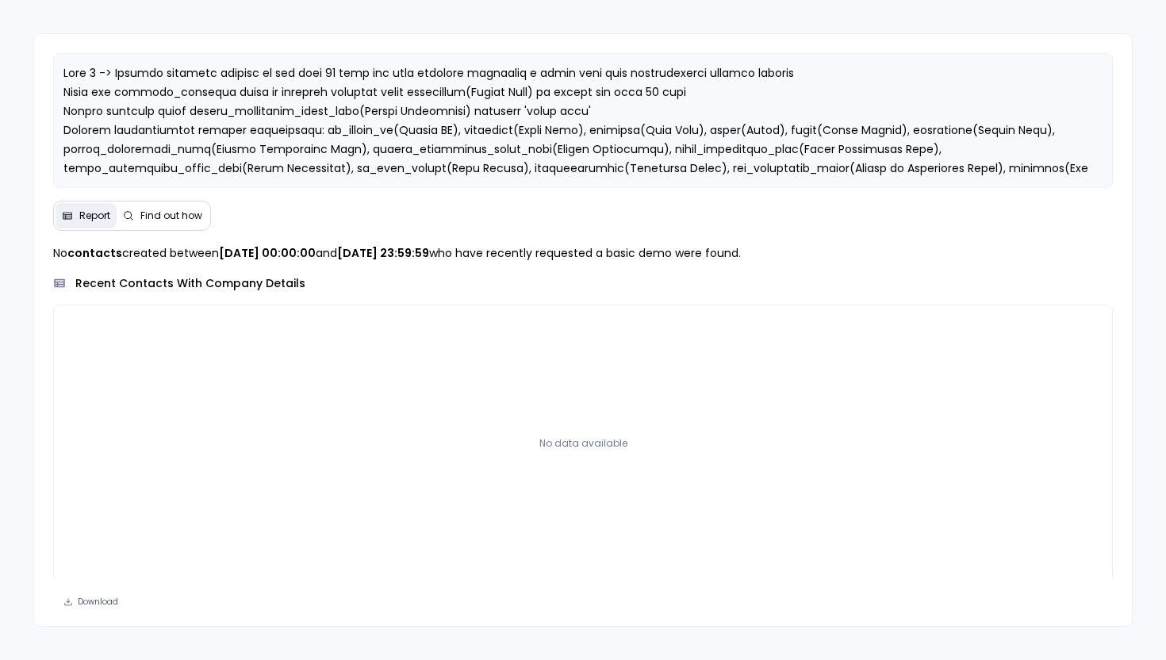
click at [188, 213] on span "Find out how" at bounding box center [171, 215] width 62 height 13
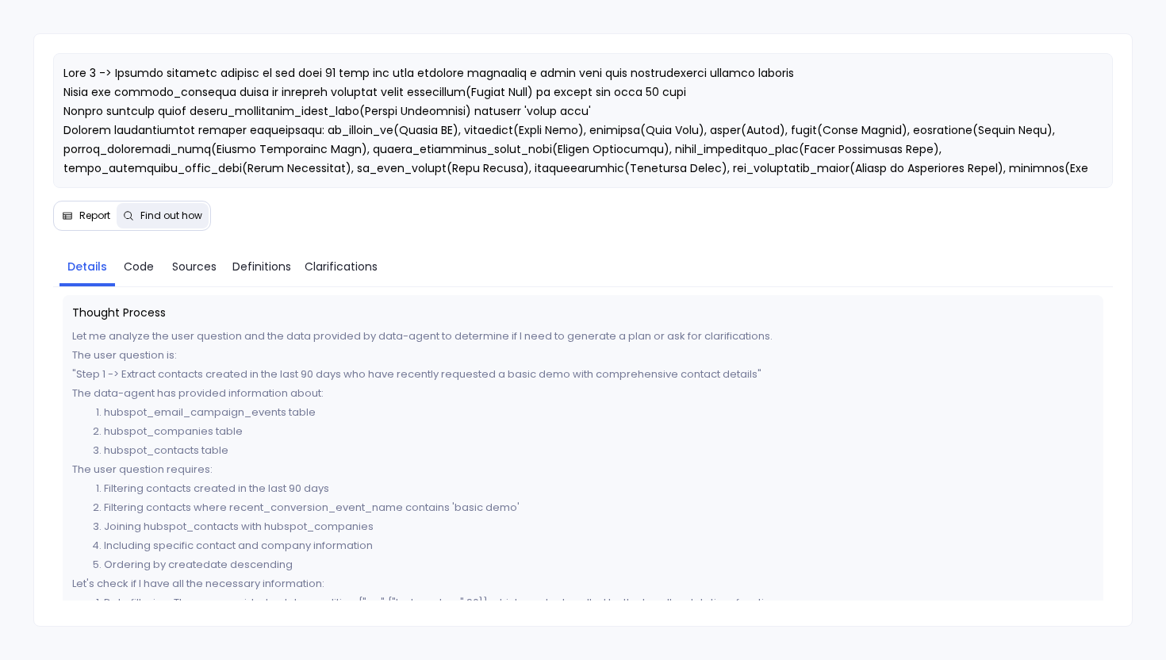
click at [72, 219] on span "Report" at bounding box center [86, 215] width 48 height 13
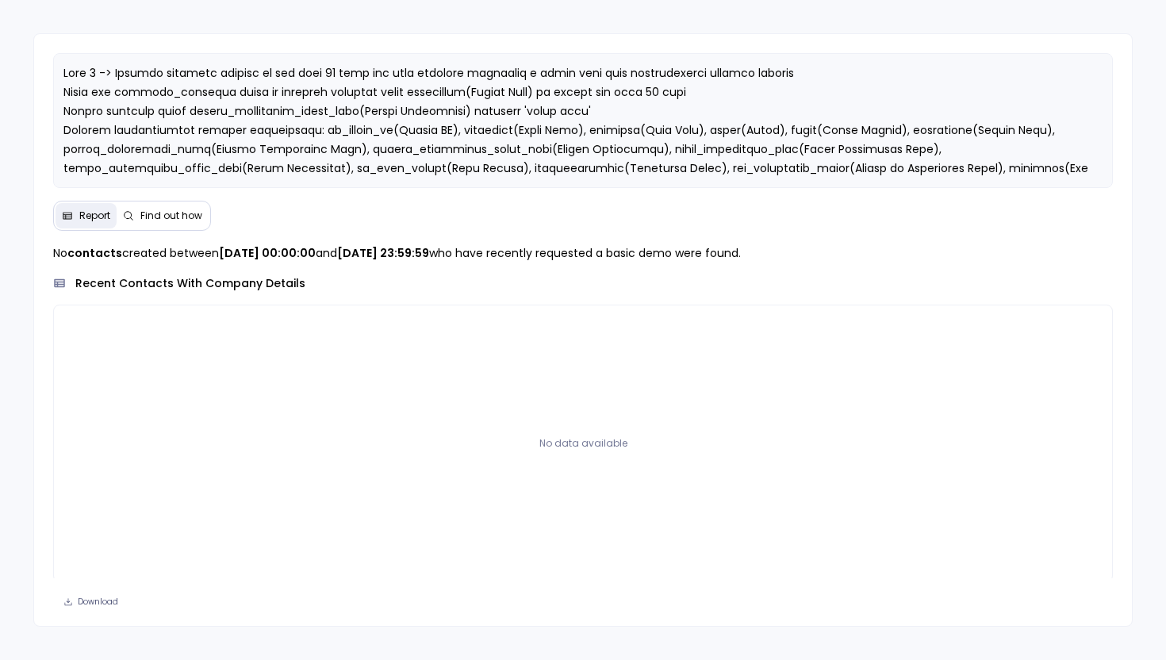
click at [169, 217] on span "Find out how" at bounding box center [171, 215] width 62 height 13
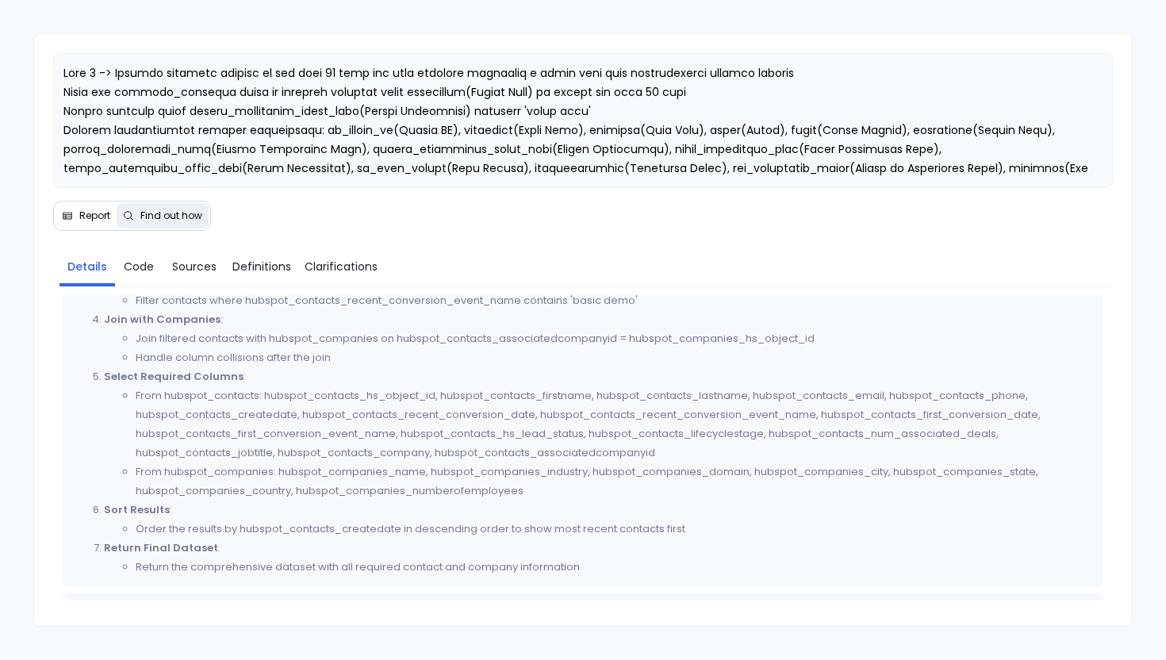
scroll to position [671, 0]
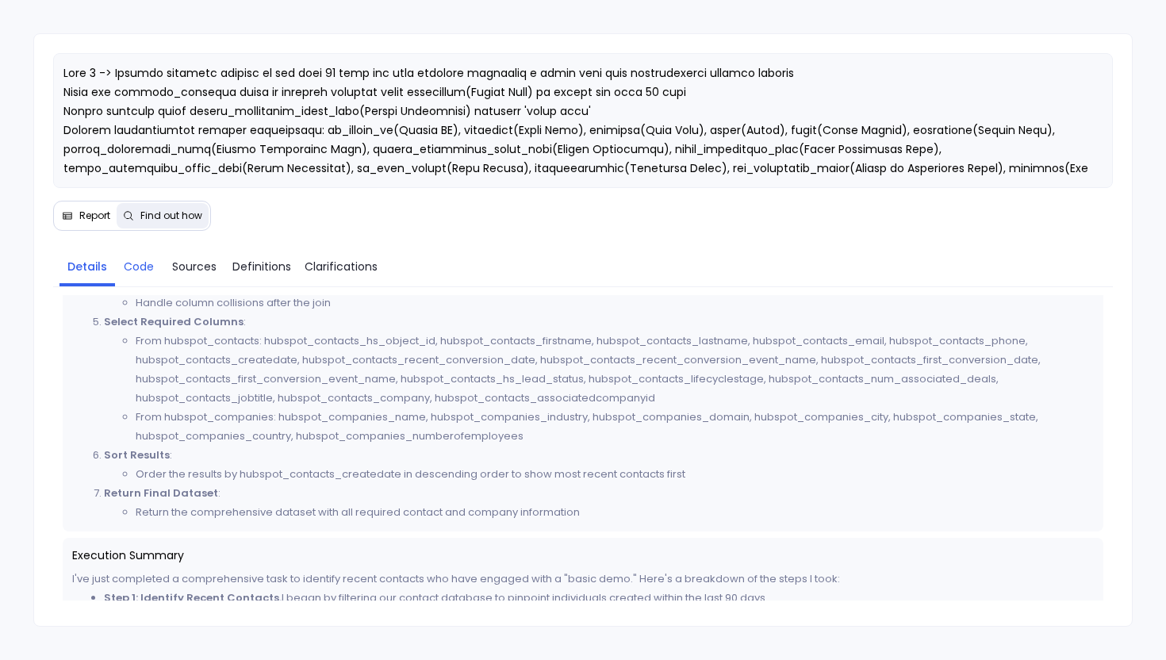
click at [132, 263] on span "Code" at bounding box center [139, 266] width 30 height 17
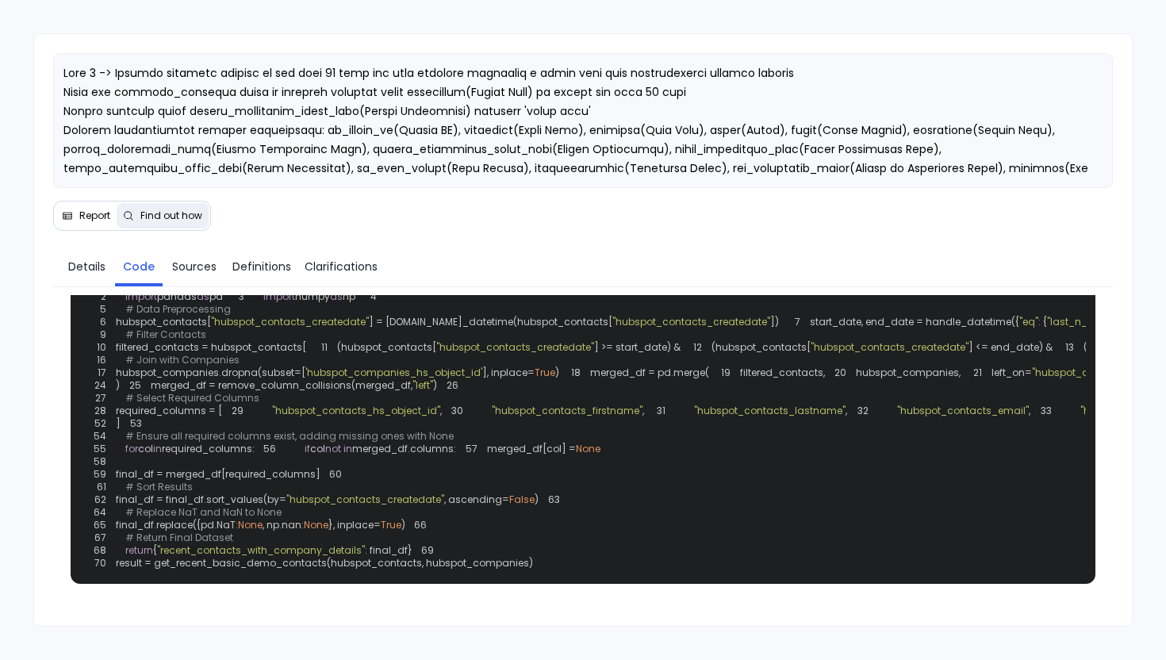
scroll to position [63, 0]
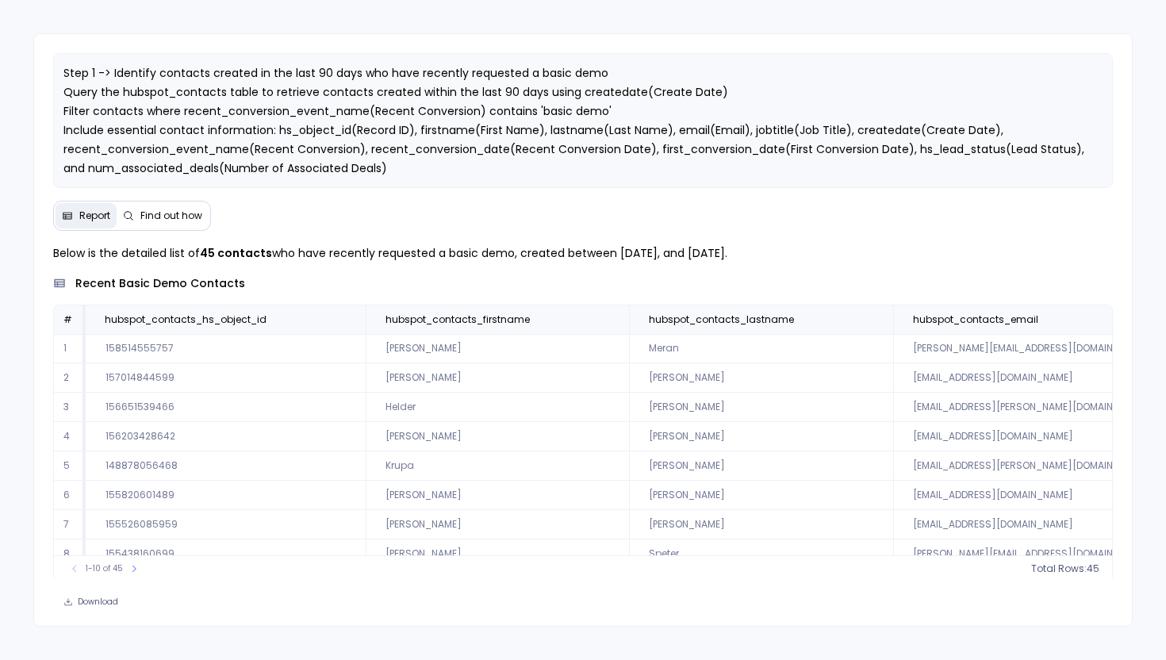
click at [169, 211] on span "Find out how" at bounding box center [171, 215] width 62 height 13
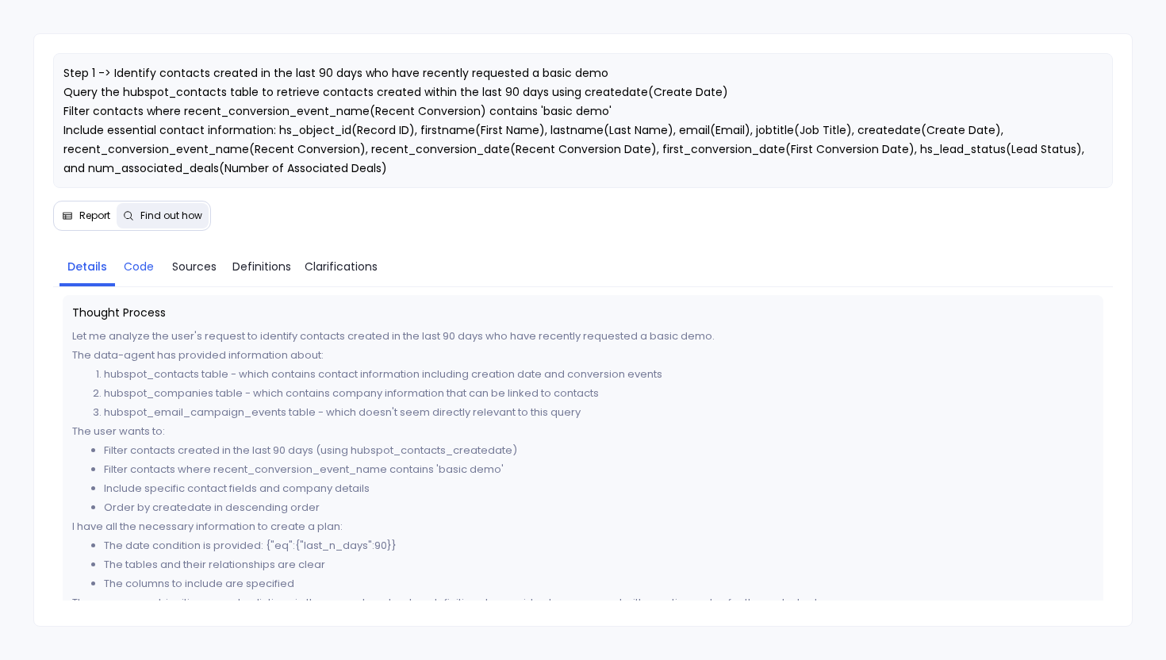
click at [142, 273] on span "Code" at bounding box center [139, 266] width 30 height 17
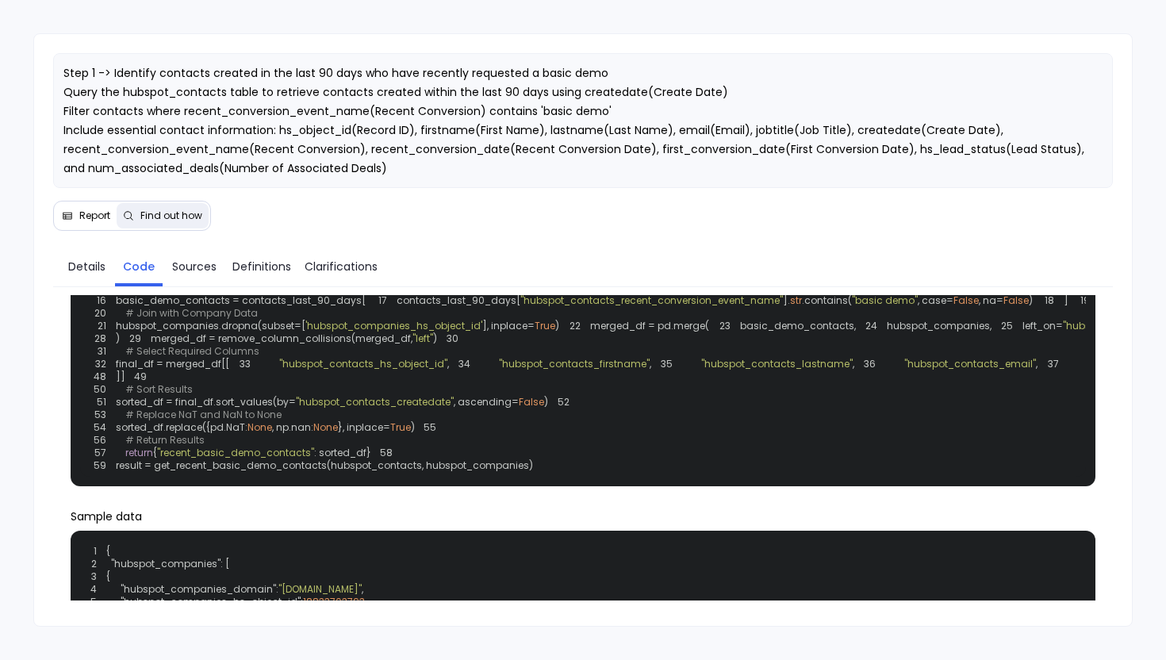
scroll to position [178, 0]
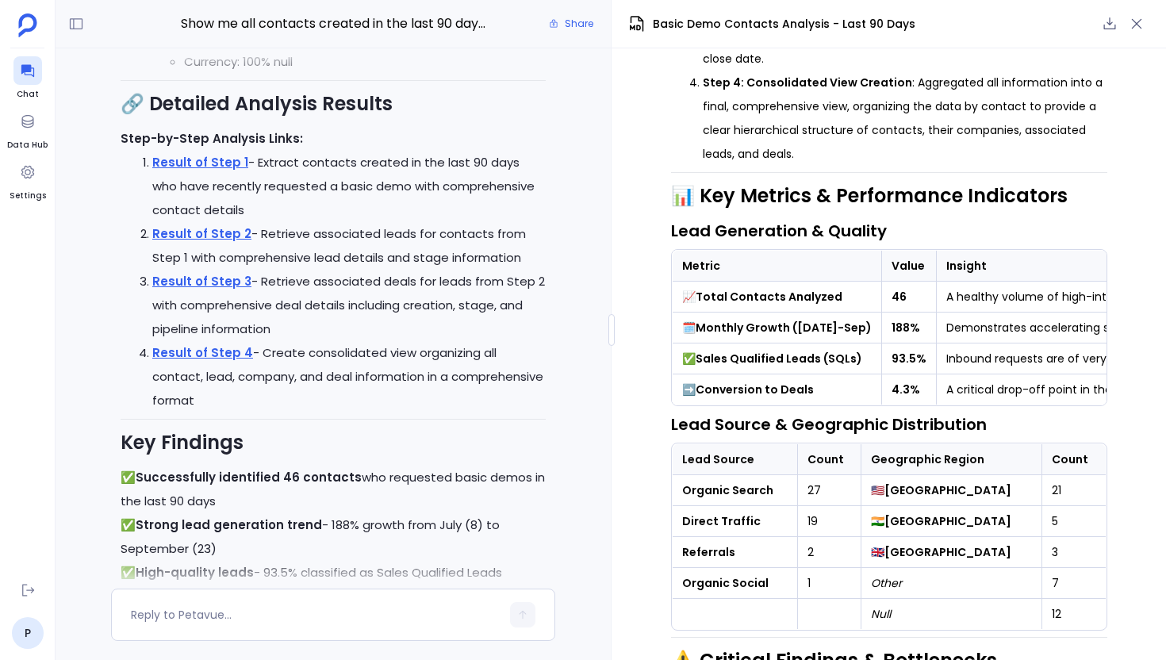
scroll to position [-536, 0]
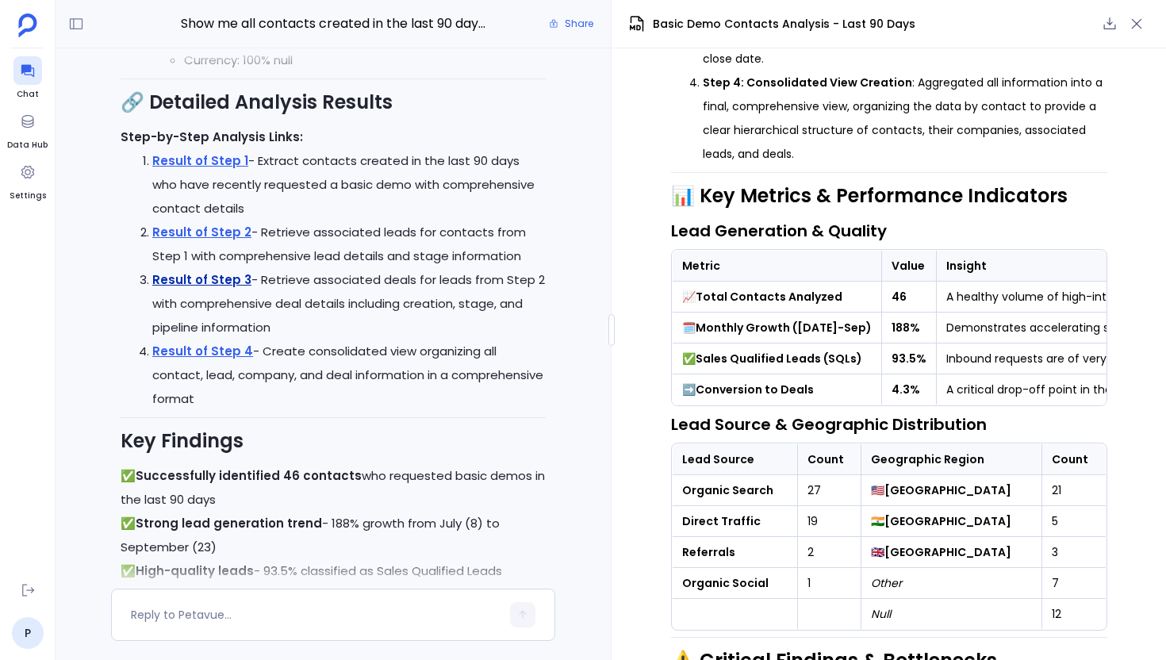
click at [219, 288] on link "Result of Step 3" at bounding box center [201, 279] width 99 height 17
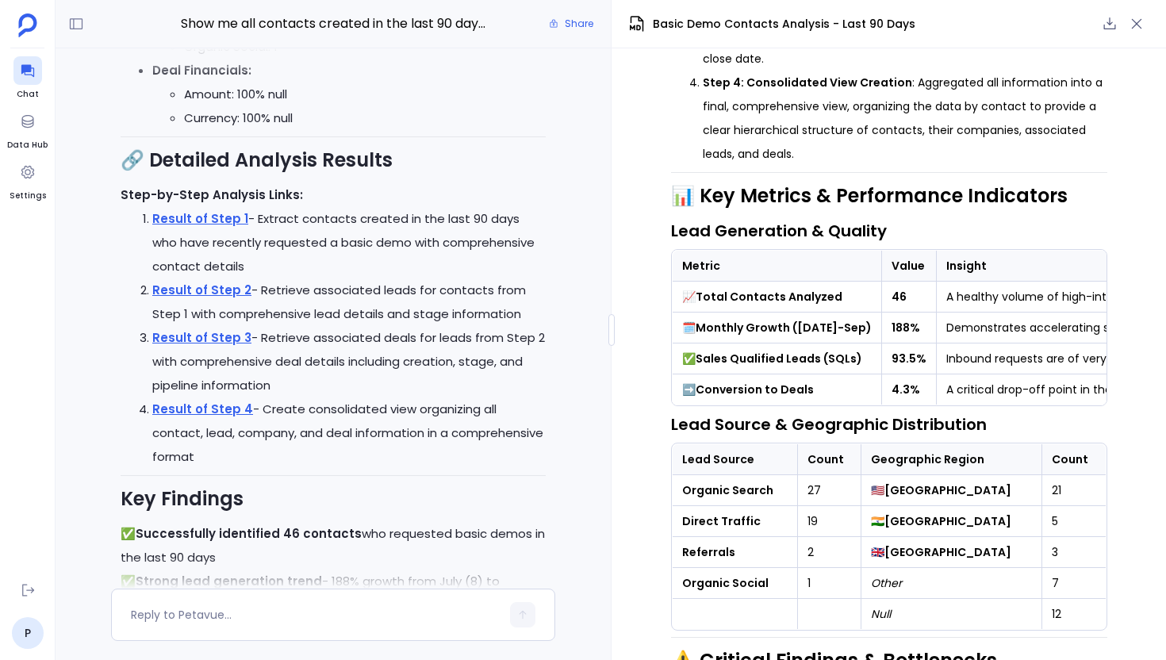
scroll to position [-608, 0]
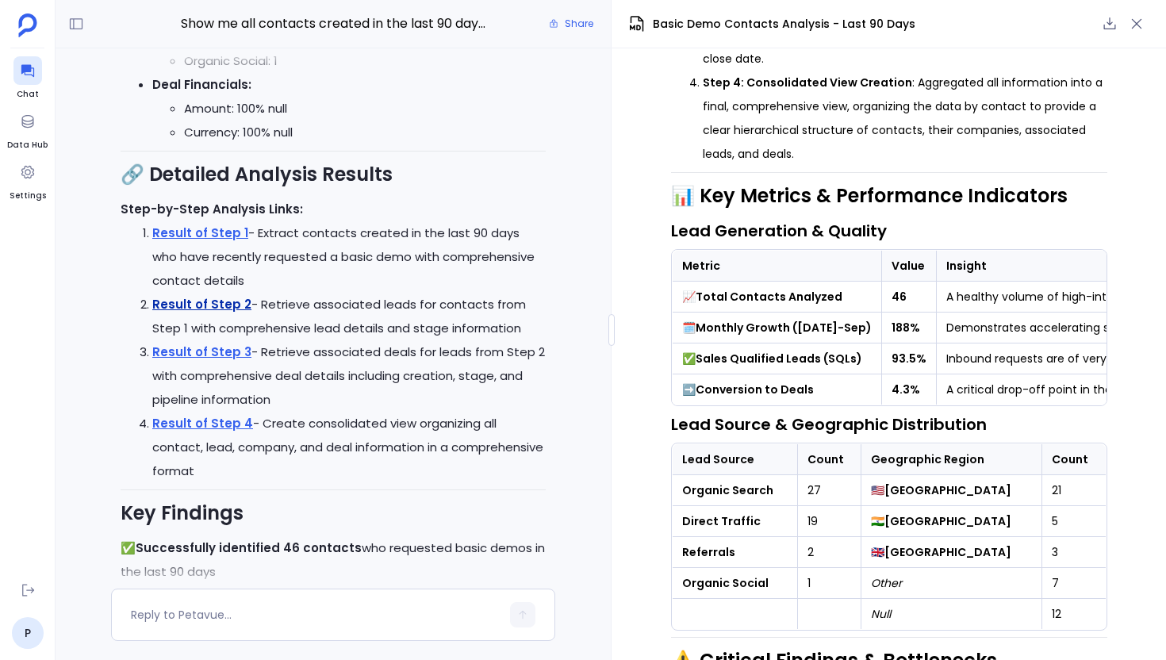
click at [220, 313] on link "Result of Step 2" at bounding box center [201, 304] width 99 height 17
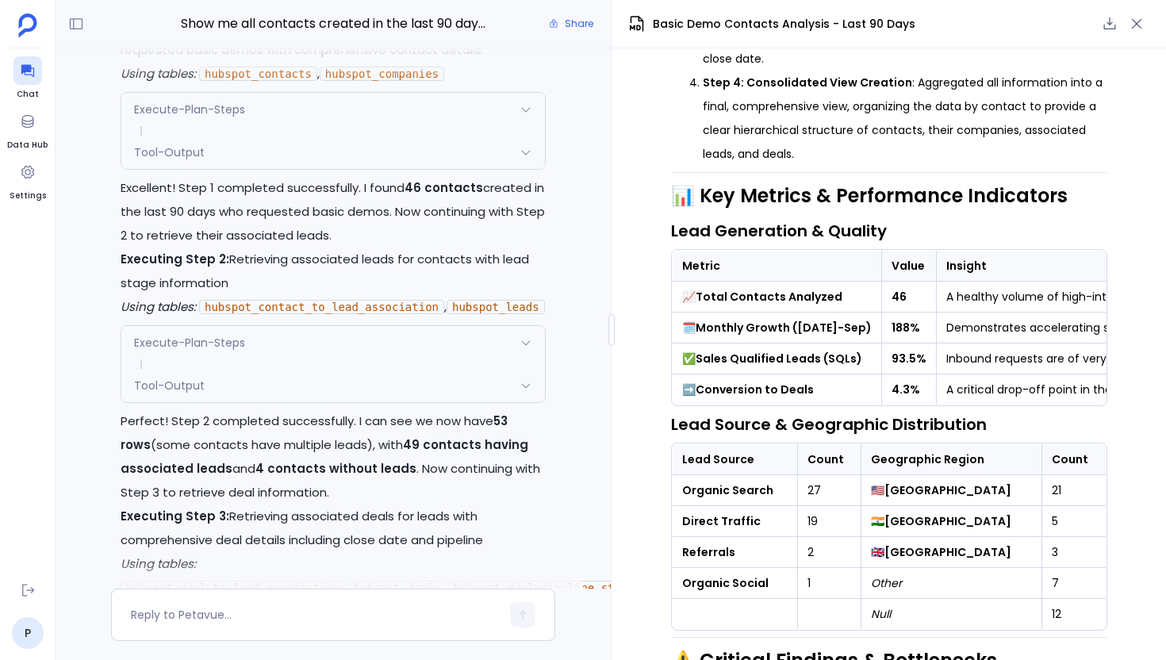
scroll to position [-4105, 0]
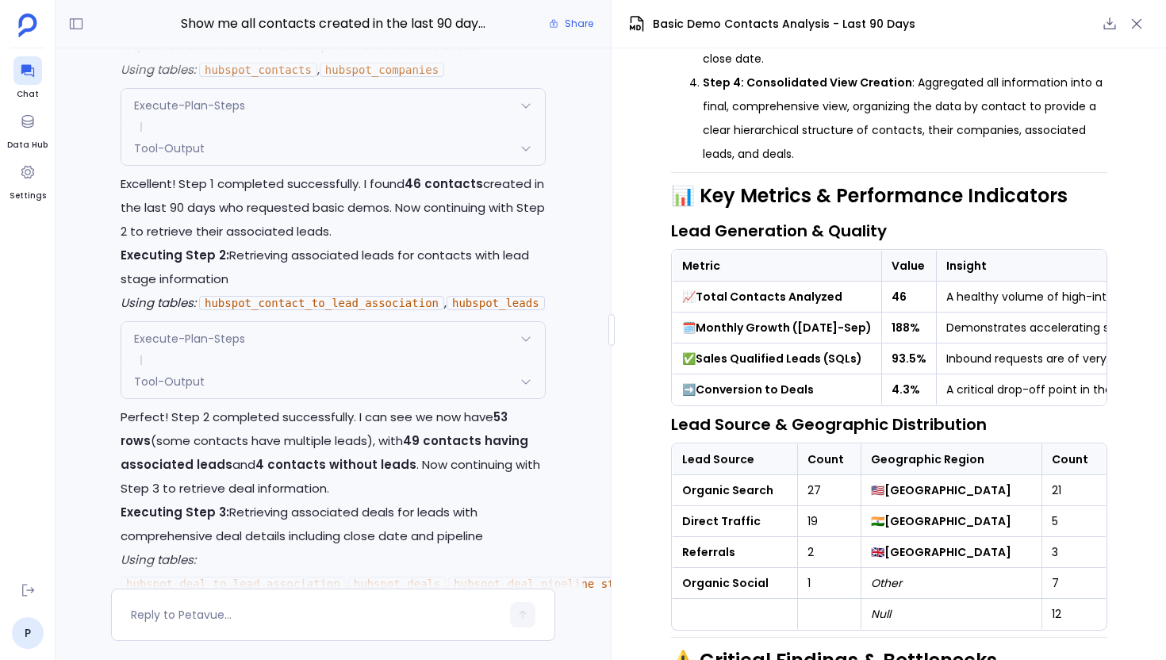
click at [377, 398] on div "Tool-Output" at bounding box center [333, 381] width 424 height 33
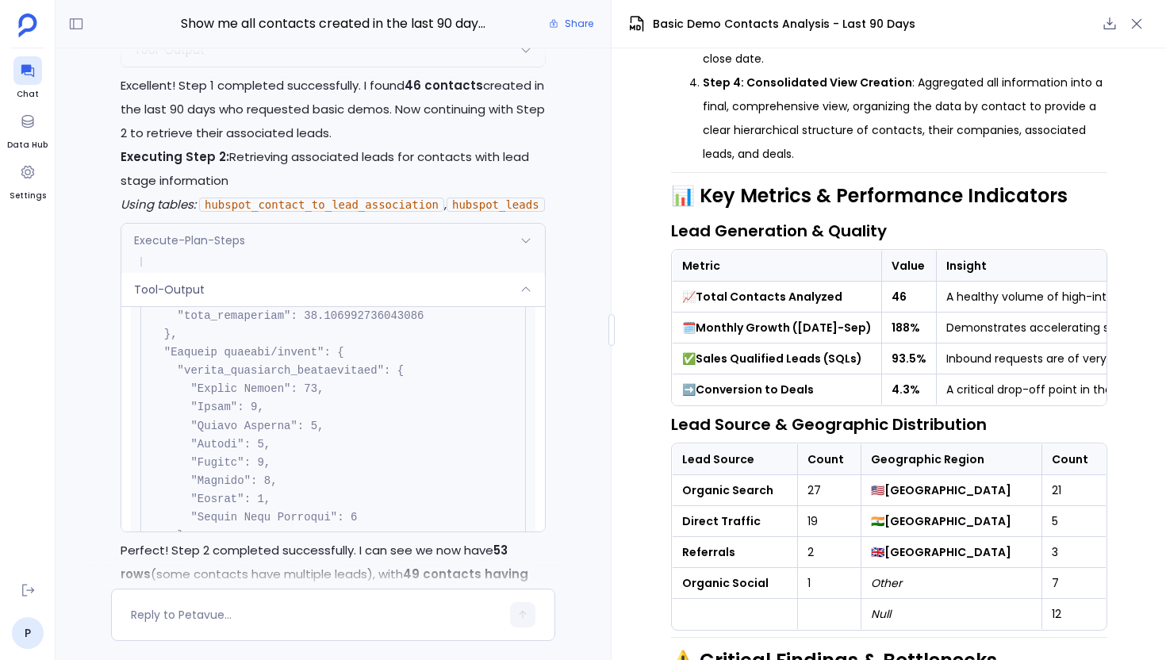
scroll to position [6501, 0]
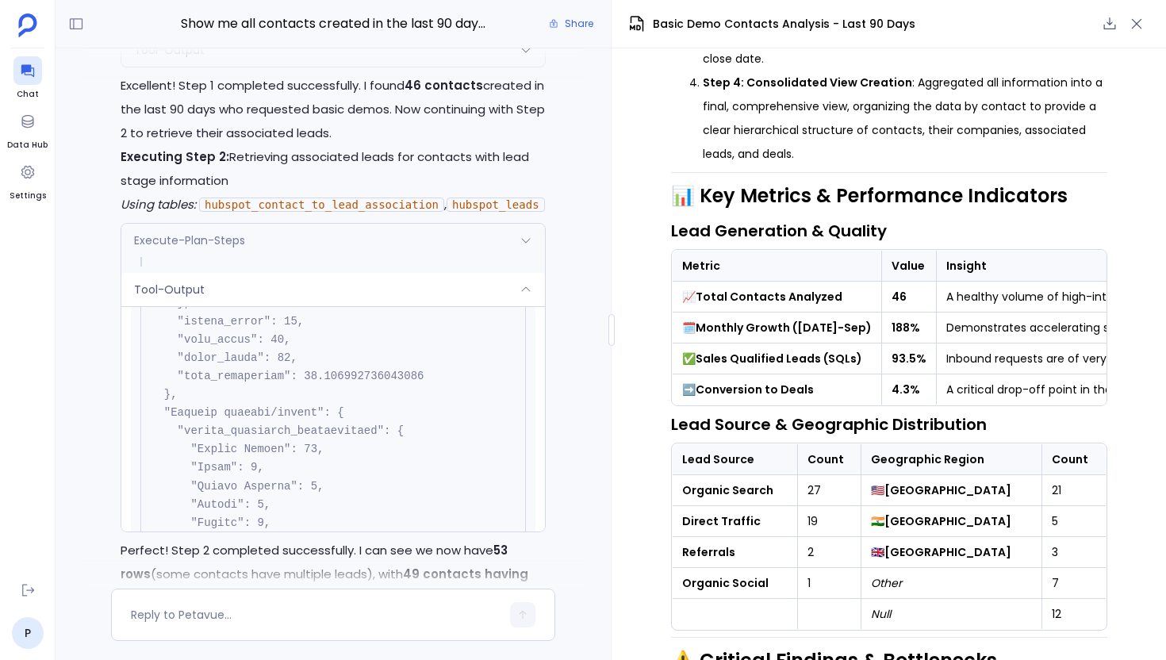
click at [284, 257] on div "Execute-Plan-Steps" at bounding box center [333, 240] width 424 height 33
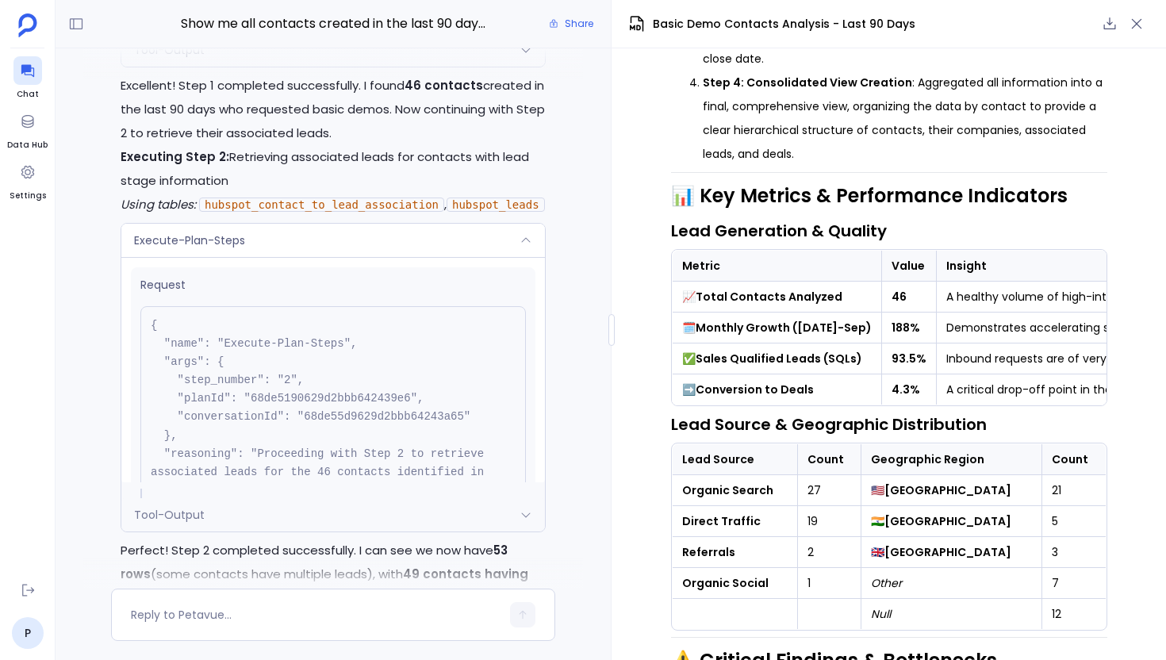
click at [248, 257] on div "Execute-Plan-Steps" at bounding box center [333, 240] width 424 height 33
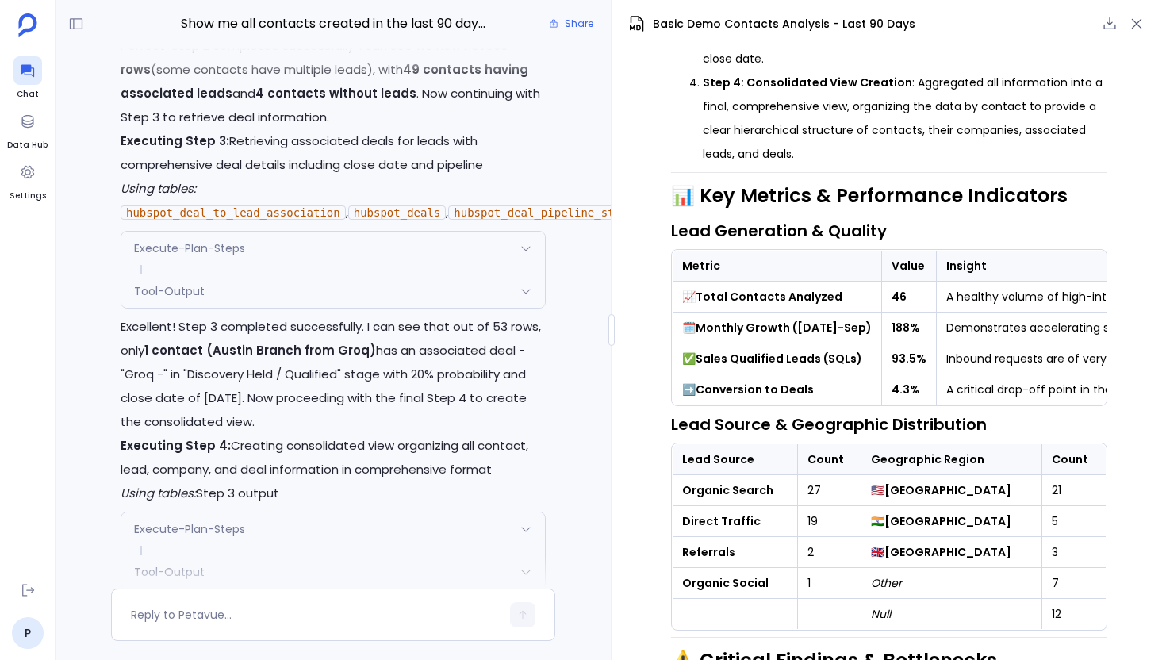
scroll to position [-3711, 0]
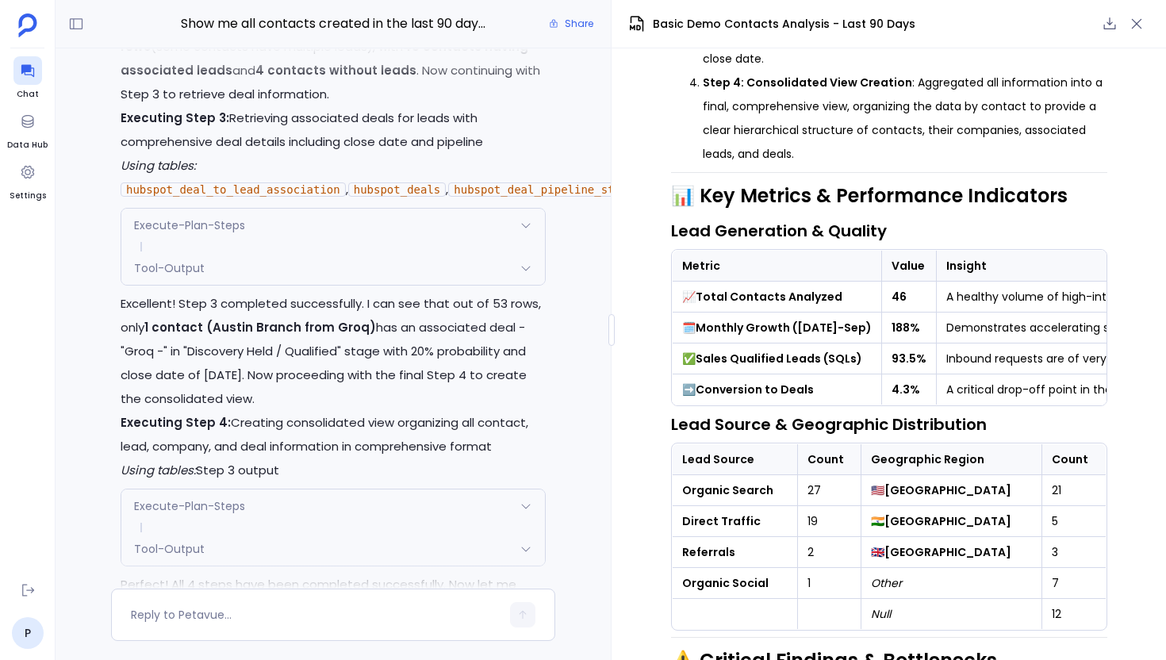
click at [240, 285] on div "Tool-Output" at bounding box center [333, 267] width 424 height 33
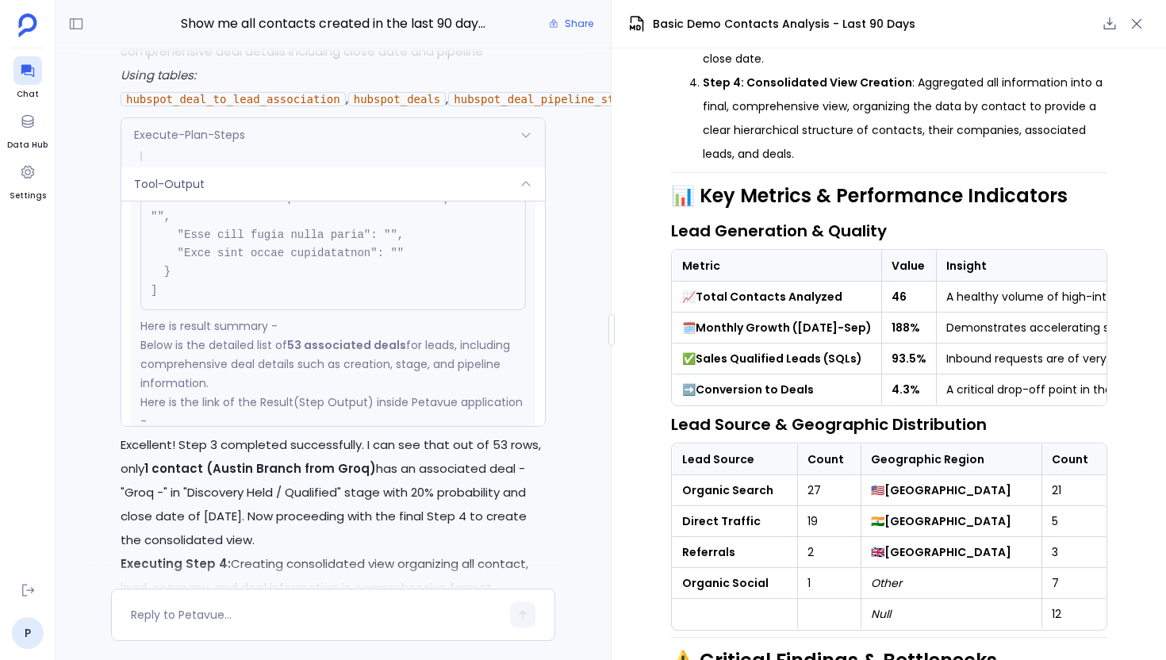
scroll to position [32347, 0]
click at [329, 152] on div "Execute-Plan-Steps" at bounding box center [333, 134] width 424 height 33
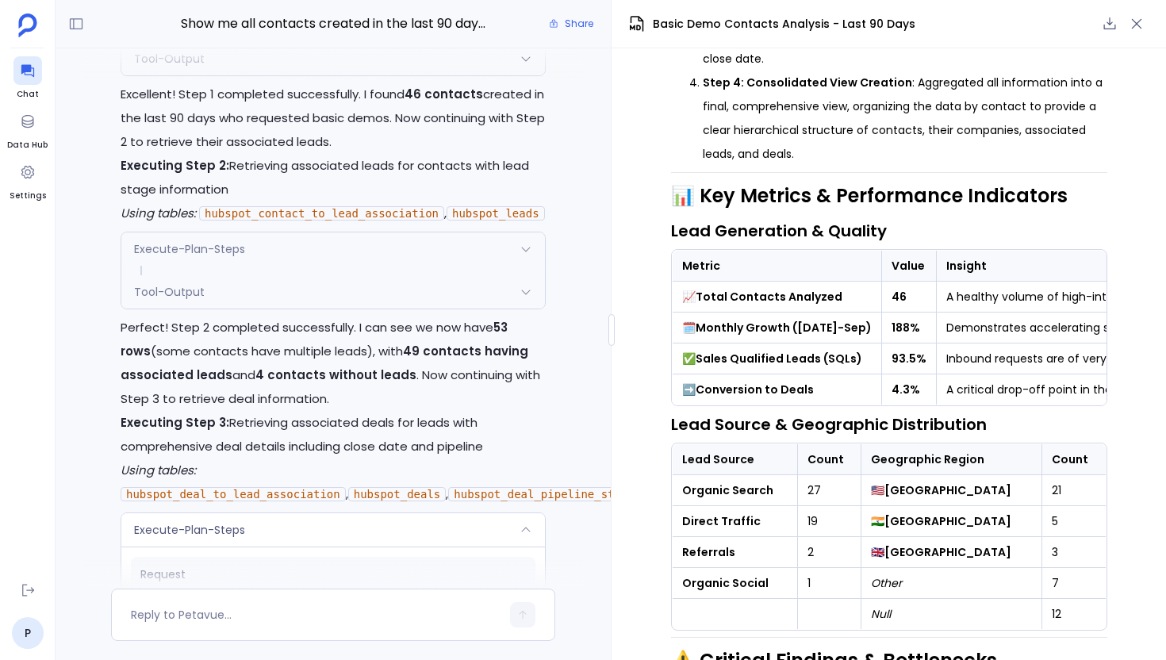
scroll to position [-4251, 0]
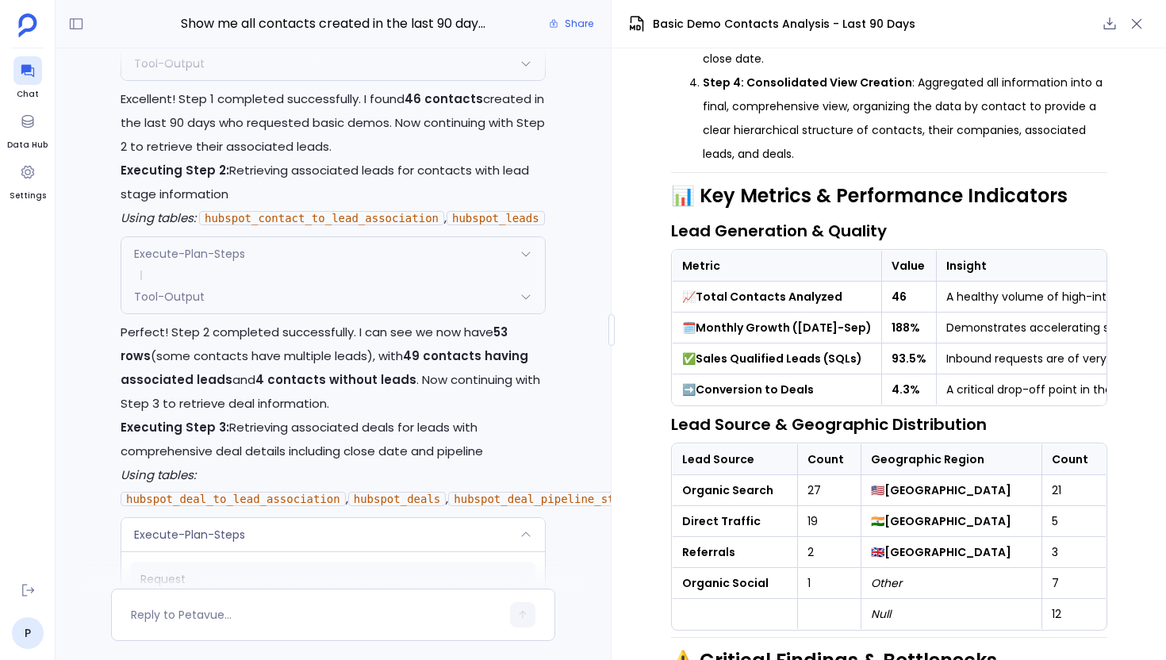
click at [264, 313] on div "Tool-Output" at bounding box center [333, 296] width 424 height 33
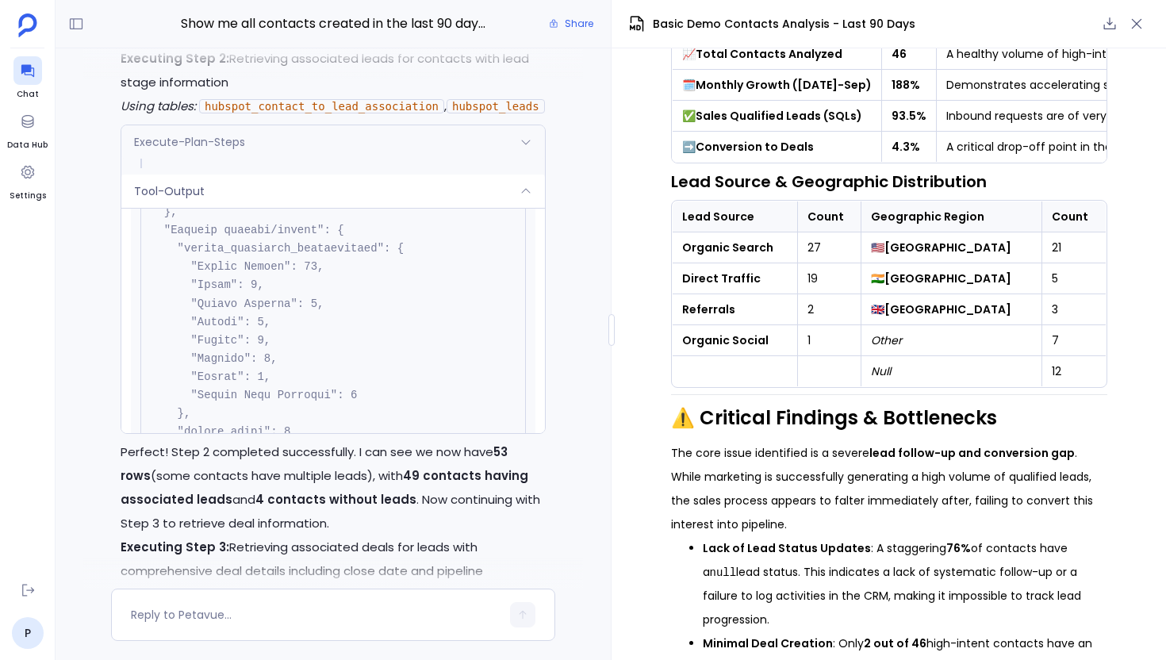
scroll to position [2418, 0]
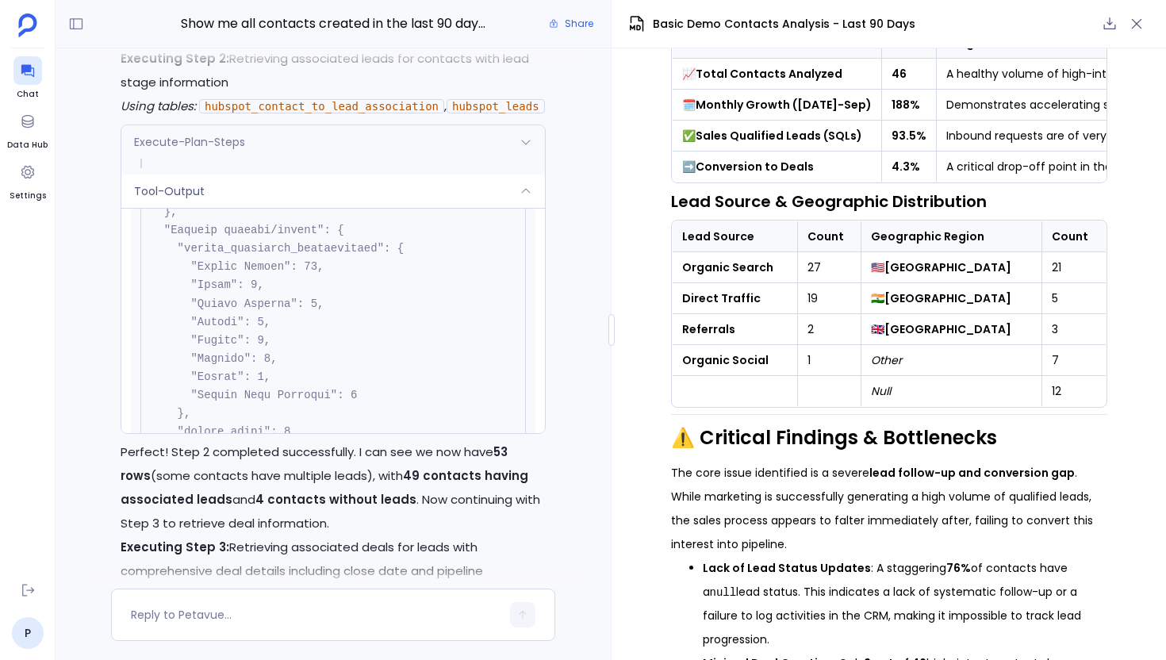
click at [1052, 252] on td "21" at bounding box center [1073, 267] width 63 height 31
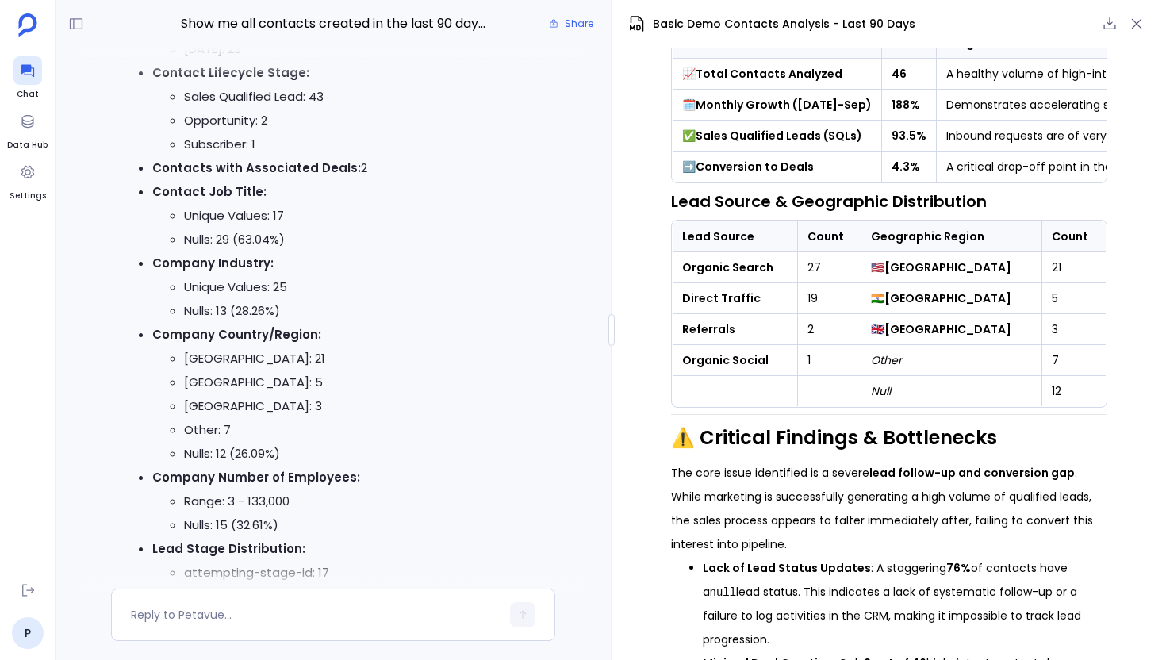
scroll to position [-3311, 0]
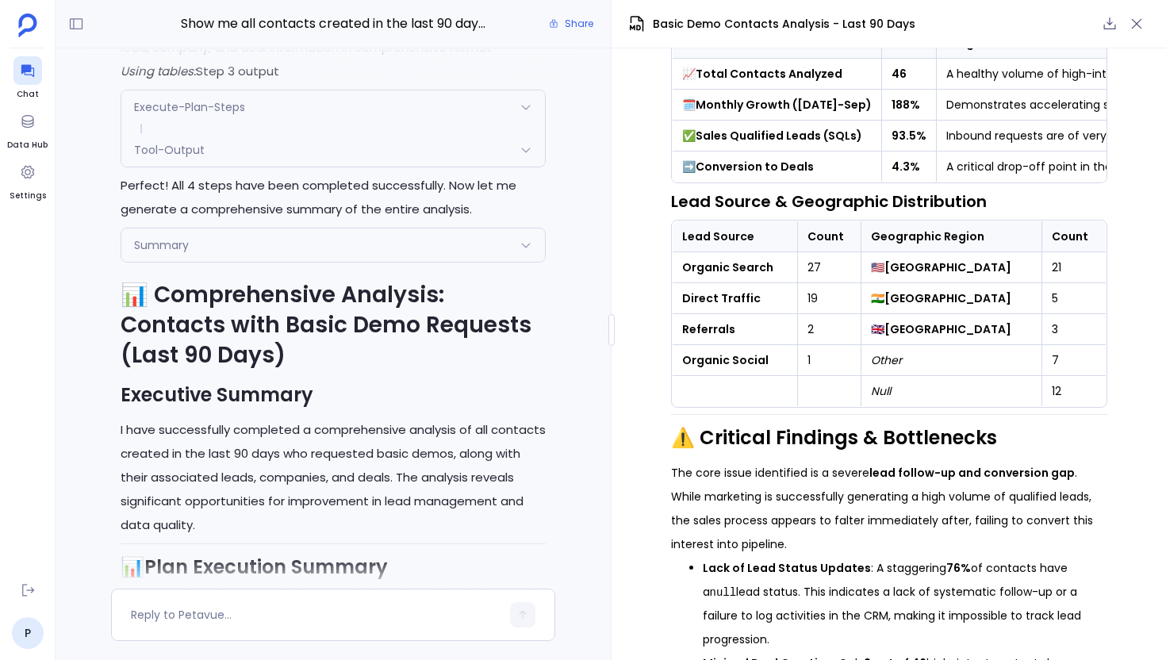
click at [193, 262] on div "Summary" at bounding box center [333, 244] width 424 height 33
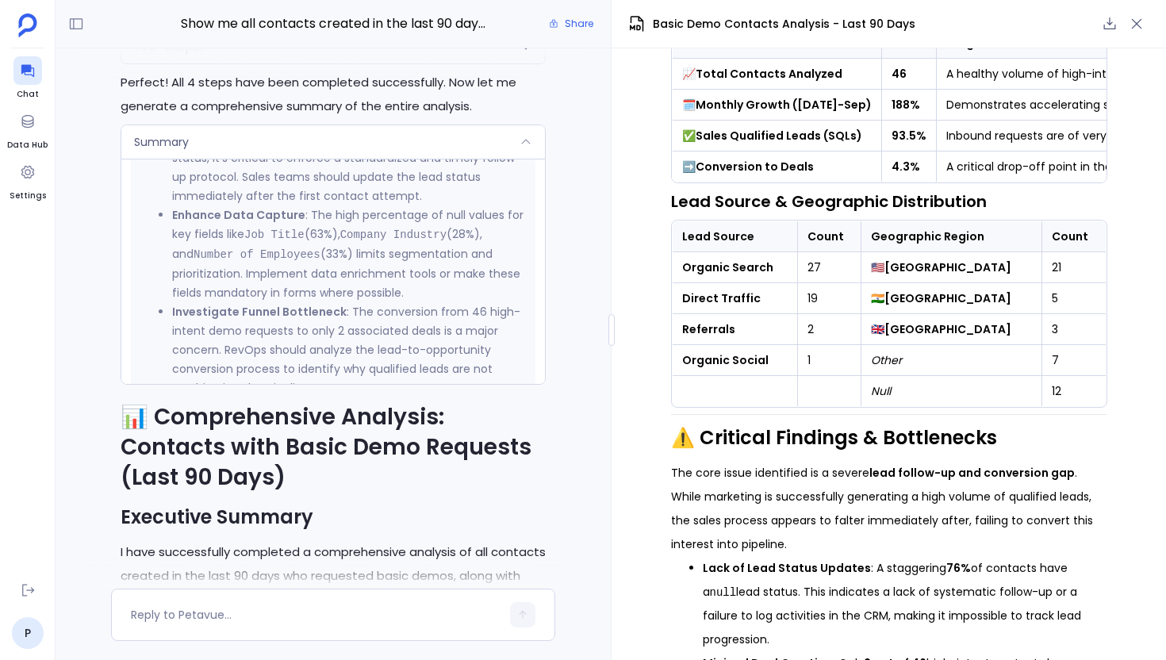
scroll to position [982, 0]
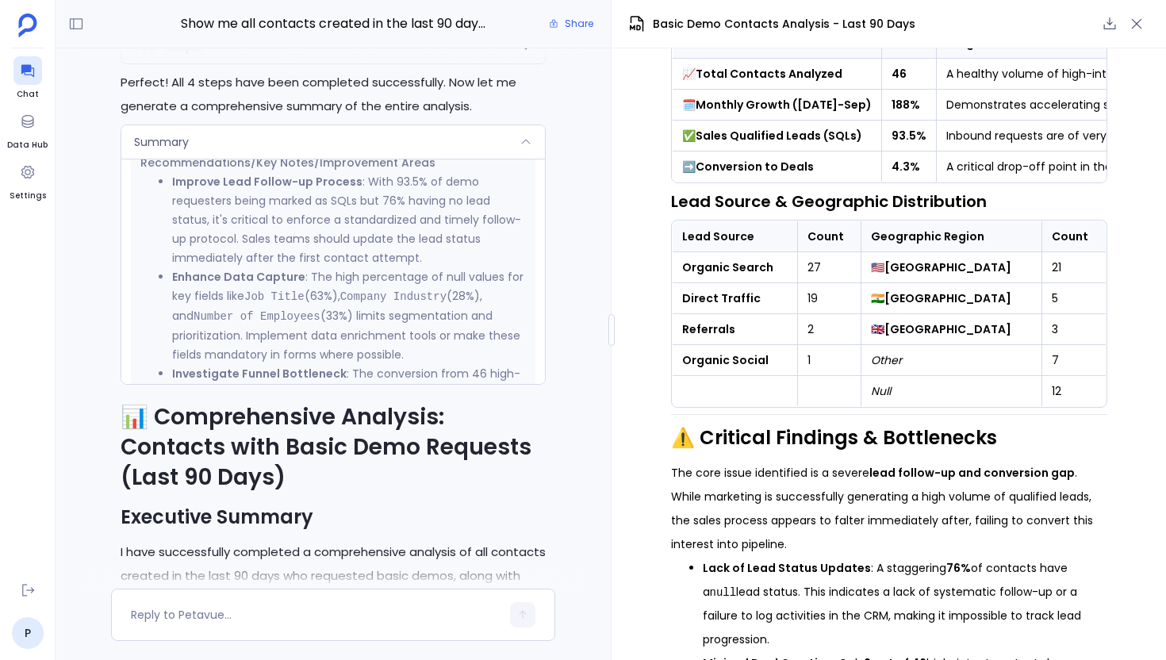
click at [416, 159] on div "Summary" at bounding box center [333, 141] width 424 height 33
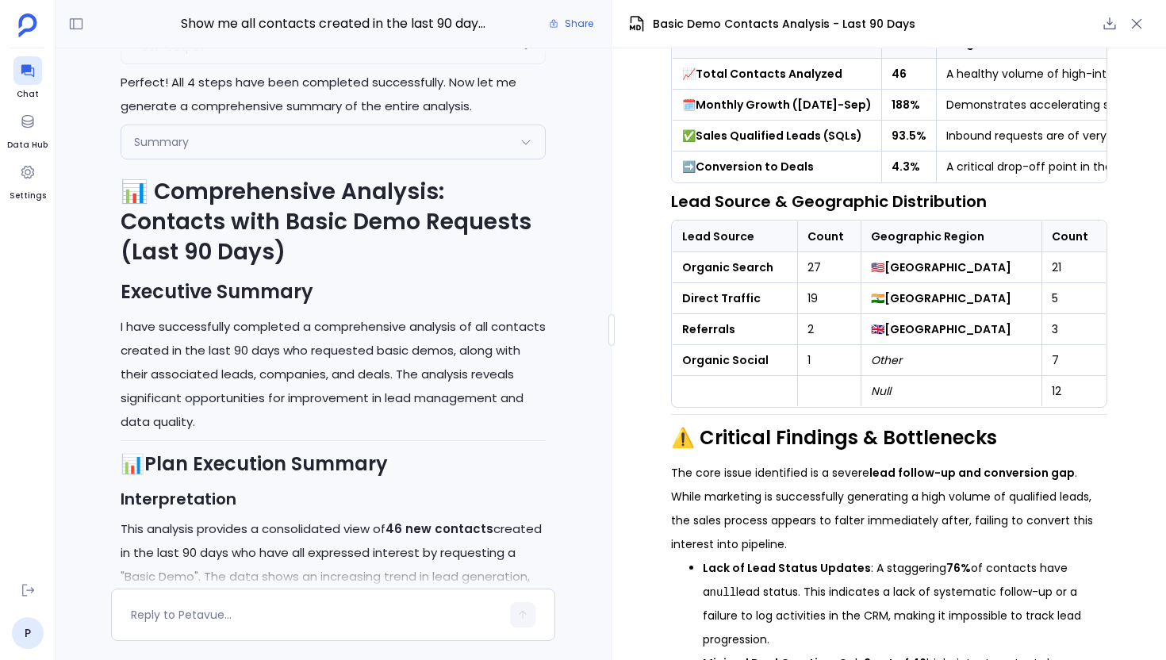
click at [361, 63] on div "Tool-Output" at bounding box center [333, 46] width 424 height 33
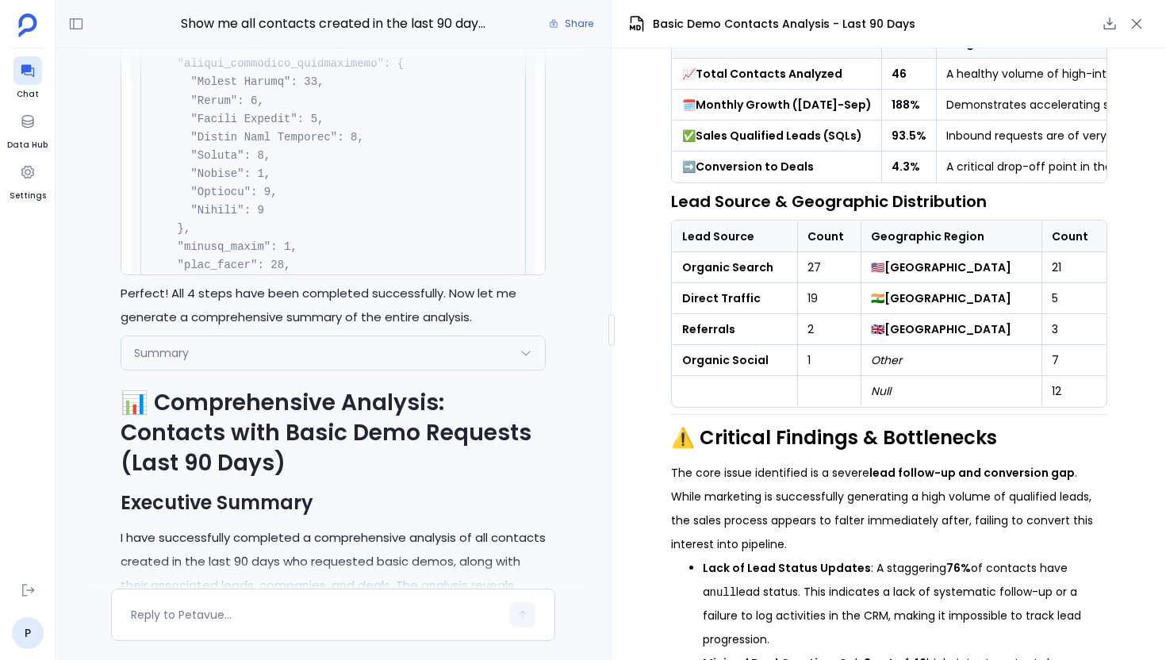
scroll to position [5834, 0]
click at [1053, 350] on td "7" at bounding box center [1073, 360] width 63 height 31
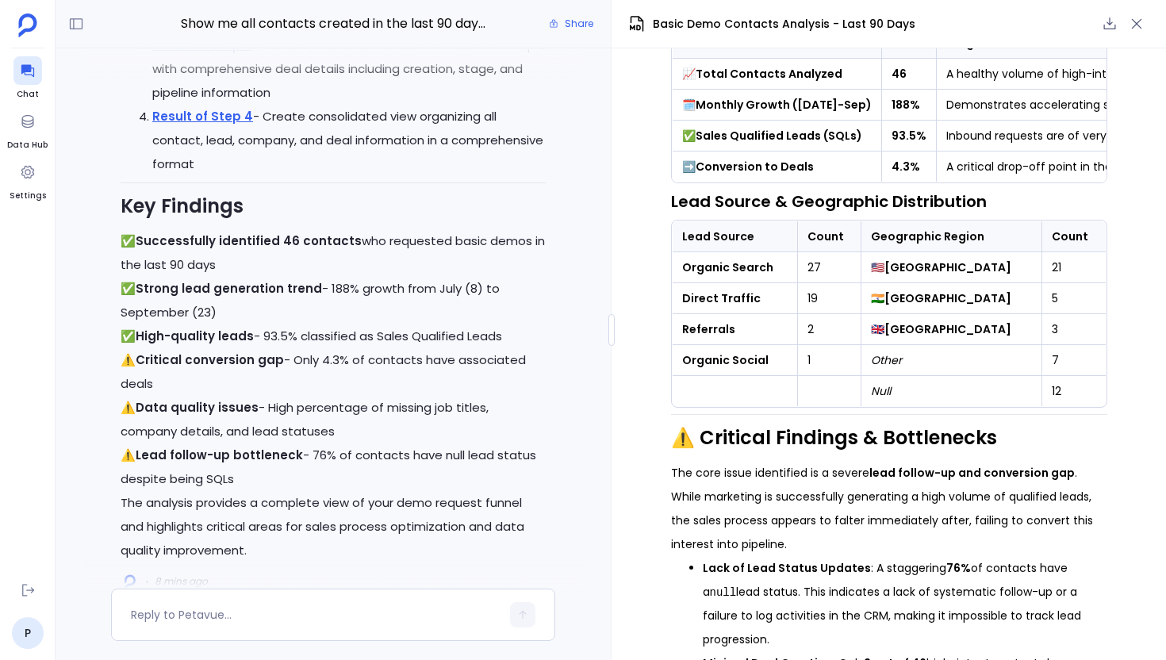
scroll to position [-299, 0]
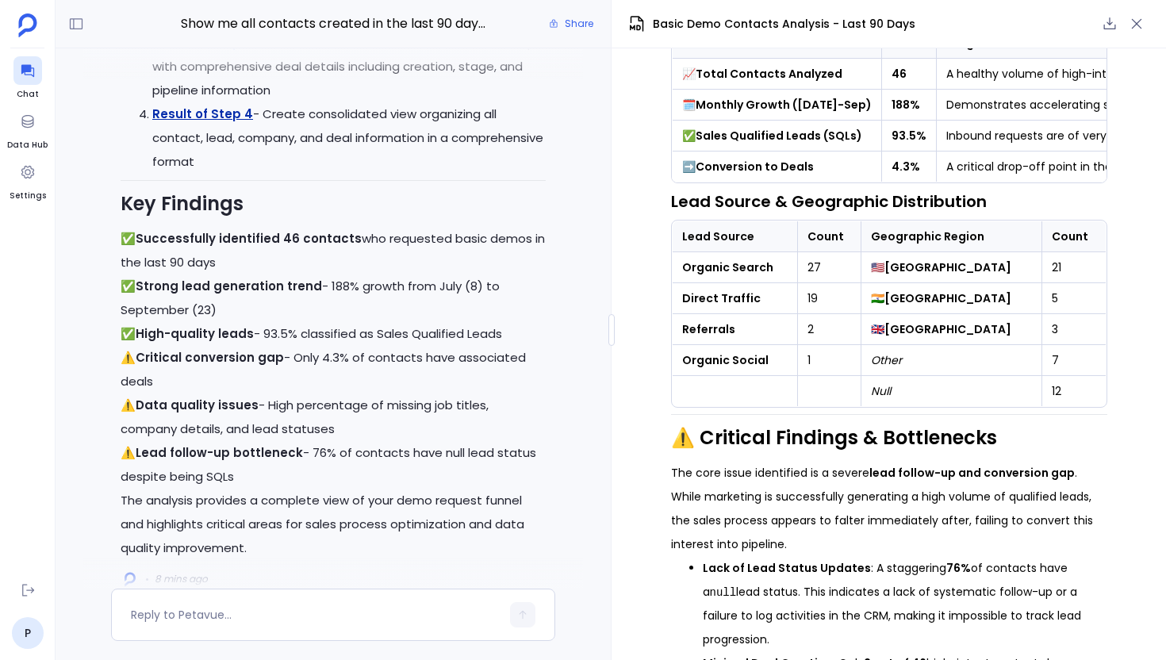
click at [227, 122] on link "Result of Step 4" at bounding box center [202, 114] width 101 height 17
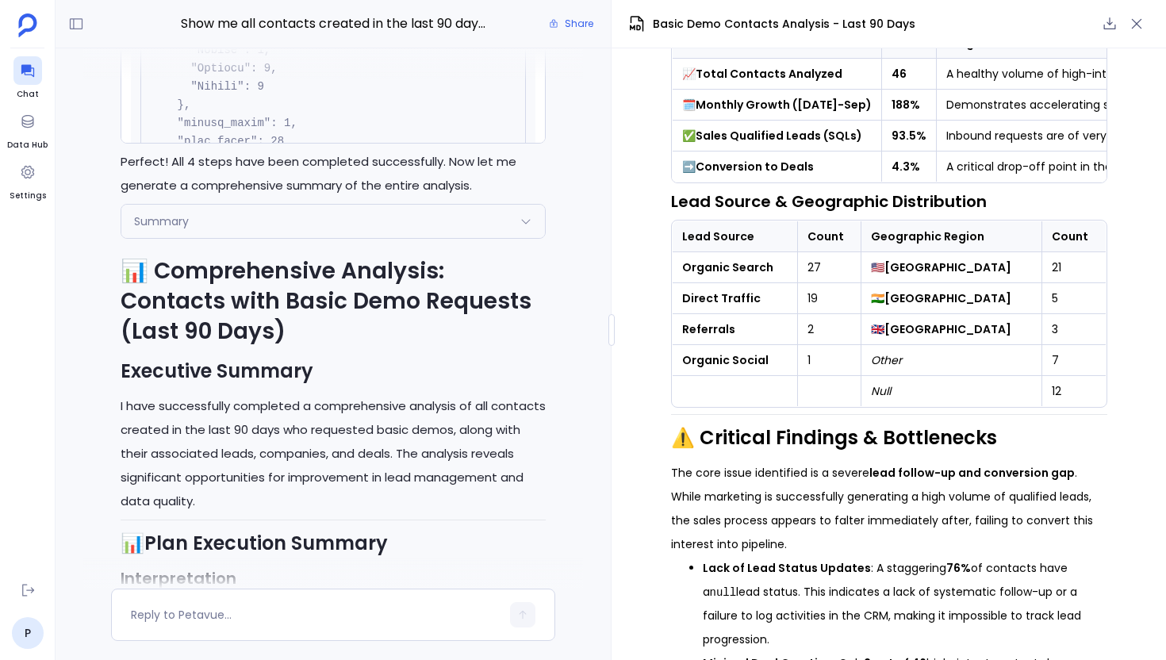
scroll to position [-3343, 0]
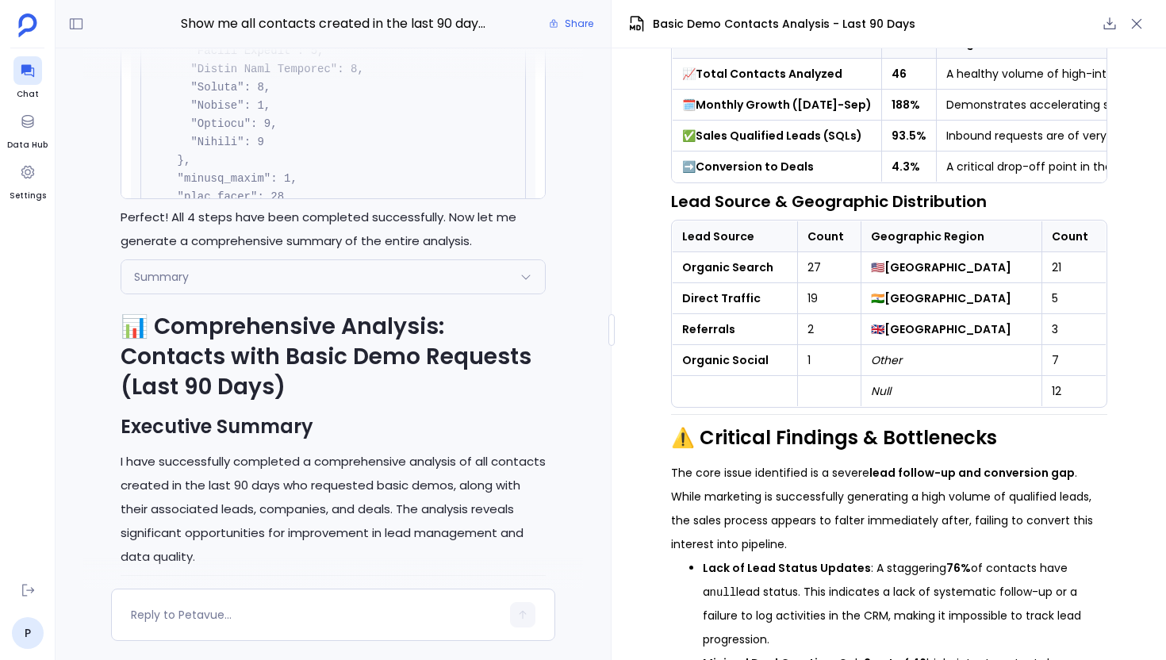
click at [240, 293] on div "Summary" at bounding box center [333, 276] width 424 height 33
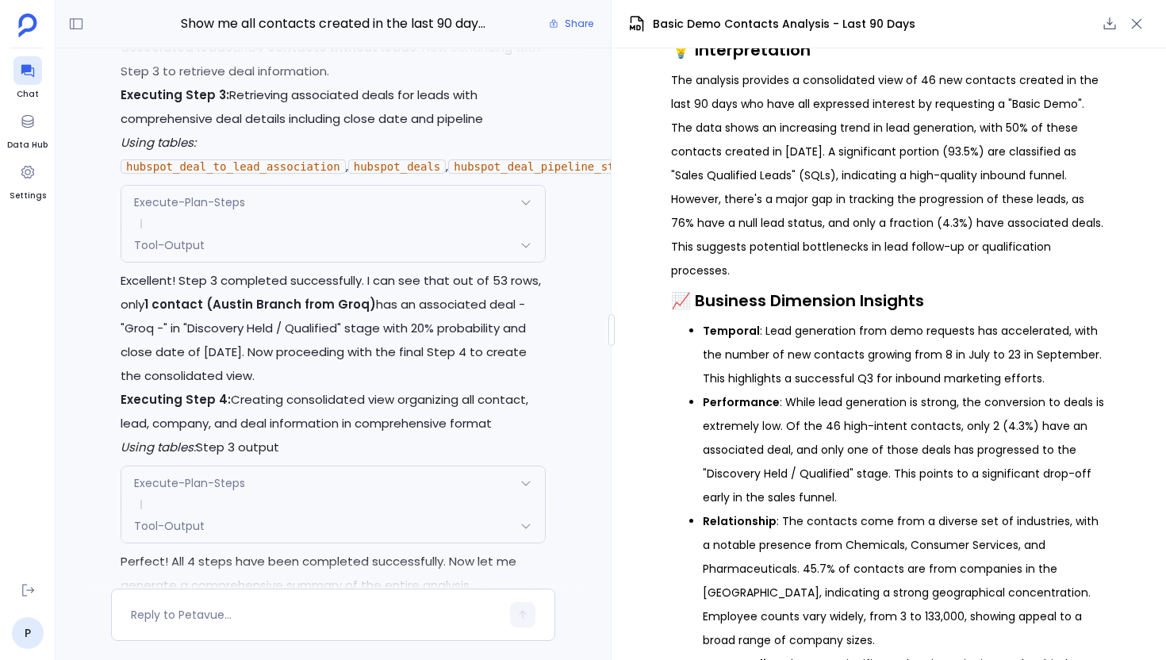
scroll to position [22079, 0]
click at [419, 262] on div "Tool-Output" at bounding box center [333, 244] width 424 height 33
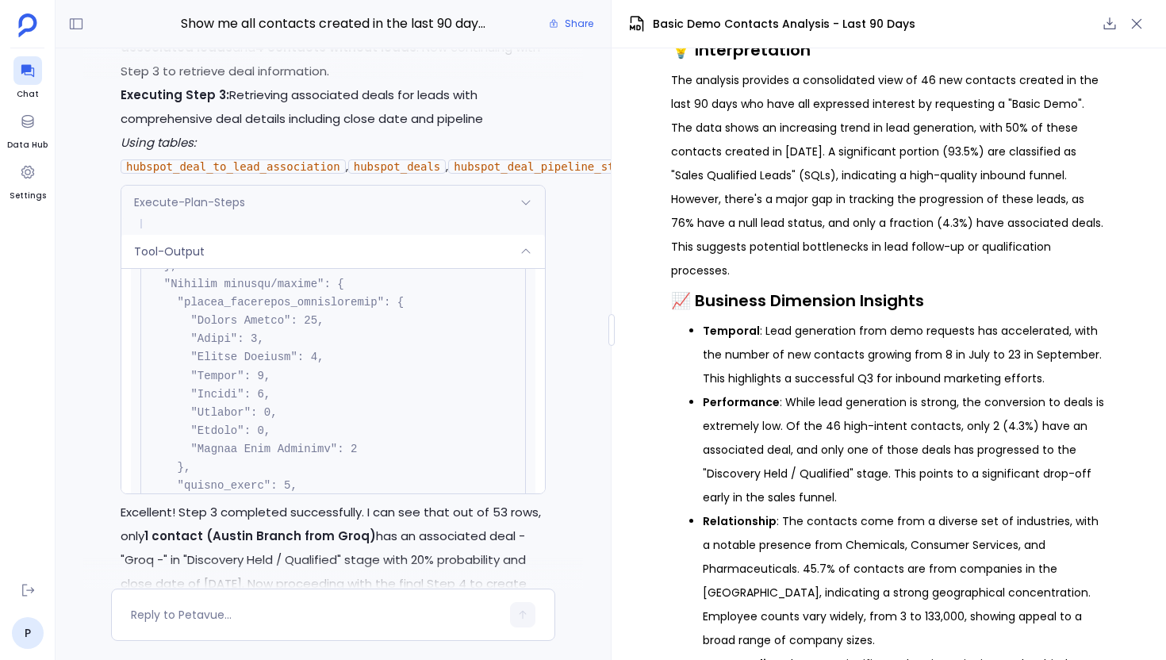
scroll to position [5987, 0]
click at [336, 219] on div "Execute-Plan-Steps" at bounding box center [333, 202] width 424 height 33
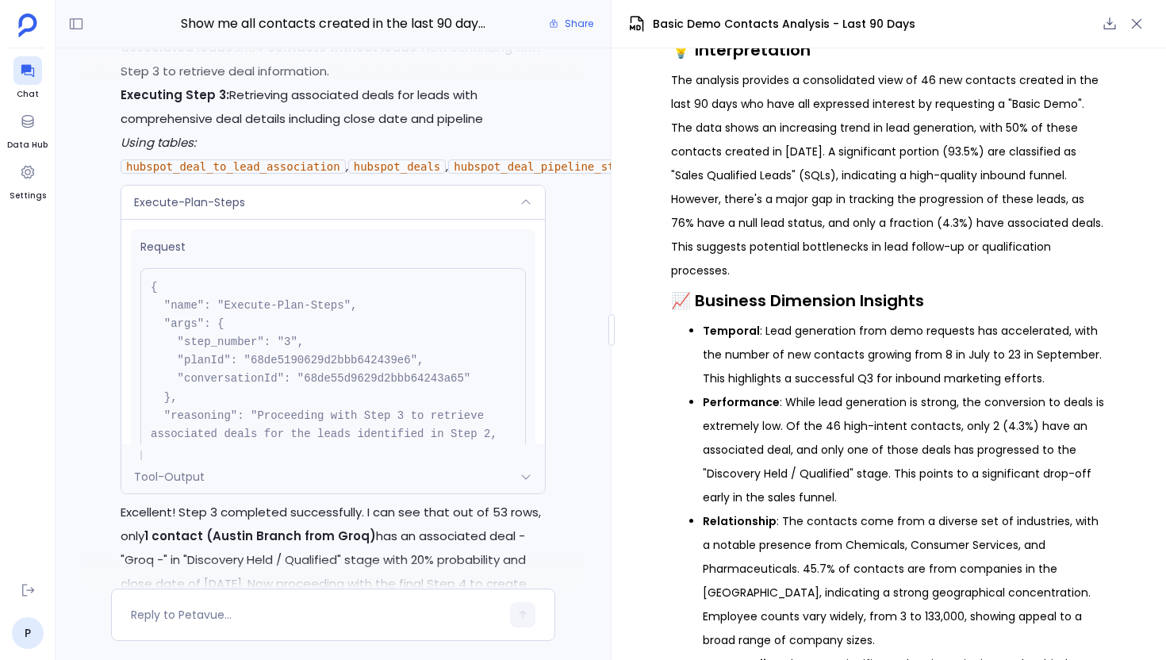
click at [336, 219] on div "Execute-Plan-Steps" at bounding box center [333, 202] width 424 height 33
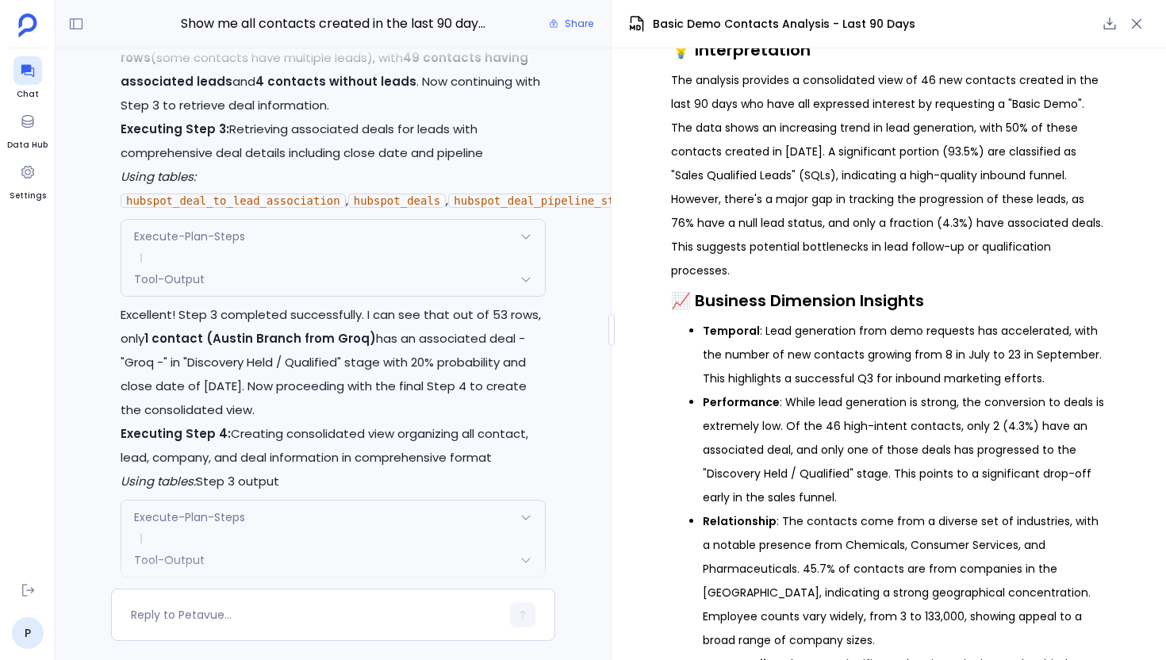
scroll to position [-3687, 0]
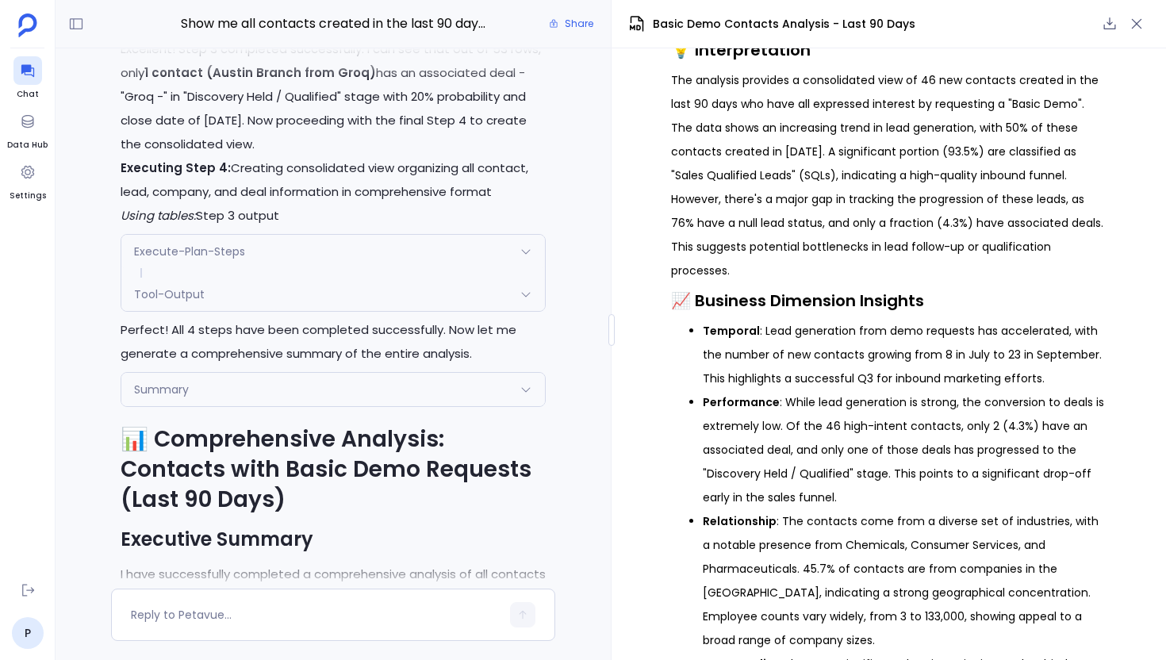
click at [260, 311] on div "Tool-Output" at bounding box center [333, 294] width 424 height 33
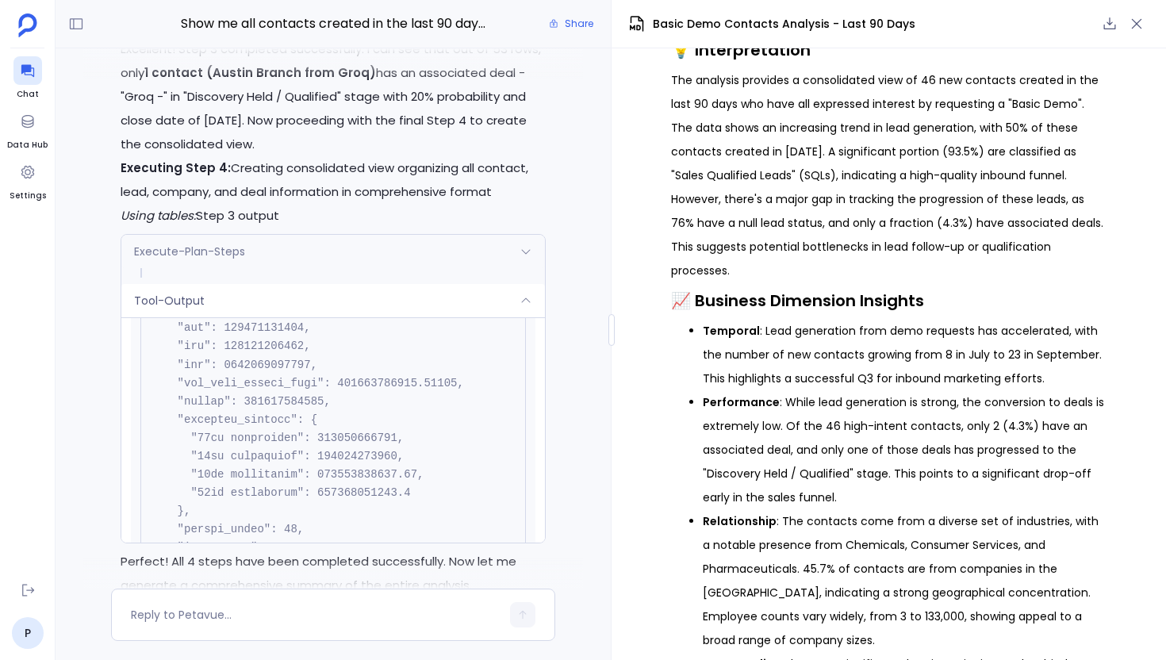
click at [320, 317] on div "Tool-Output" at bounding box center [333, 300] width 424 height 33
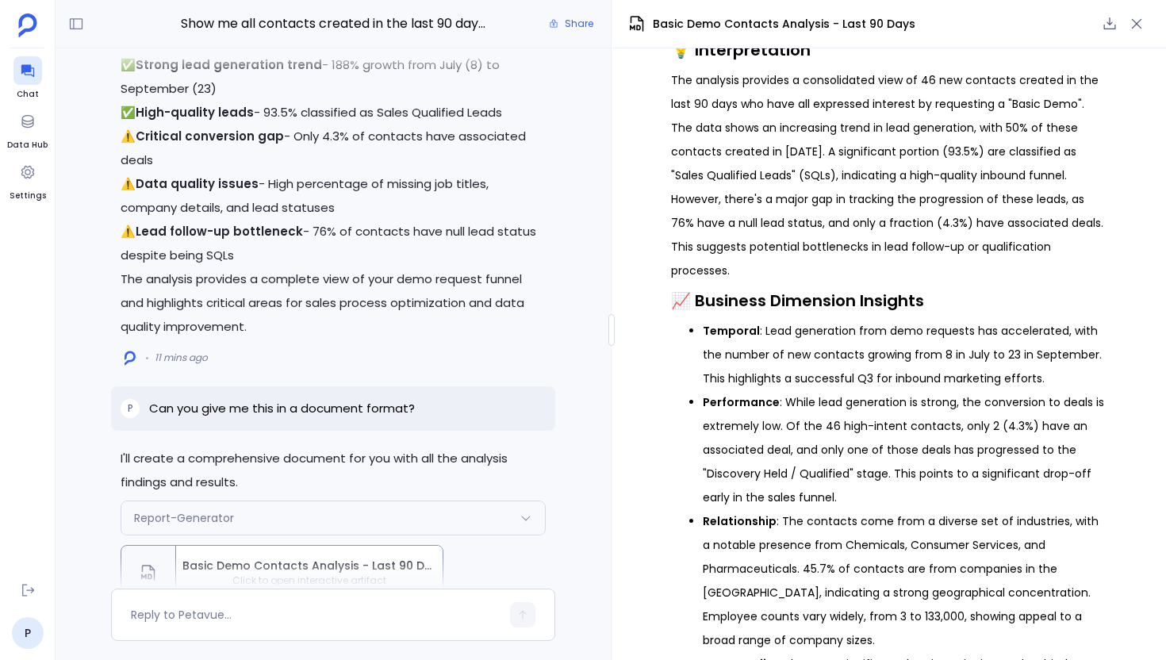
scroll to position [0, 0]
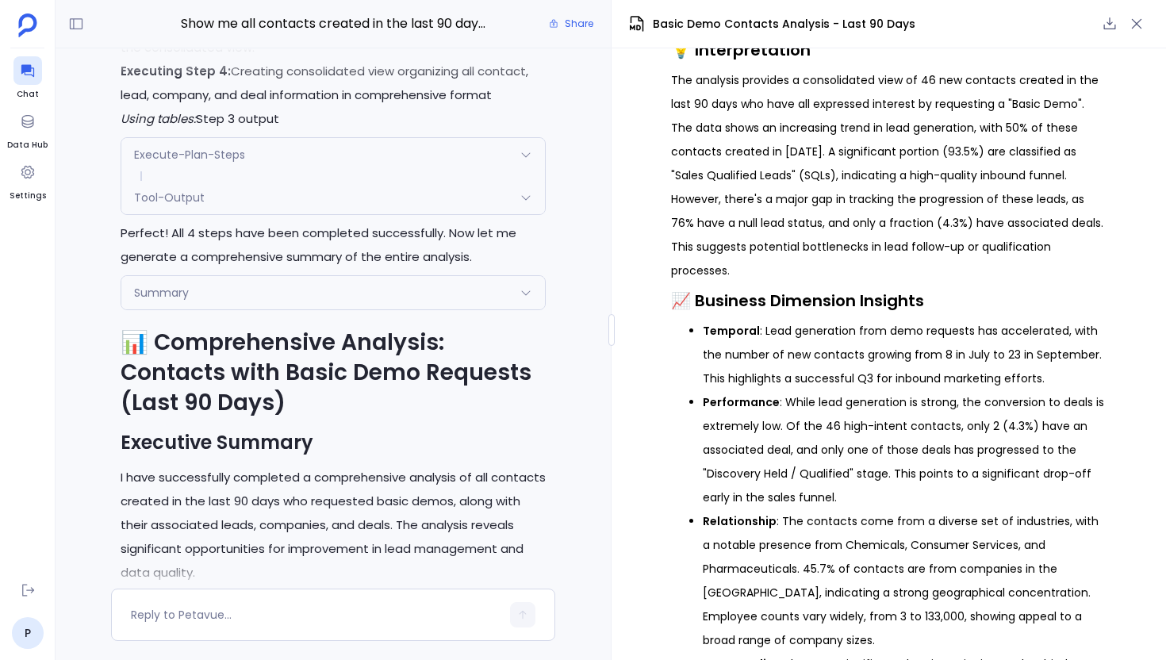
click at [244, 309] on div "Summary" at bounding box center [333, 292] width 424 height 33
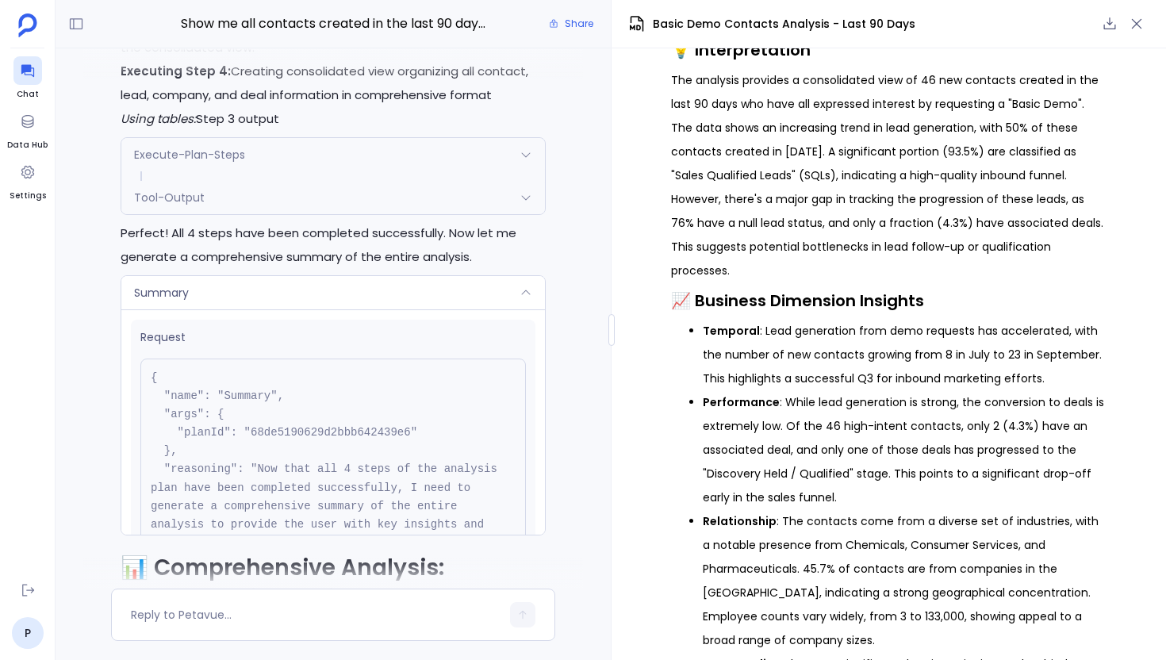
click at [354, 480] on pre "{ "name": "Summary", "args": { "planId": "68de5190629d2bbb642439e6" }, "reasoni…" at bounding box center [333, 470] width 386 height 222
click at [421, 478] on pre "{ "name": "Summary", "args": { "planId": "68de5190629d2bbb642439e6" }, "reasoni…" at bounding box center [333, 470] width 386 height 222
drag, startPoint x: 421, startPoint y: 478, endPoint x: 180, endPoint y: 478, distance: 241.1
click at [179, 478] on pre "{ "name": "Summary", "args": { "planId": "68de5190629d2bbb642439e6" }, "reasoni…" at bounding box center [333, 470] width 386 height 222
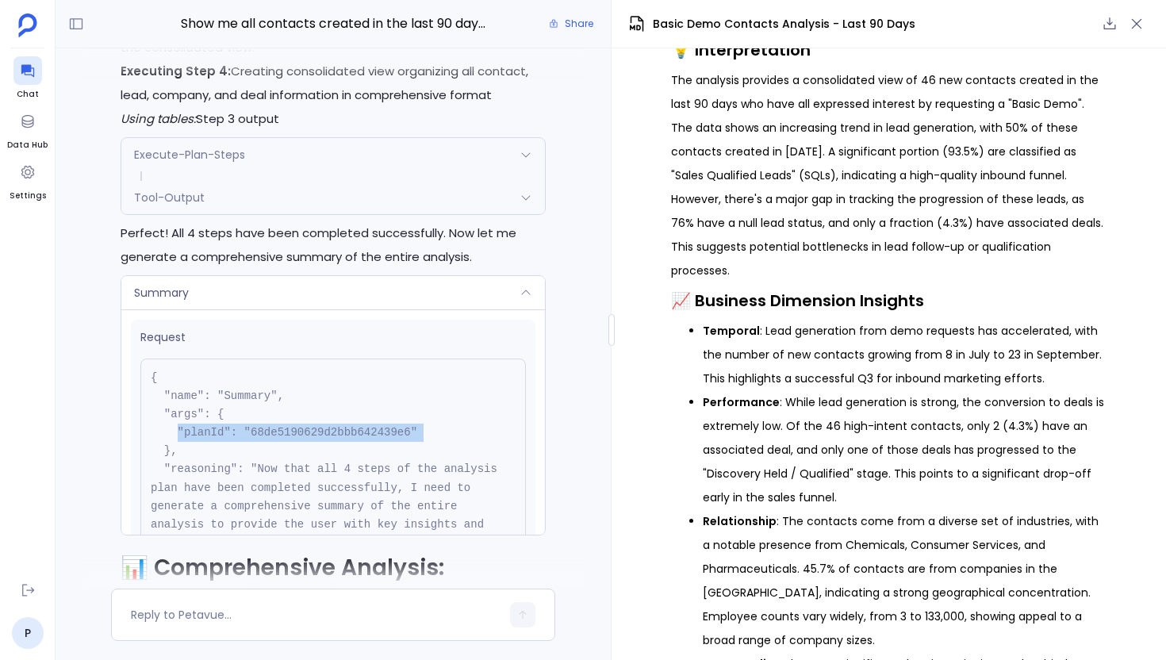
copy pre ""planId": "68de5190629d2bbb642439e6""
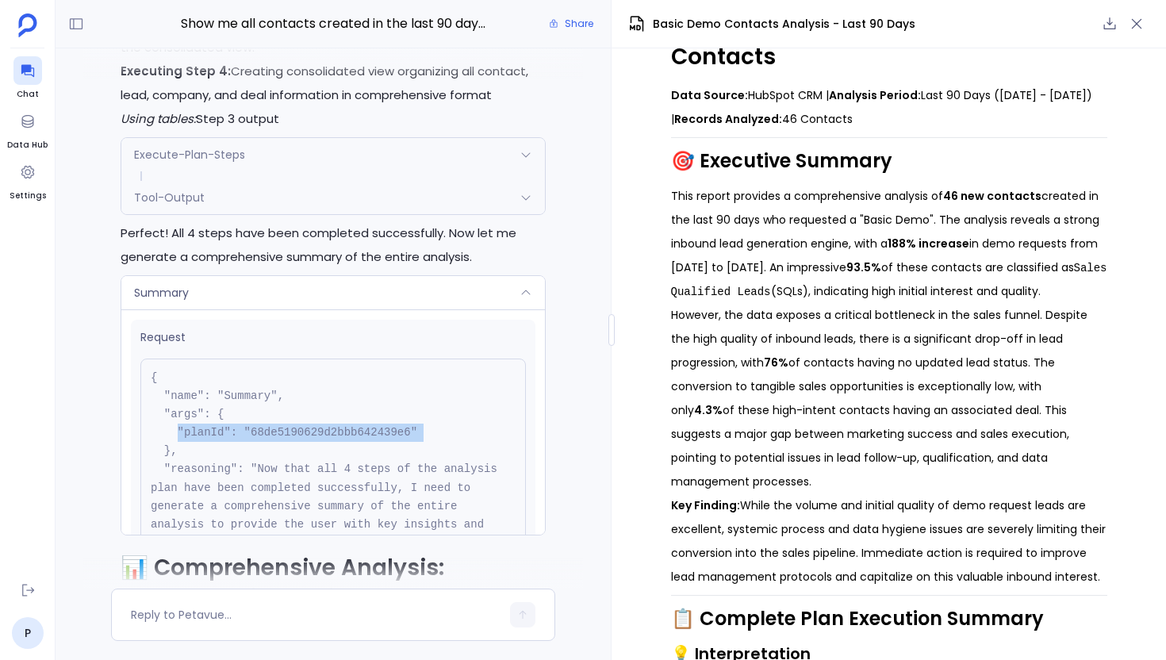
scroll to position [66, 0]
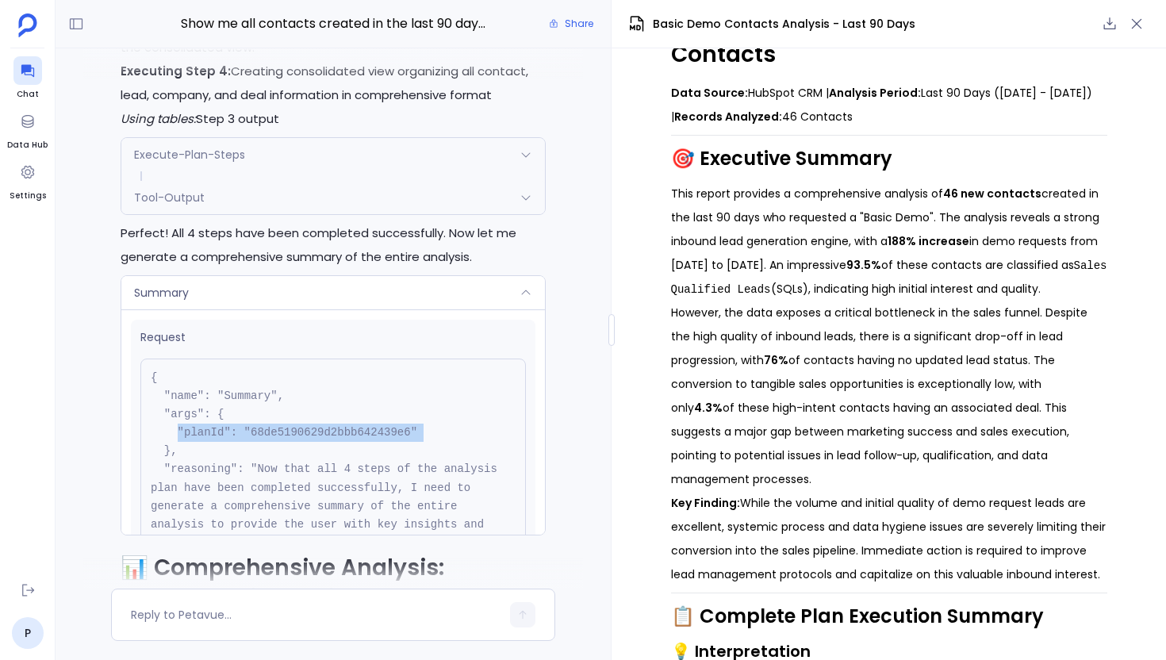
click at [372, 309] on div "Summary" at bounding box center [333, 292] width 424 height 33
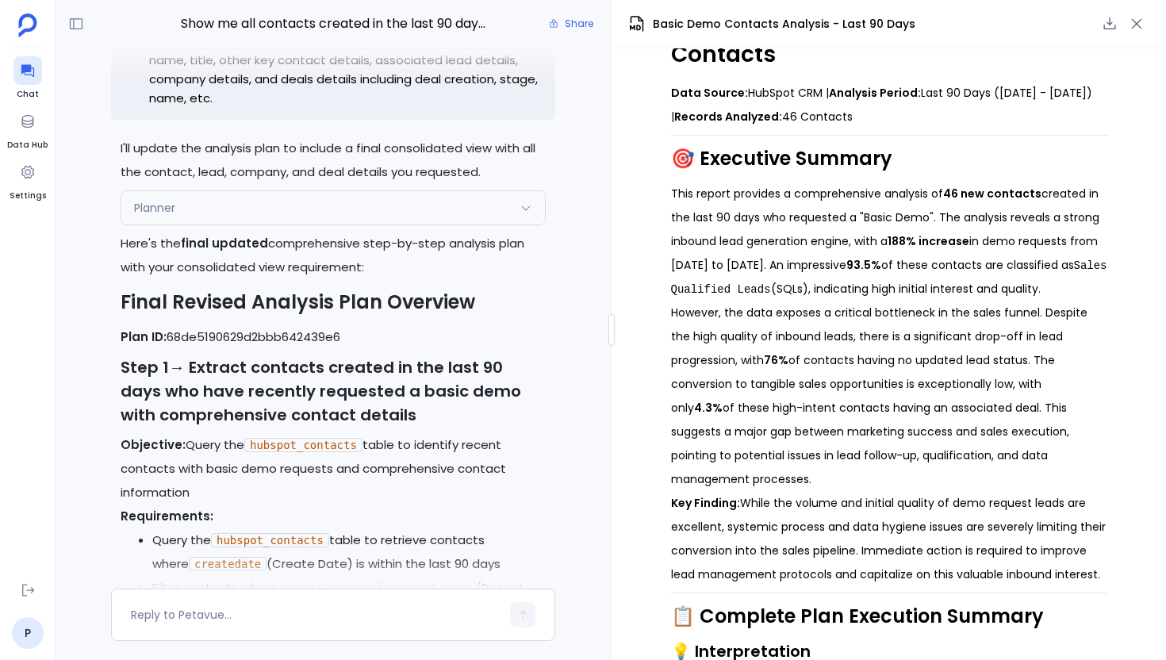
scroll to position [-8071, 0]
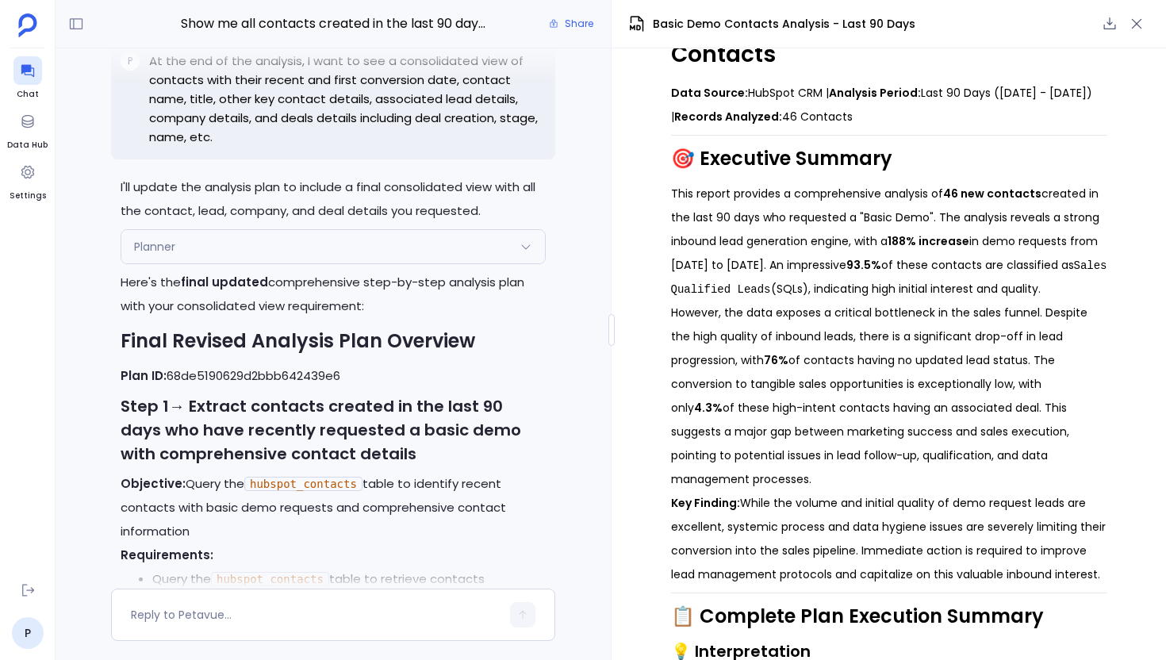
click at [271, 263] on div "Planner" at bounding box center [333, 246] width 424 height 33
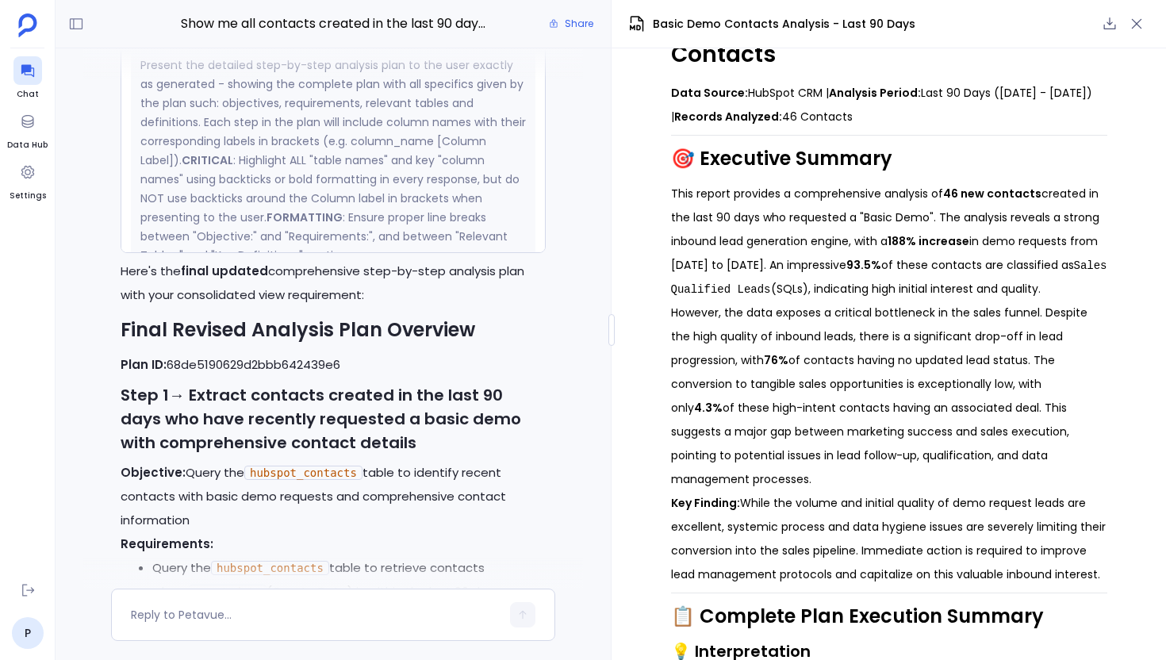
scroll to position [3478, 0]
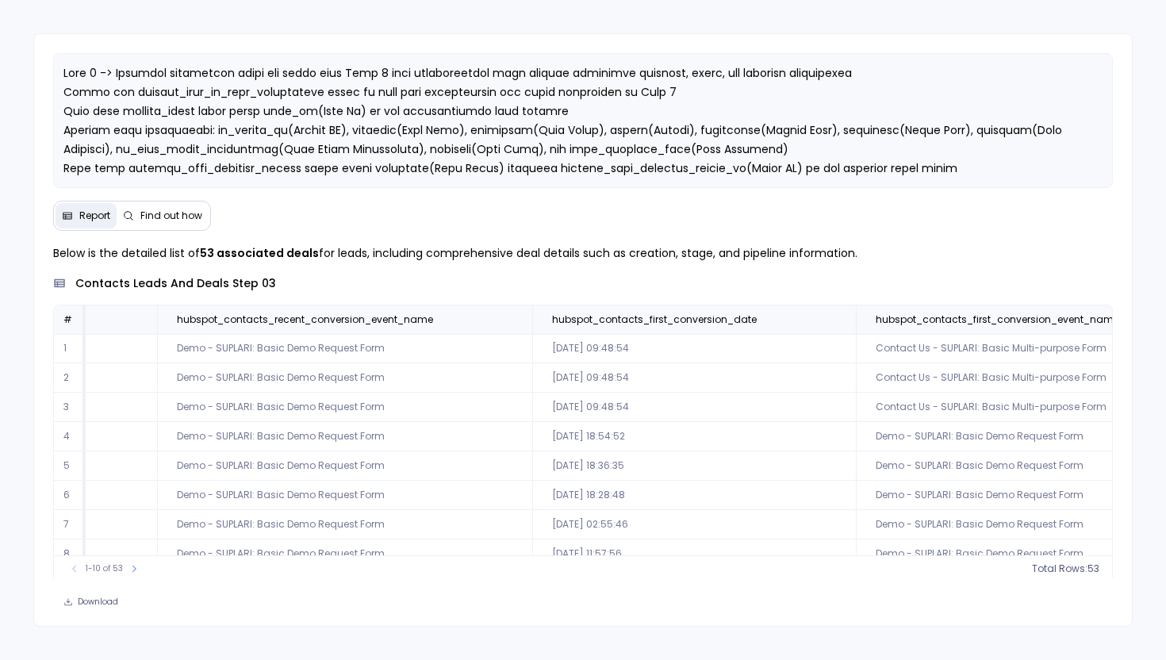
scroll to position [0, 1865]
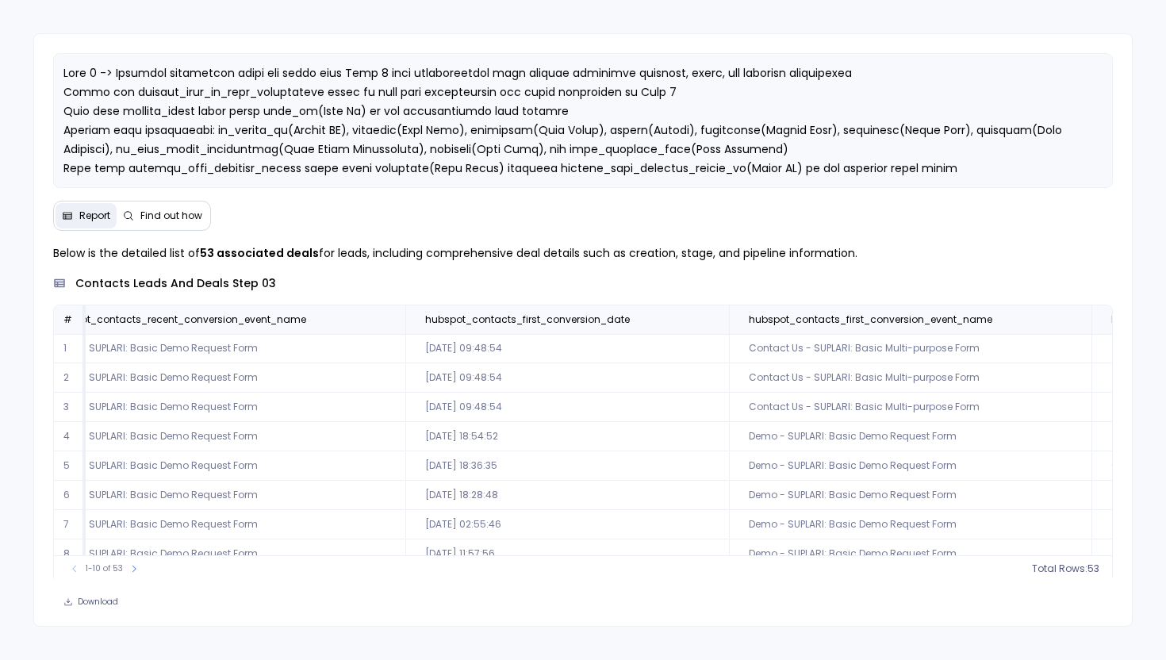
click at [832, 416] on td "Contact Us - SUPLARI: Basic Multi-purpose Form" at bounding box center [910, 407] width 363 height 29
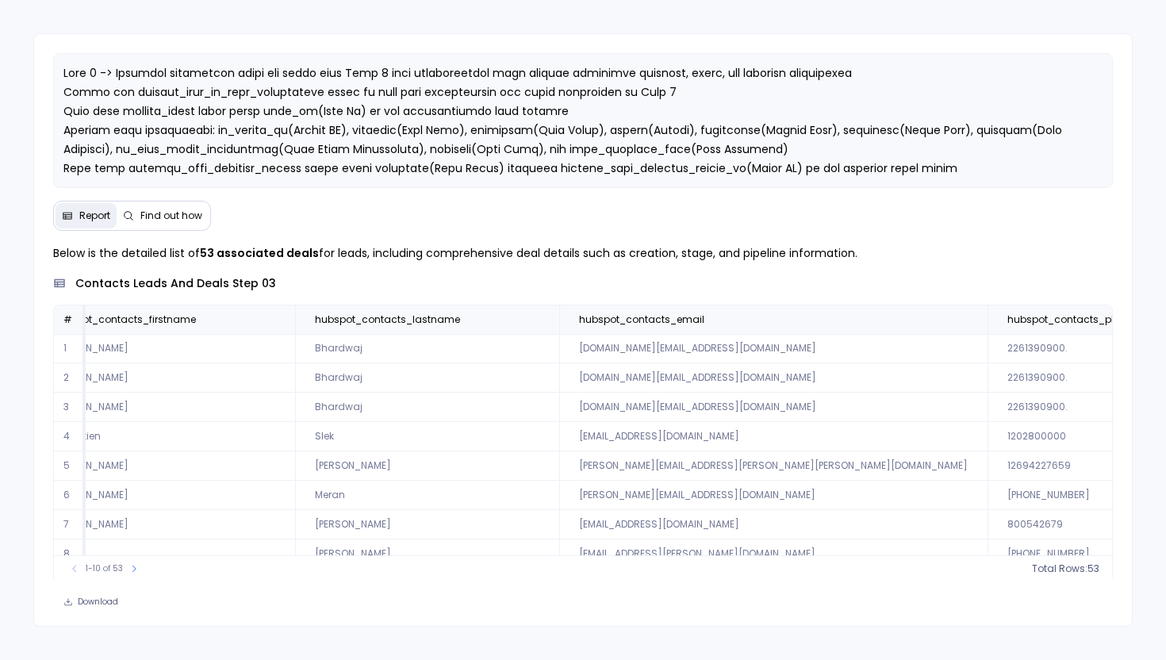
scroll to position [0, 0]
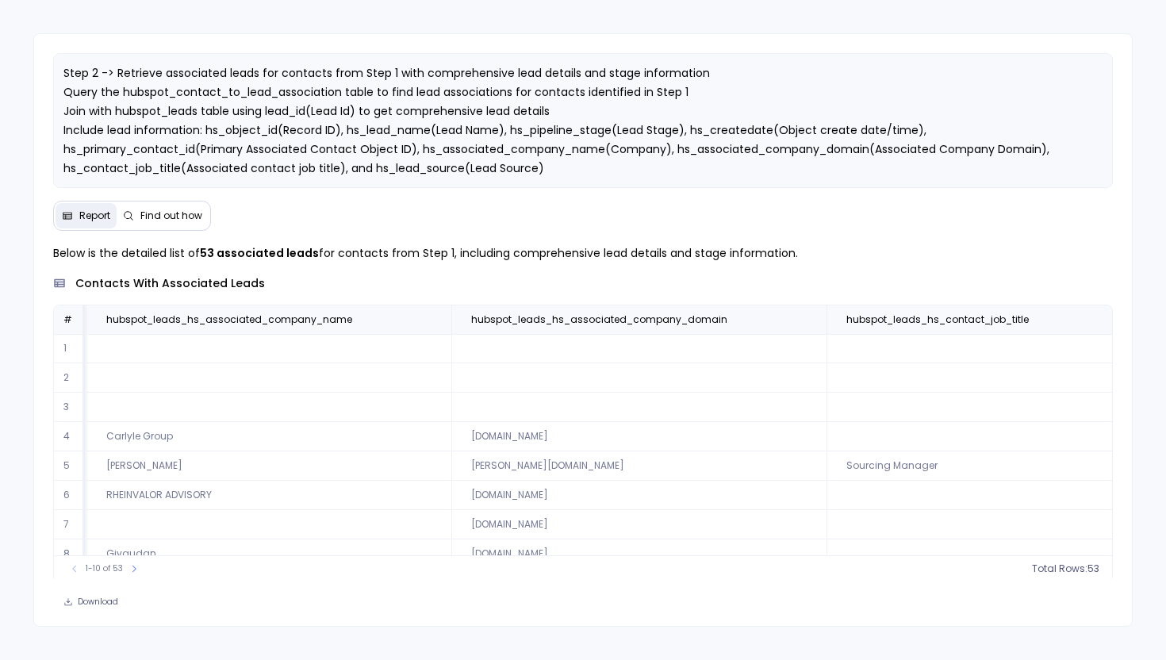
scroll to position [76, 8627]
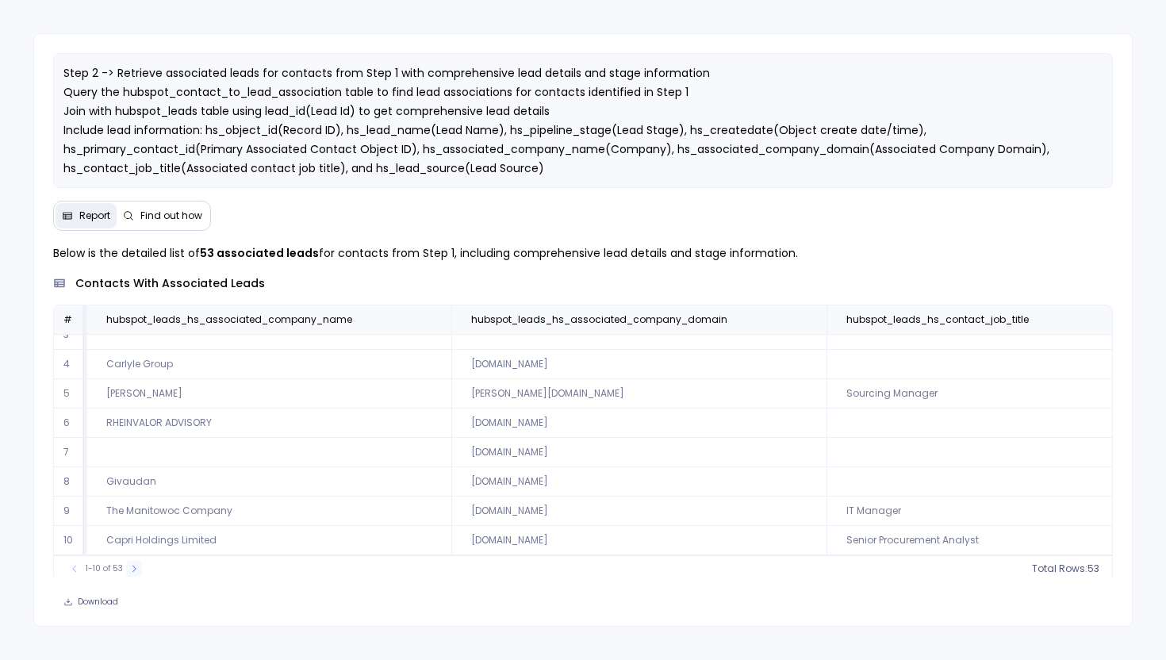
click at [135, 563] on button at bounding box center [134, 569] width 16 height 16
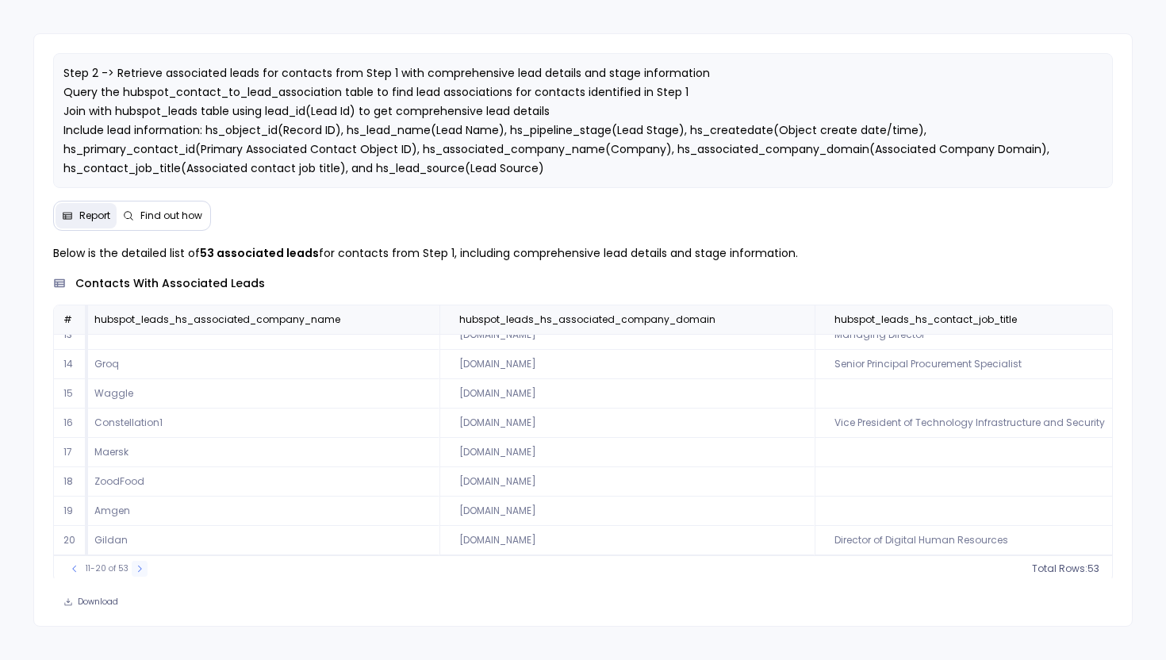
click at [135, 563] on button at bounding box center [140, 569] width 16 height 16
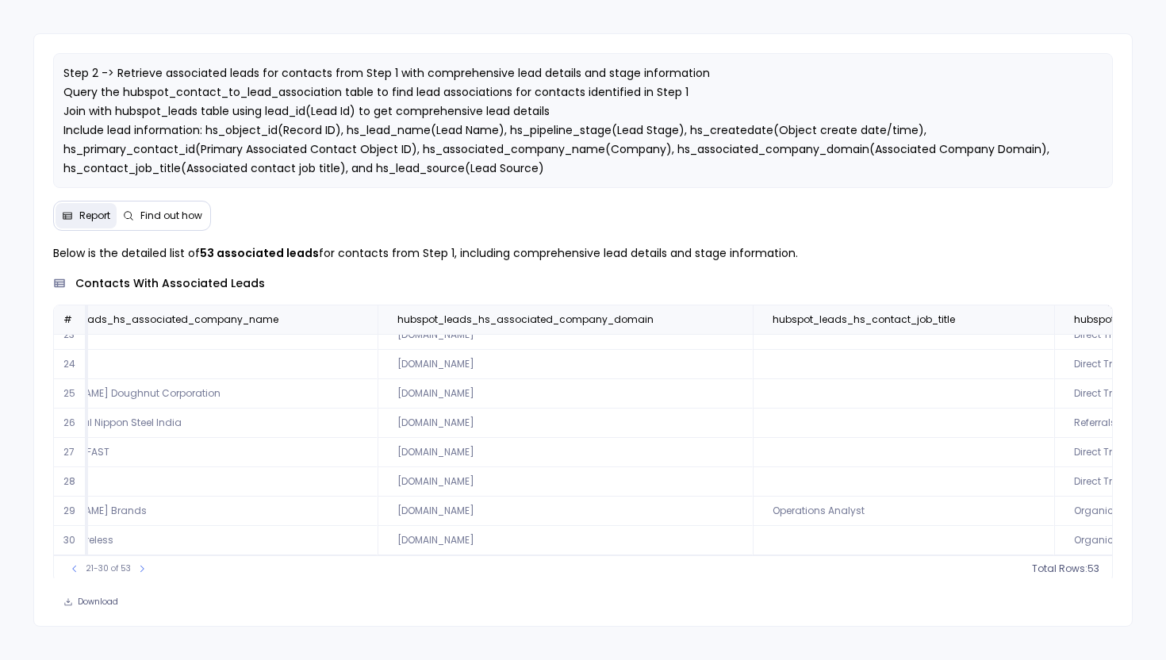
scroll to position [0, 8627]
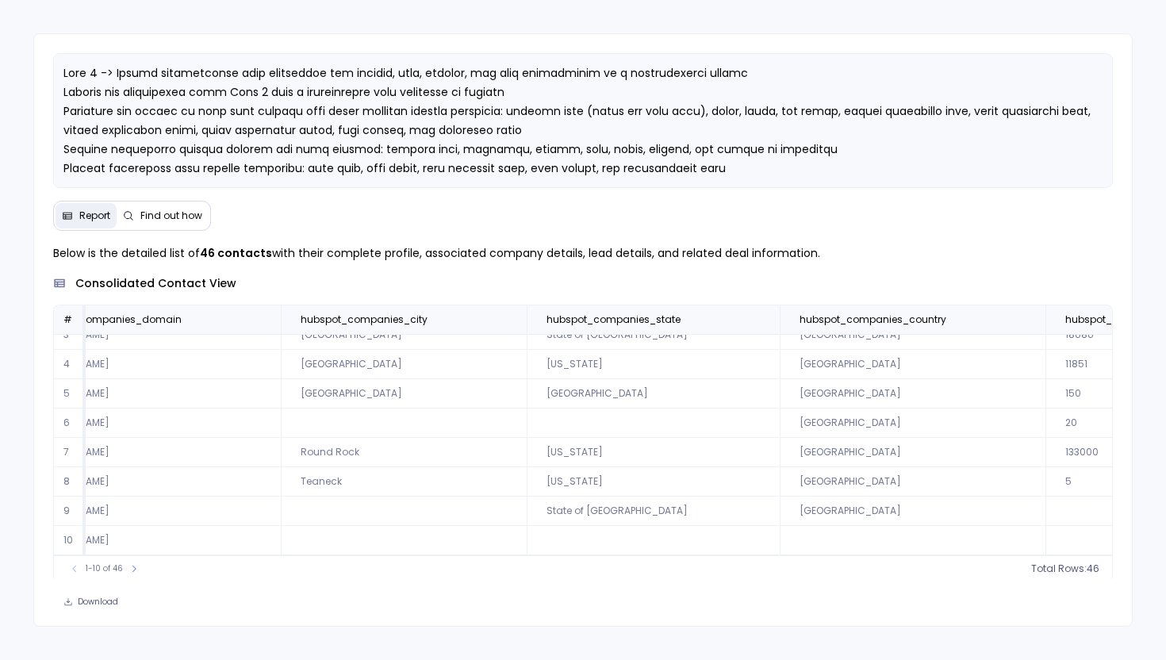
scroll to position [0, 9731]
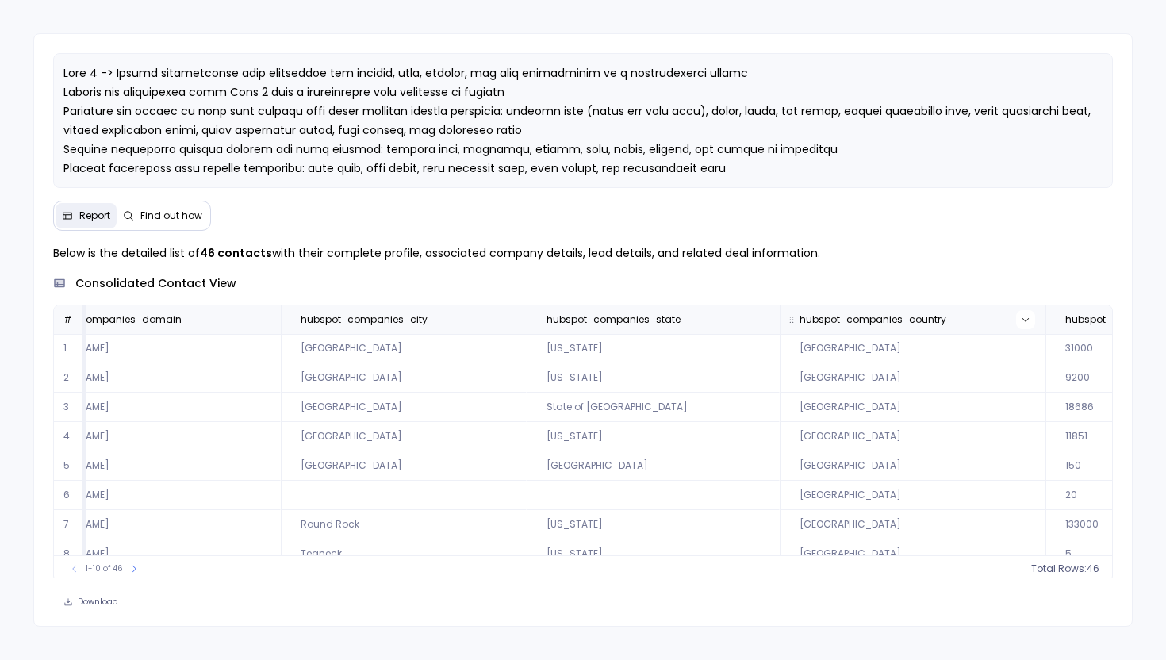
click at [1021, 316] on icon at bounding box center [1026, 320] width 10 height 10
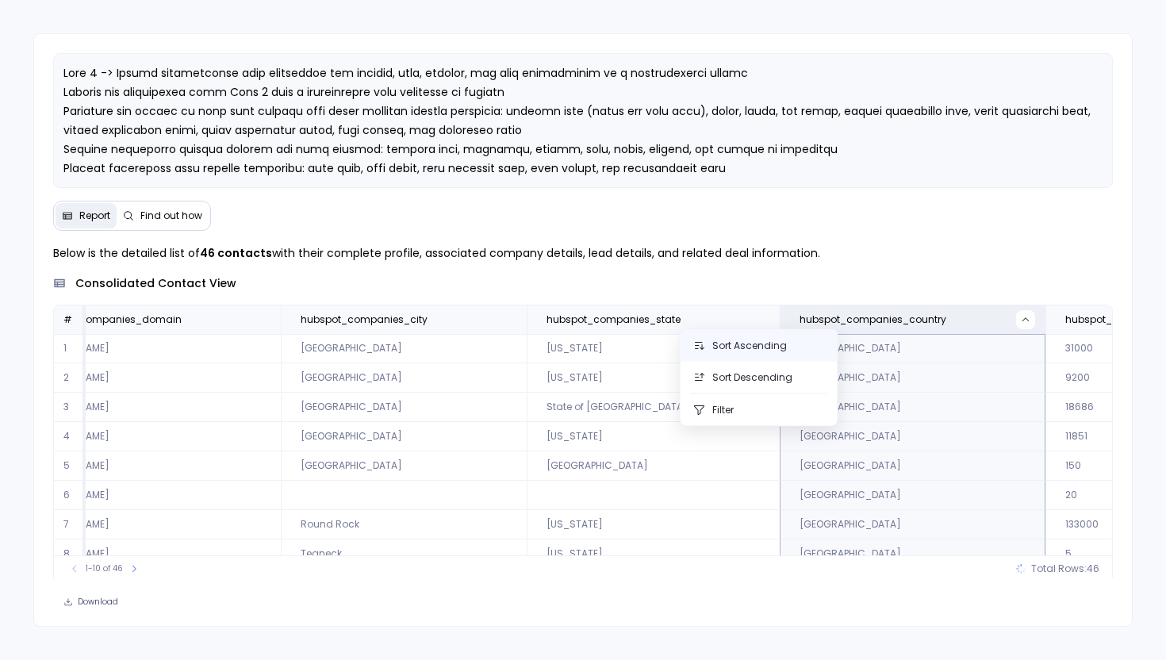
click at [752, 350] on button "Sort Ascending" at bounding box center [759, 346] width 157 height 32
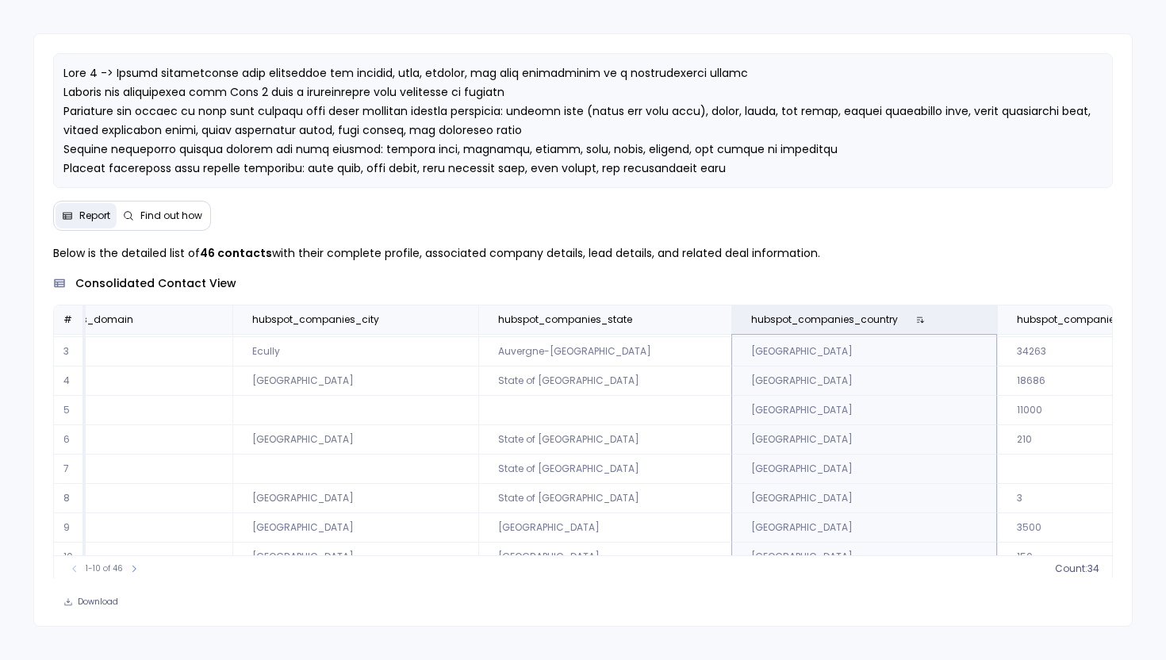
scroll to position [76, 9731]
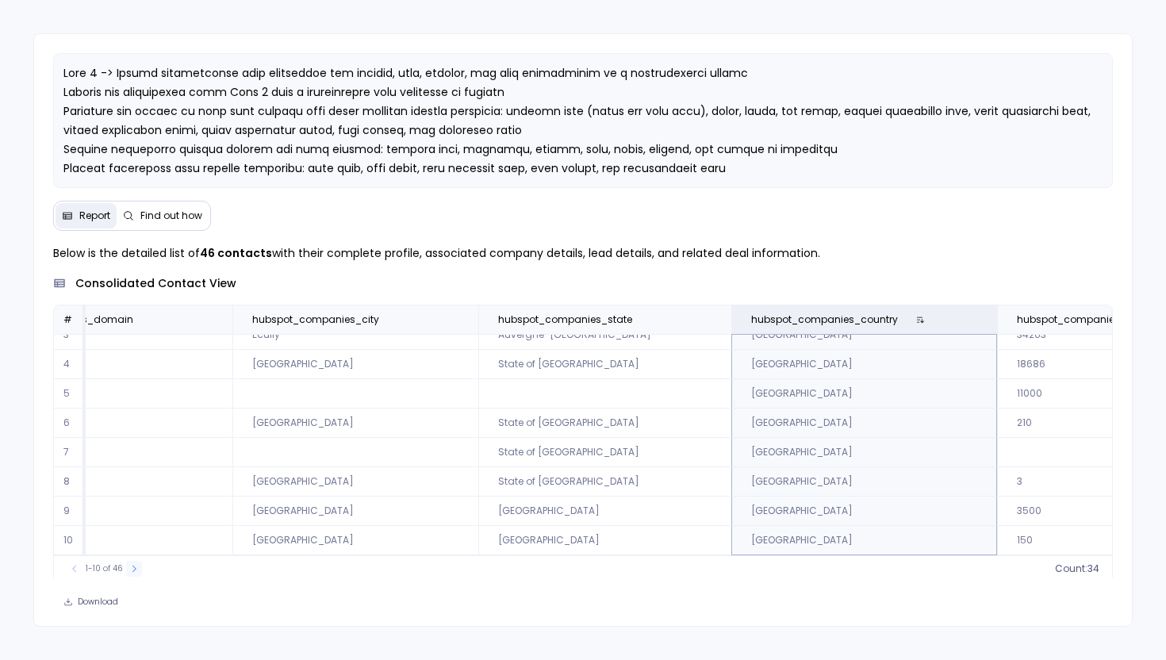
click at [136, 564] on icon at bounding box center [134, 569] width 10 height 10
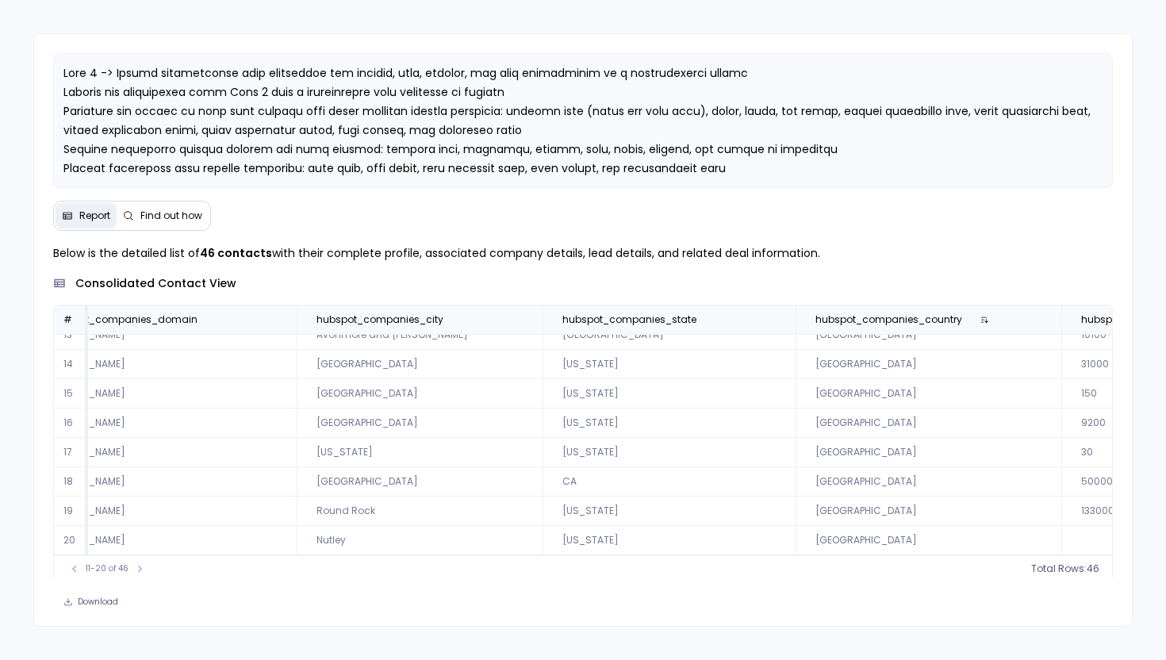
scroll to position [3, 0]
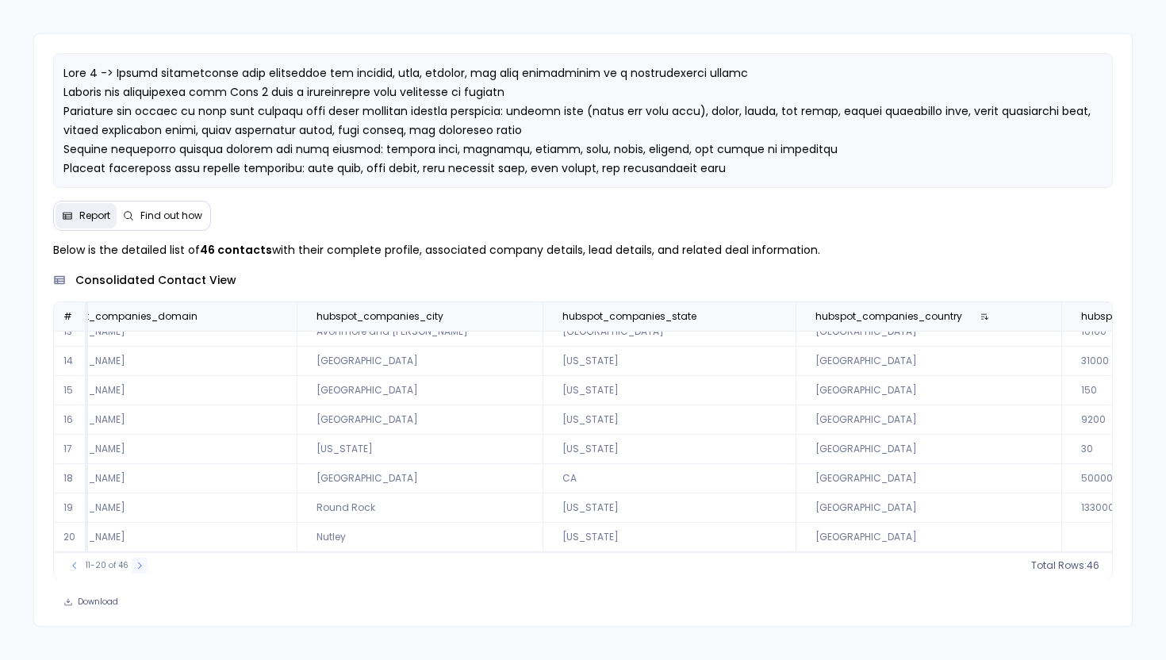
click at [136, 562] on icon at bounding box center [140, 566] width 10 height 10
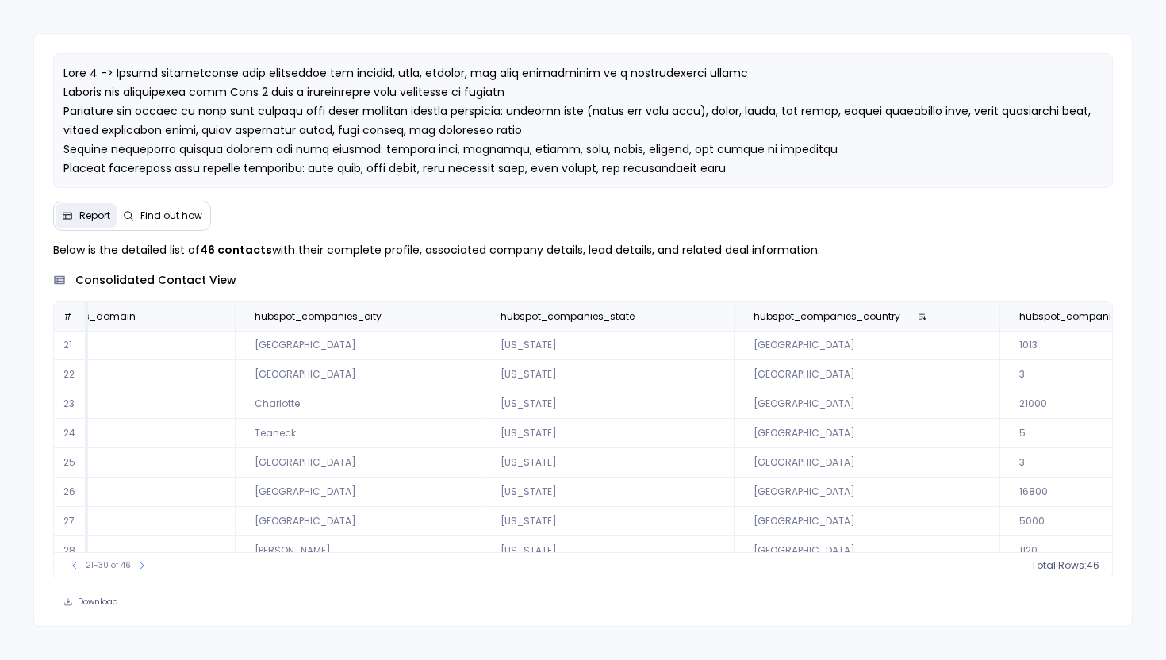
scroll to position [76, 9731]
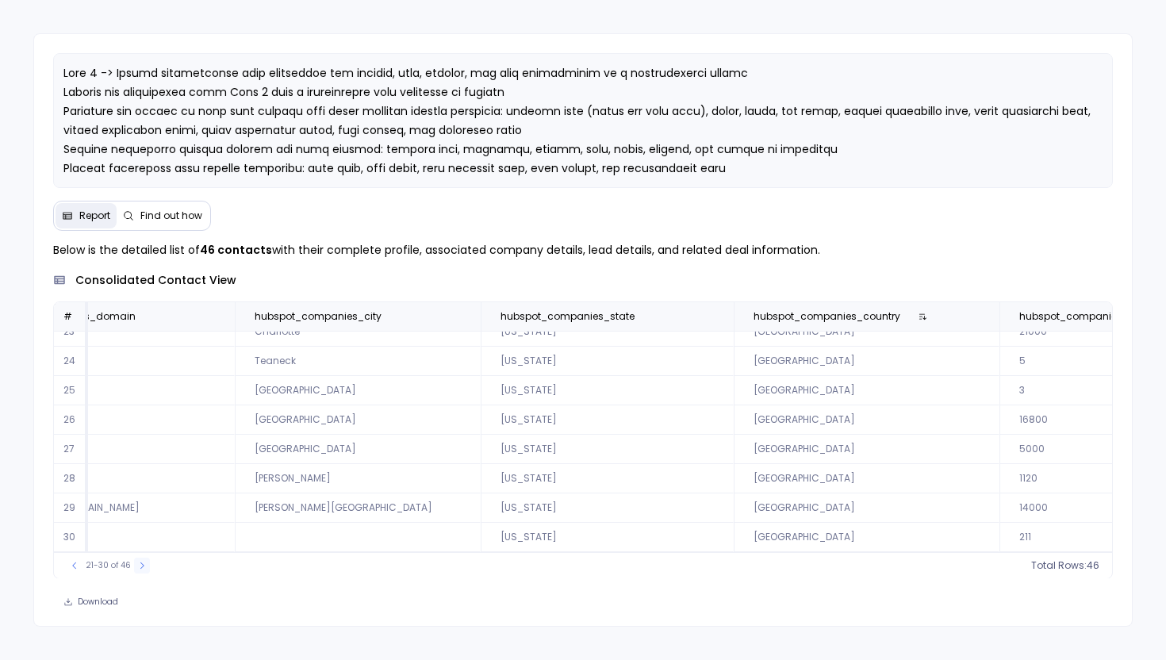
click at [141, 564] on icon at bounding box center [142, 566] width 10 height 10
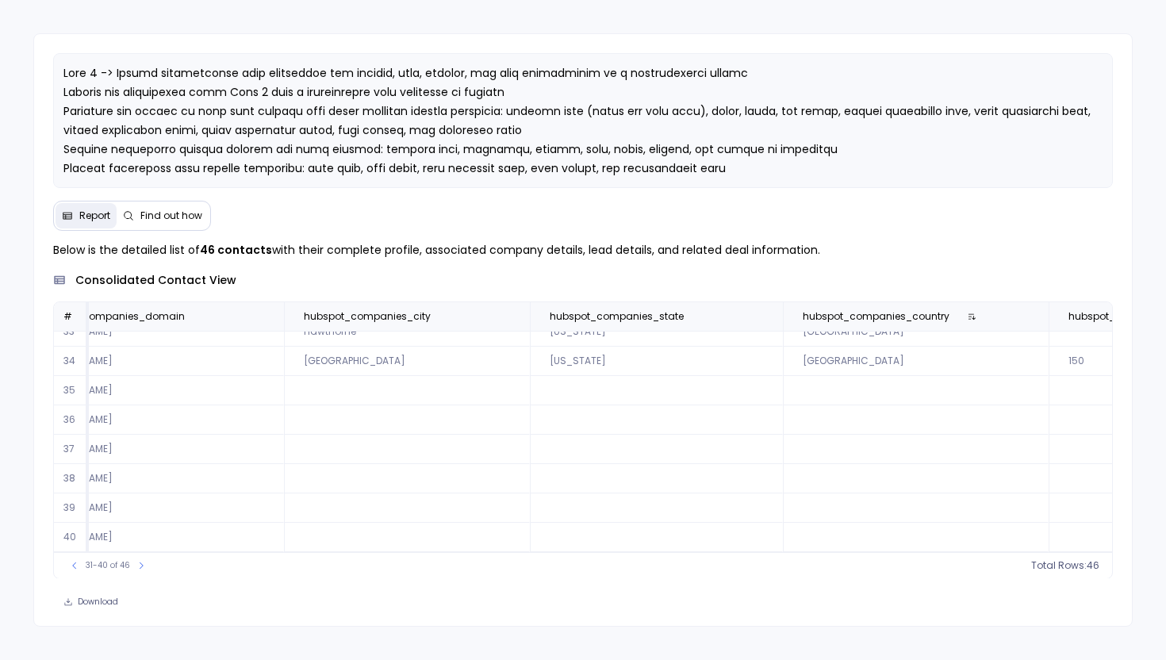
scroll to position [0, 9731]
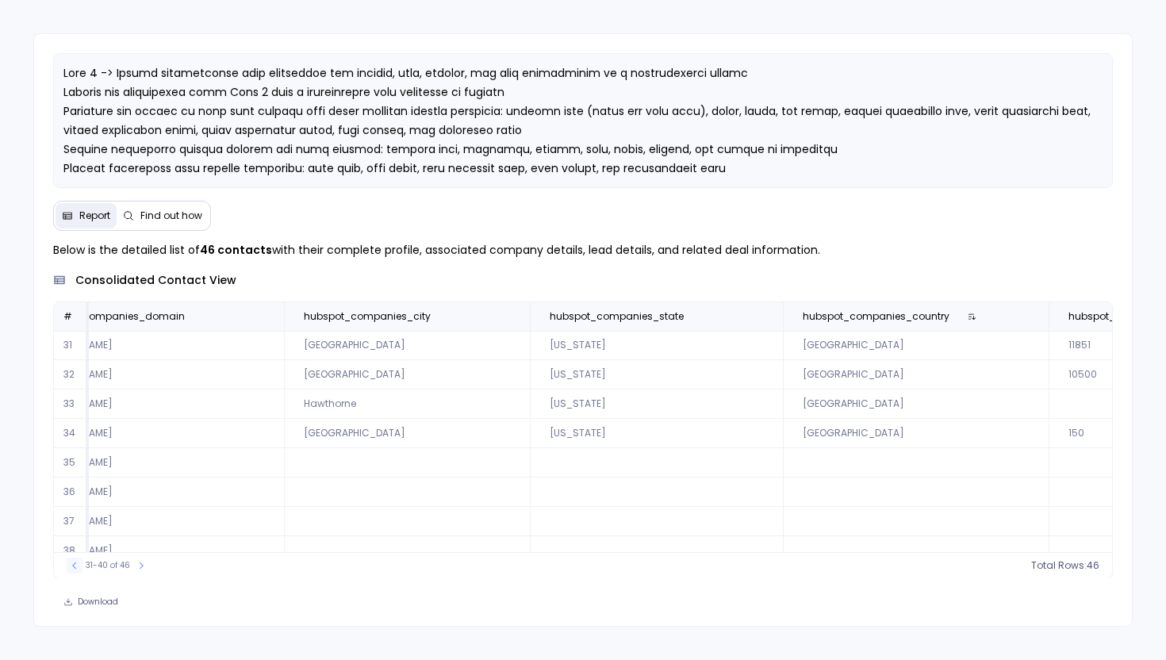
click at [70, 562] on icon at bounding box center [75, 566] width 10 height 10
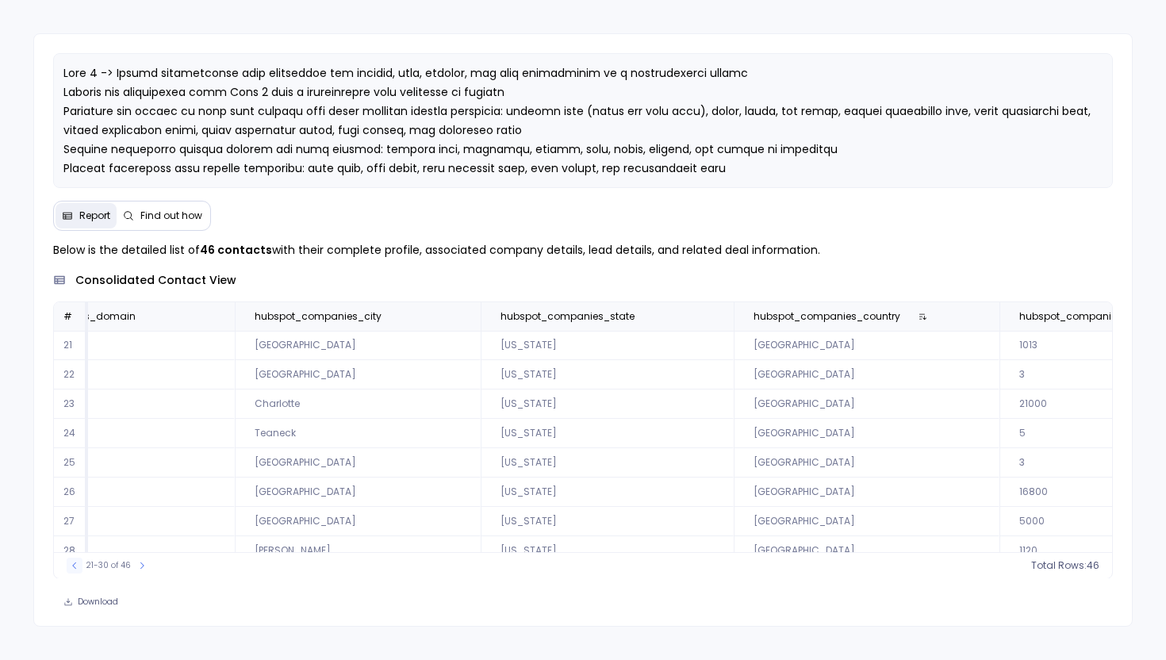
click at [70, 562] on icon at bounding box center [75, 566] width 10 height 10
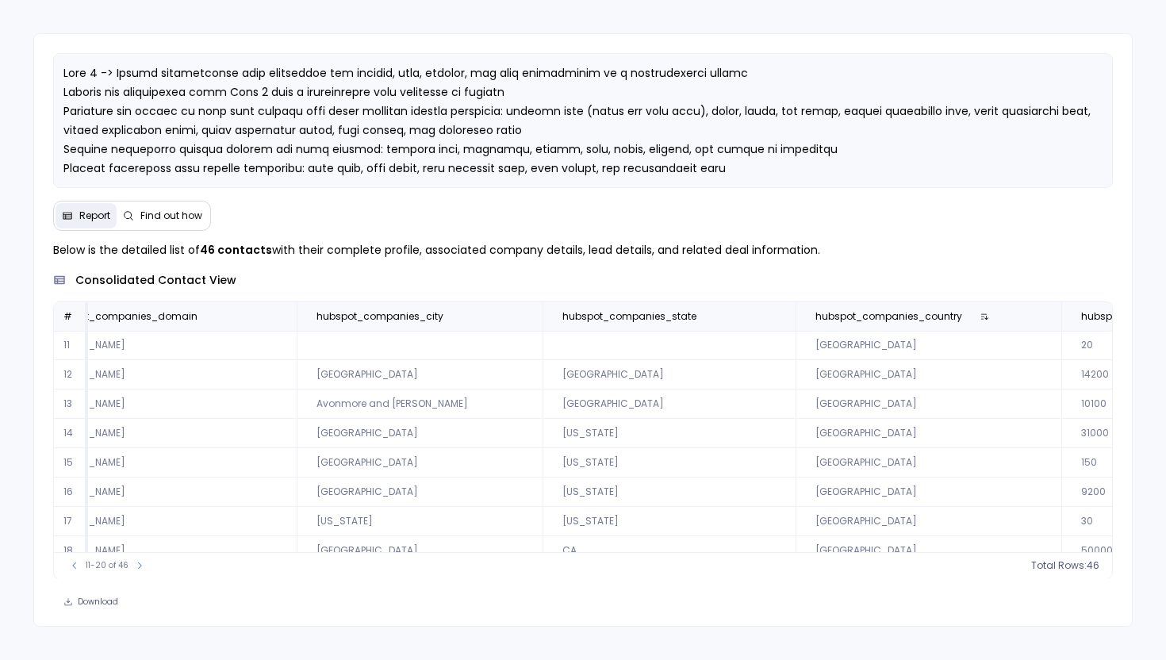
scroll to position [76, 9731]
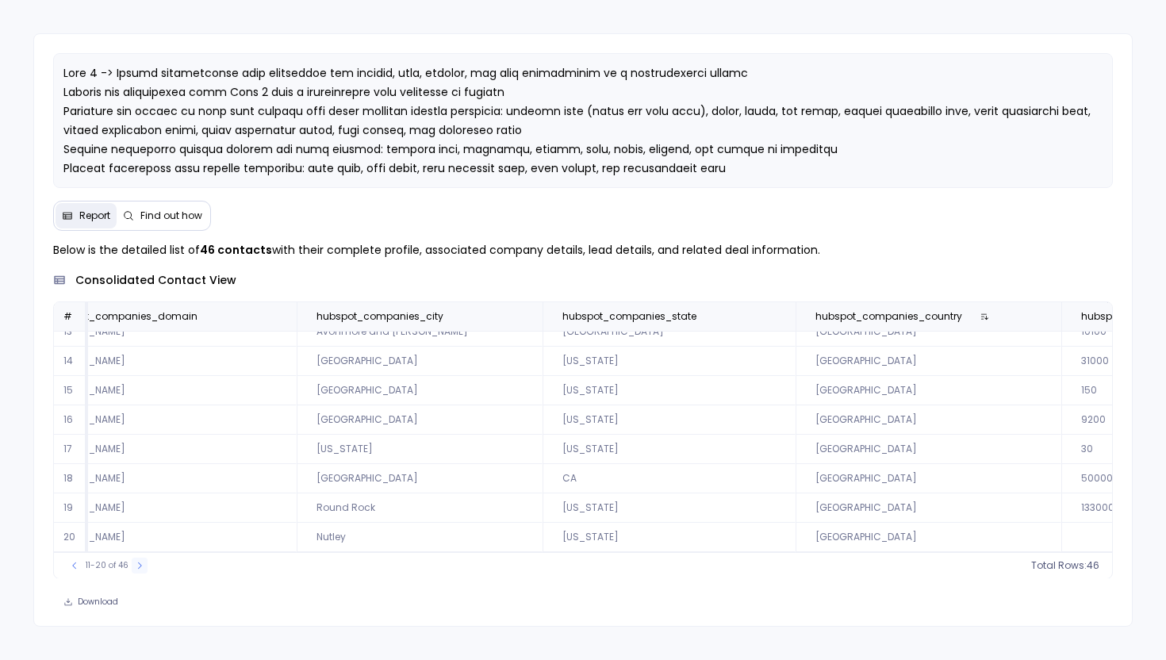
click at [135, 568] on icon at bounding box center [140, 566] width 10 height 10
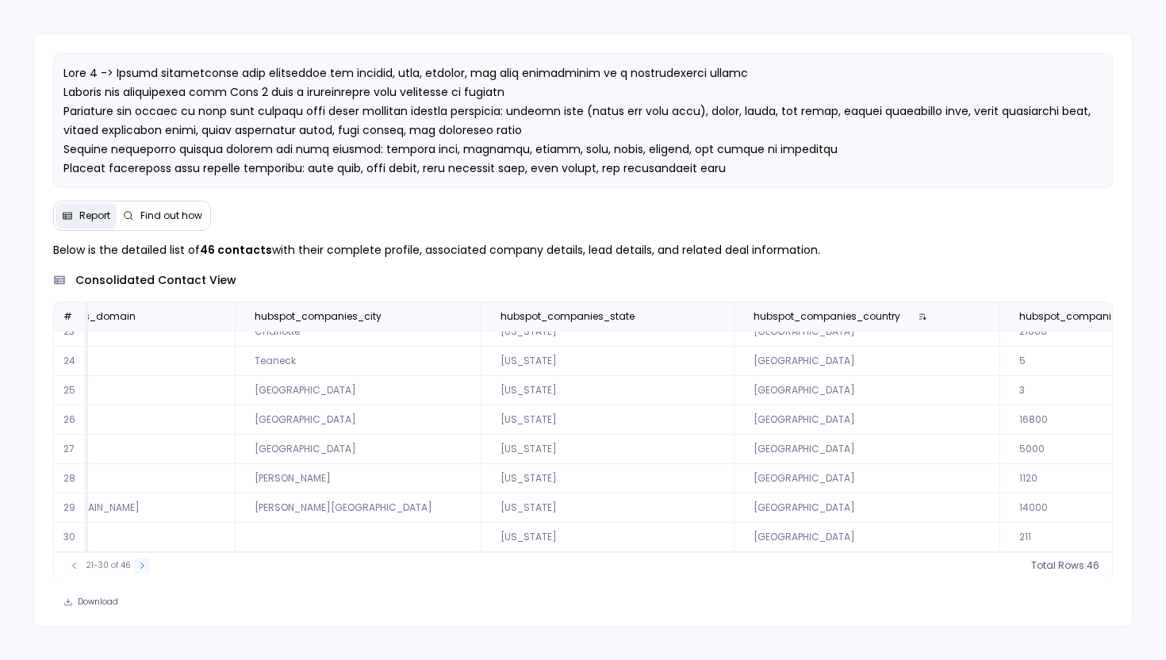
click at [134, 568] on button at bounding box center [142, 566] width 16 height 16
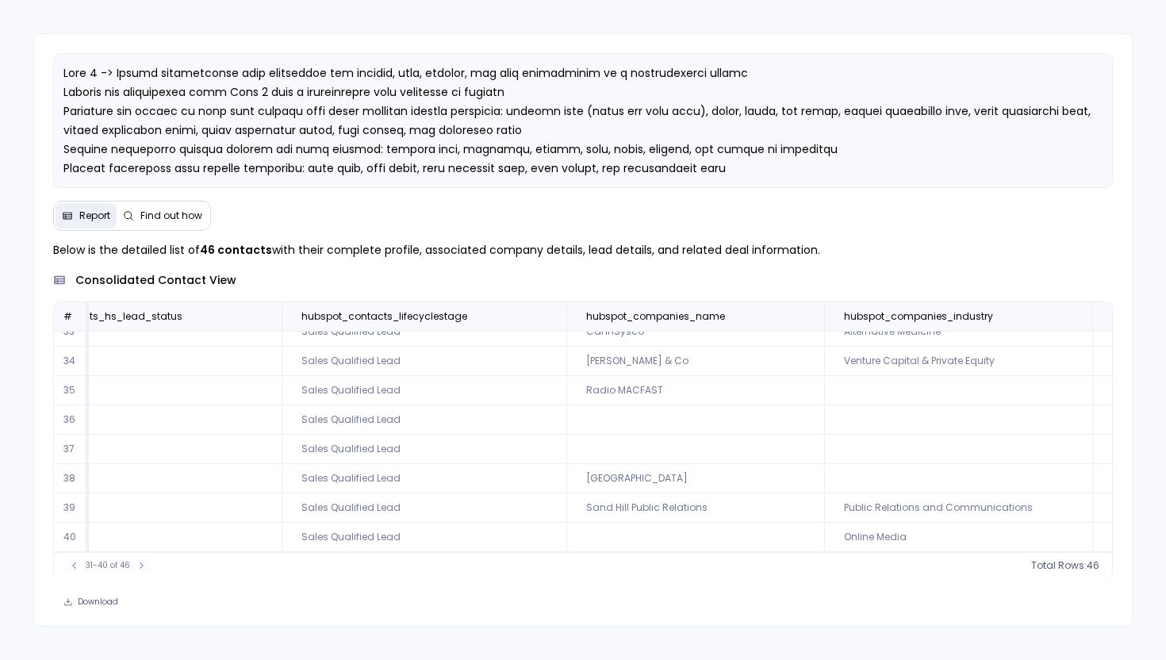
scroll to position [76, 8842]
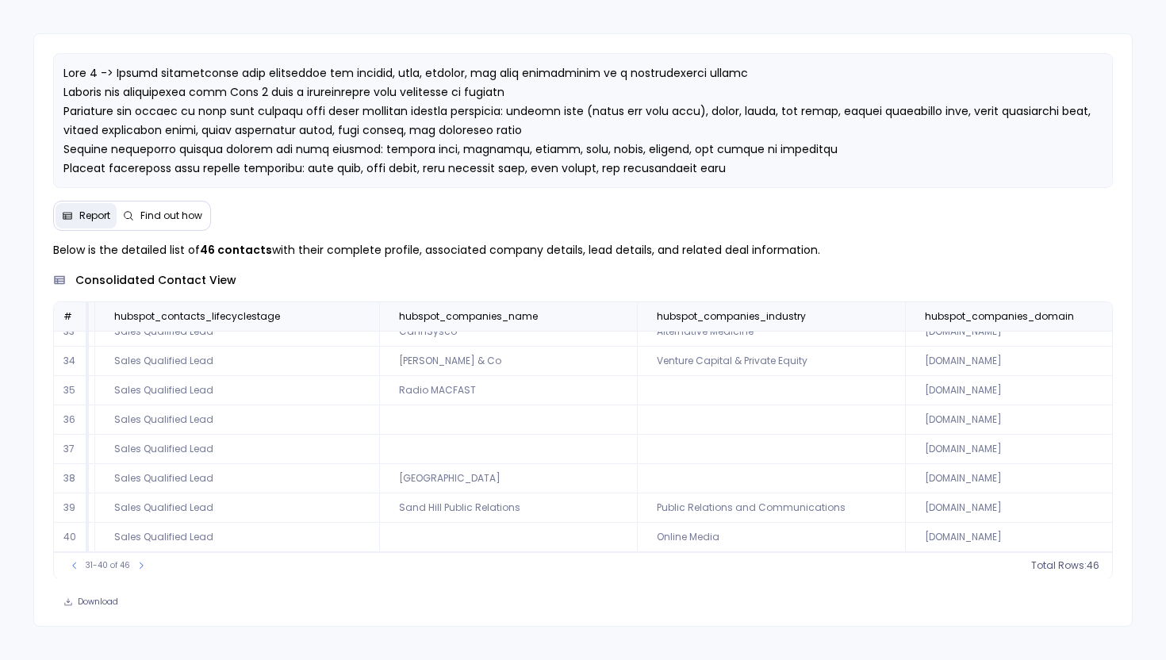
click at [637, 447] on td at bounding box center [771, 449] width 268 height 29
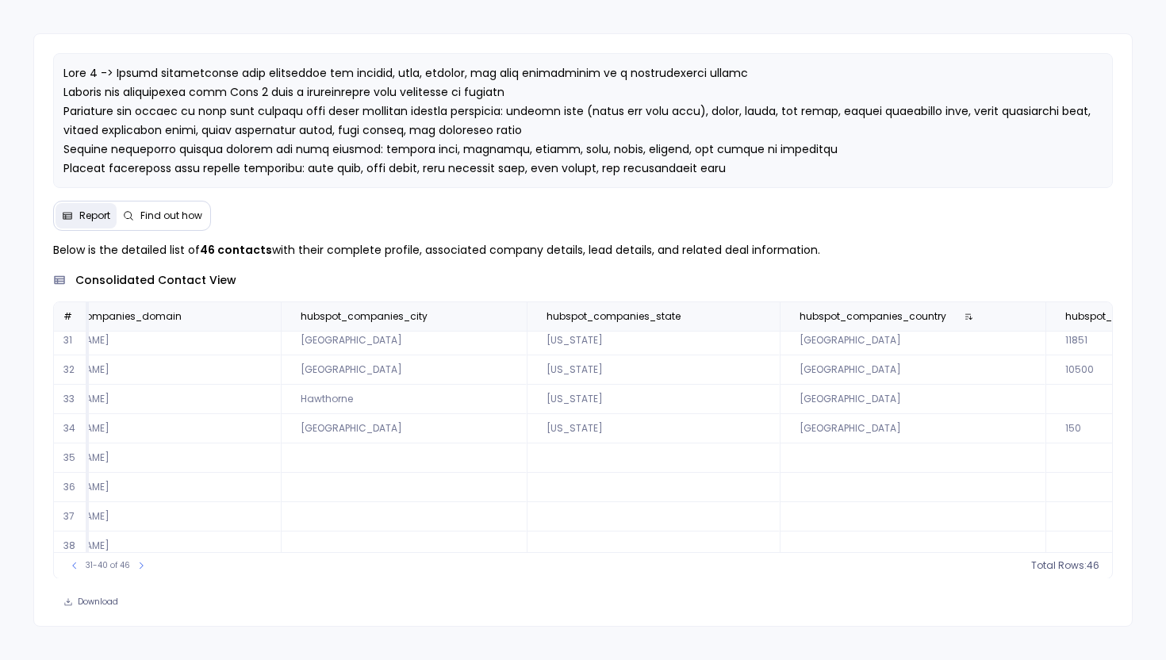
scroll to position [0, 9735]
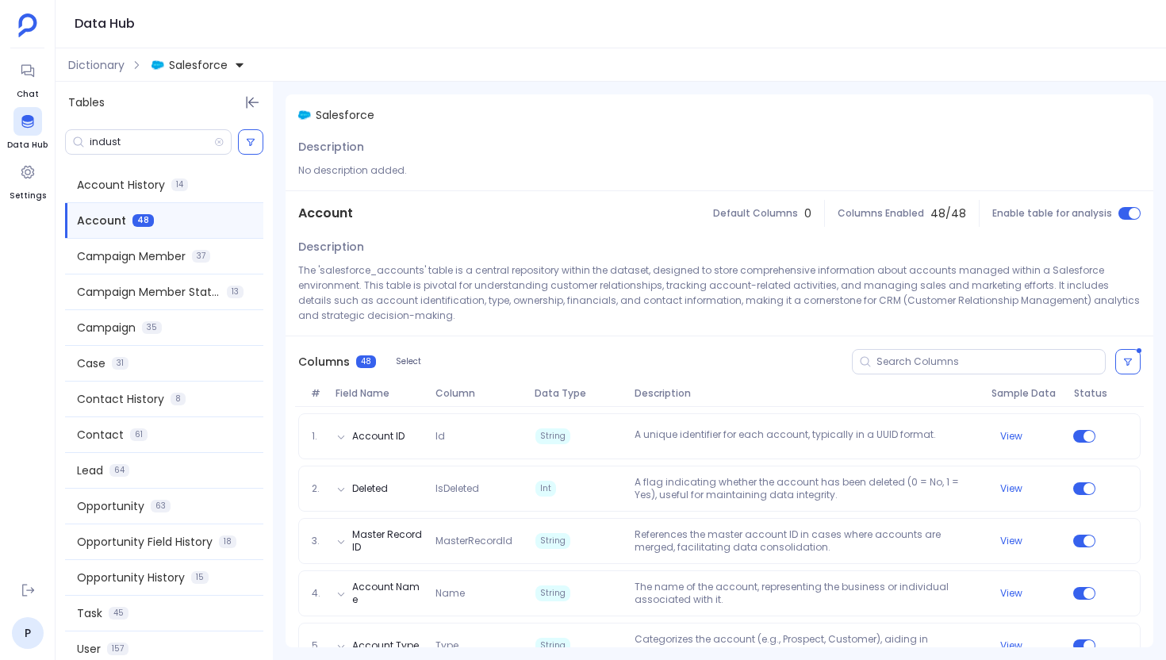
scroll to position [1439, 0]
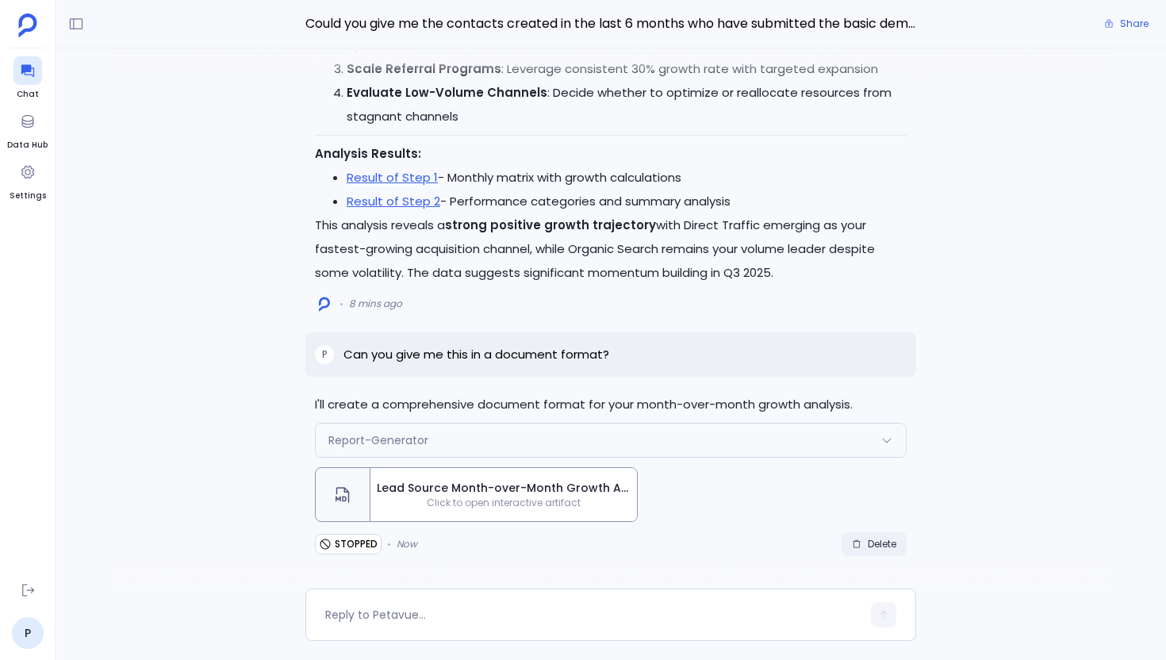
click at [857, 545] on icon "button" at bounding box center [857, 544] width 7 height 8
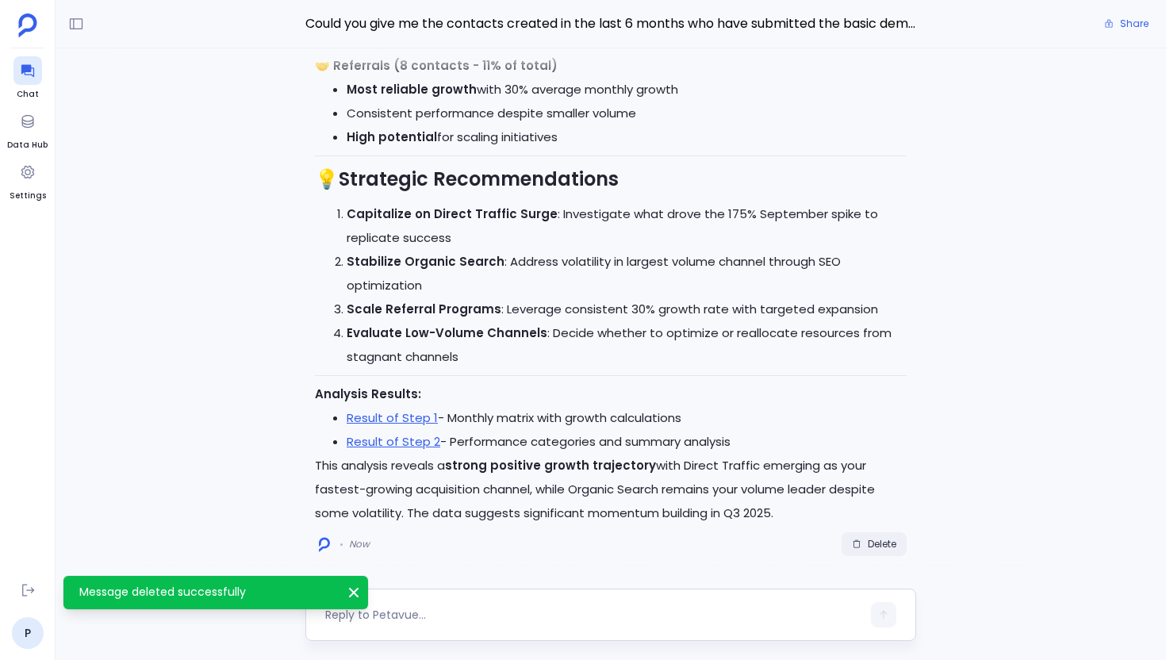
click at [434, 620] on textarea at bounding box center [593, 615] width 536 height 16
type textarea "Can you give me this in a document format?"
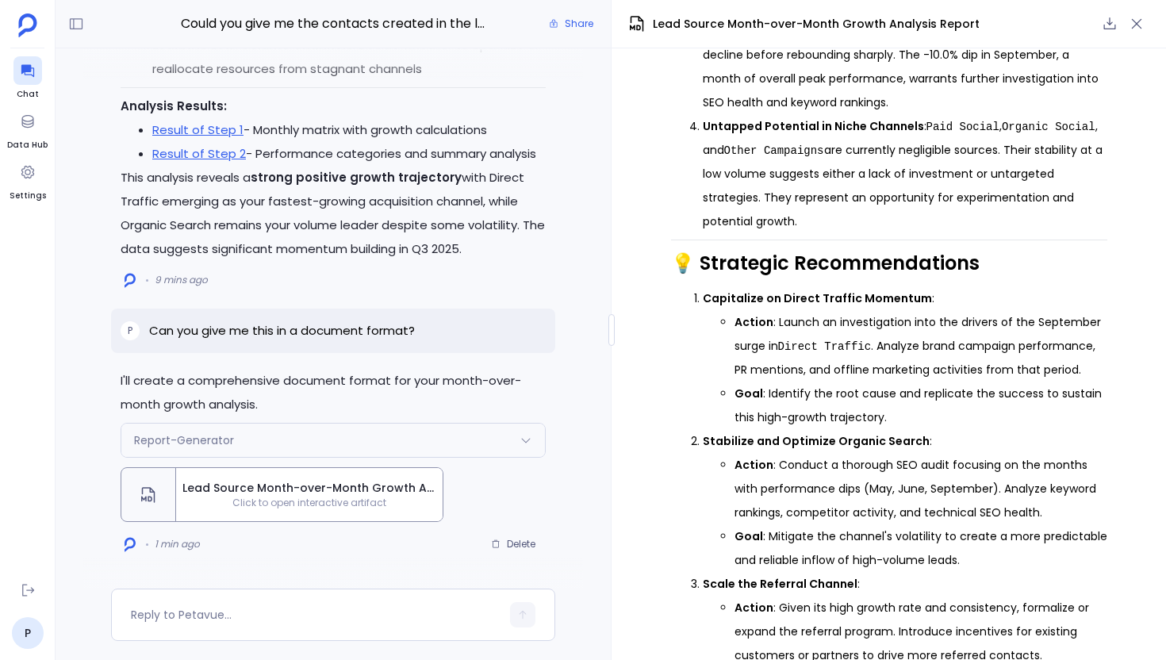
scroll to position [2359, 0]
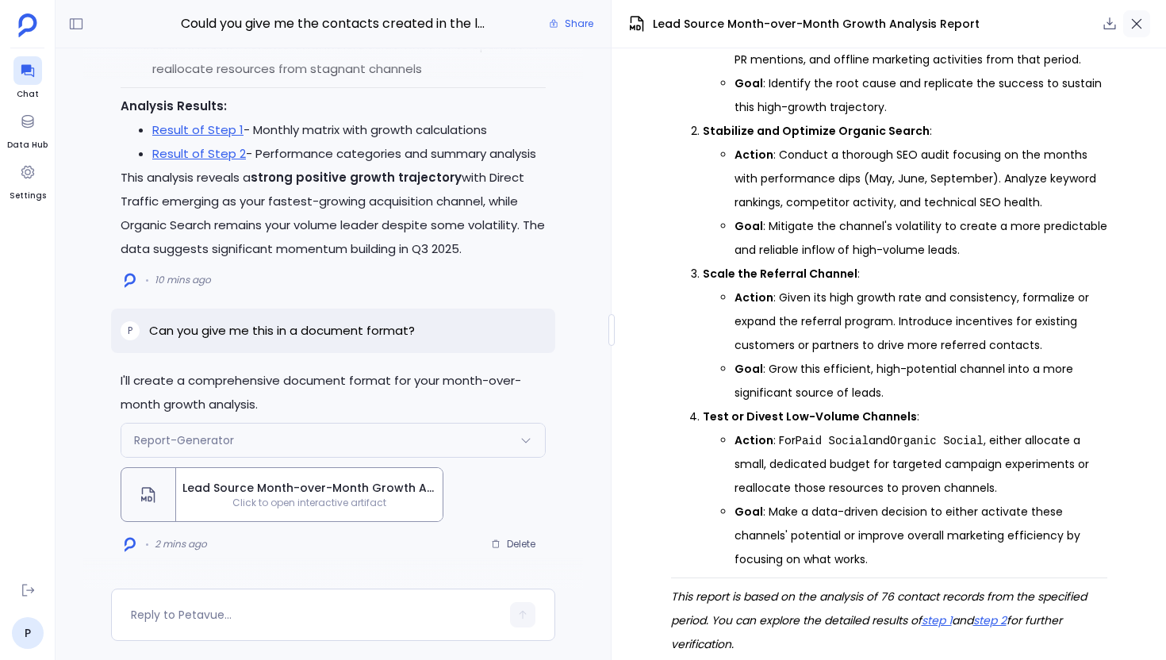
click at [1141, 21] on icon "button" at bounding box center [1137, 24] width 16 height 16
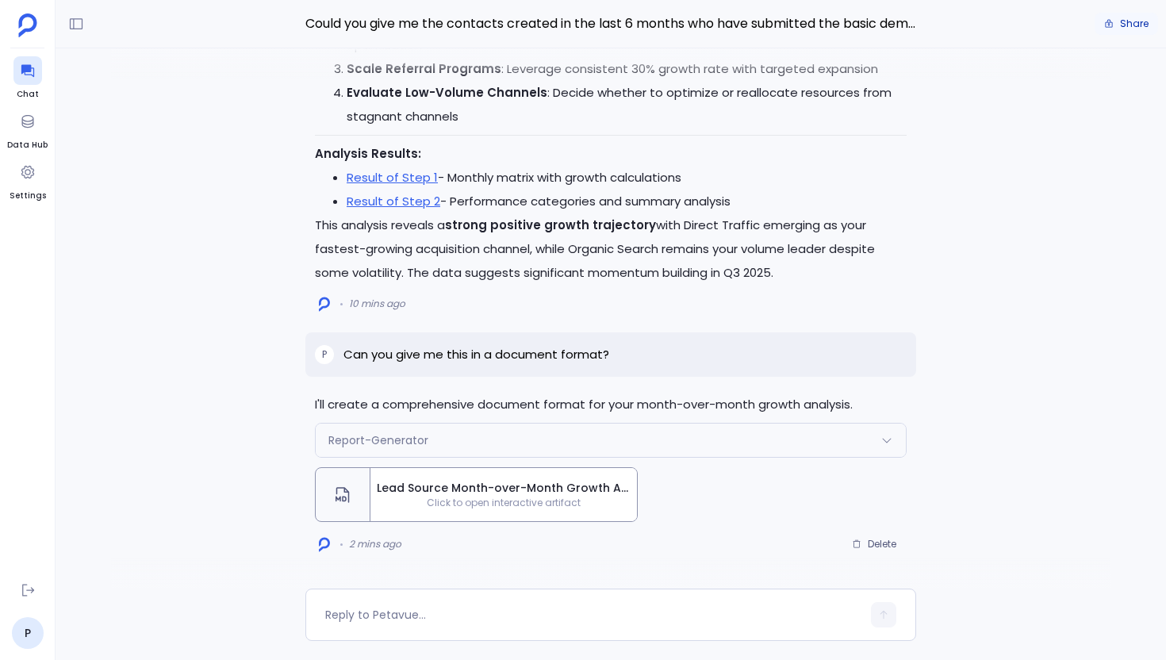
click at [1137, 21] on span "Share" at bounding box center [1134, 23] width 29 height 13
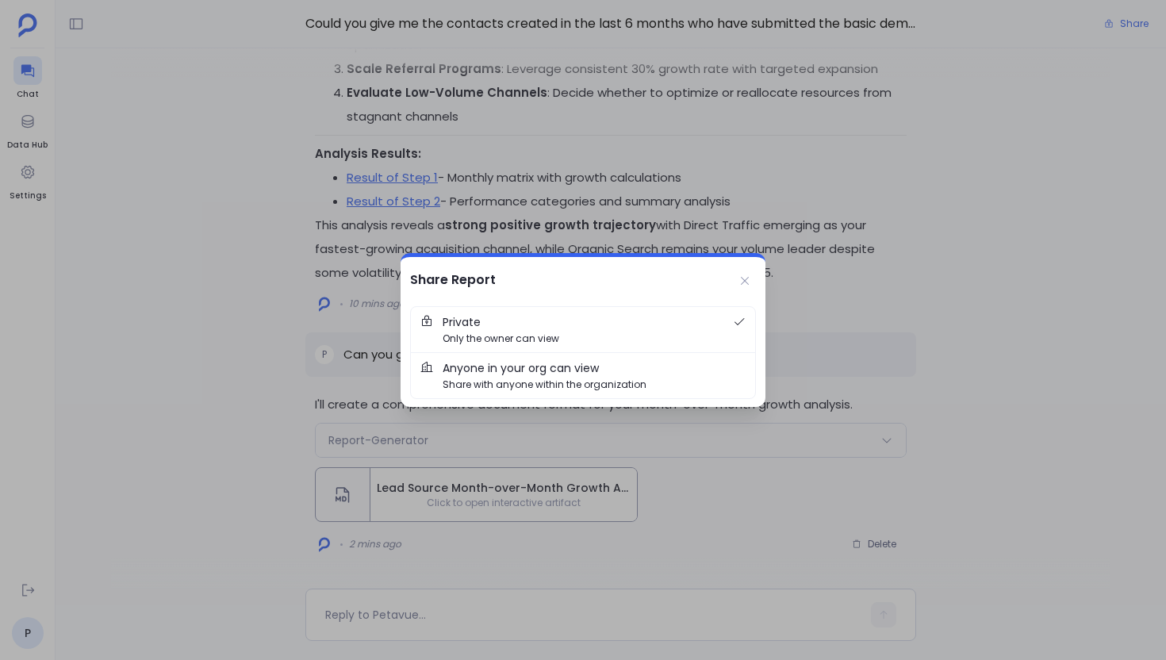
click at [643, 362] on span "Anyone in your org can view Share with anyone within the organization" at bounding box center [594, 375] width 303 height 33
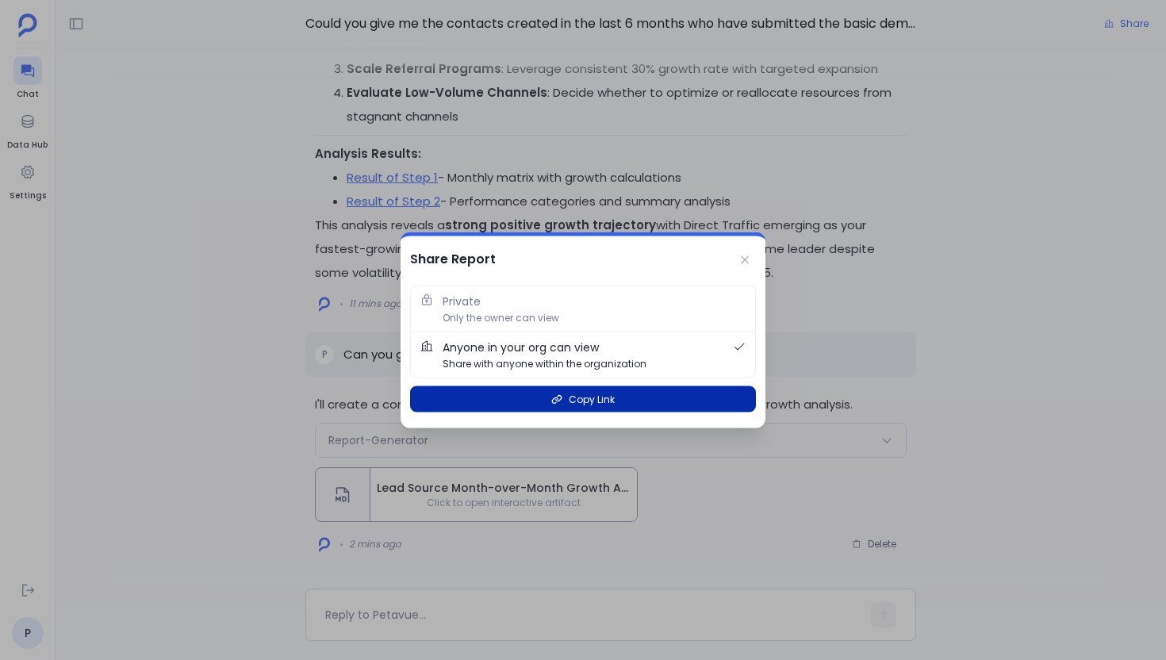
click at [598, 389] on button "Copy Link" at bounding box center [583, 399] width 346 height 26
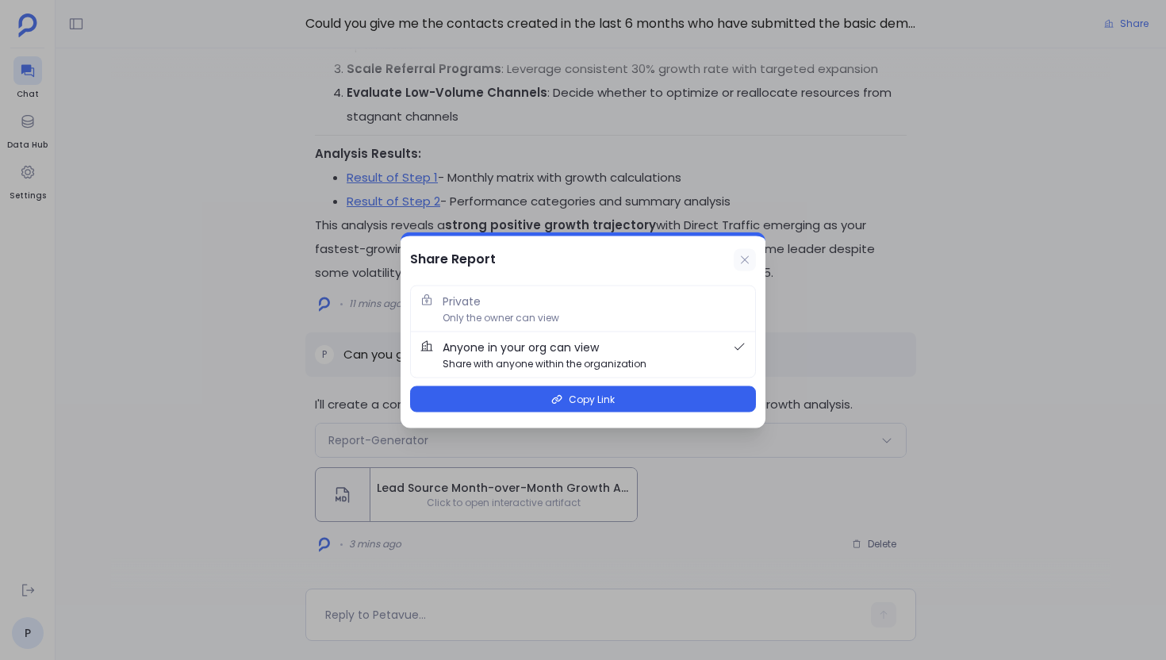
click at [746, 263] on icon at bounding box center [745, 260] width 13 height 13
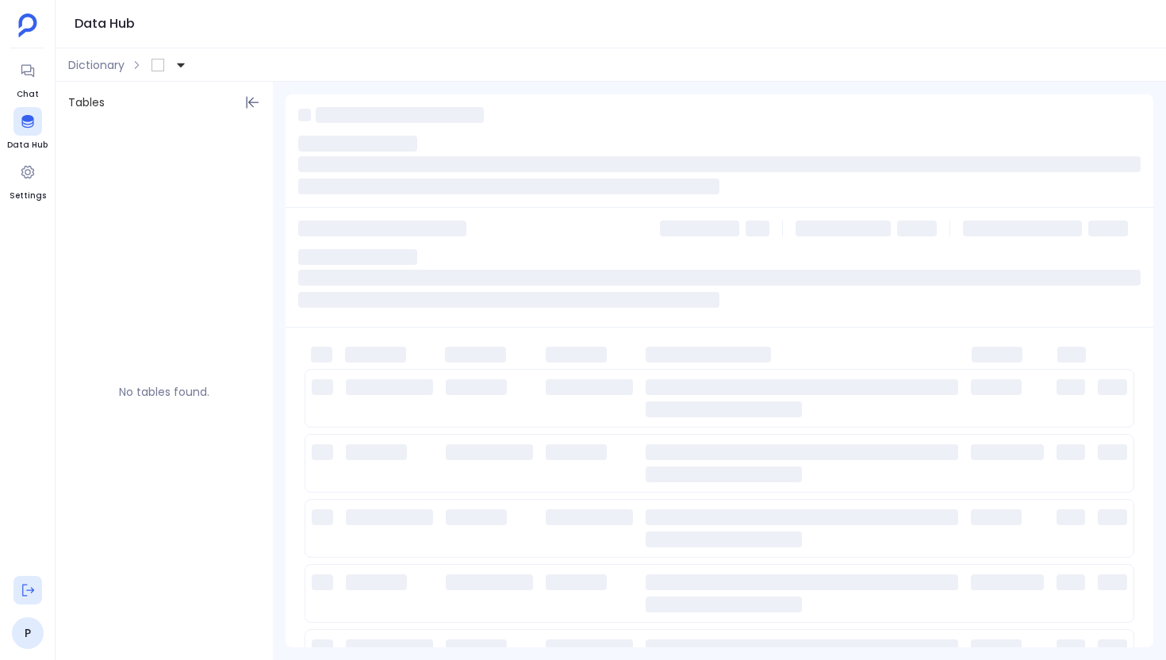
click at [25, 588] on icon at bounding box center [28, 590] width 16 height 16
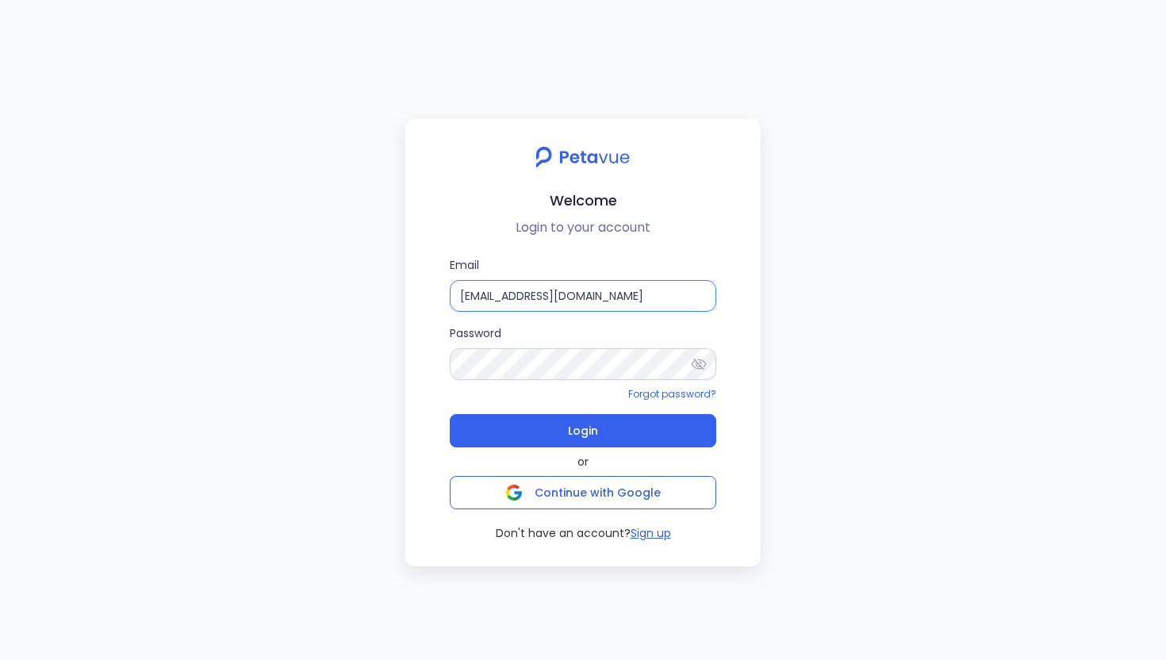
click at [664, 292] on input "support+suplari@petavue.com" at bounding box center [583, 296] width 267 height 32
type input "support+revology@petavue.com"
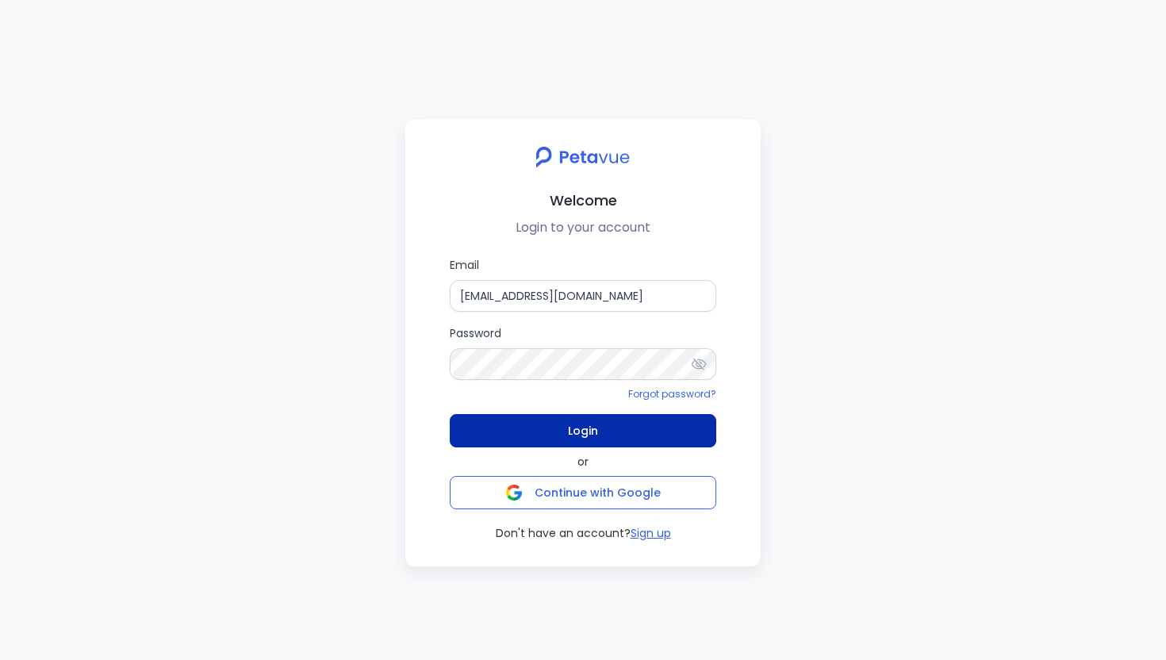
click at [642, 435] on button "Login" at bounding box center [583, 430] width 267 height 33
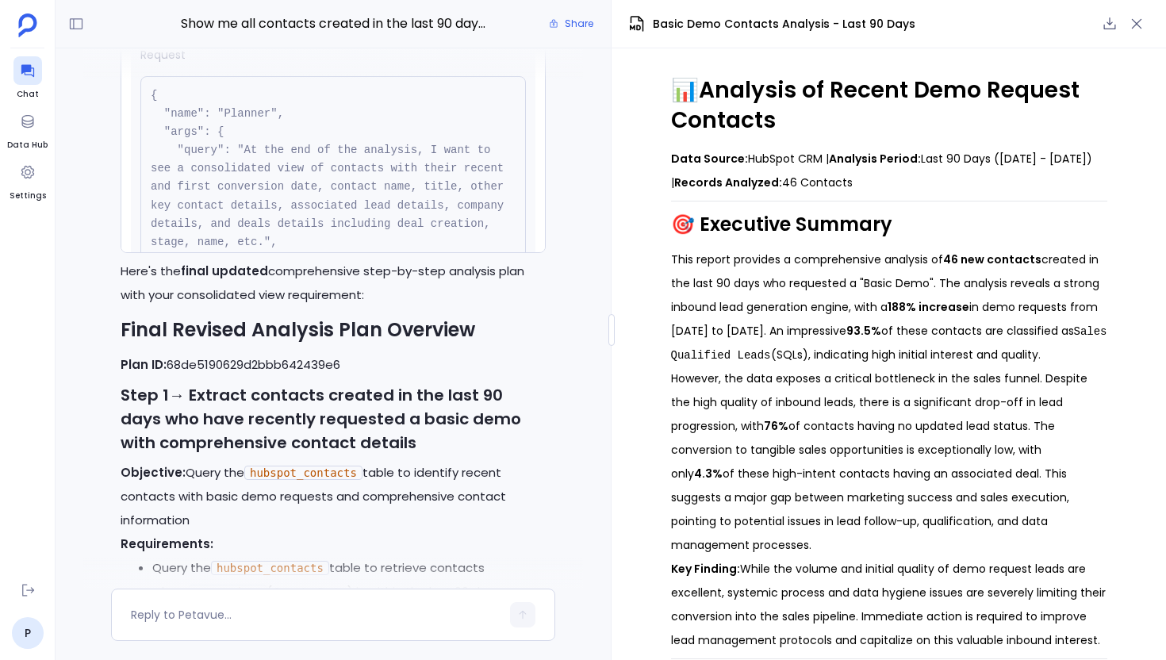
scroll to position [66, 0]
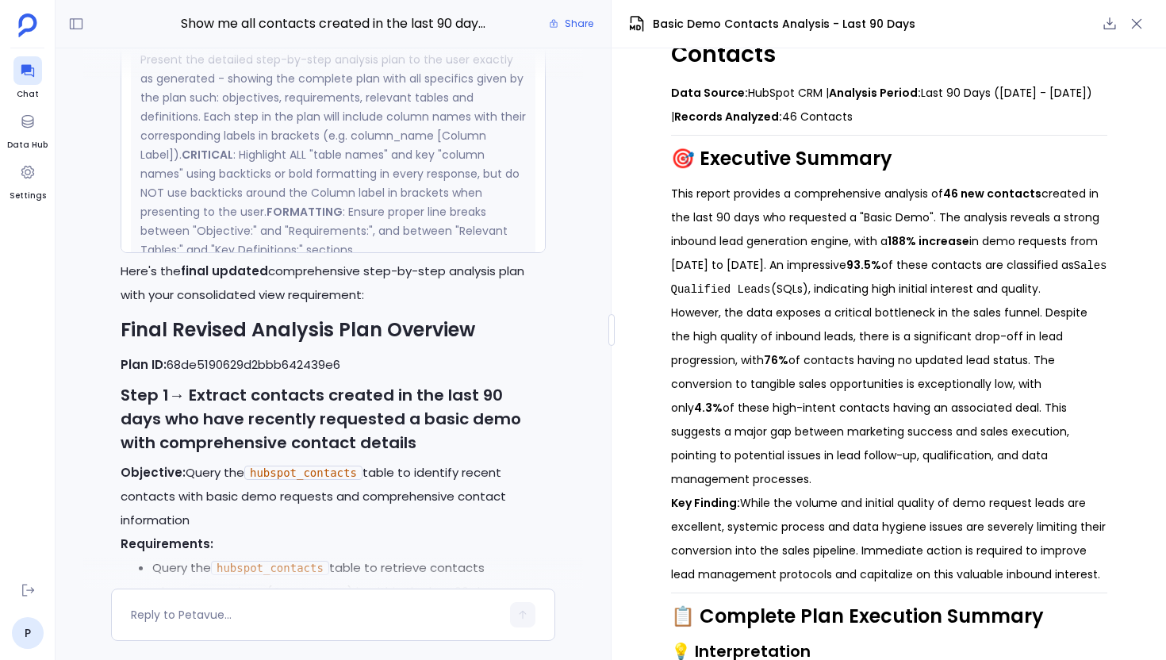
click at [331, 27] on div "Planner" at bounding box center [333, 10] width 424 height 33
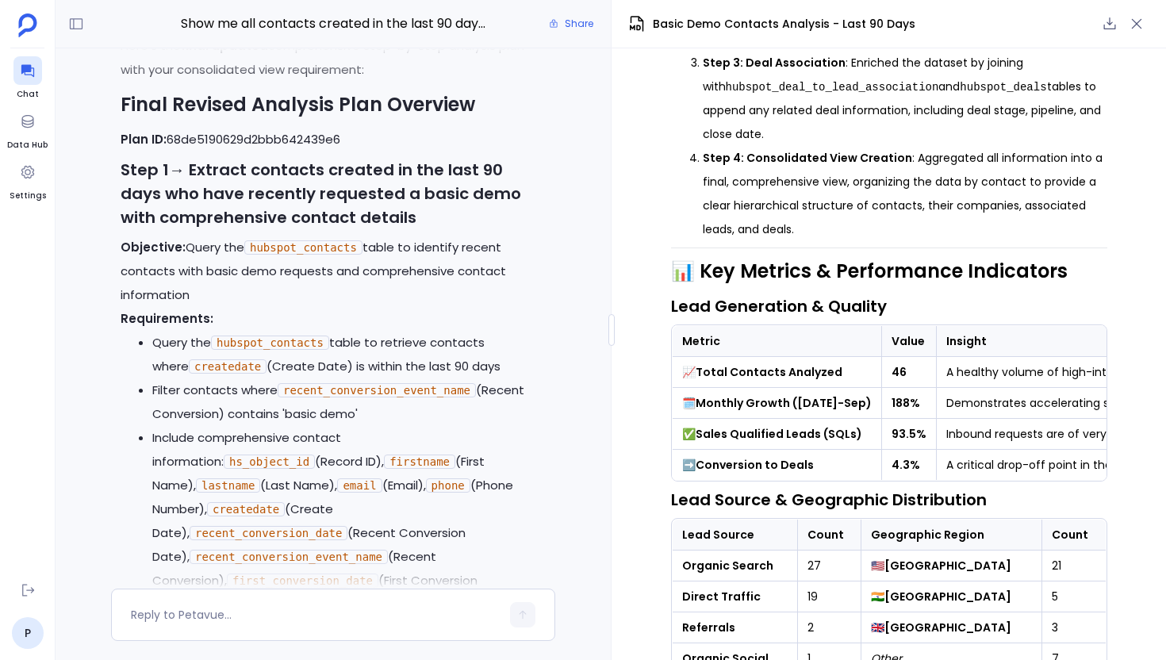
scroll to position [2130, 0]
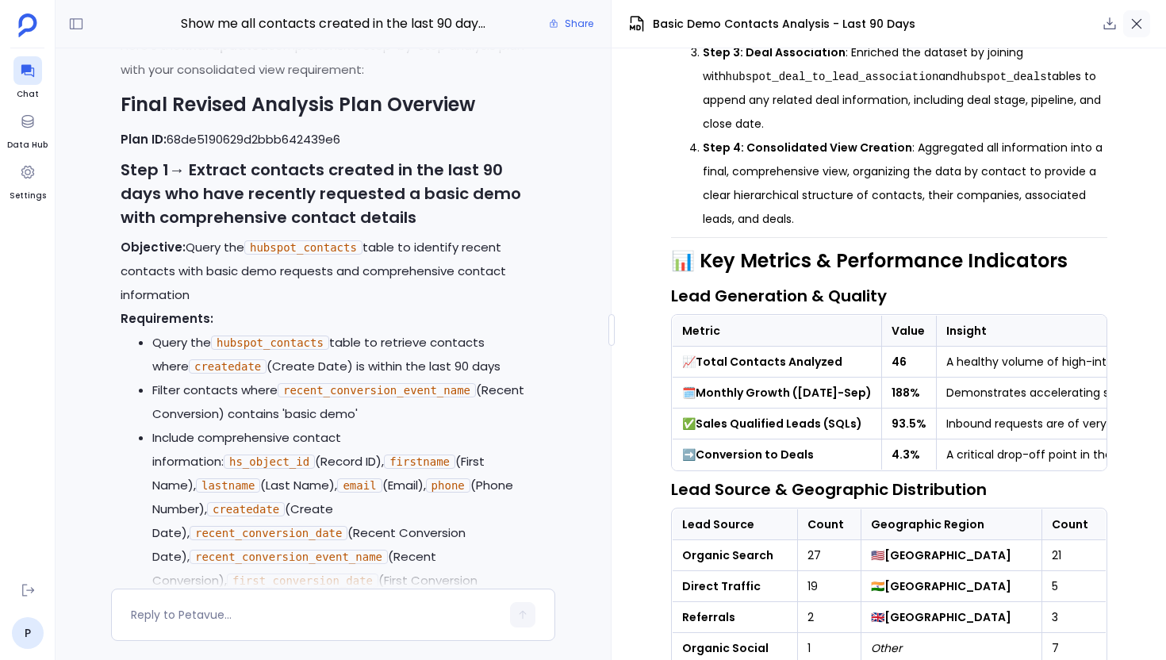
click at [1134, 30] on icon "button" at bounding box center [1137, 24] width 16 height 16
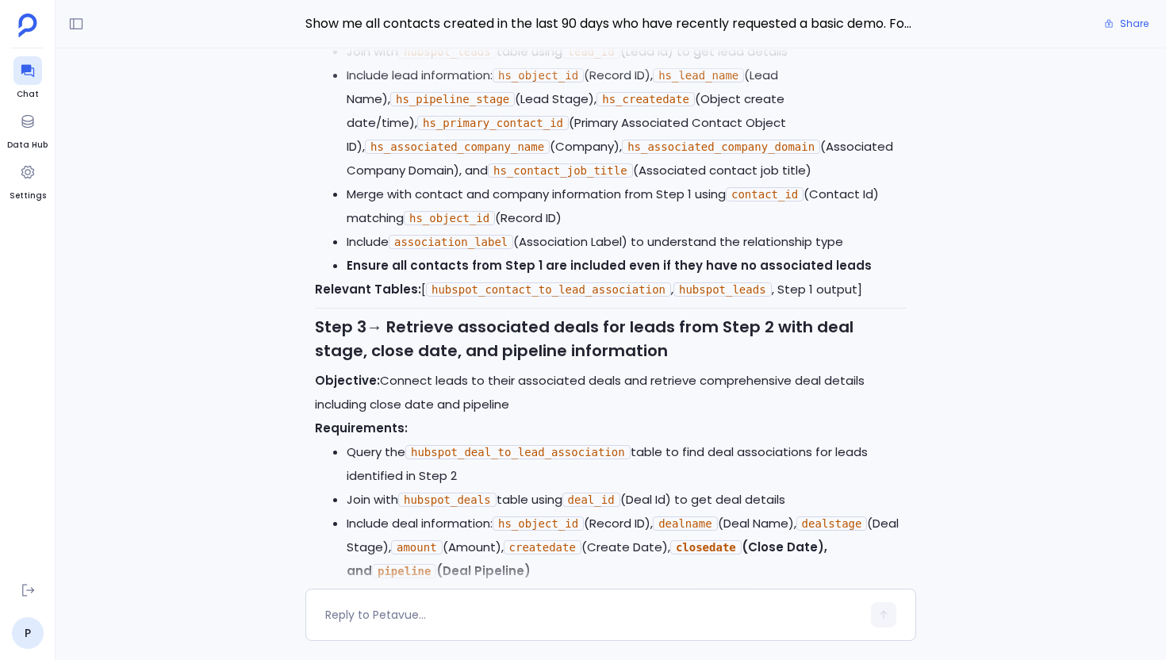
scroll to position [754, 0]
click at [1128, 21] on span "Share" at bounding box center [1134, 23] width 29 height 13
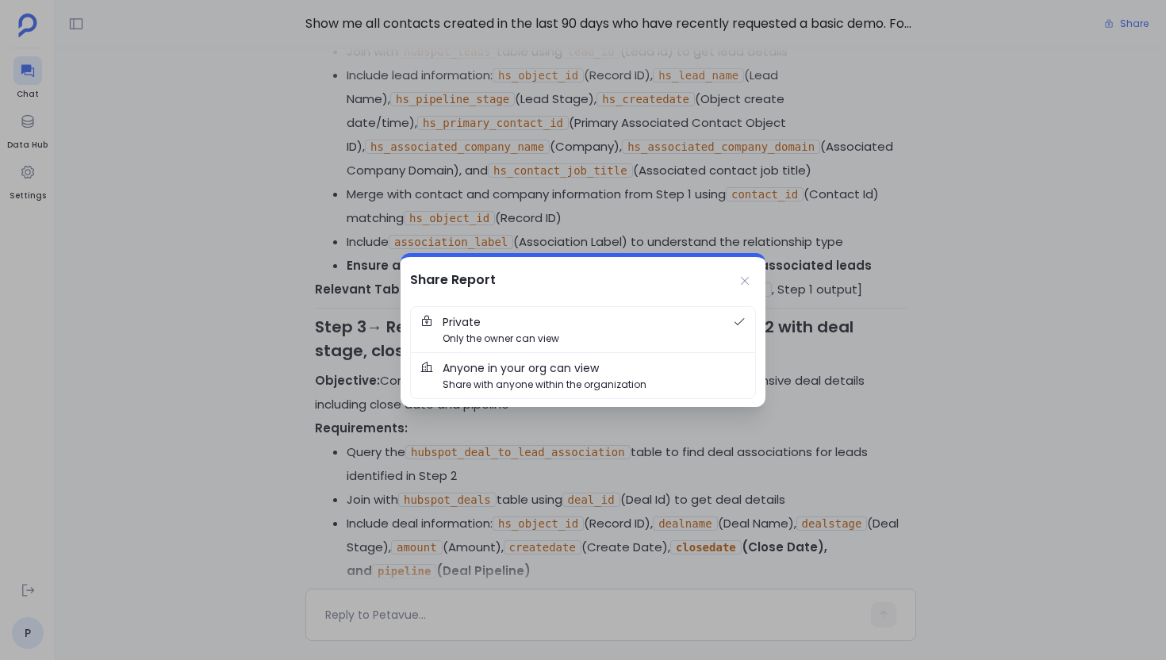
click at [674, 364] on span "Anyone in your org can view Share with anyone within the organization" at bounding box center [594, 375] width 303 height 33
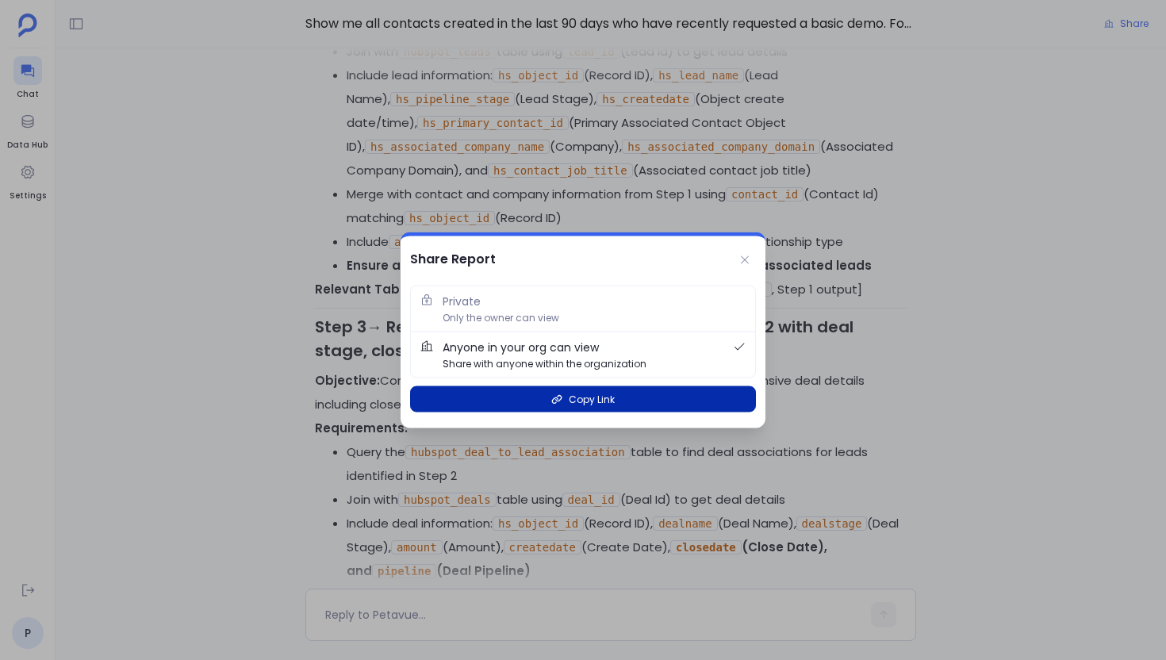
click at [639, 402] on button "Copy Link" at bounding box center [583, 399] width 346 height 26
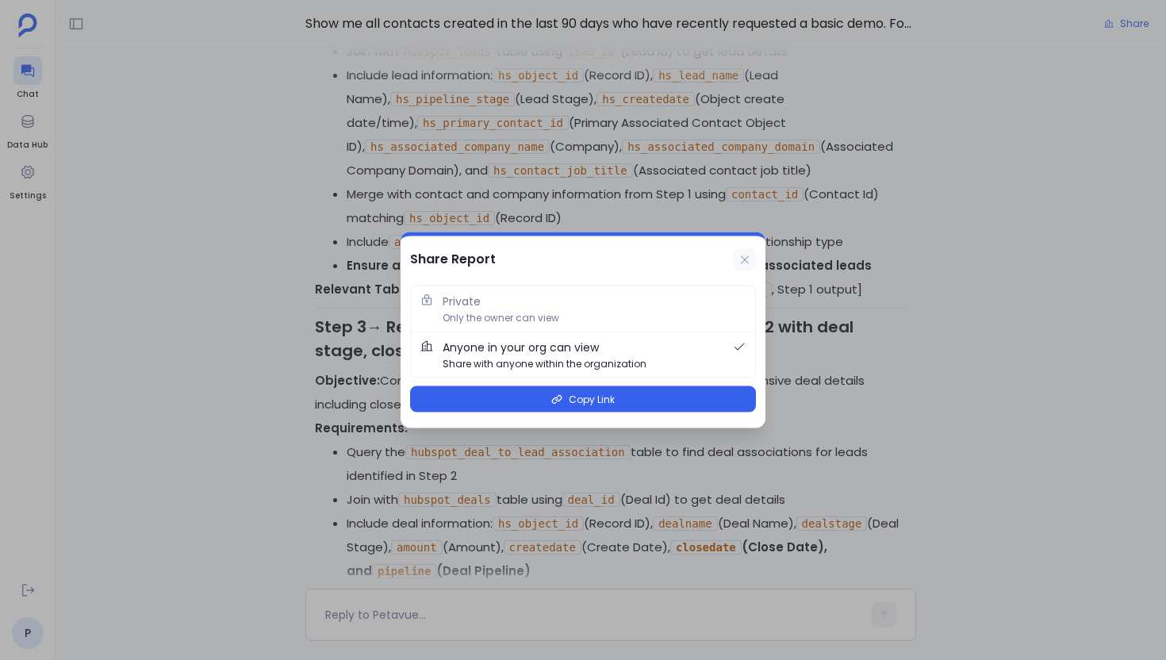
click at [747, 261] on icon at bounding box center [745, 260] width 13 height 13
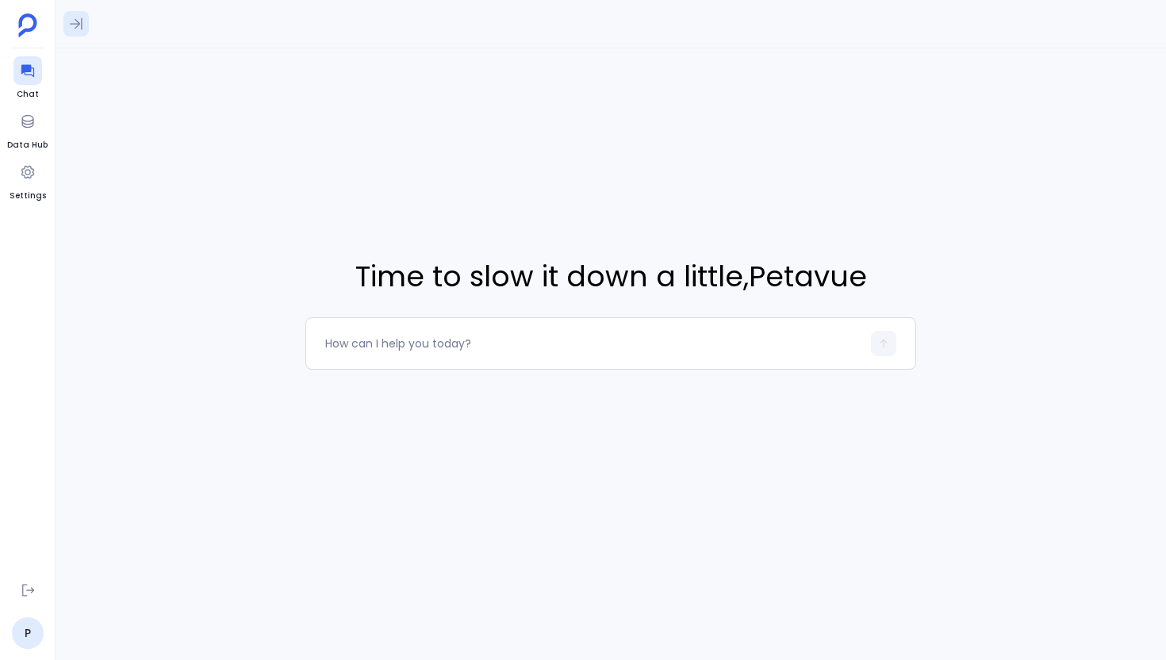
click at [84, 32] on button at bounding box center [75, 23] width 25 height 25
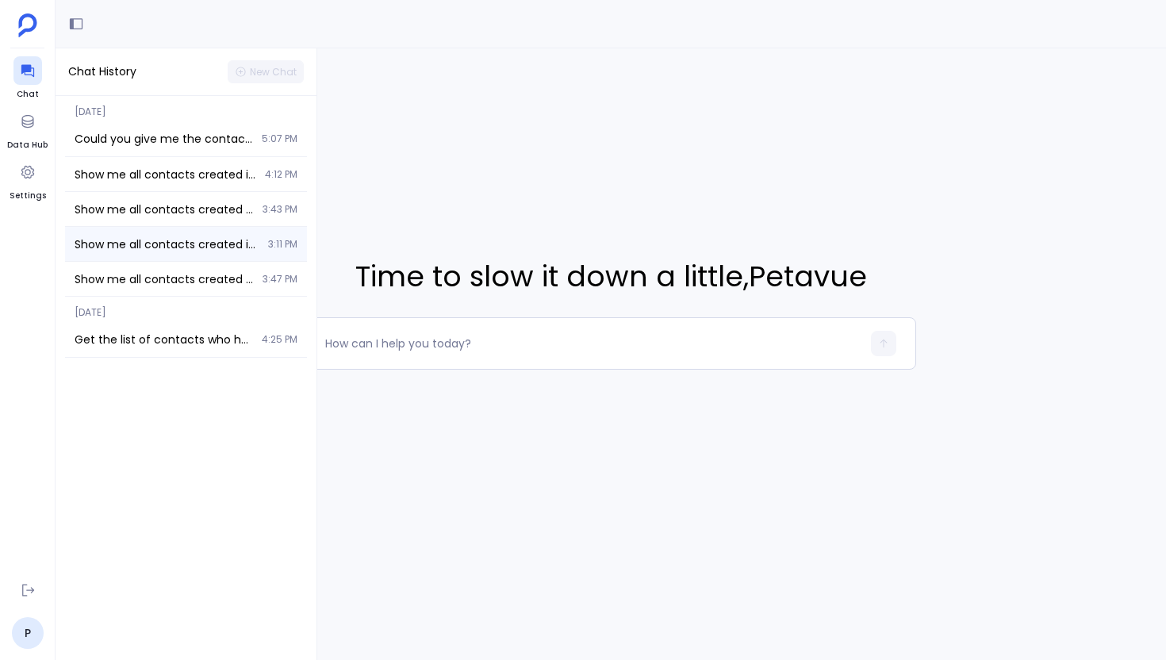
click at [194, 231] on div "Show me all contacts created in the last 90 days who have recently requested a …" at bounding box center [186, 244] width 242 height 34
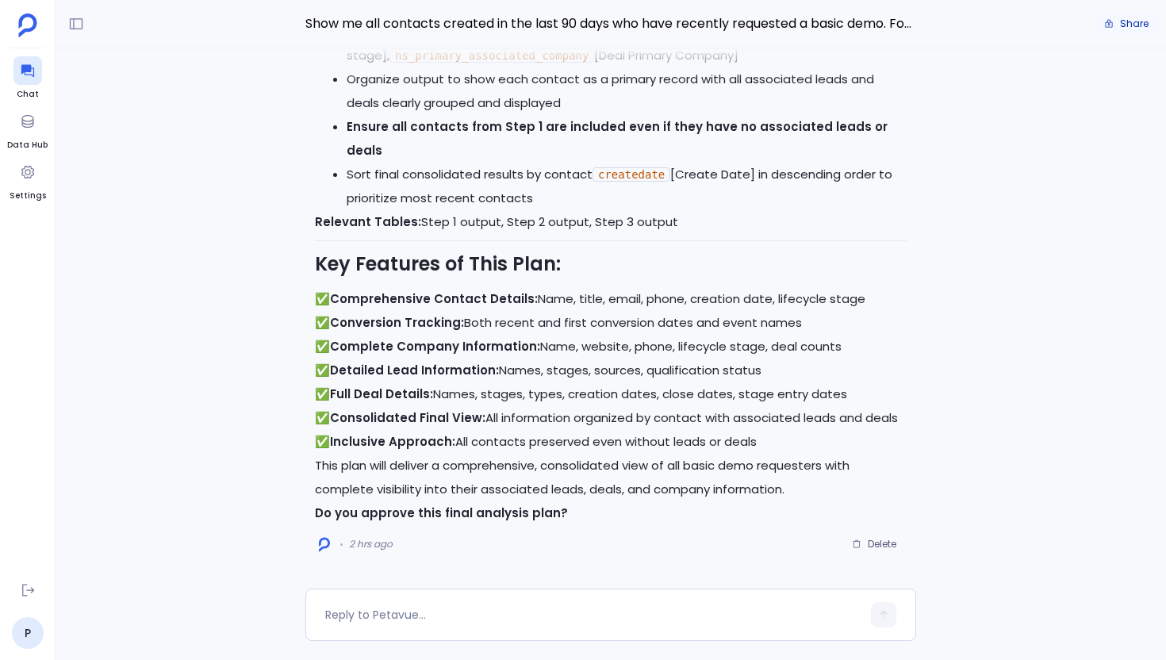
click at [1127, 22] on span "Share" at bounding box center [1134, 23] width 29 height 13
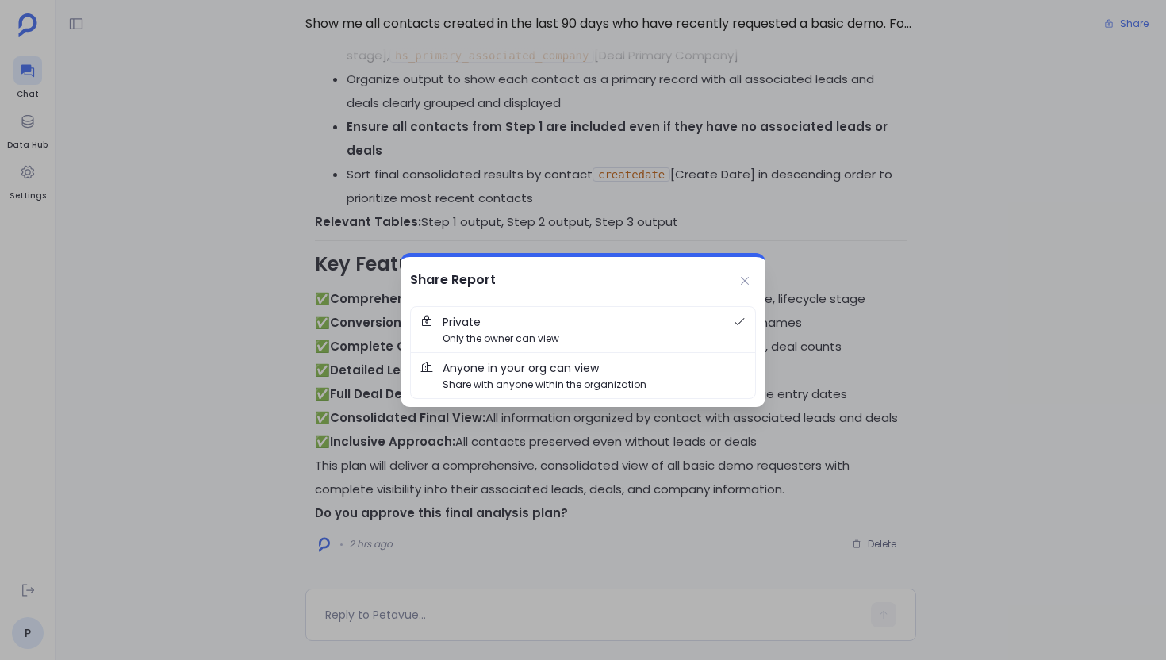
click at [583, 378] on span "Share with anyone within the organization" at bounding box center [545, 384] width 204 height 15
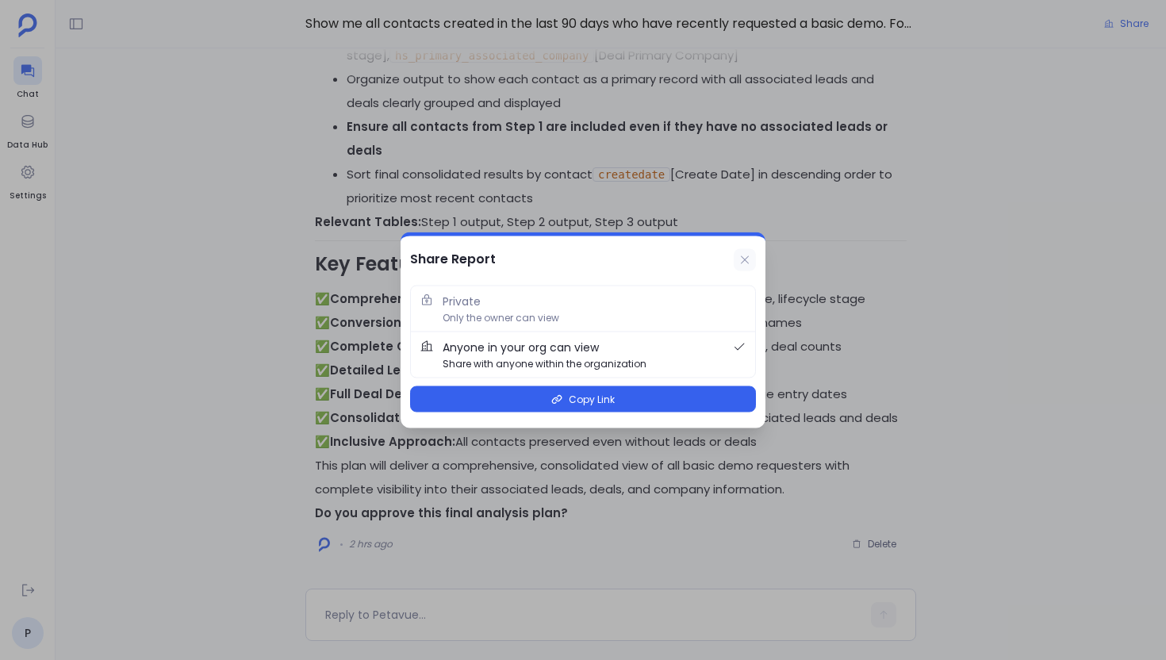
click at [741, 254] on icon at bounding box center [745, 260] width 13 height 13
